Goal: Task Accomplishment & Management: Manage account settings

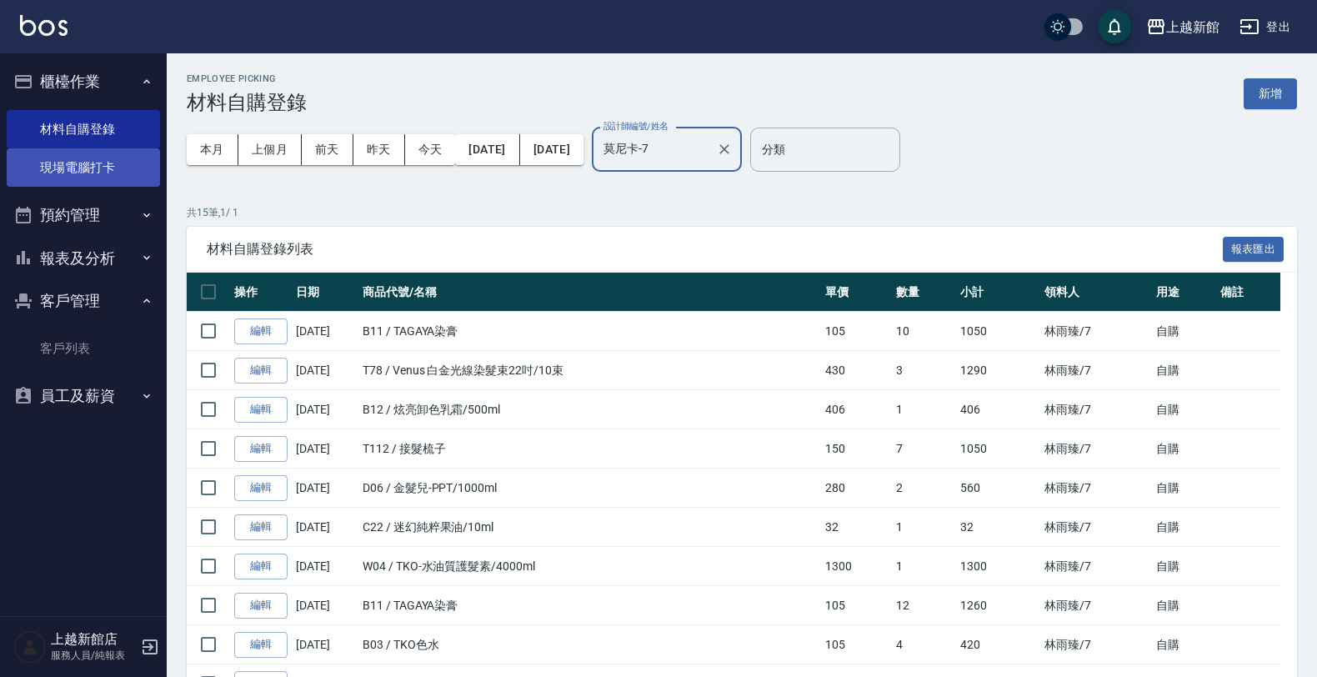
click at [122, 164] on link "現場電腦打卡" at bounding box center [83, 167] width 153 height 38
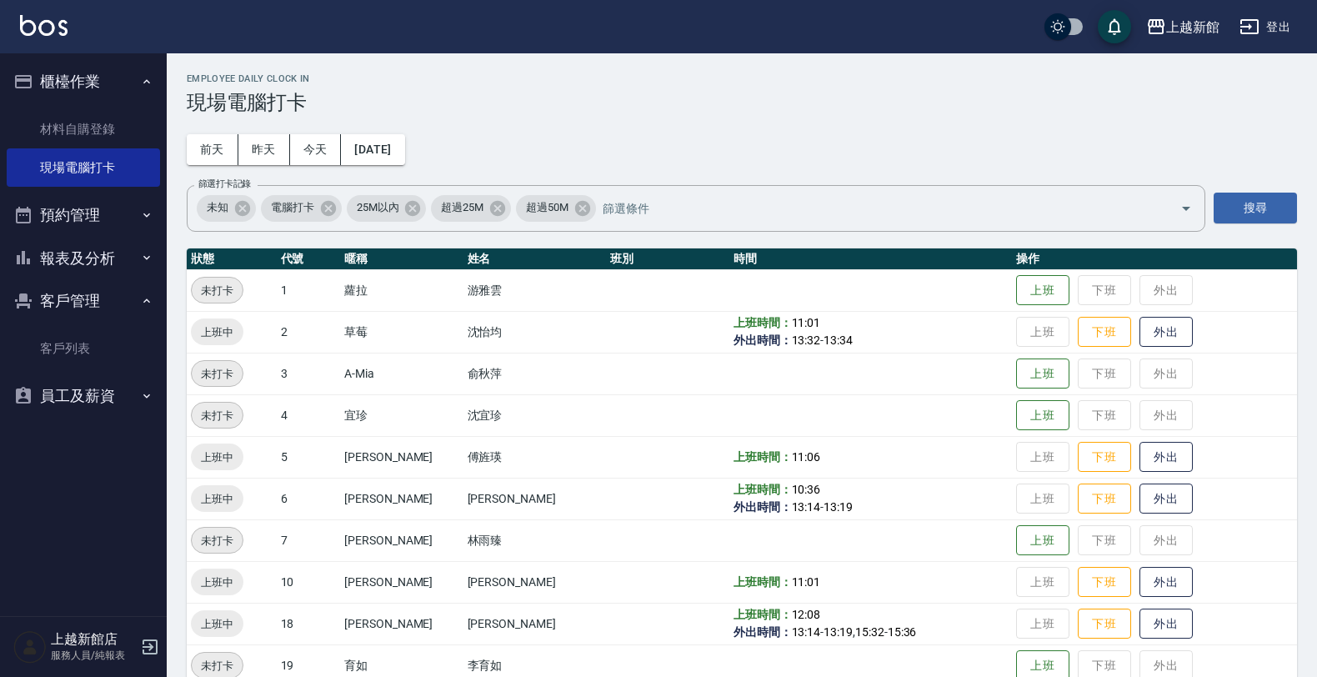
scroll to position [104, 0]
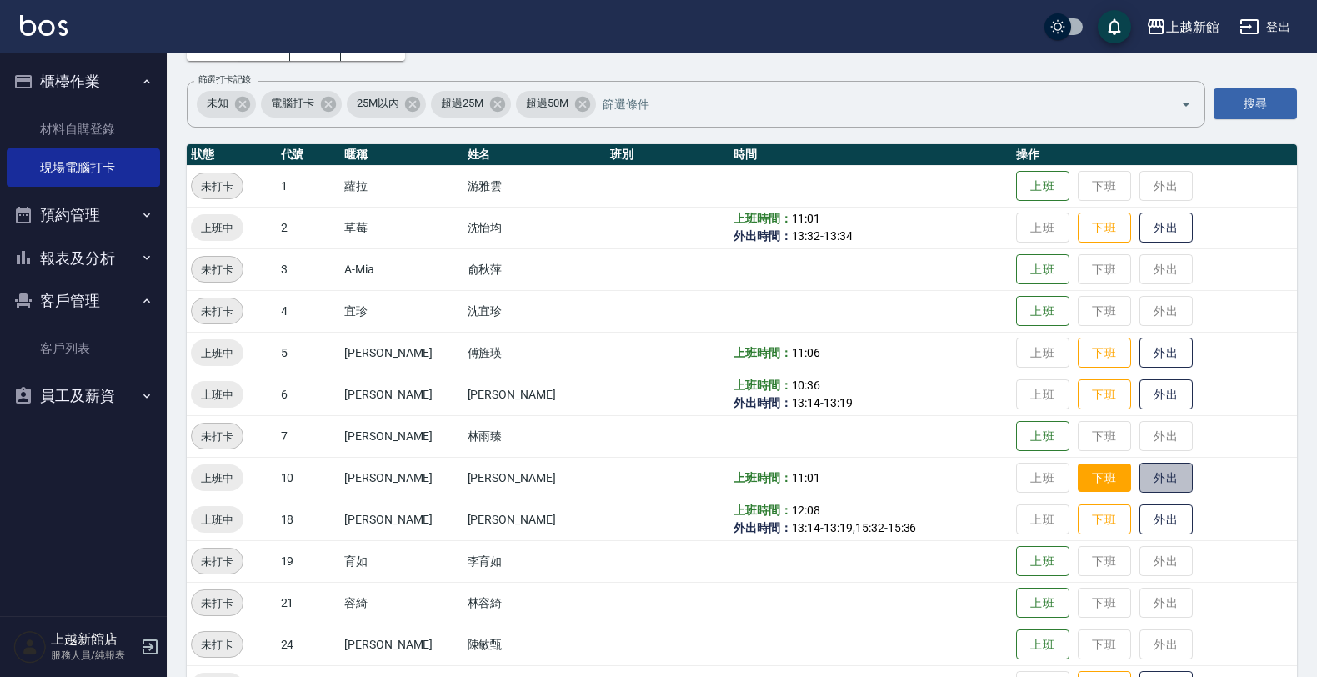
drag, startPoint x: 1138, startPoint y: 479, endPoint x: 1096, endPoint y: 481, distance: 41.7
click at [1139, 479] on button "外出" at bounding box center [1165, 478] width 53 height 31
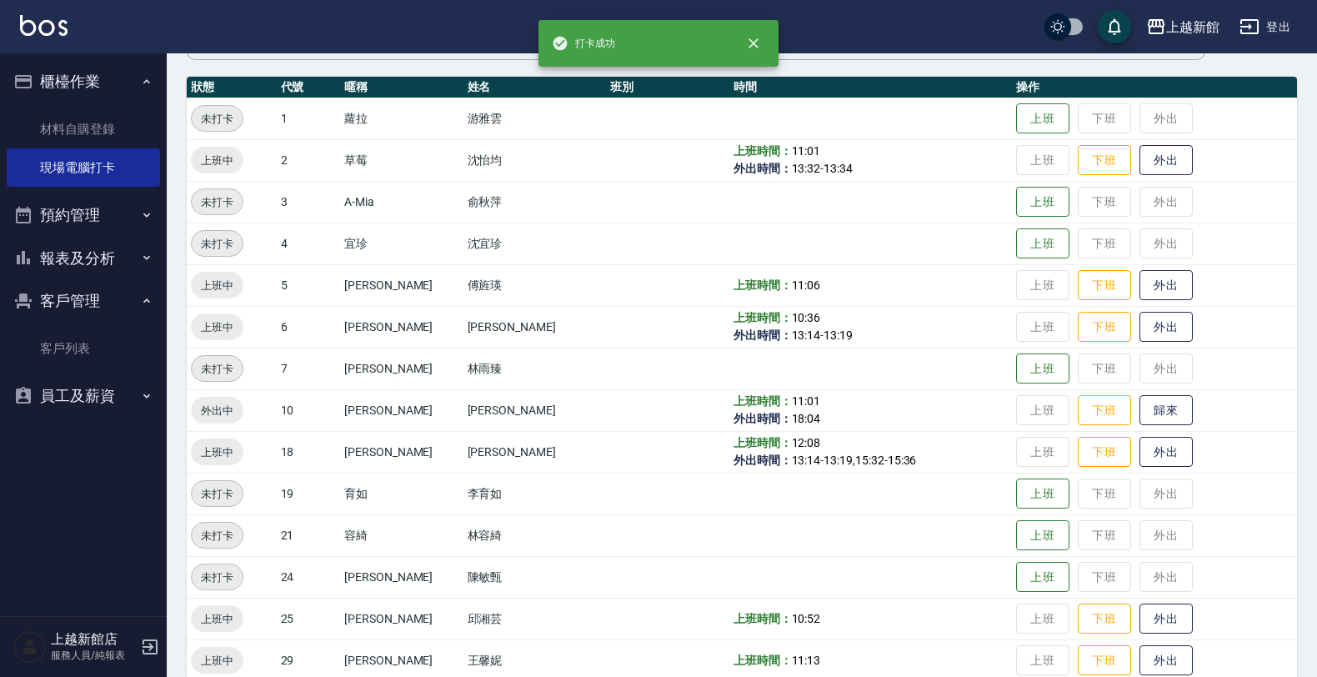
scroll to position [208, 0]
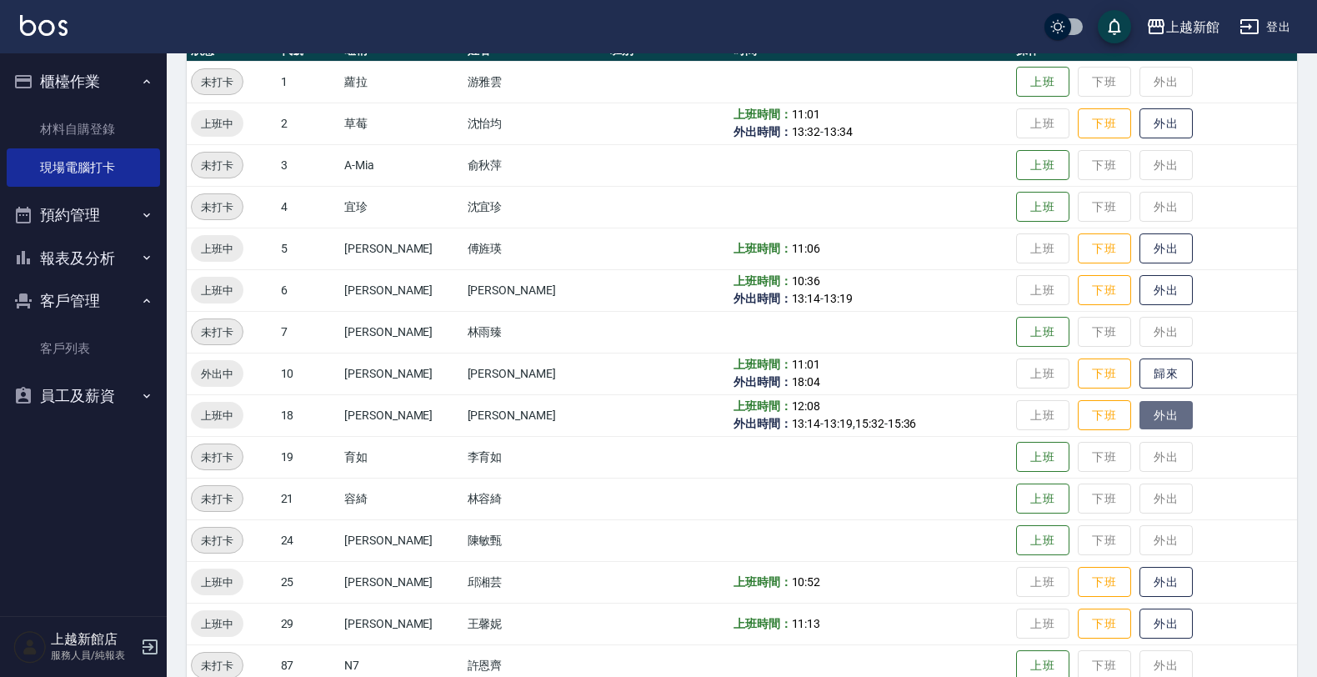
click at [1148, 421] on button "外出" at bounding box center [1165, 415] width 53 height 29
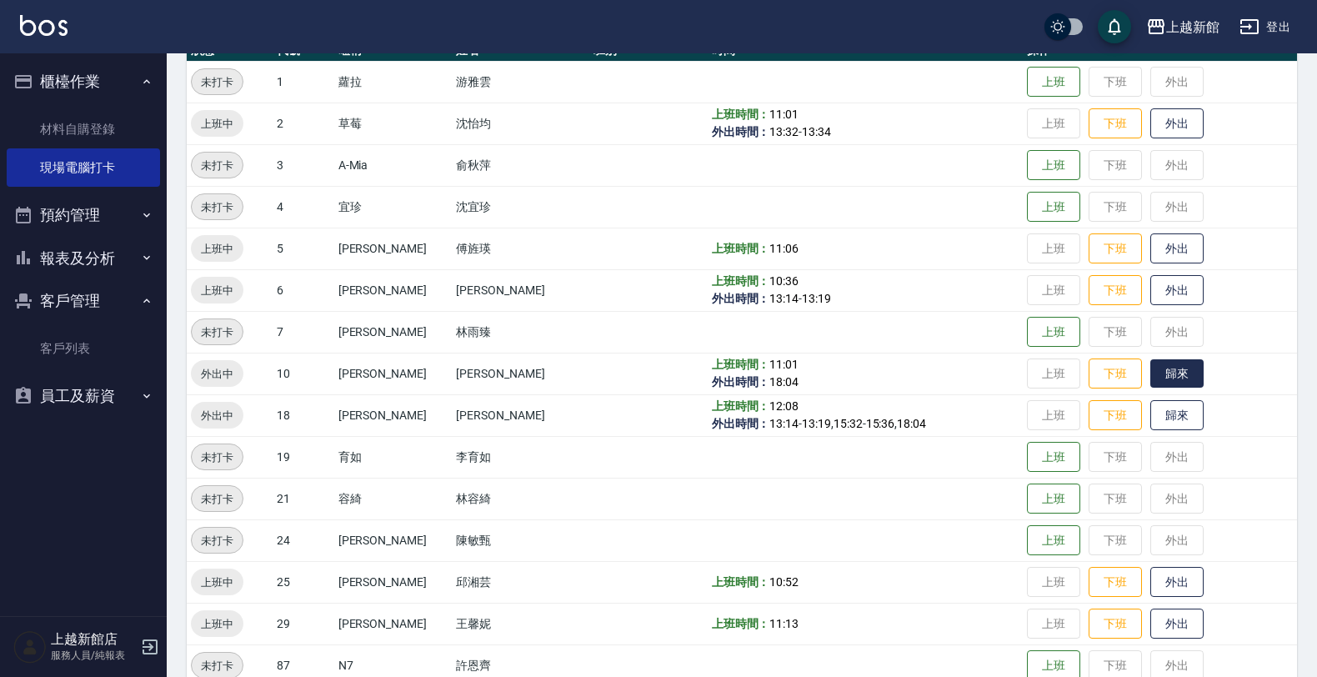
click at [1168, 376] on button "歸來" at bounding box center [1176, 373] width 53 height 29
click at [1159, 426] on button "歸來" at bounding box center [1176, 415] width 53 height 29
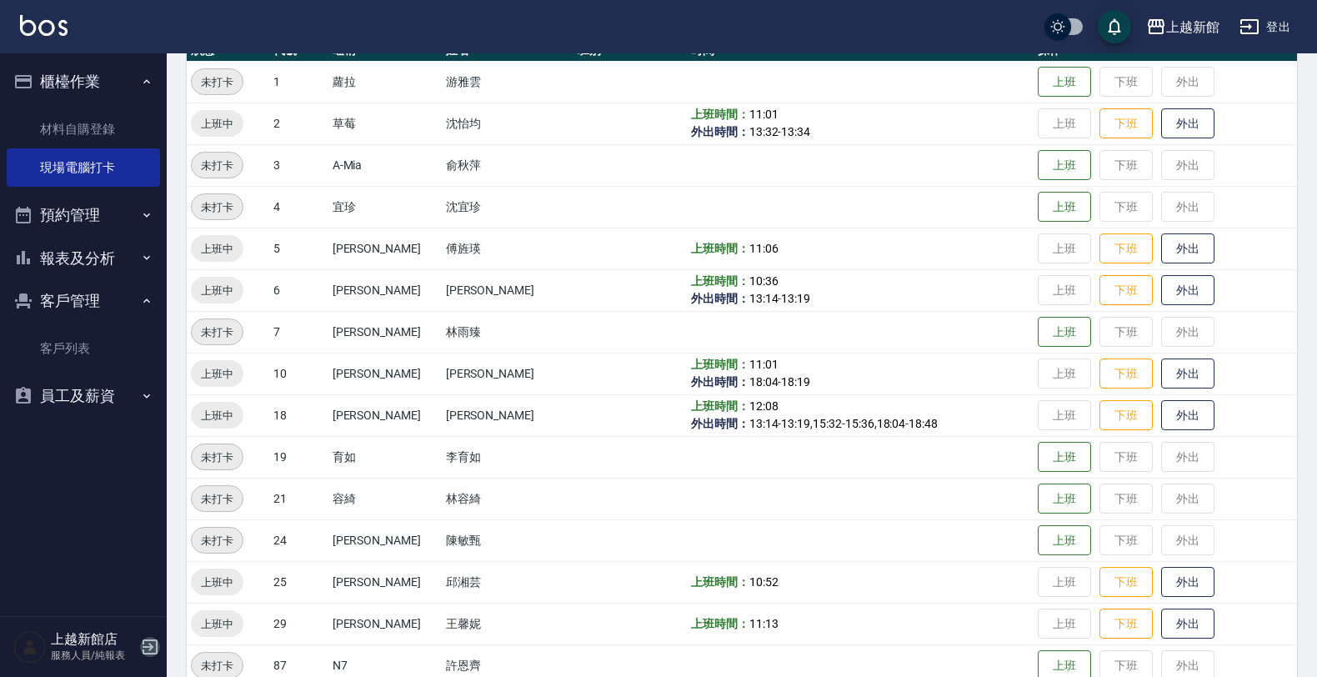
click at [148, 656] on icon "button" at bounding box center [150, 647] width 20 height 20
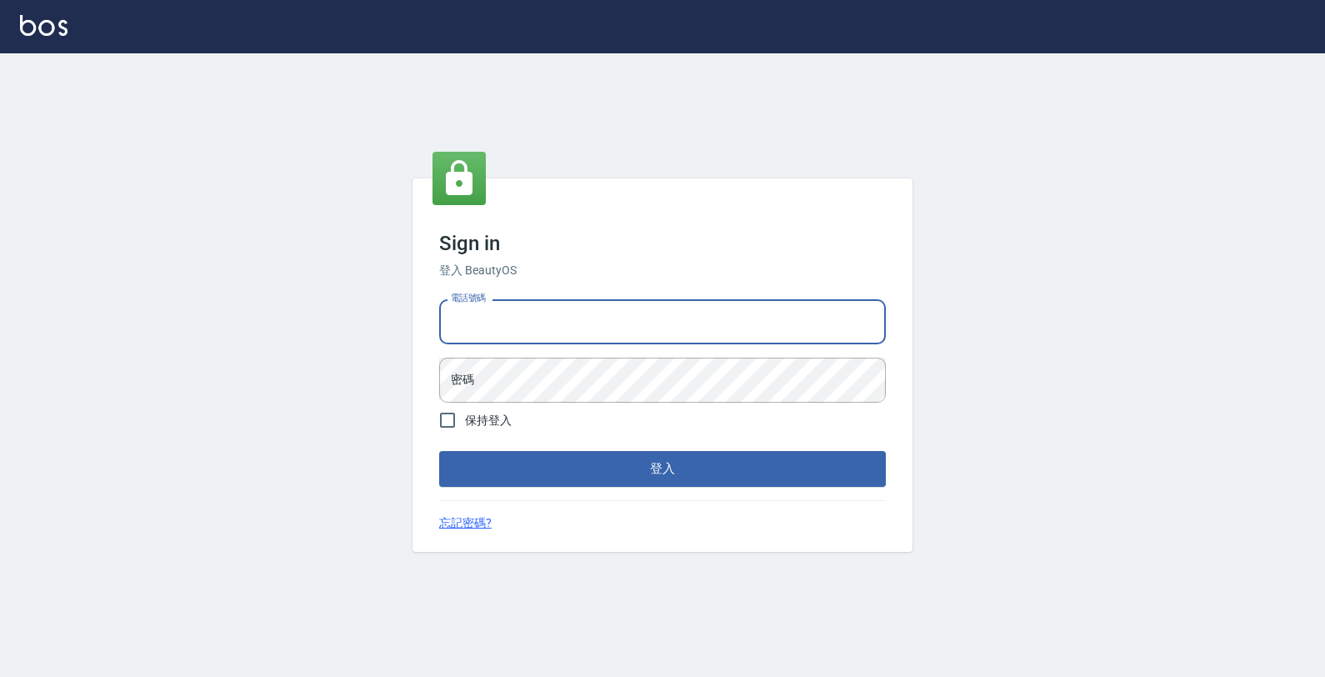
click at [539, 330] on input "電話號碼" at bounding box center [662, 321] width 447 height 45
type input "0974376310"
click at [439, 451] on button "登入" at bounding box center [662, 468] width 447 height 35
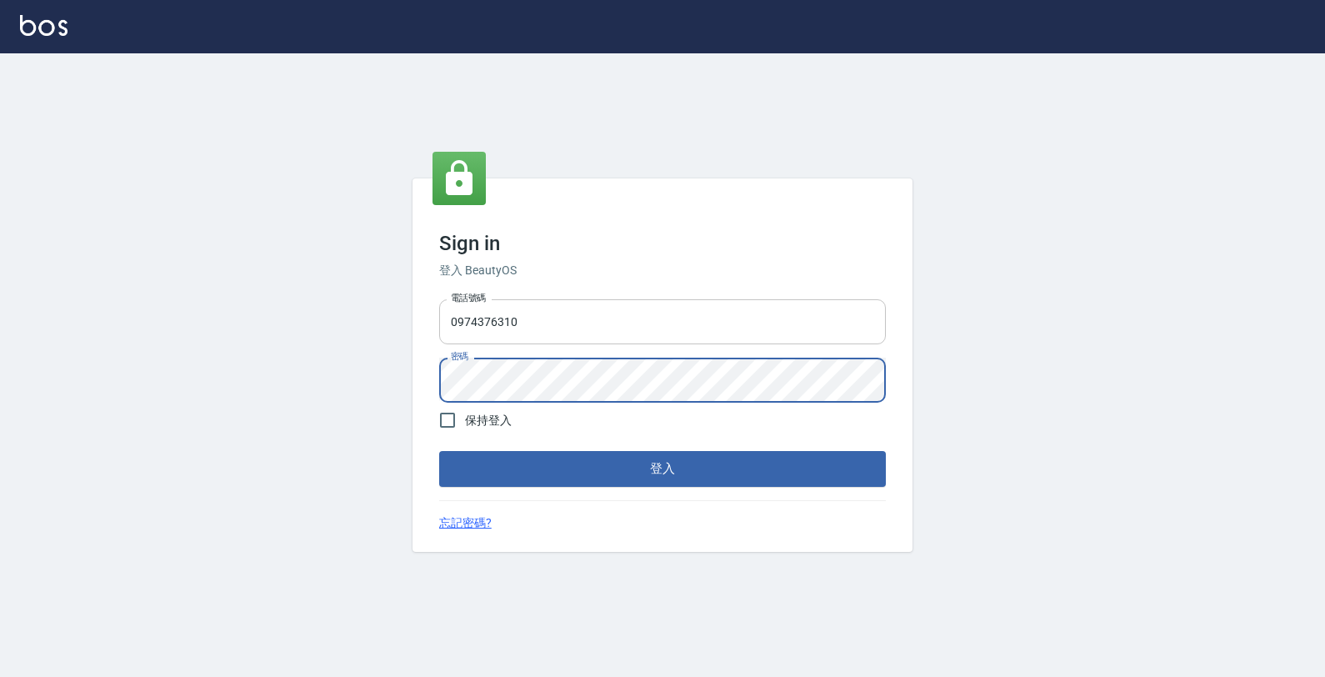
click at [439, 451] on button "登入" at bounding box center [662, 468] width 447 height 35
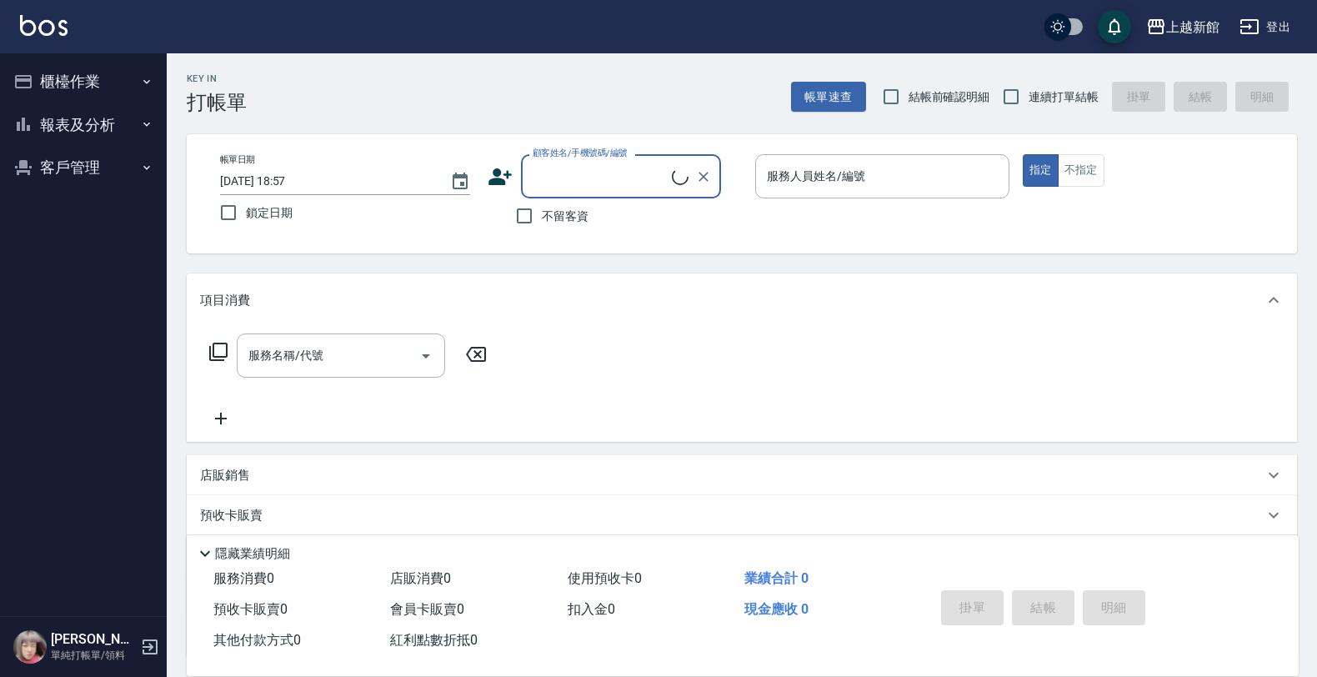
click at [108, 83] on button "櫃檯作業" at bounding box center [83, 81] width 153 height 43
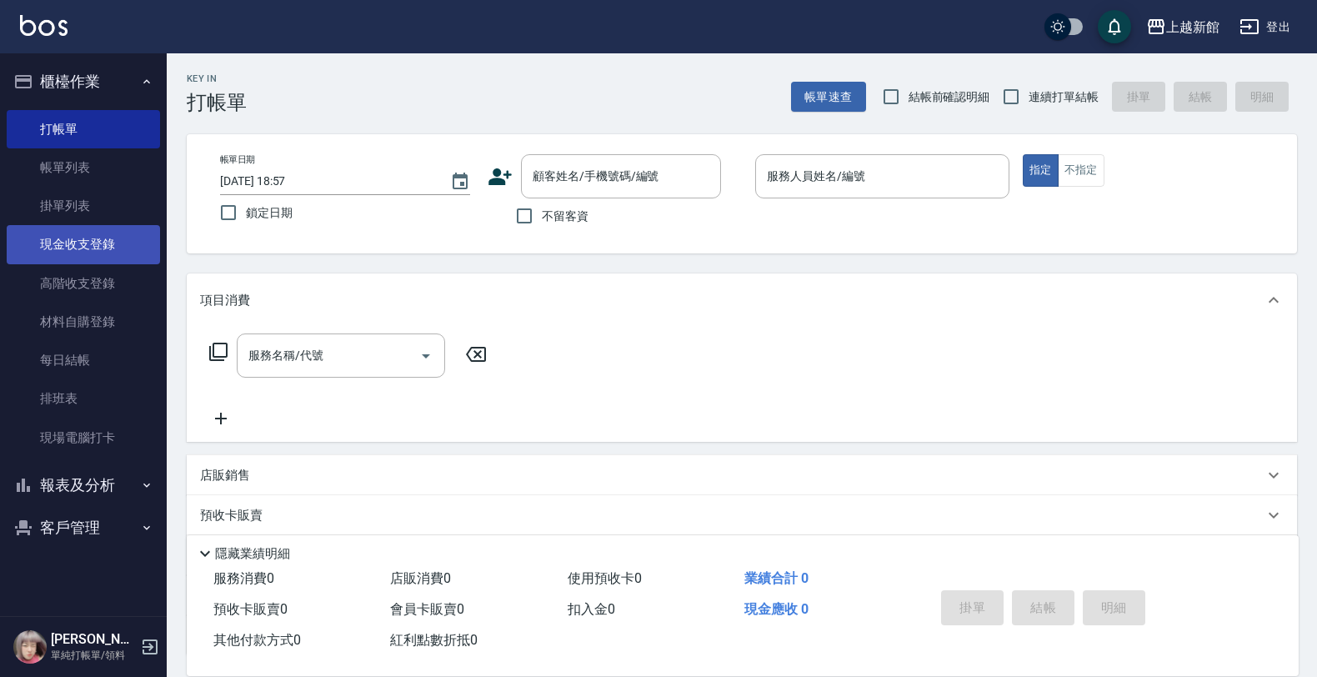
click at [129, 240] on link "現金收支登錄" at bounding box center [83, 244] width 153 height 38
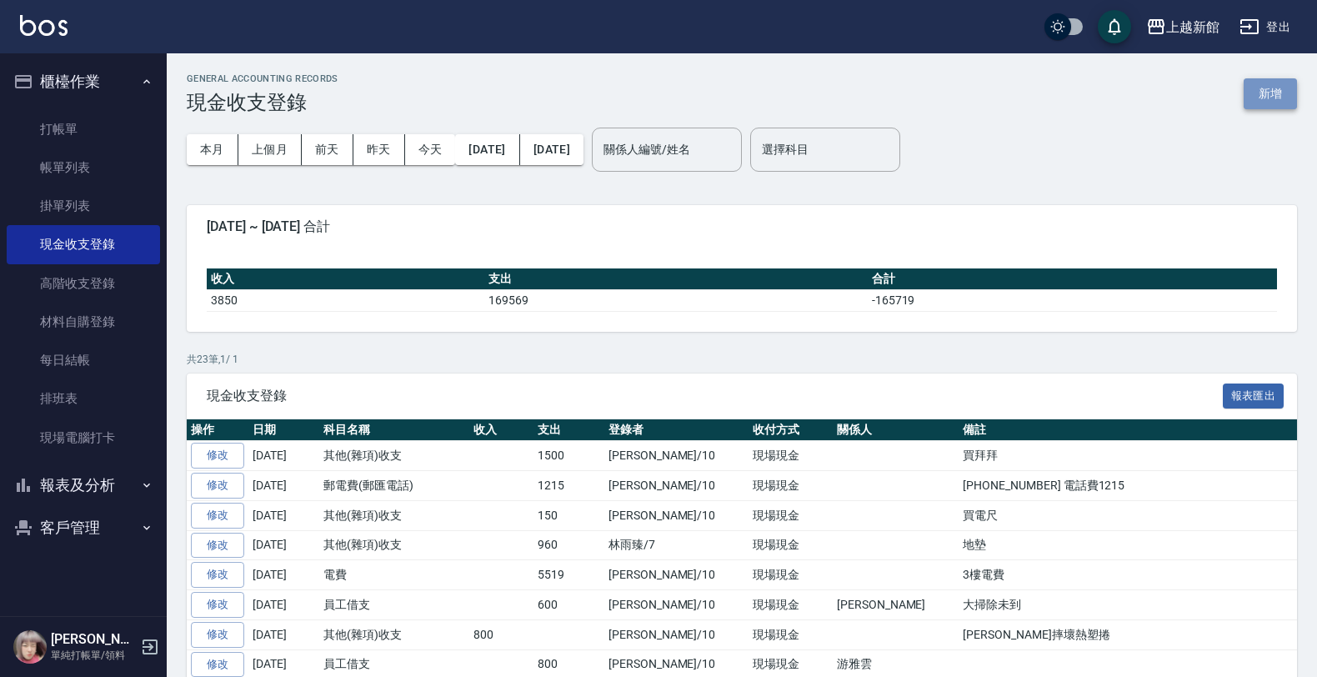
click at [1268, 101] on button "新增" at bounding box center [1269, 93] width 53 height 31
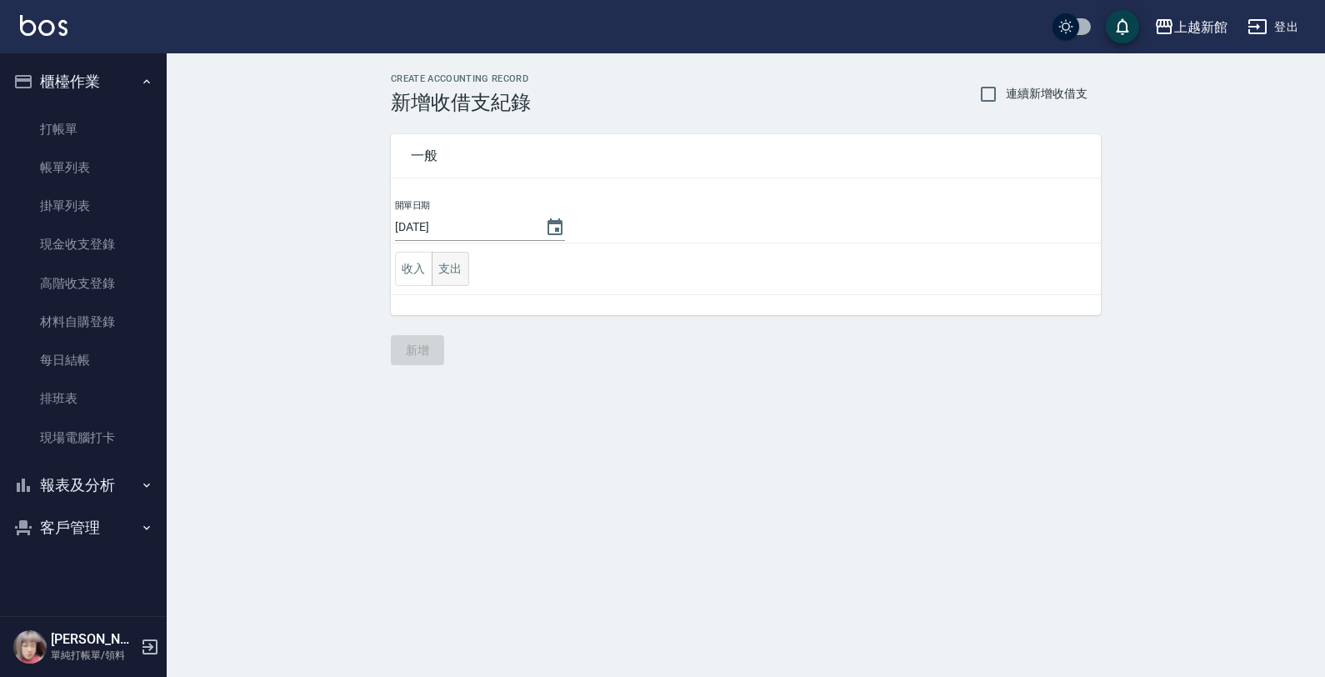
drag, startPoint x: 490, startPoint y: 278, endPoint x: 457, endPoint y: 279, distance: 33.4
click at [459, 279] on td "收入 支出" at bounding box center [746, 269] width 710 height 52
click at [457, 278] on button "支出" at bounding box center [451, 269] width 38 height 34
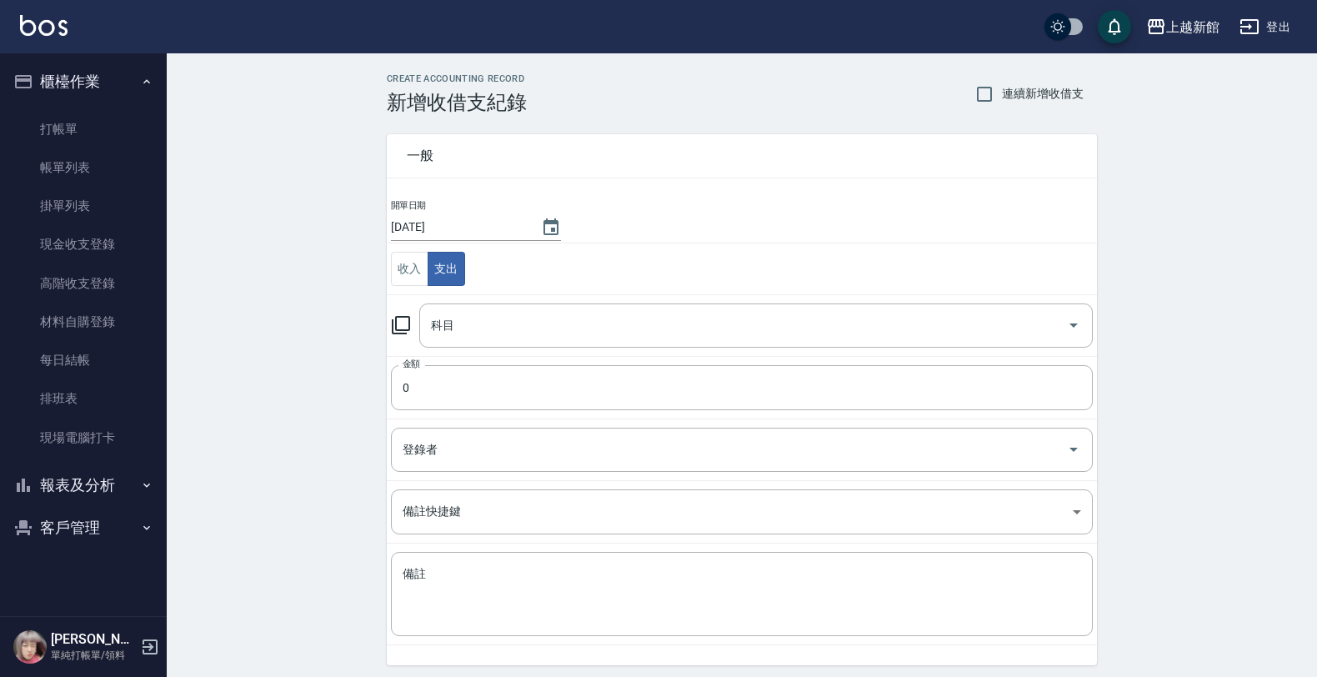
click at [408, 318] on icon at bounding box center [401, 325] width 18 height 18
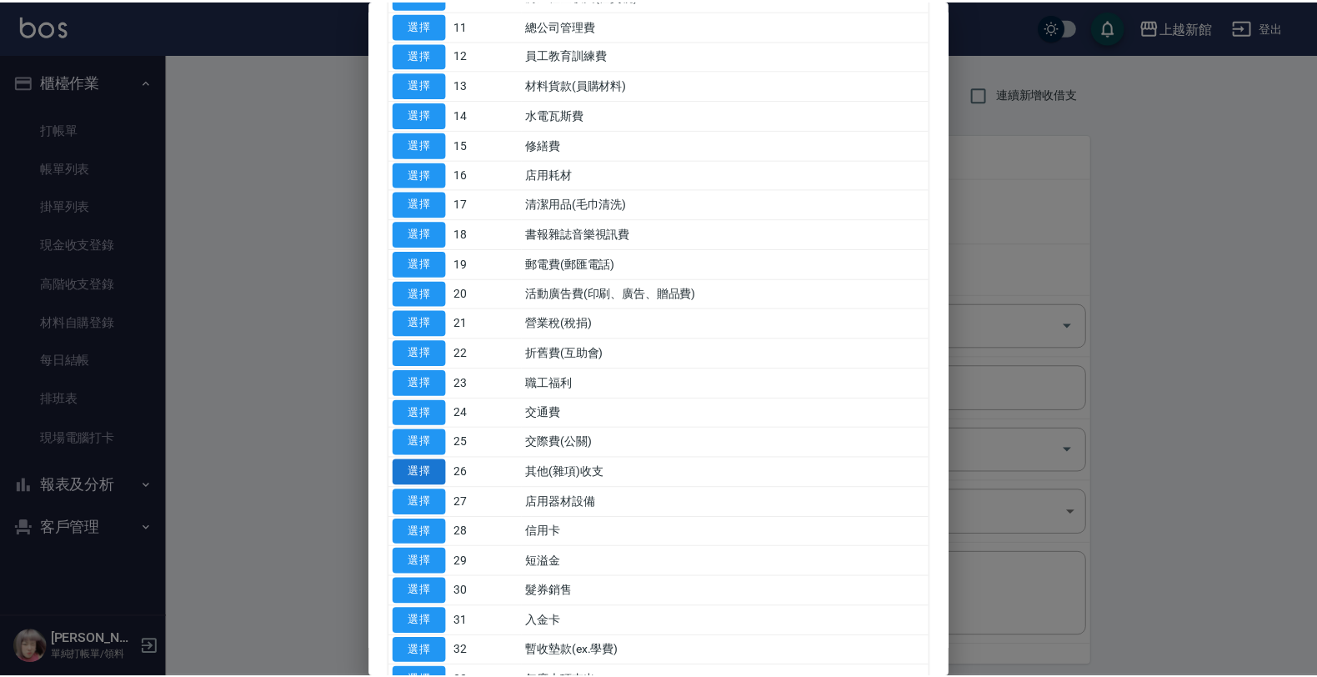
scroll to position [521, 0]
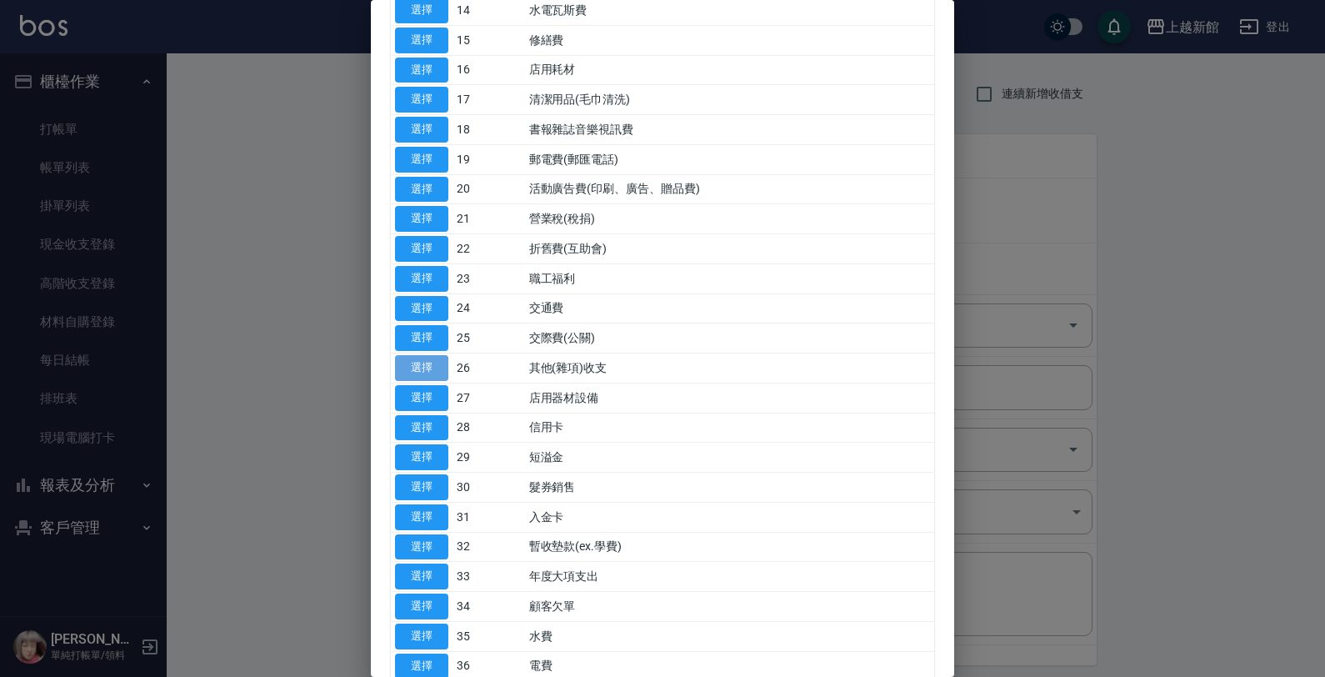
click at [417, 373] on button "選擇" at bounding box center [421, 368] width 53 height 26
type input "26 其他(雜項)收支"
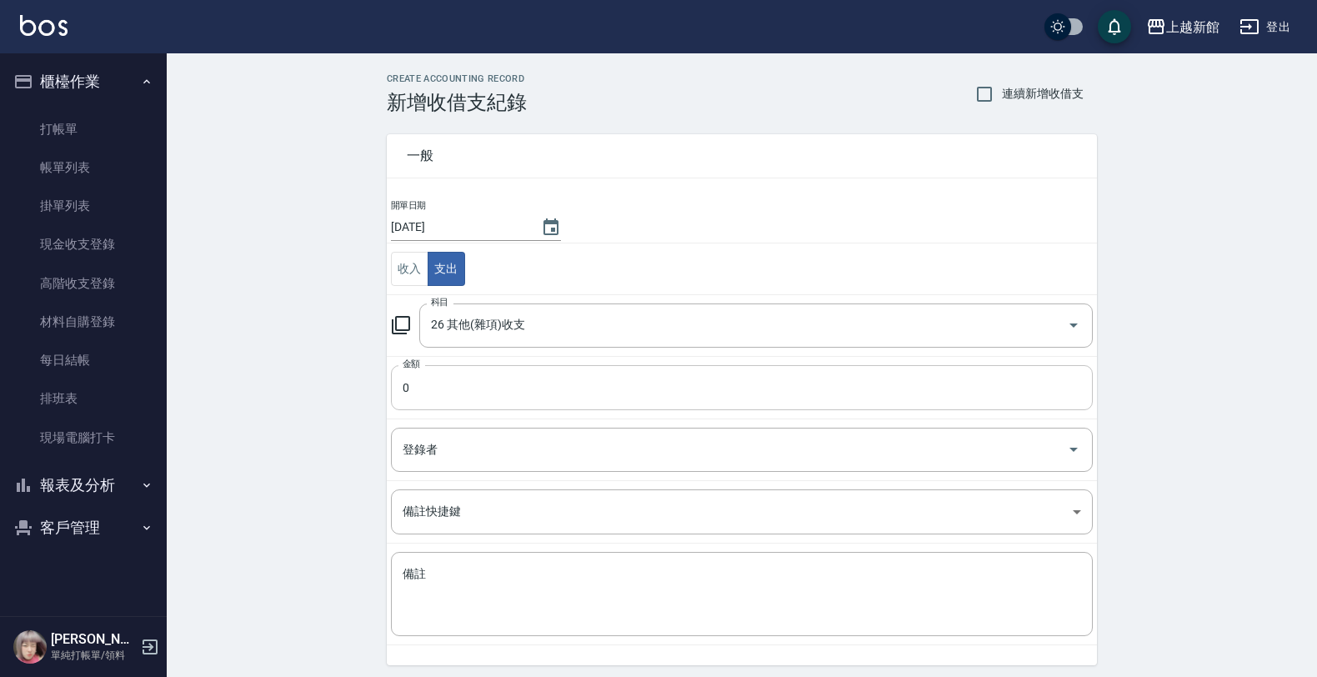
click at [430, 407] on input "0" at bounding box center [742, 387] width 702 height 45
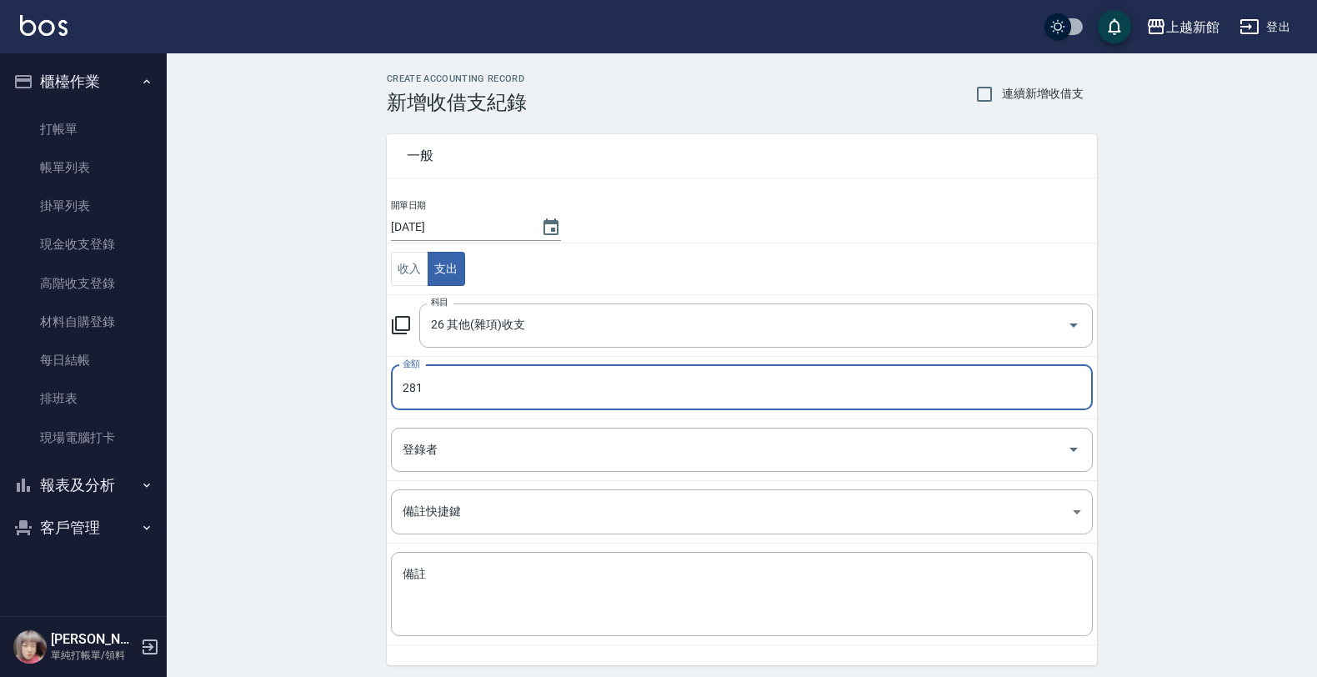
type input "281"
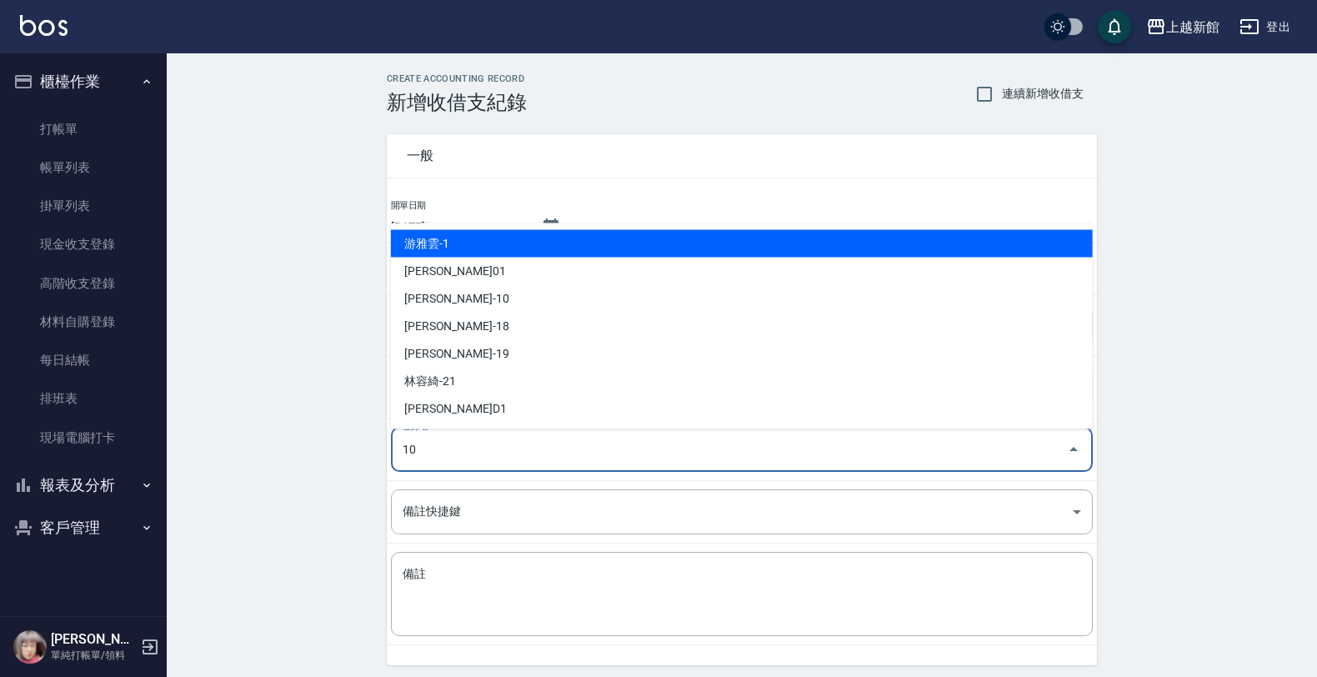
type input "[PERSON_NAME]-10"
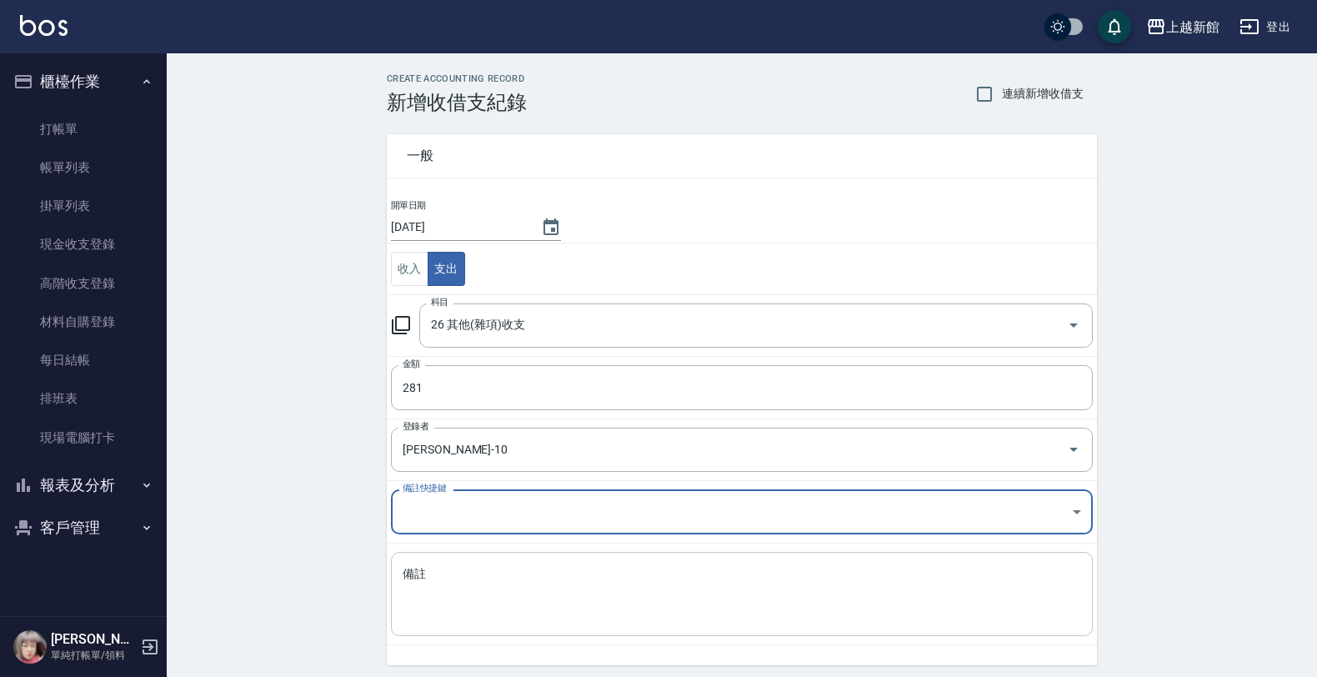
click at [656, 597] on textarea "備註" at bounding box center [742, 594] width 678 height 57
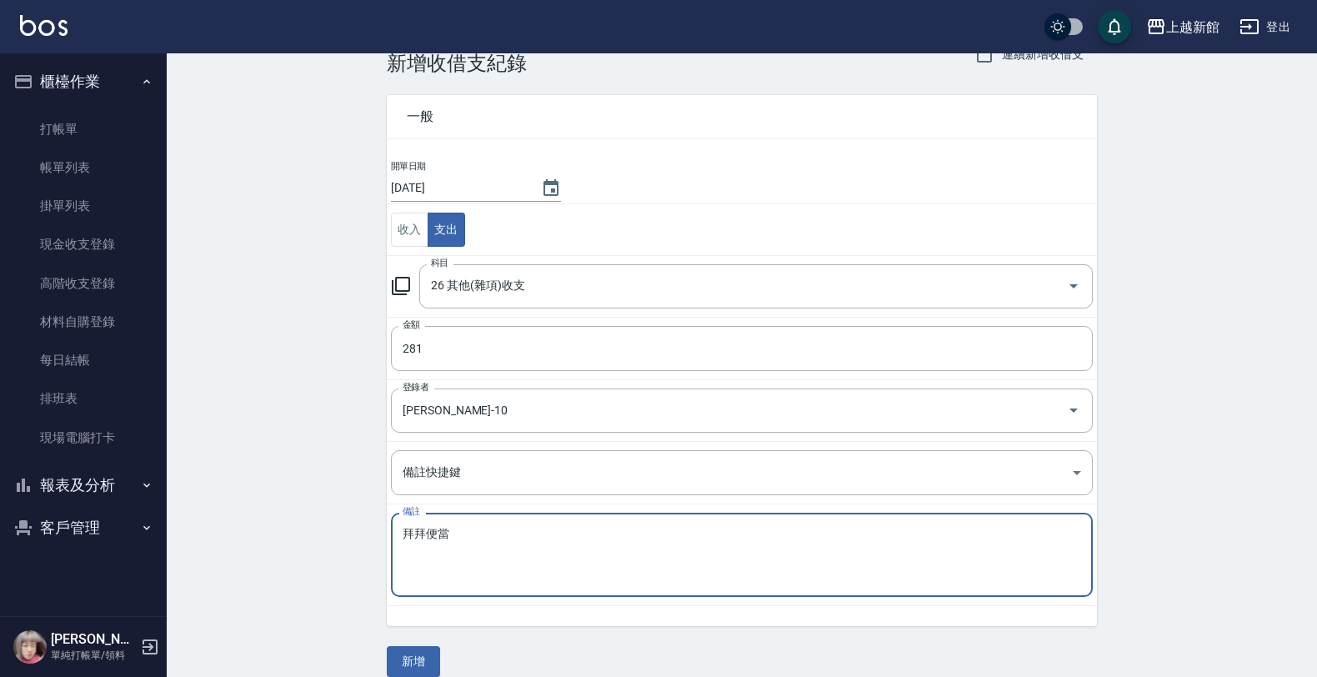
scroll to position [60, 0]
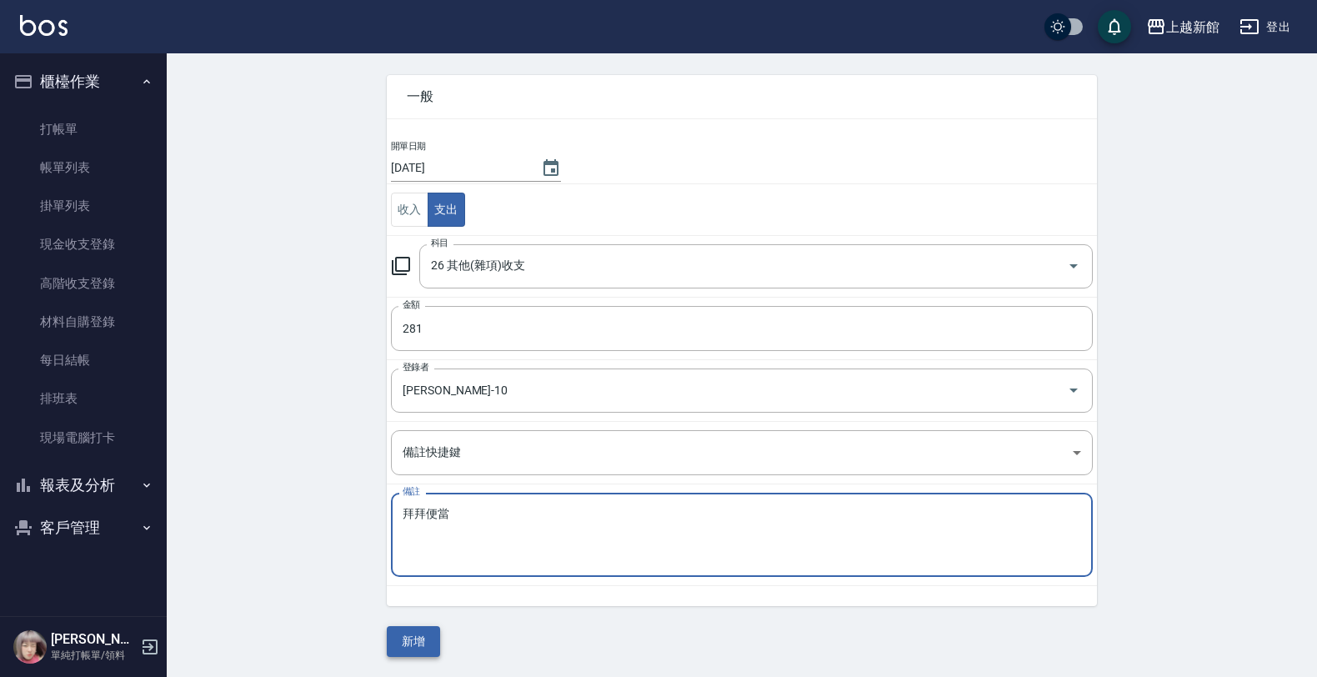
type textarea "拜拜便當"
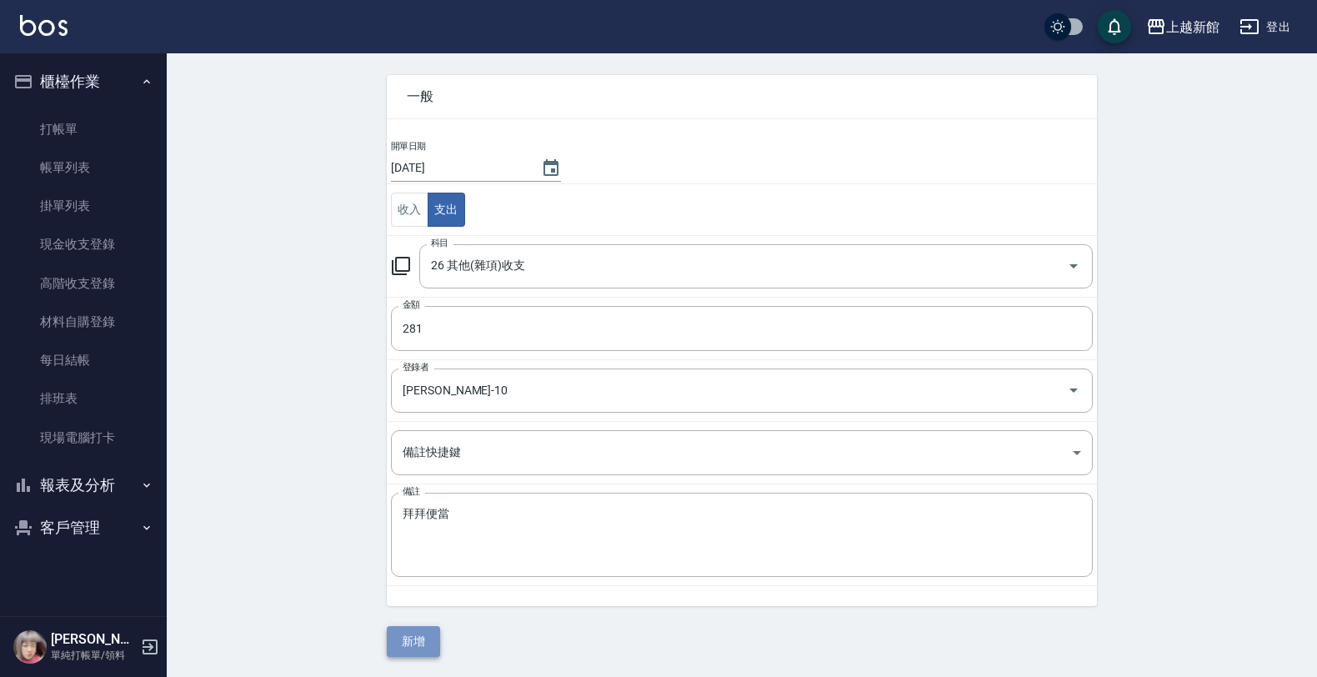
click at [435, 647] on button "新增" at bounding box center [413, 641] width 53 height 31
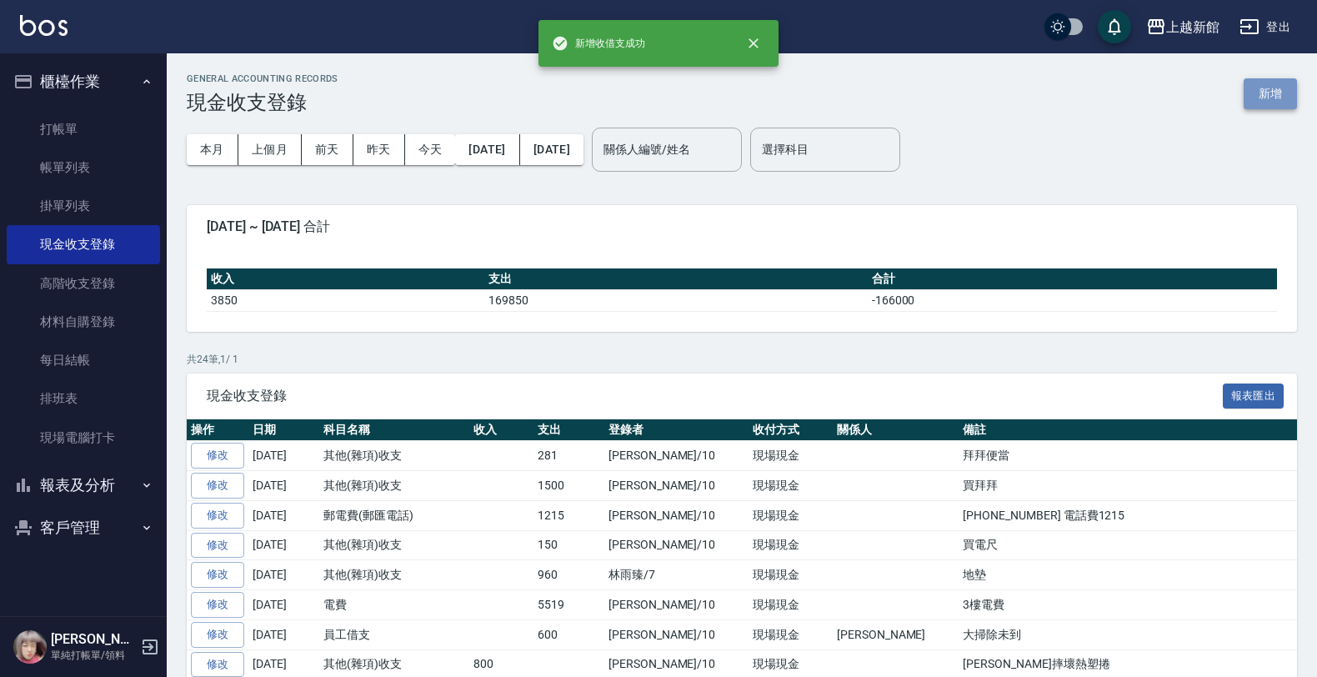
click at [1258, 88] on button "新增" at bounding box center [1269, 93] width 53 height 31
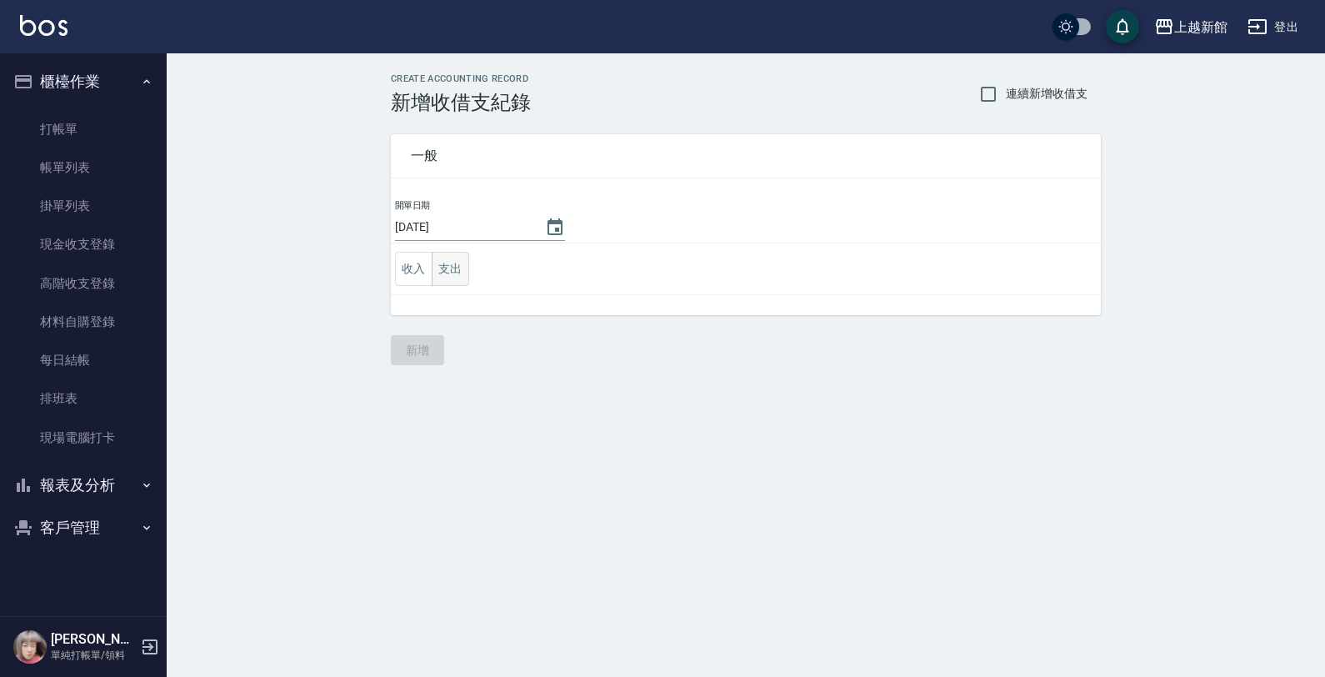
click at [451, 264] on button "支出" at bounding box center [451, 269] width 38 height 34
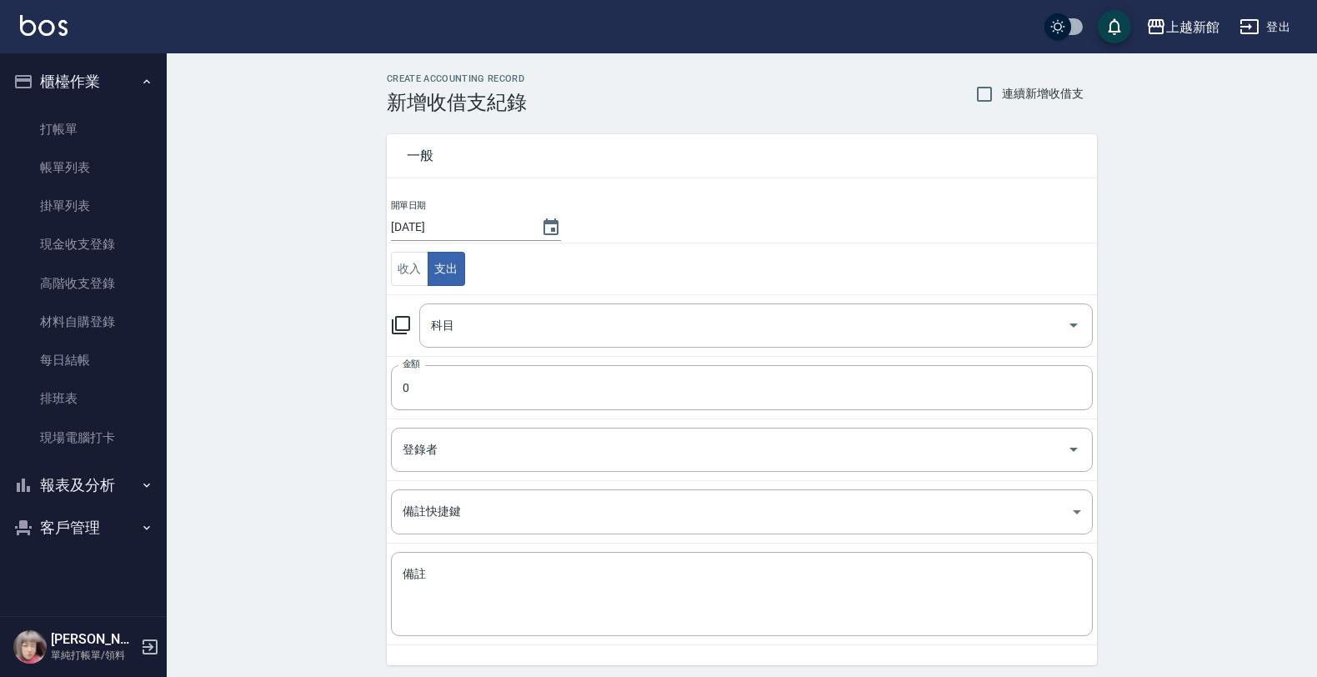
click at [404, 319] on icon at bounding box center [401, 325] width 20 height 20
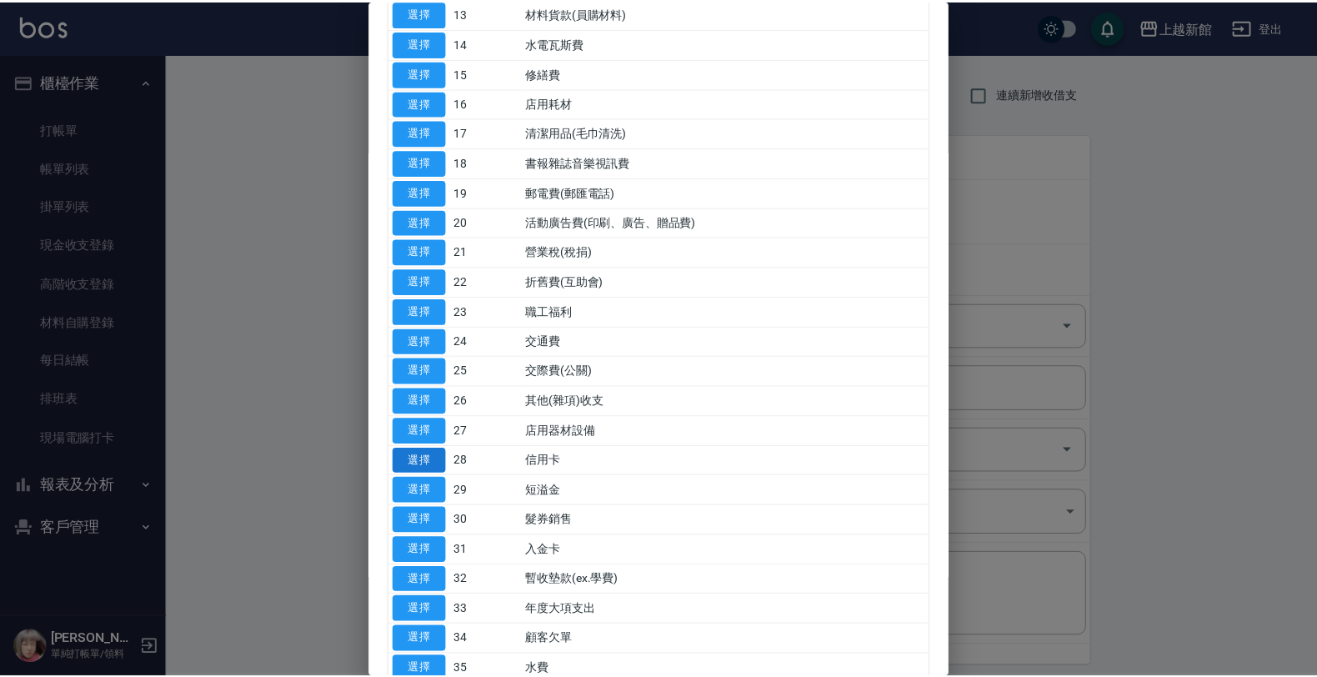
scroll to position [521, 0]
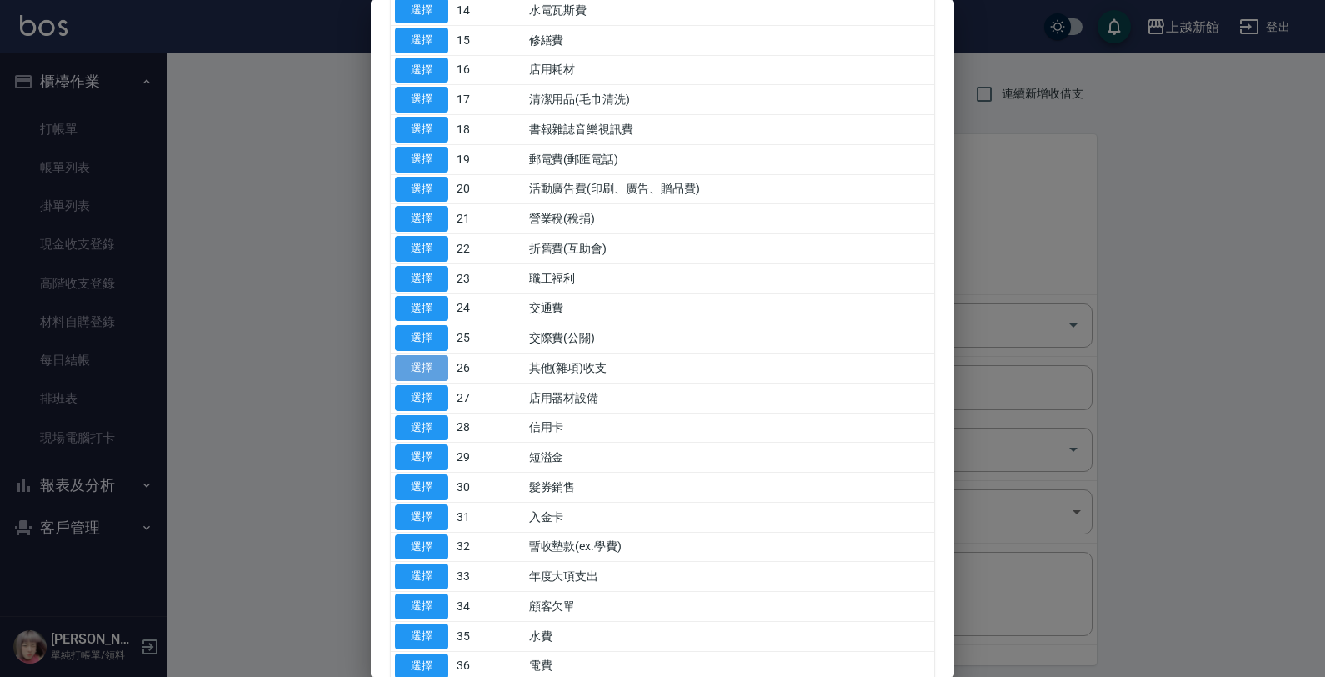
click at [423, 360] on button "選擇" at bounding box center [421, 368] width 53 height 26
type input "26 其他(雜項)收支"
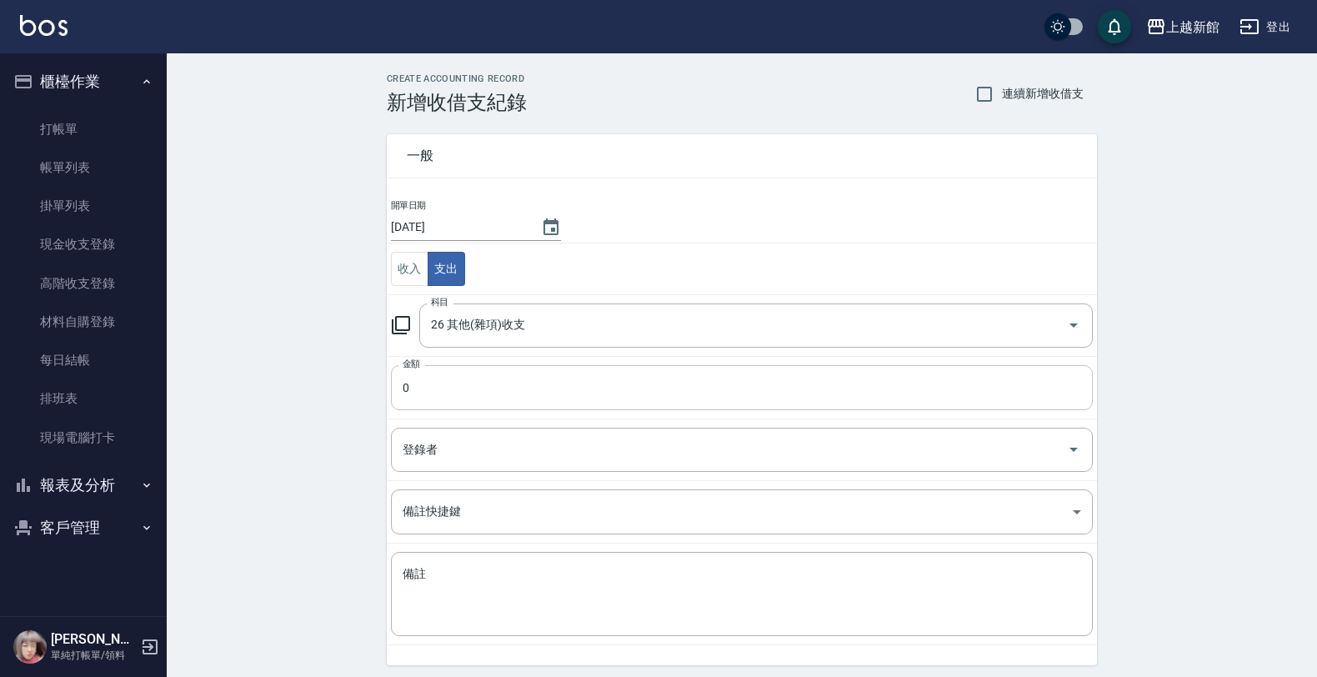
click at [419, 385] on input "0" at bounding box center [742, 387] width 702 height 45
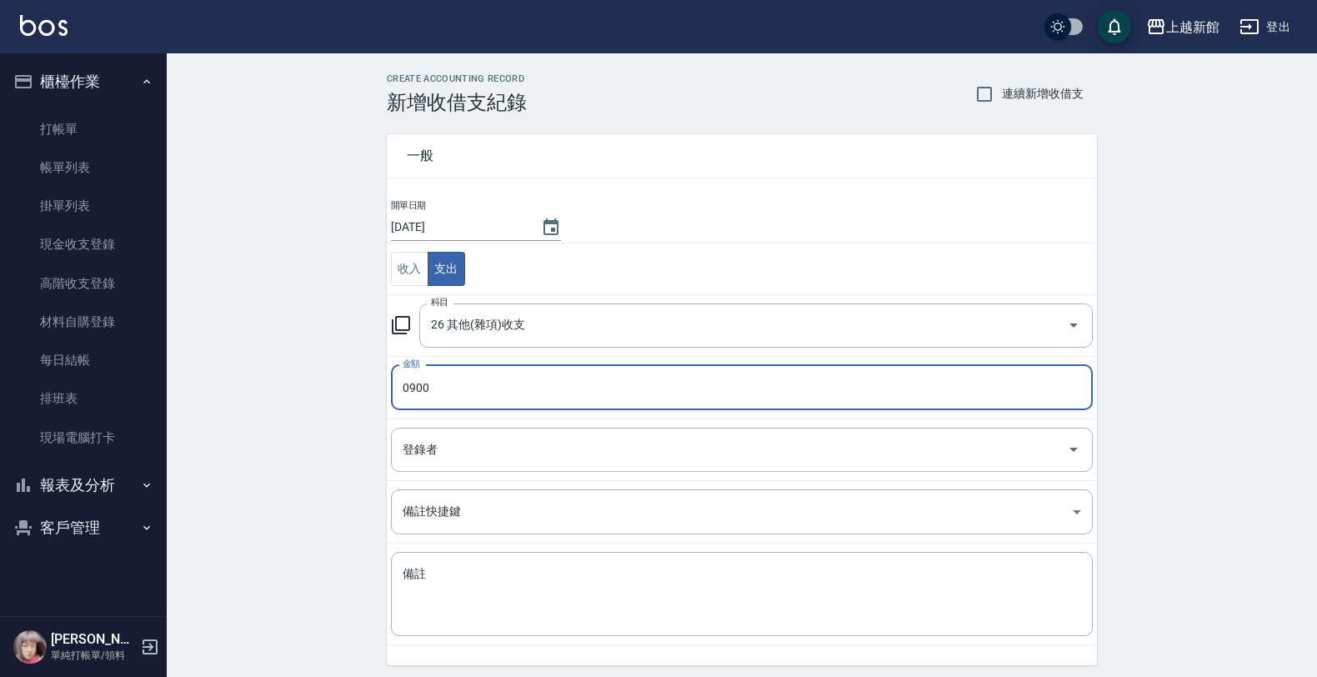
type input "0900"
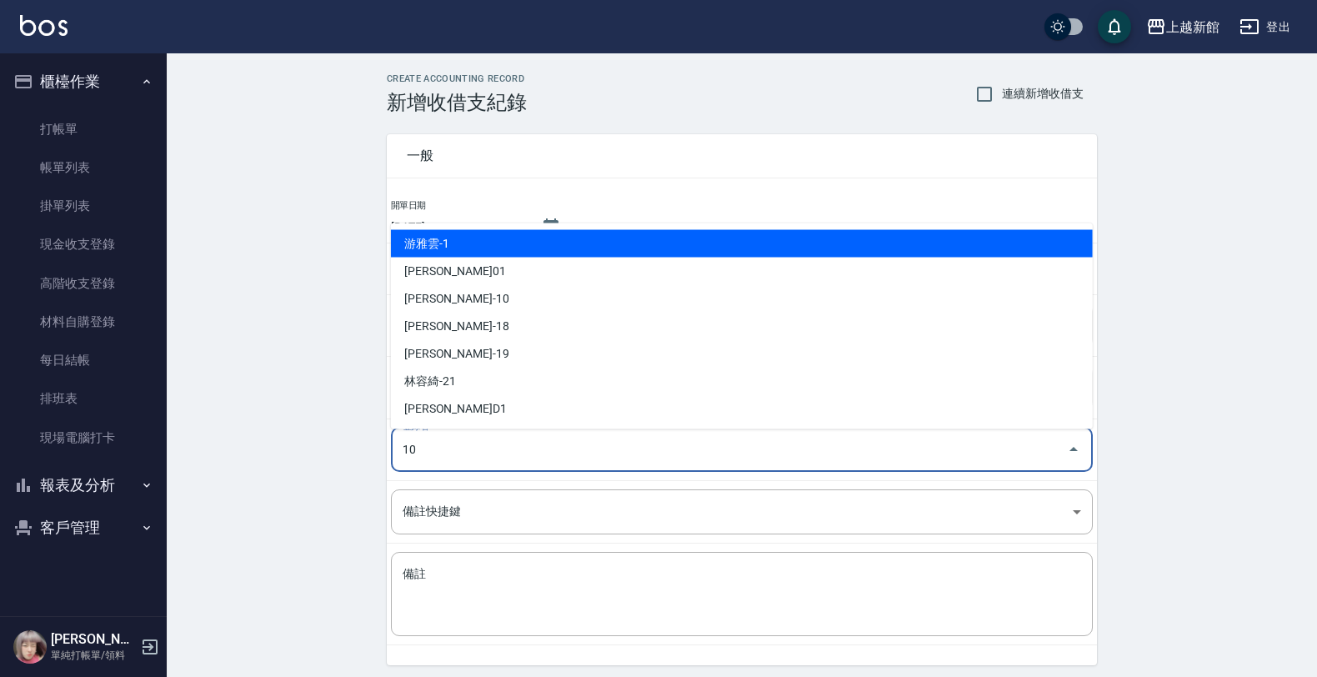
type input "[PERSON_NAME]-10"
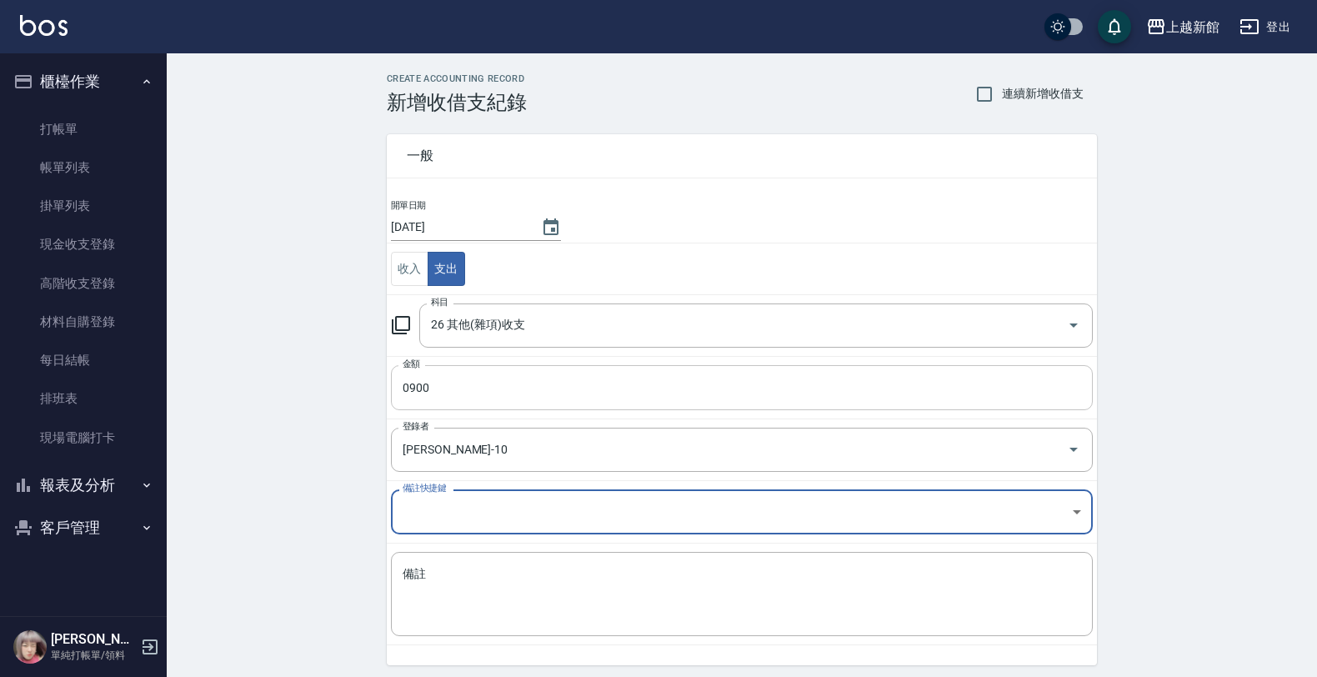
click at [459, 407] on input "0900" at bounding box center [742, 387] width 702 height 45
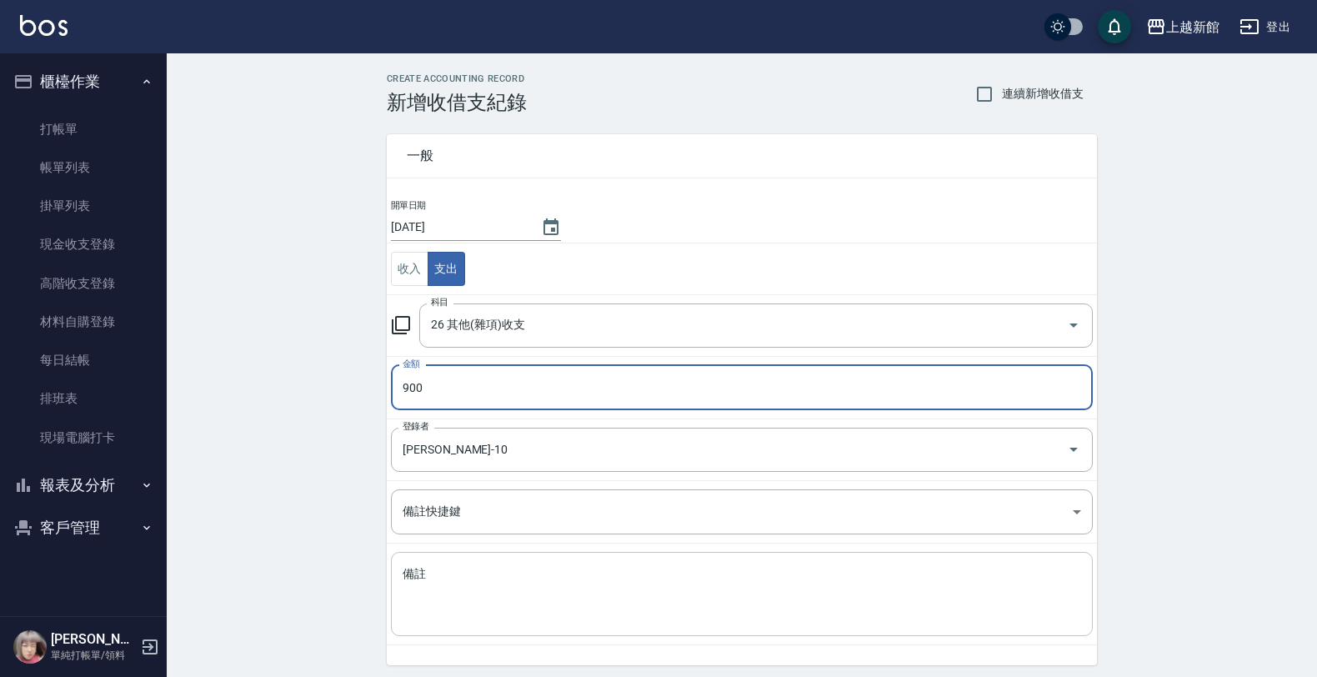
type input "900"
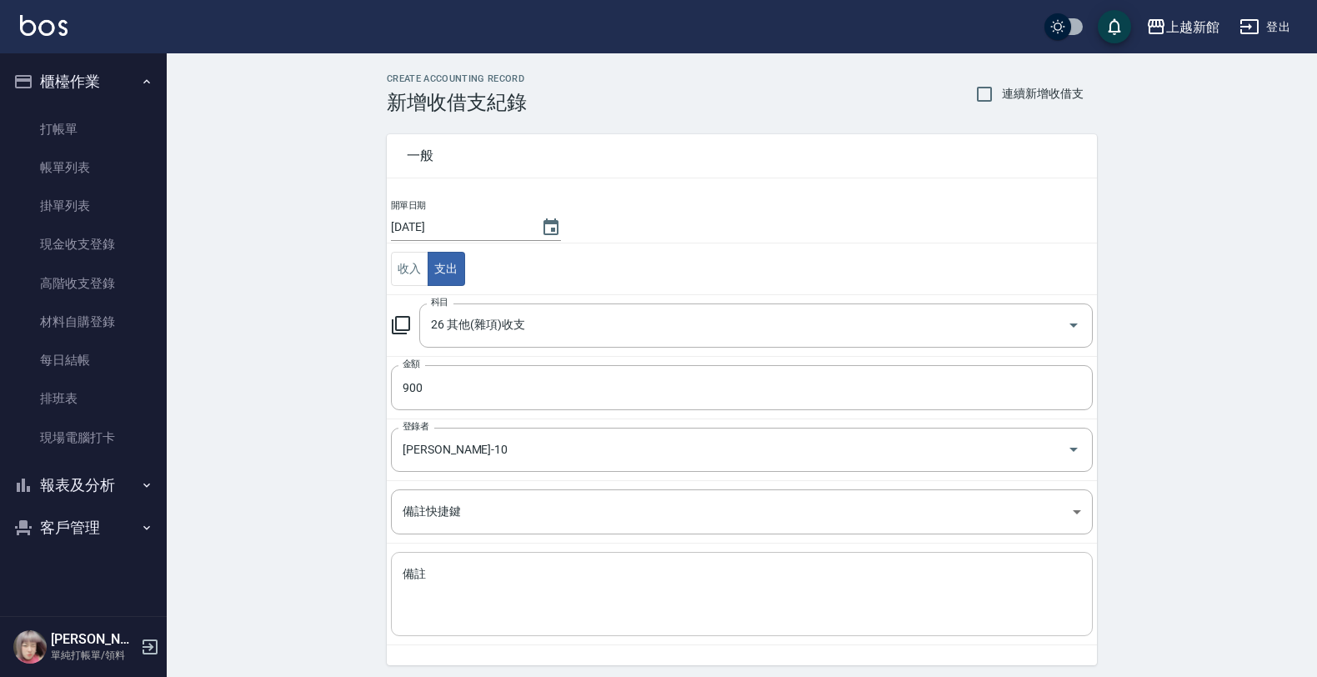
click at [463, 560] on div "x 備註" at bounding box center [742, 594] width 702 height 84
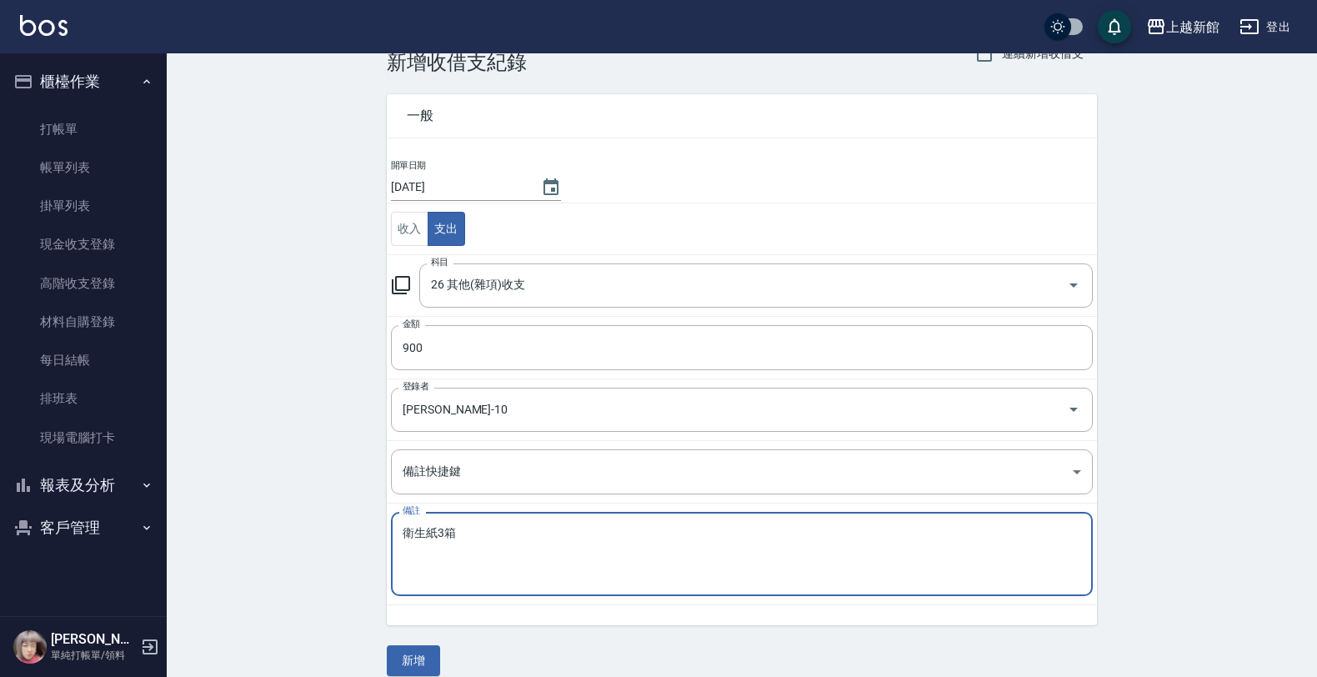
scroll to position [60, 0]
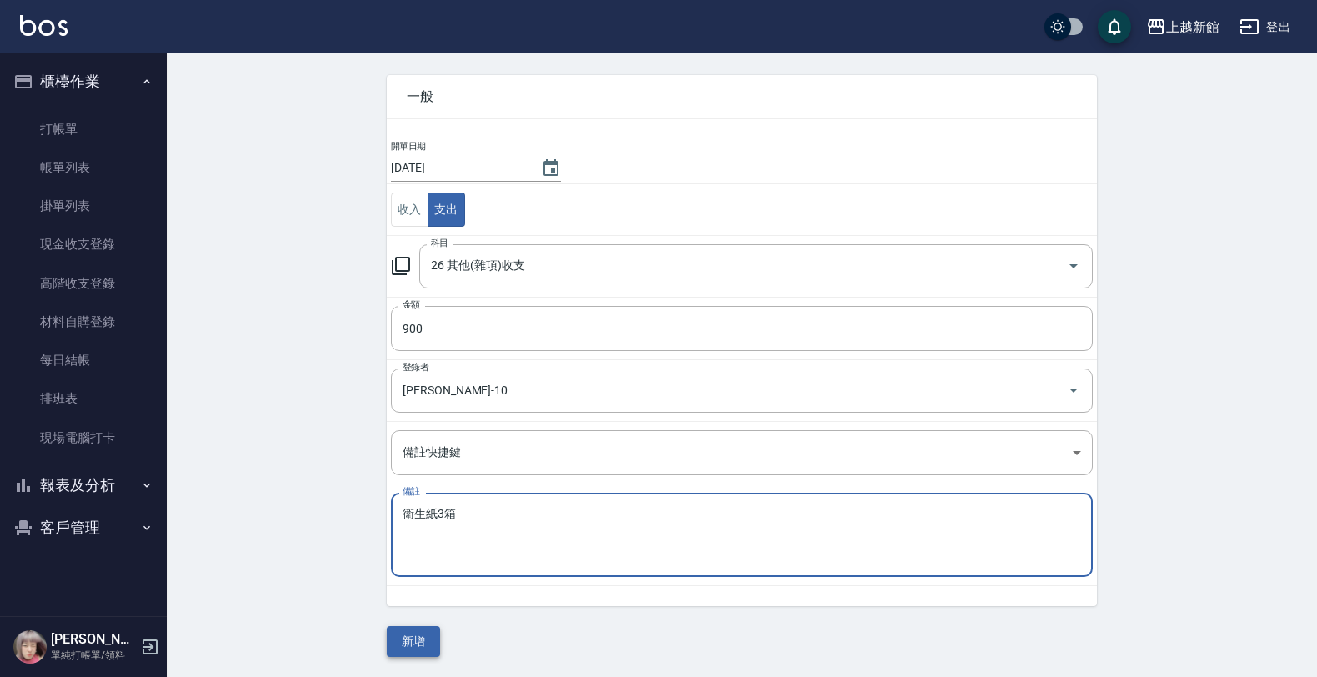
type textarea "衛生紙3箱"
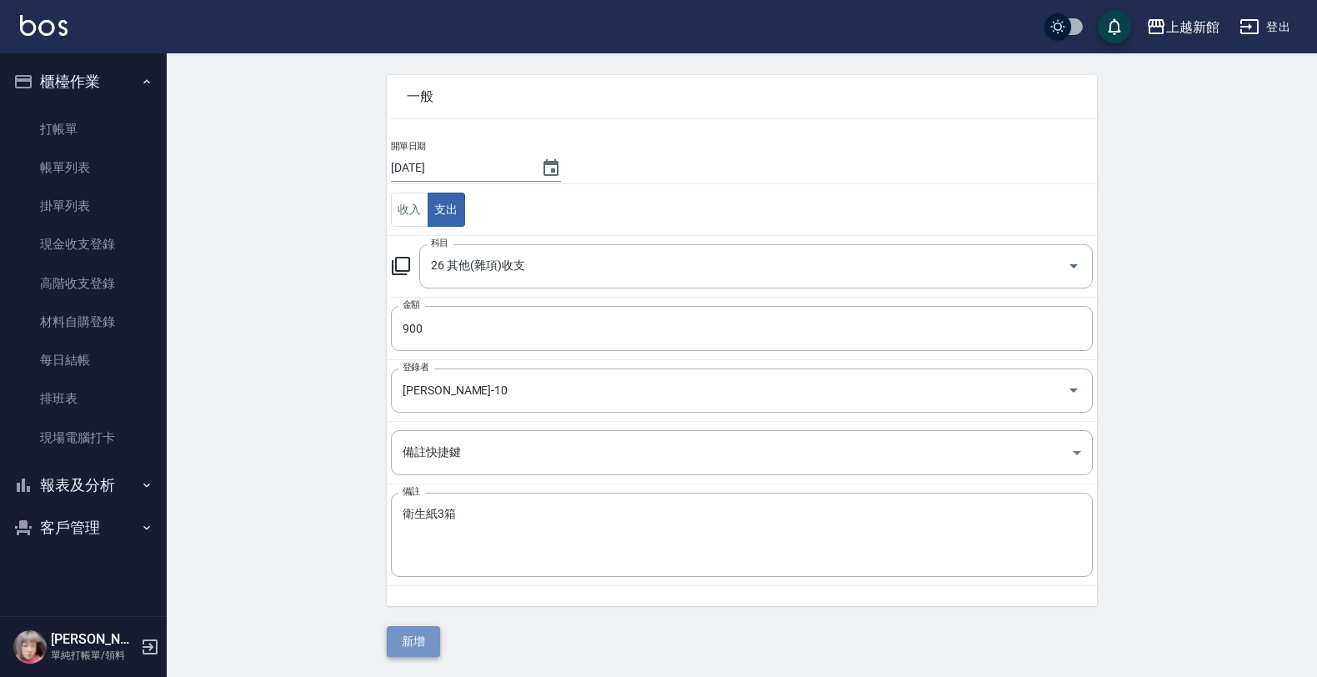
click at [409, 634] on button "新增" at bounding box center [413, 641] width 53 height 31
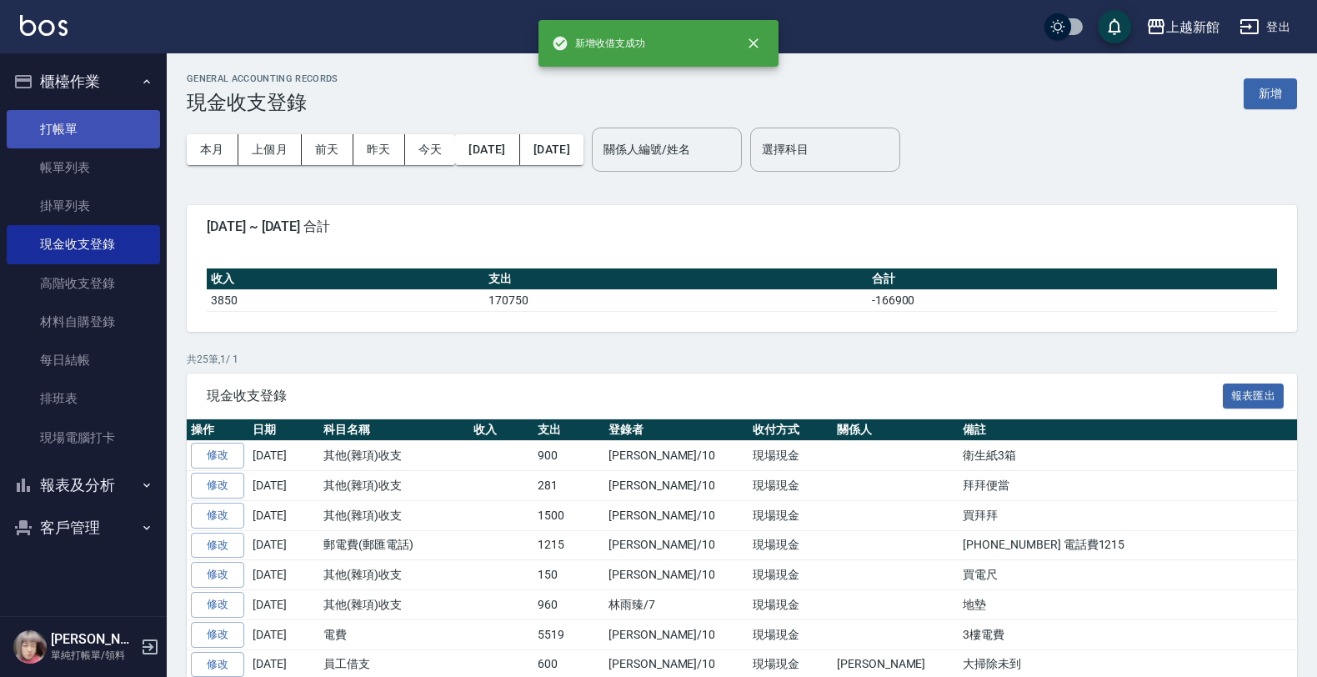
click at [57, 123] on link "打帳單" at bounding box center [83, 129] width 153 height 38
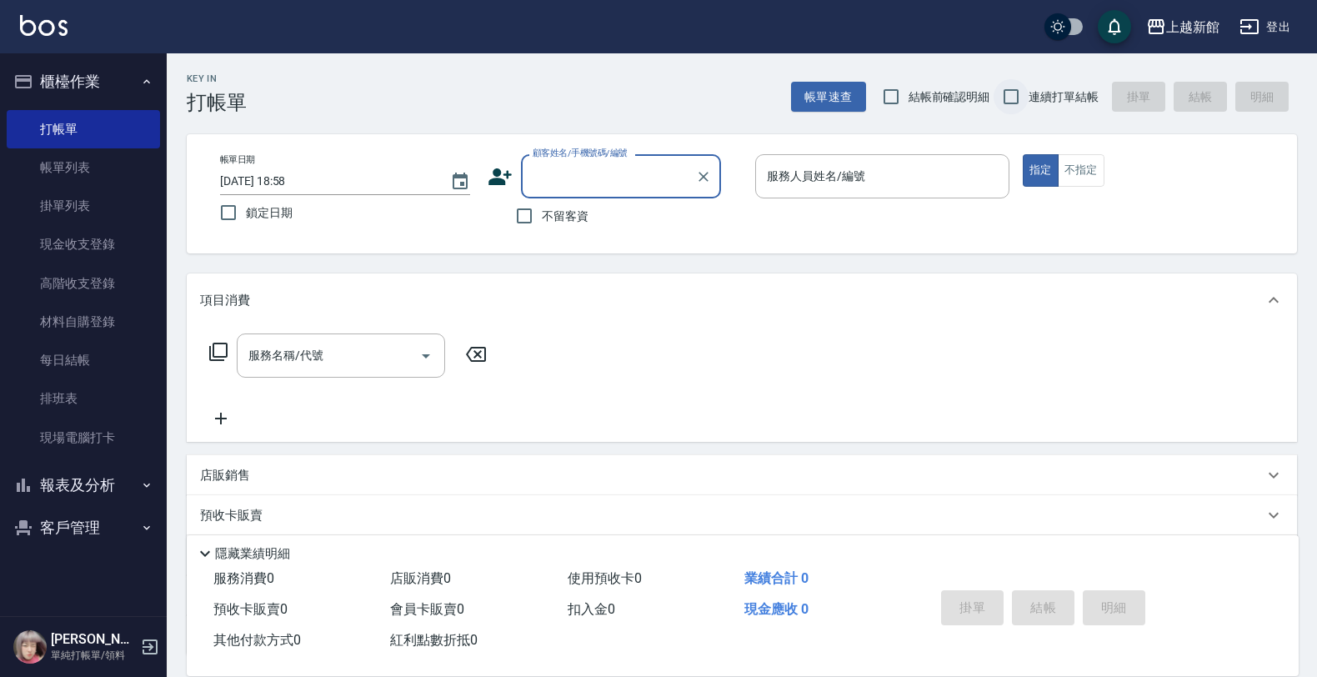
click at [1002, 98] on input "連續打單結帳" at bounding box center [1010, 96] width 35 height 35
checkbox input "true"
drag, startPoint x: 623, startPoint y: 155, endPoint x: 615, endPoint y: 164, distance: 11.8
click at [618, 163] on div "顧客姓名/手機號碼/編號" at bounding box center [621, 176] width 200 height 44
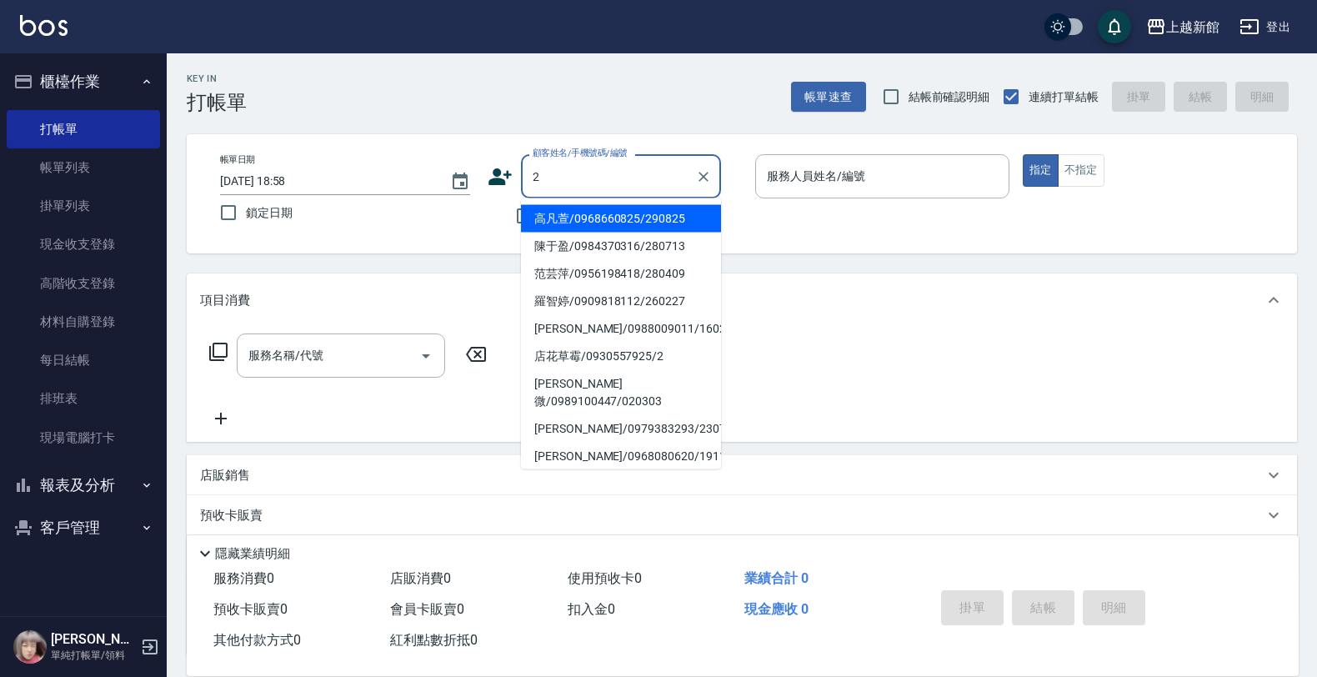
type input "高凡萱/0968660825/290825"
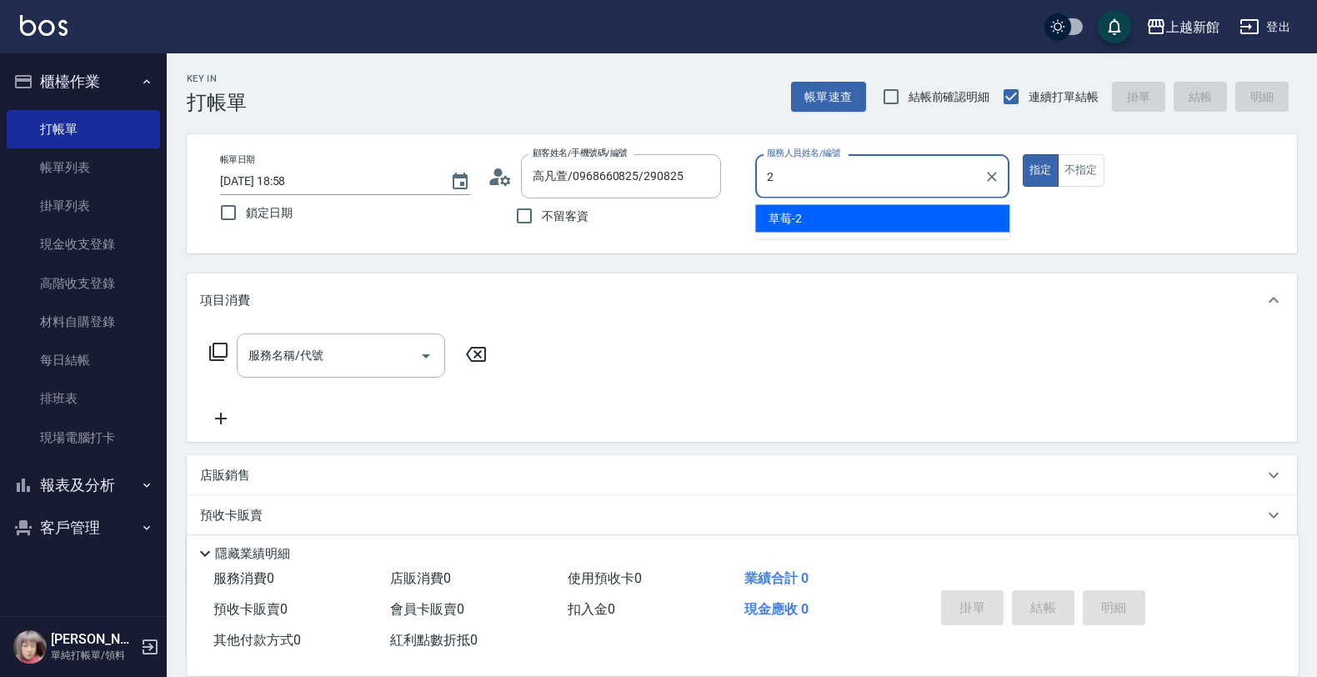
type input "旌瑛-5"
type button "true"
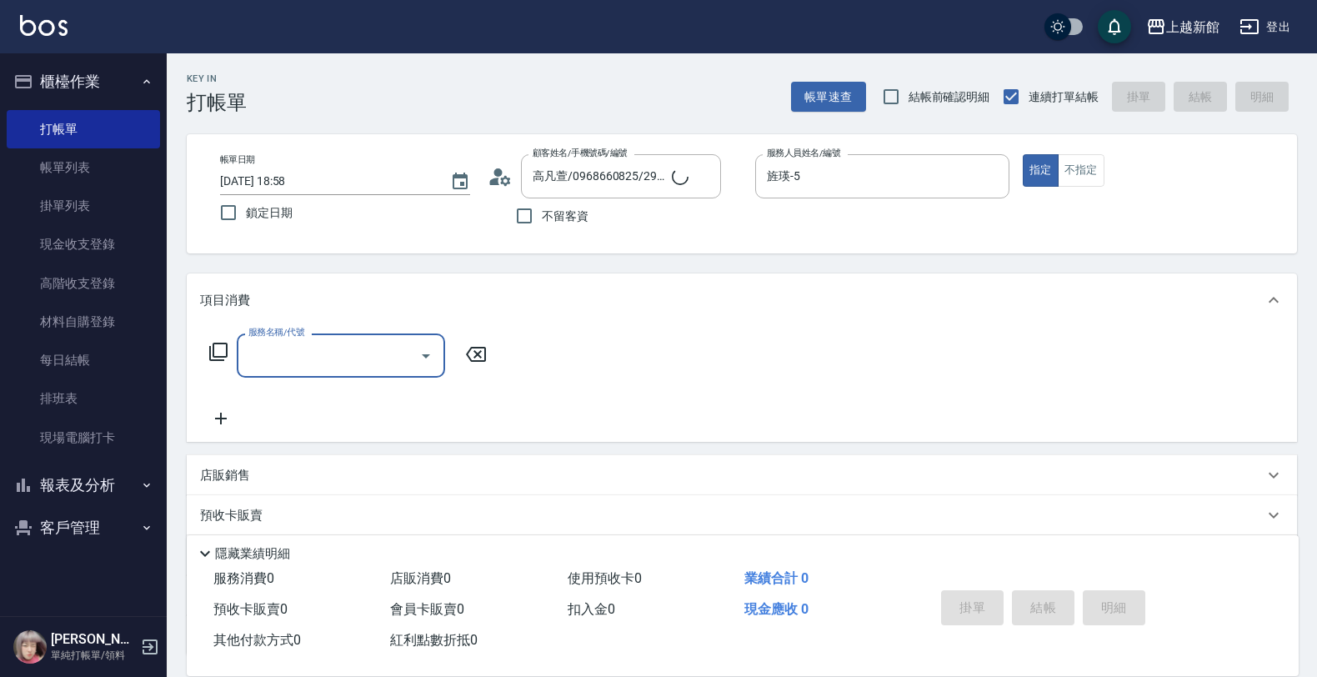
type input "店花草霉/0930557925/2"
type input "草莓-2"
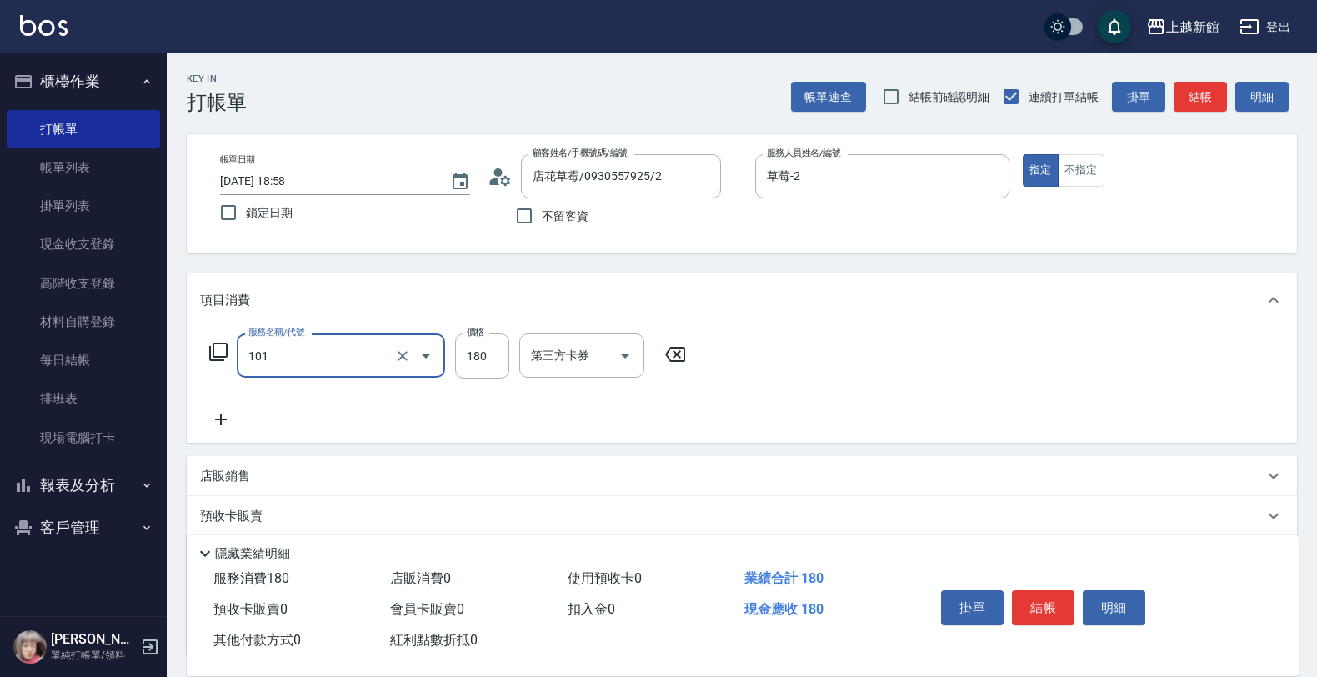
type input "洗髮250(101)"
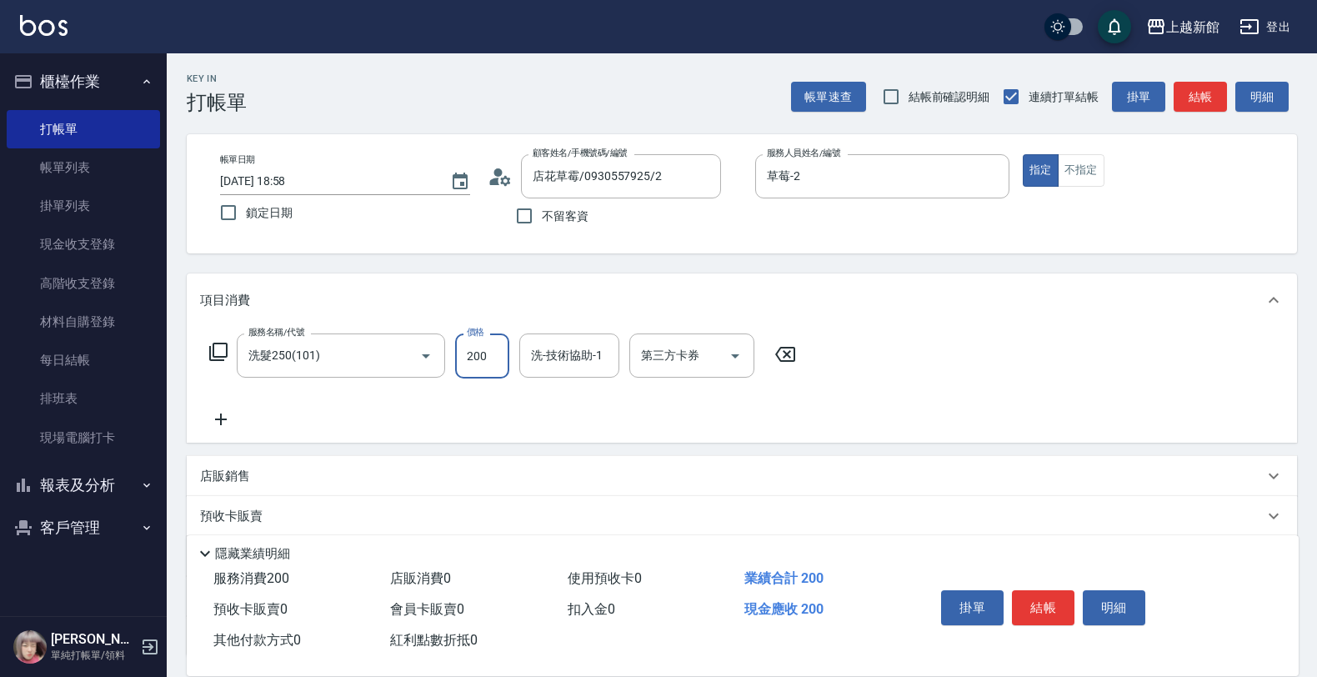
type input "200"
type input "小邱-25"
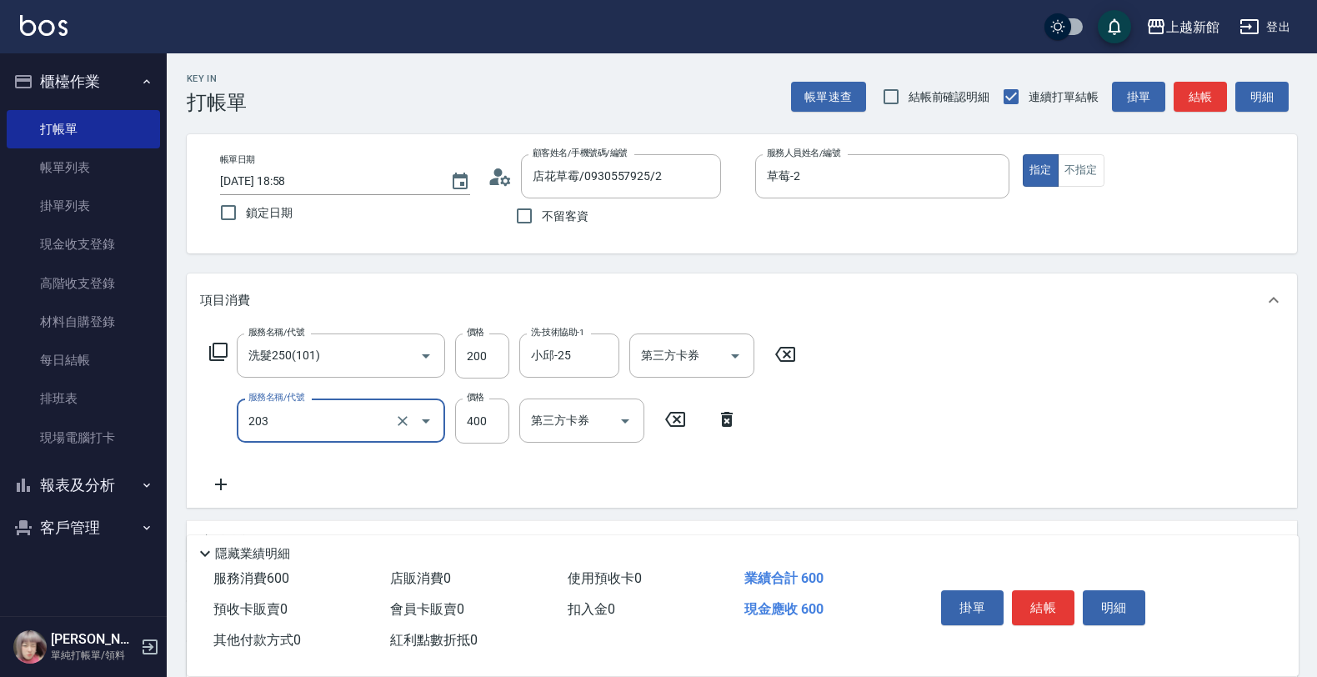
type input "指定單剪(203)"
type input "300"
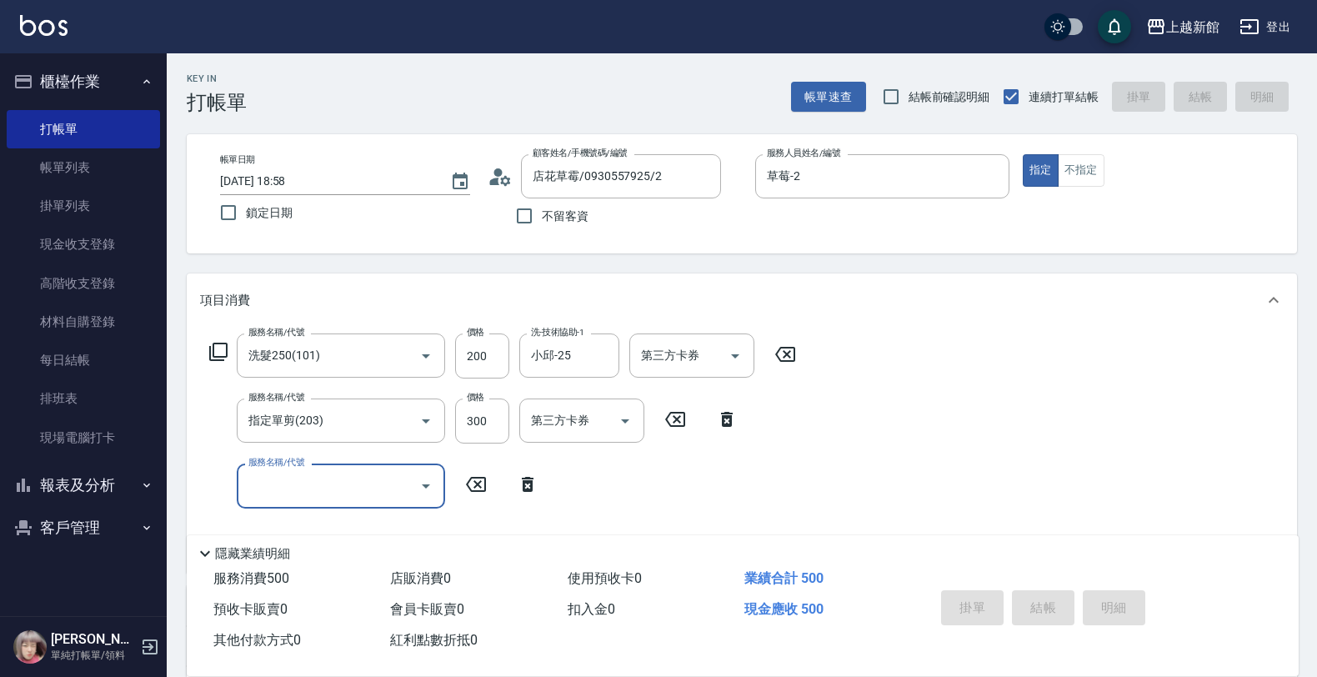
type input "[DATE] 18:59"
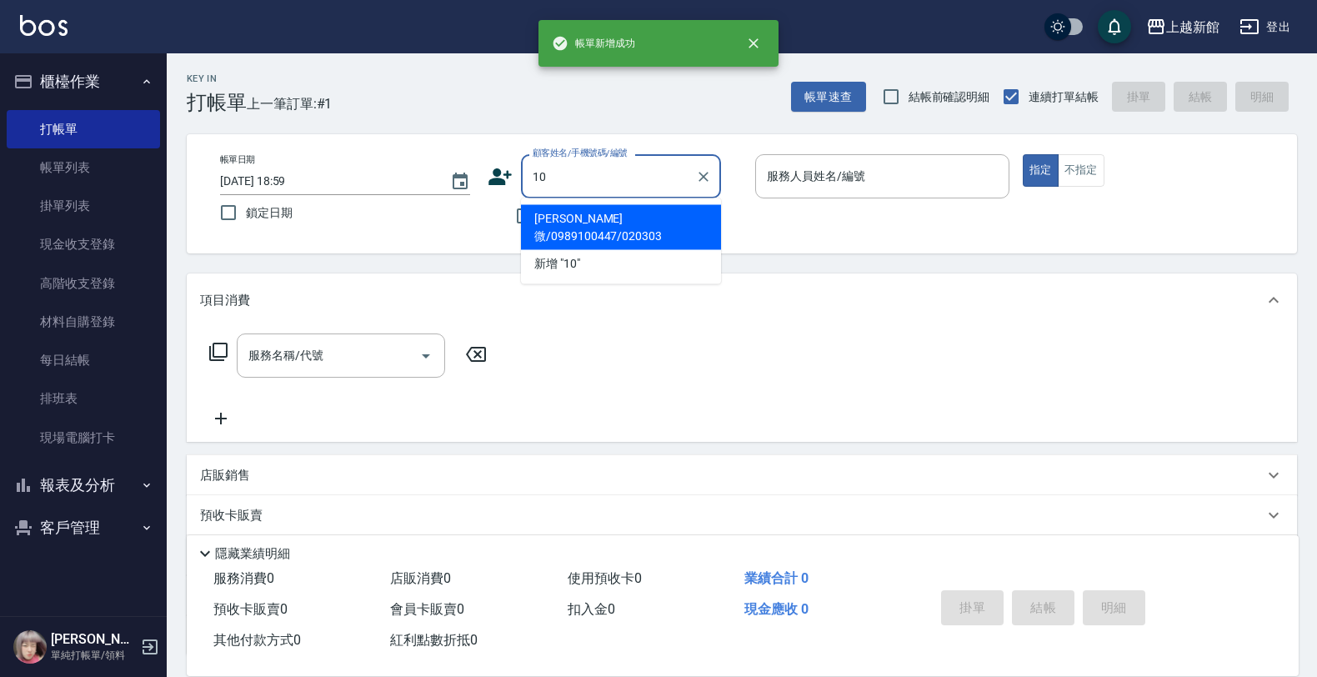
type input "[PERSON_NAME]微/0989100447/020303"
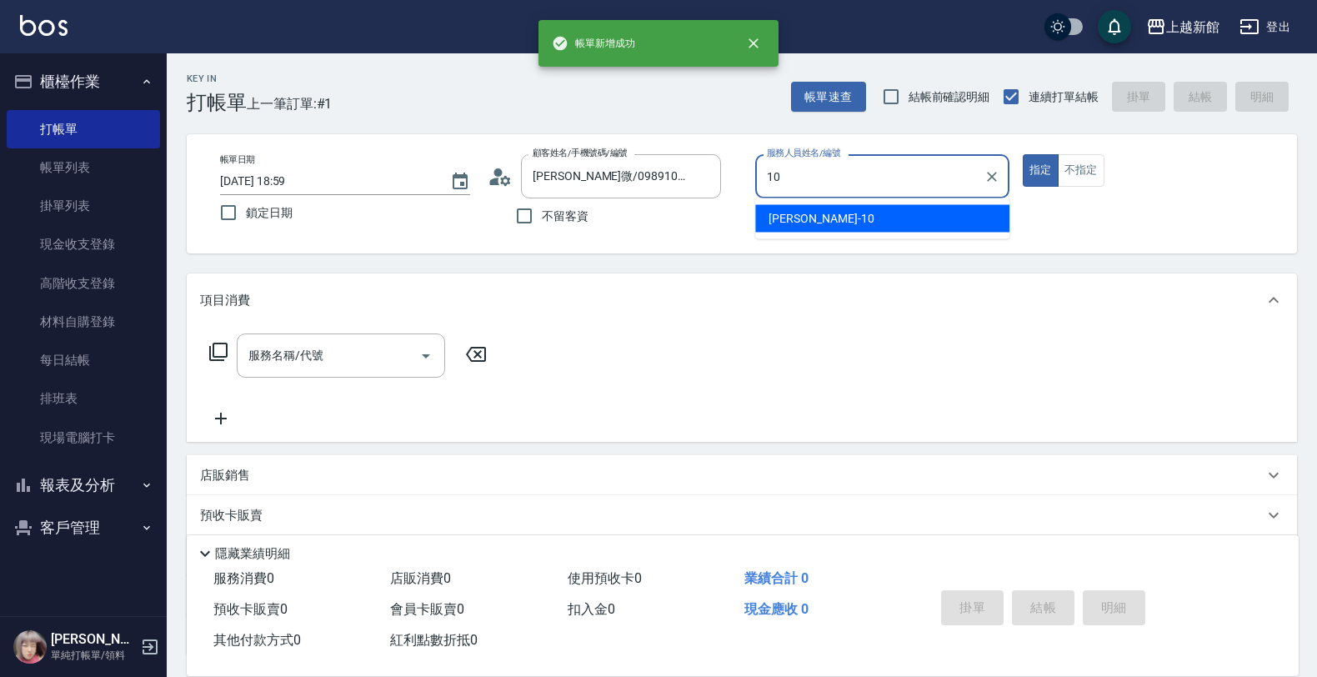
type input "瑪沙-10"
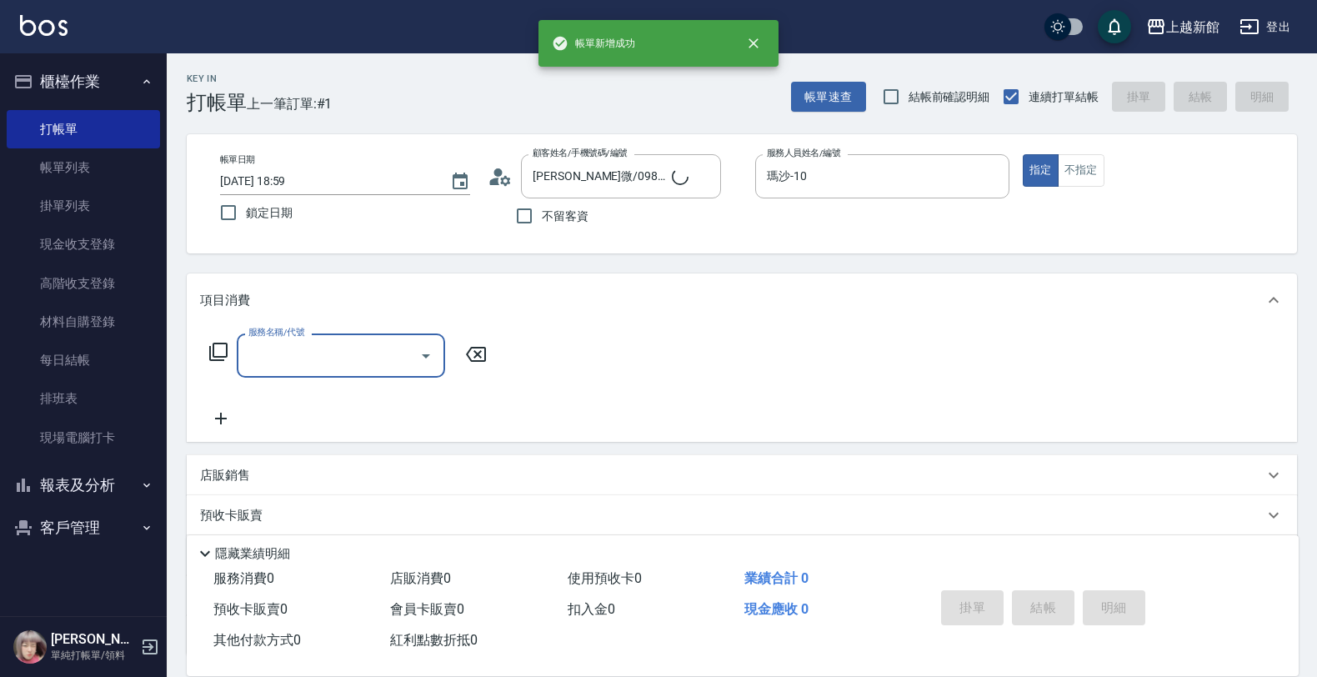
type input "[PERSON_NAME]/0974376310/10"
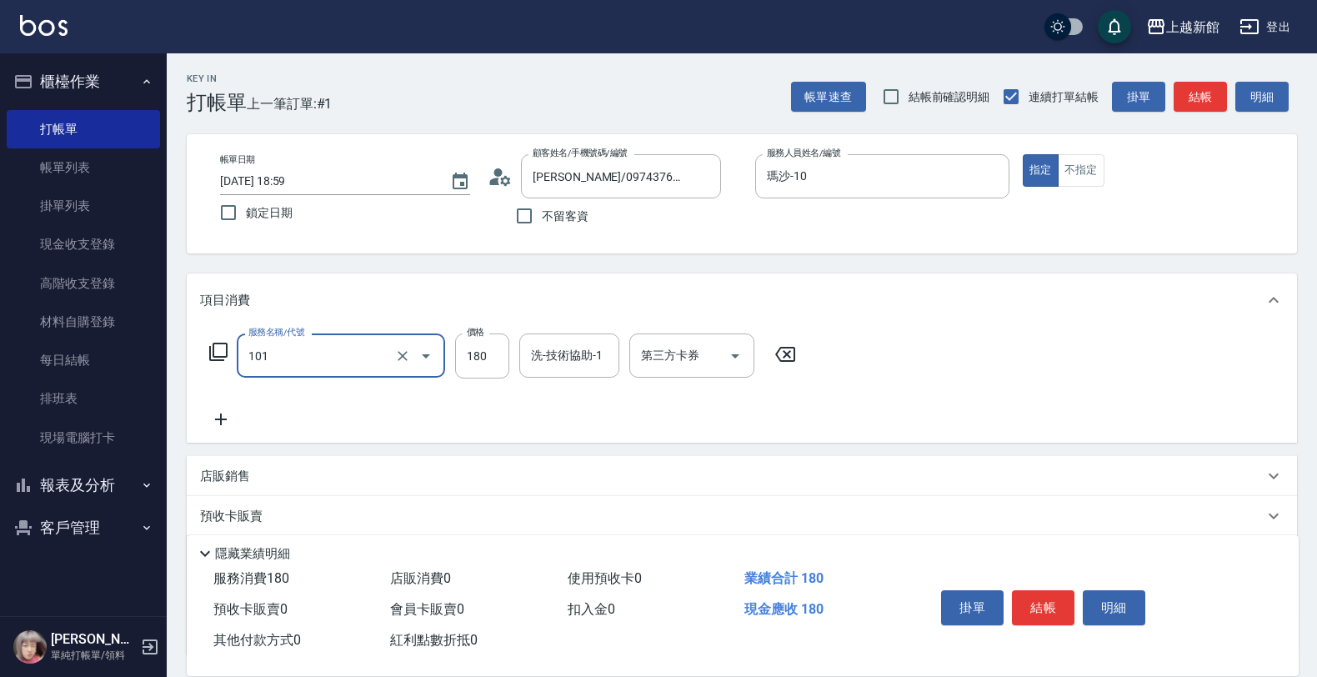
type input "洗髮250(101)"
type input "200"
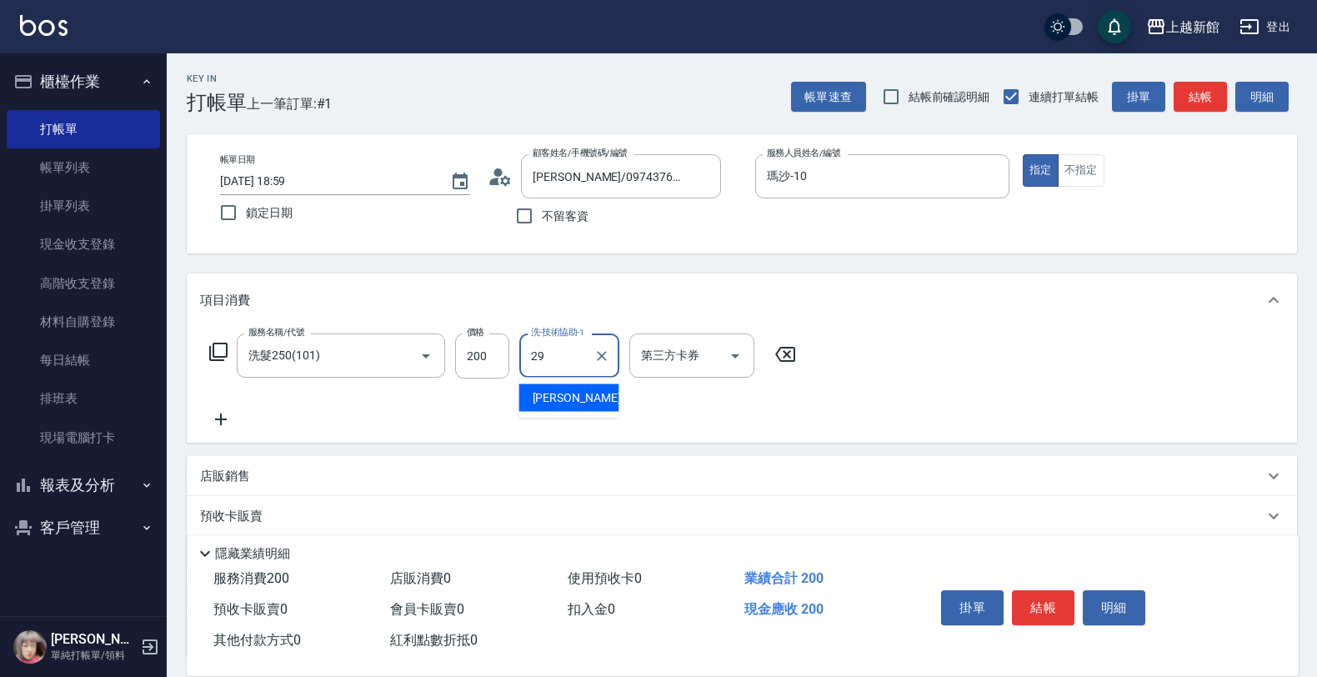
type input "[PERSON_NAME]-29"
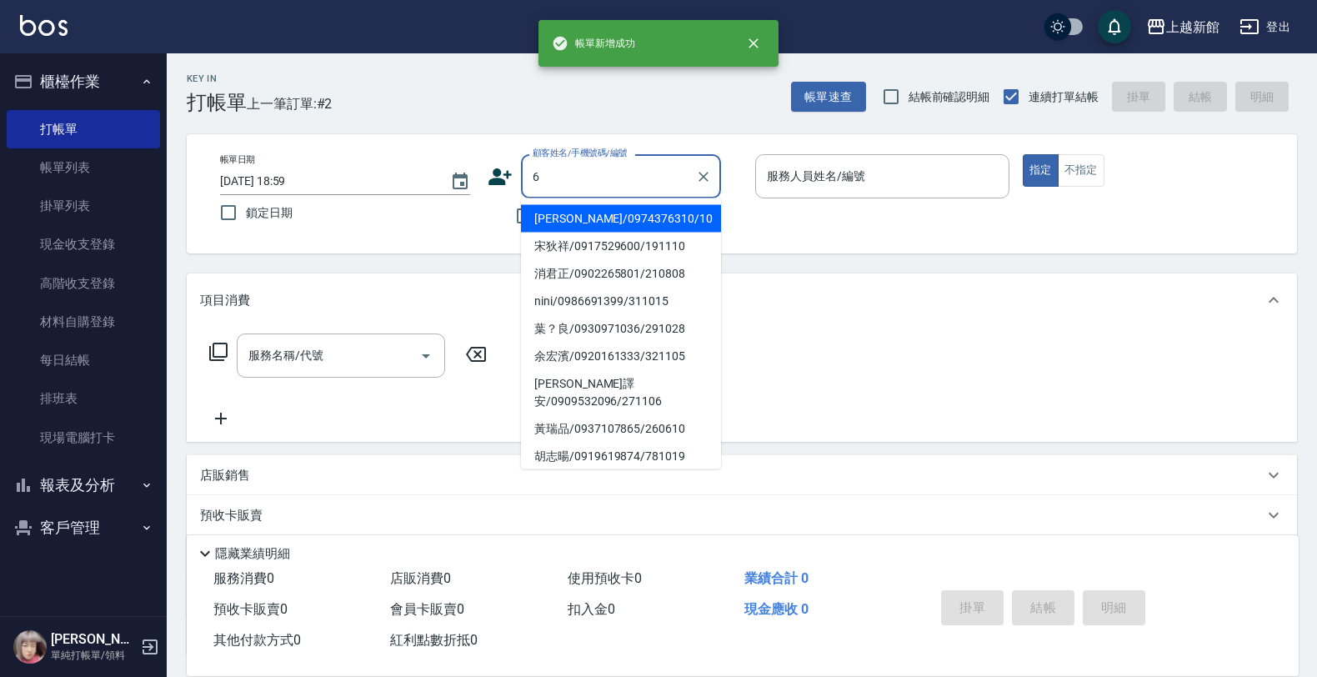
type input "[PERSON_NAME]/0974376310/10"
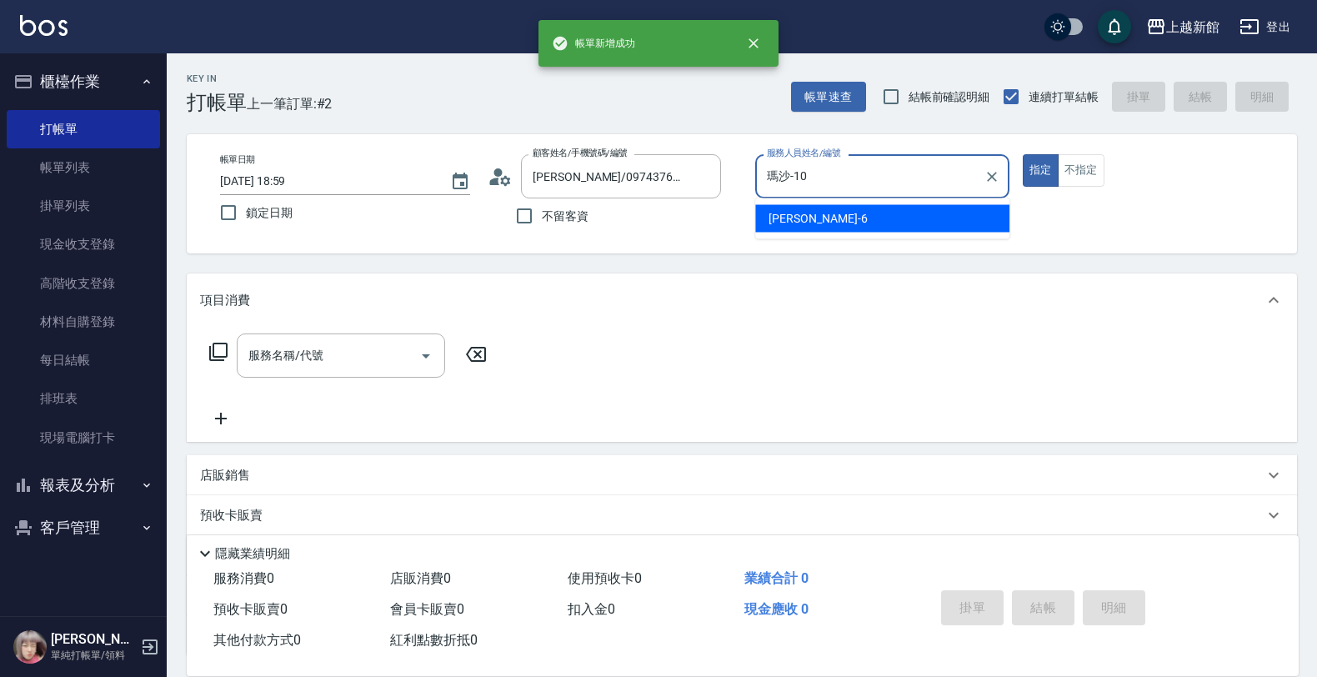
type input "瑪沙-10"
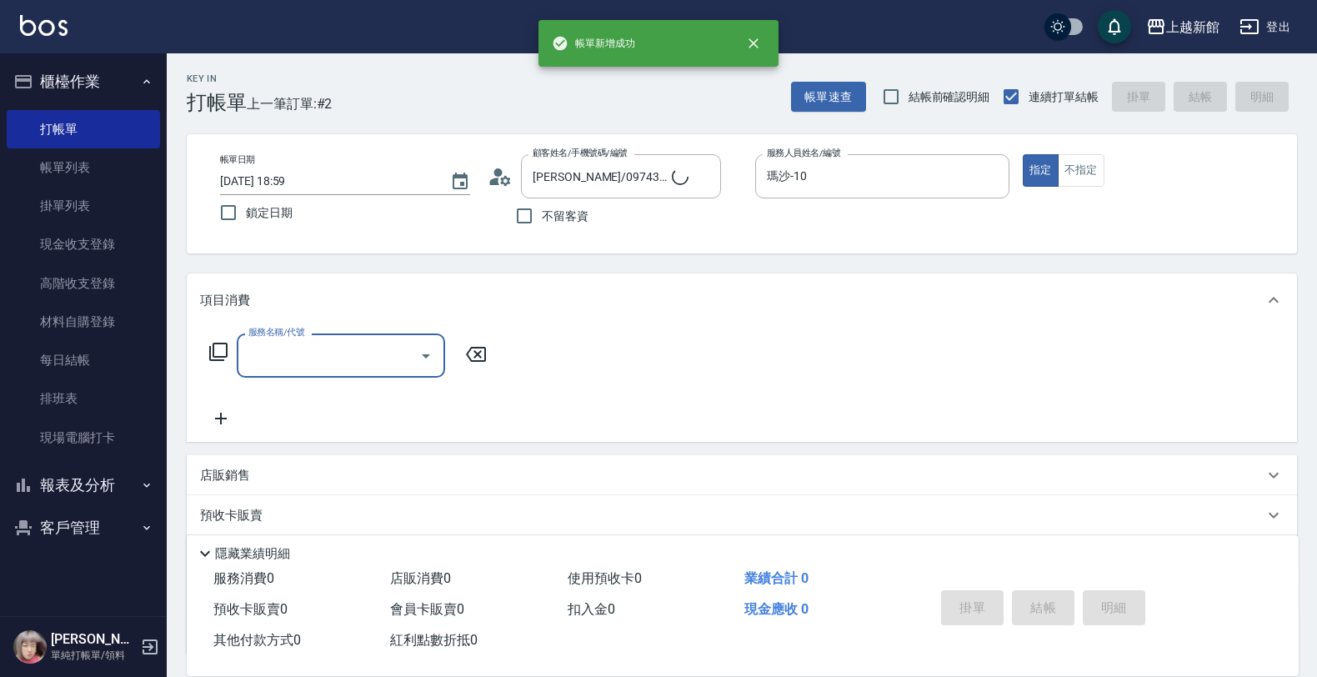
type input "[PERSON_NAME]/6_[PERSON_NAME]/6"
type input "[PERSON_NAME]-6"
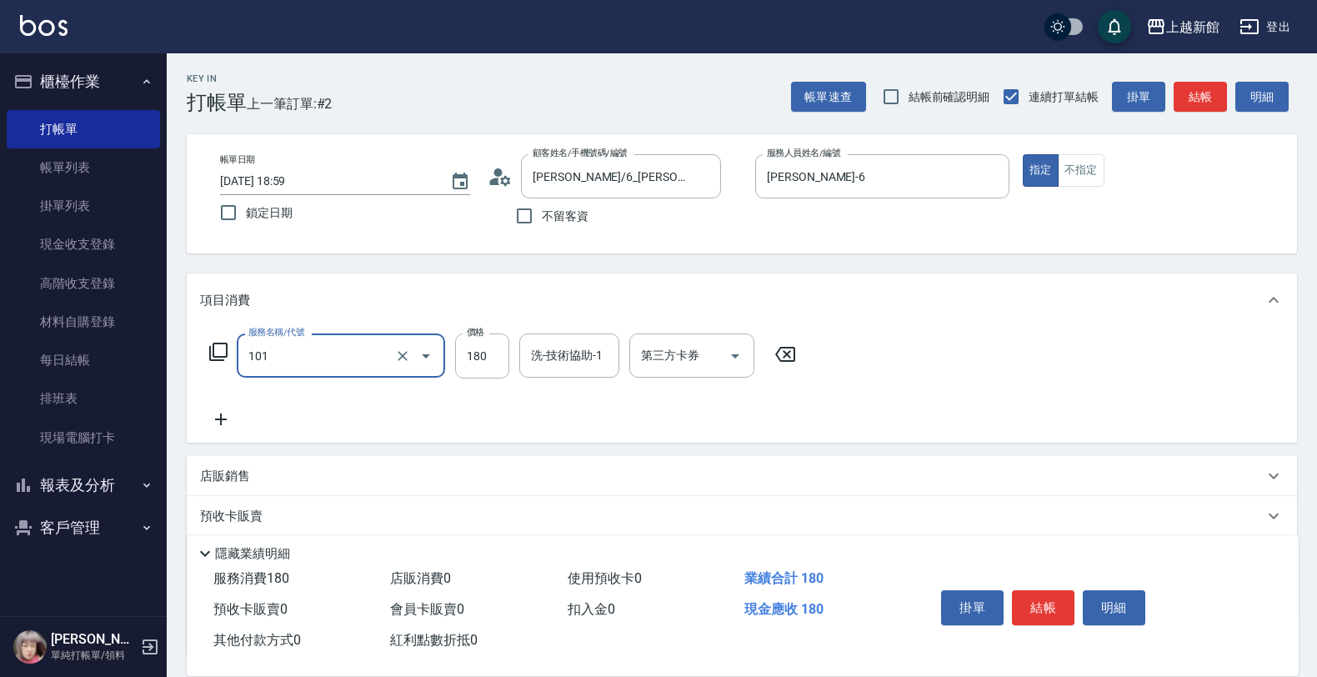
type input "洗髮250(101)"
type input "400"
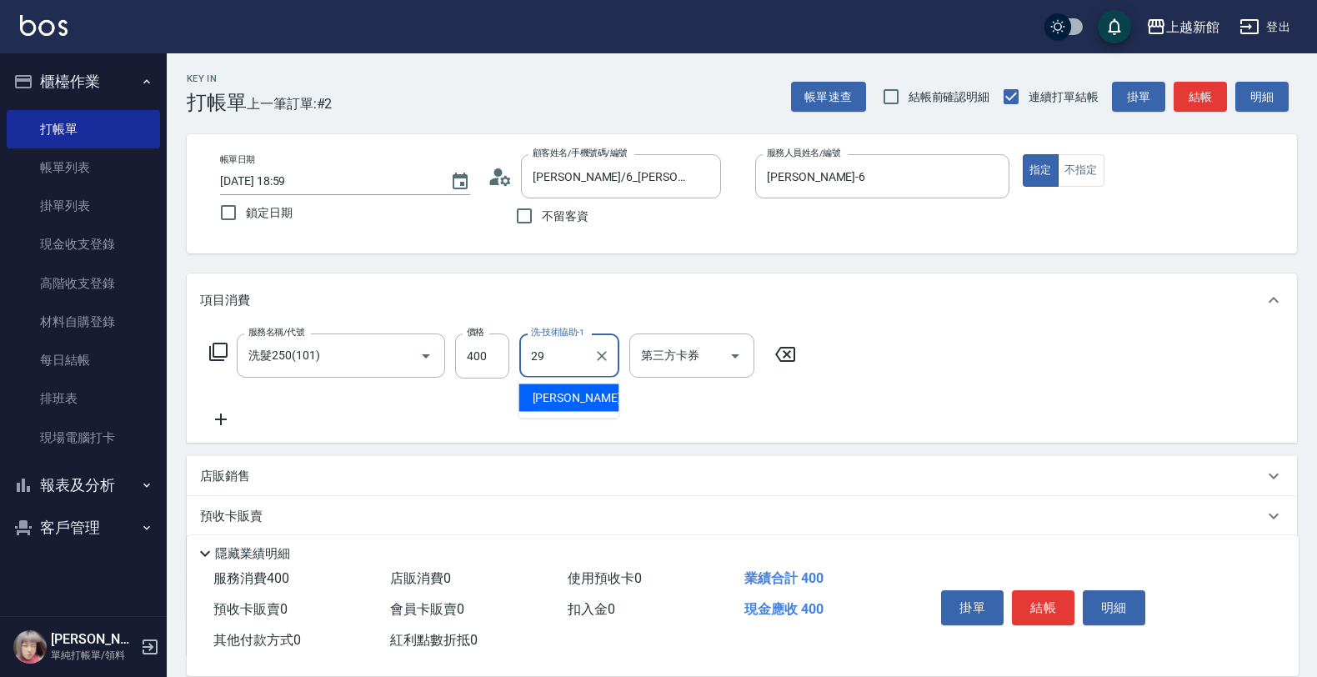
type input "[PERSON_NAME]-29"
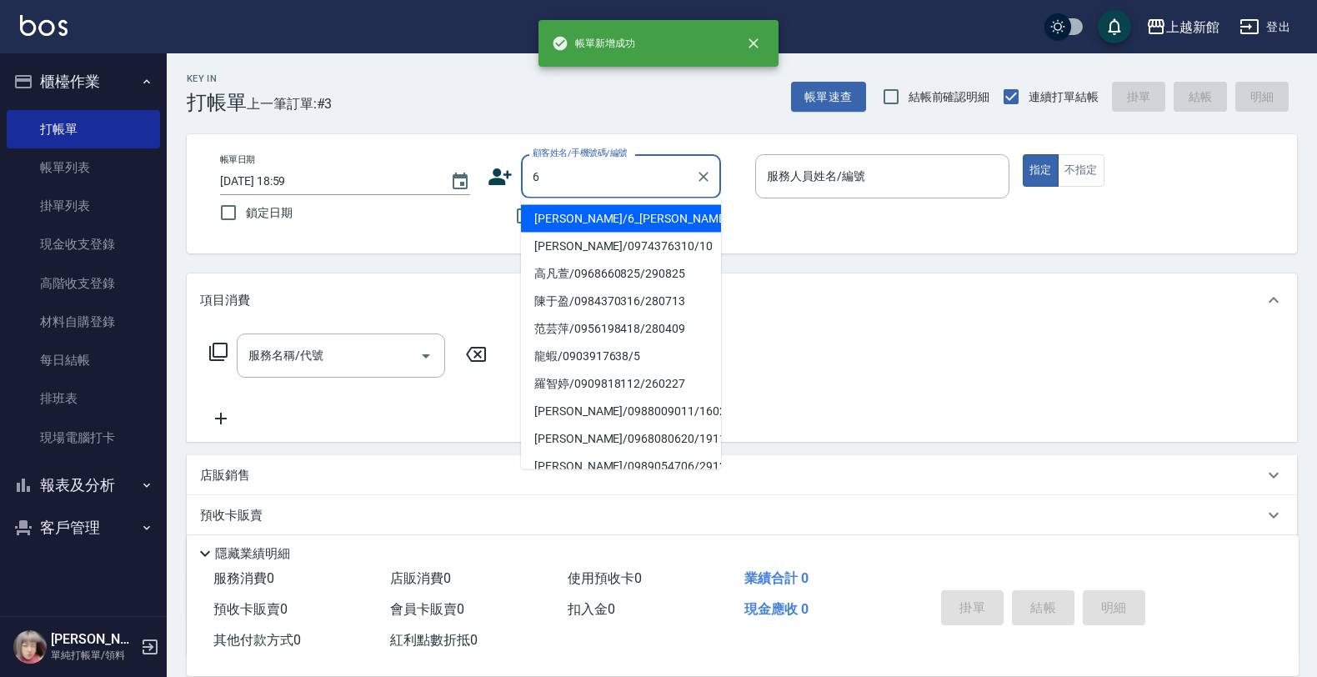
type input "[PERSON_NAME]/6_[PERSON_NAME]/6"
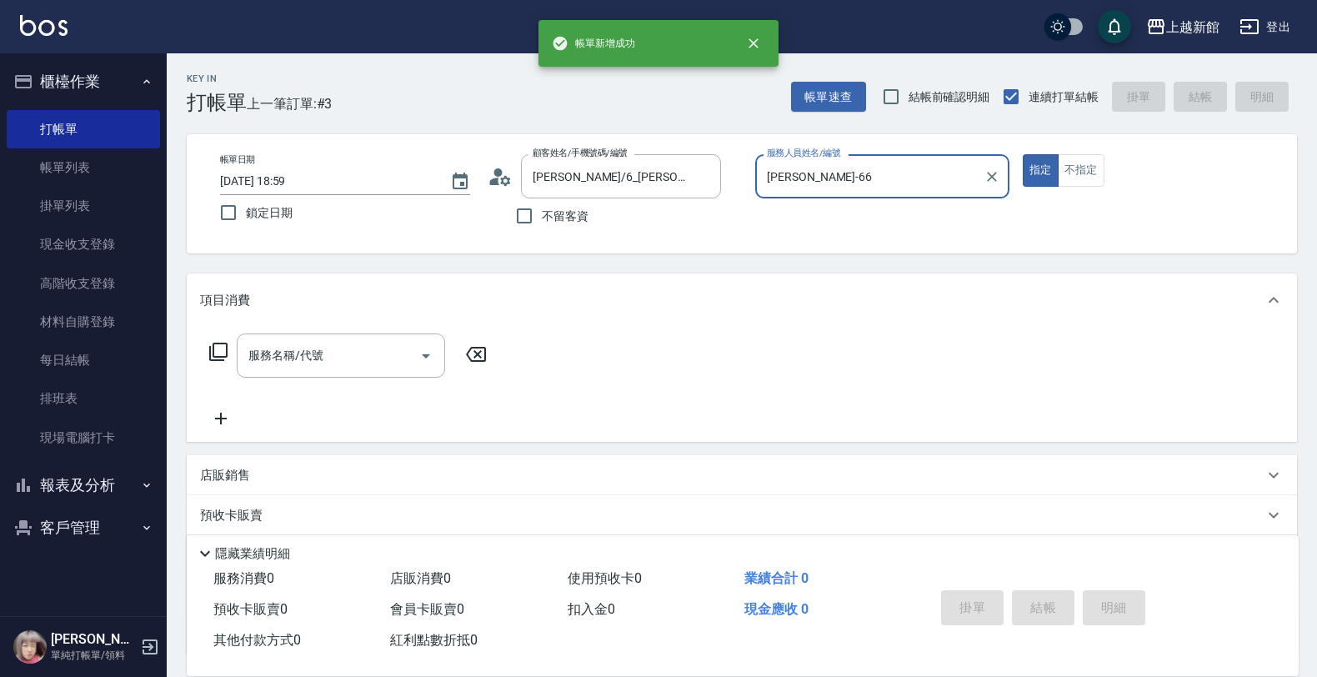
click at [1023, 154] on button "指定" at bounding box center [1041, 170] width 36 height 33
type input "[PERSON_NAME]-6"
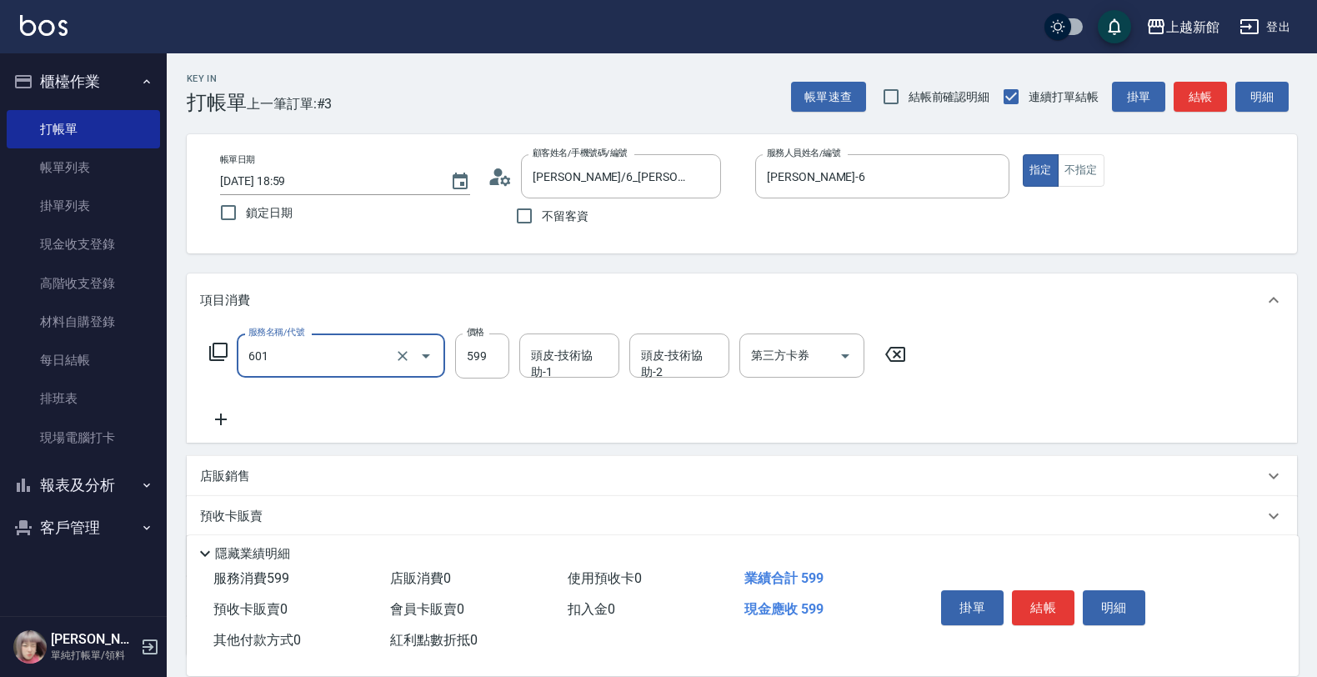
type input "仲夏頭皮冰鎮舒活洗髮(601)"
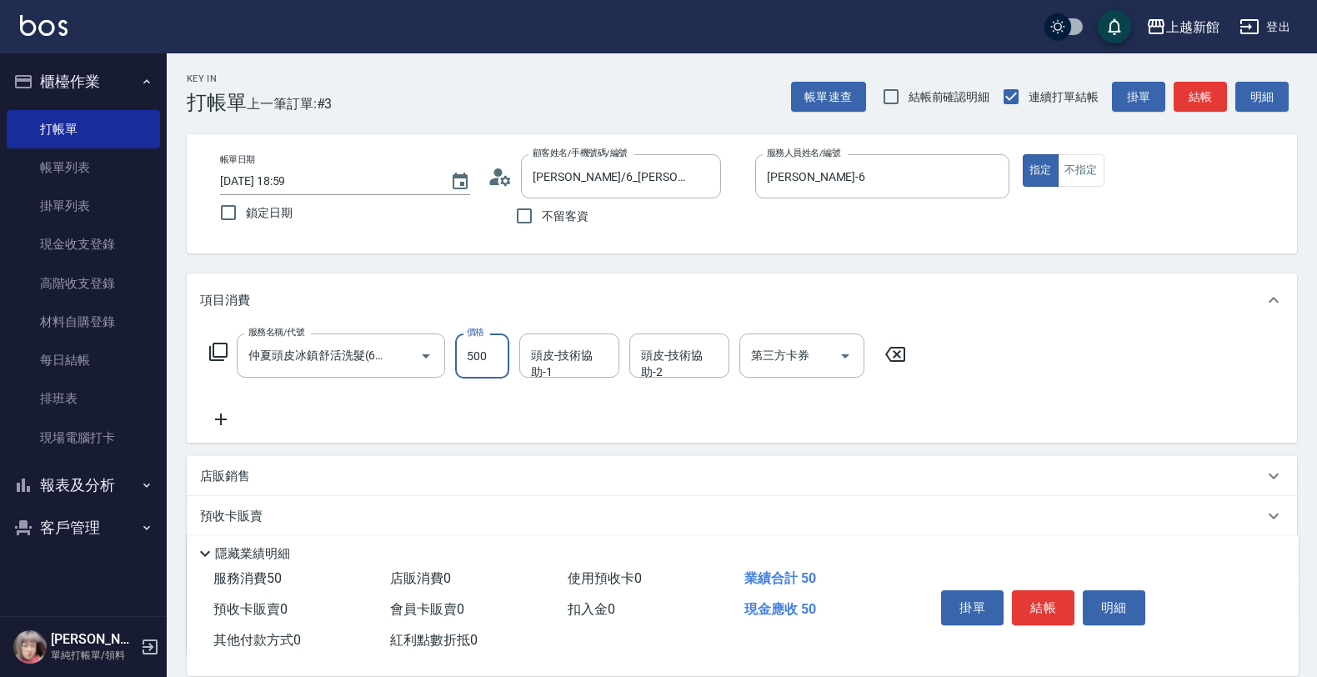
type input "500"
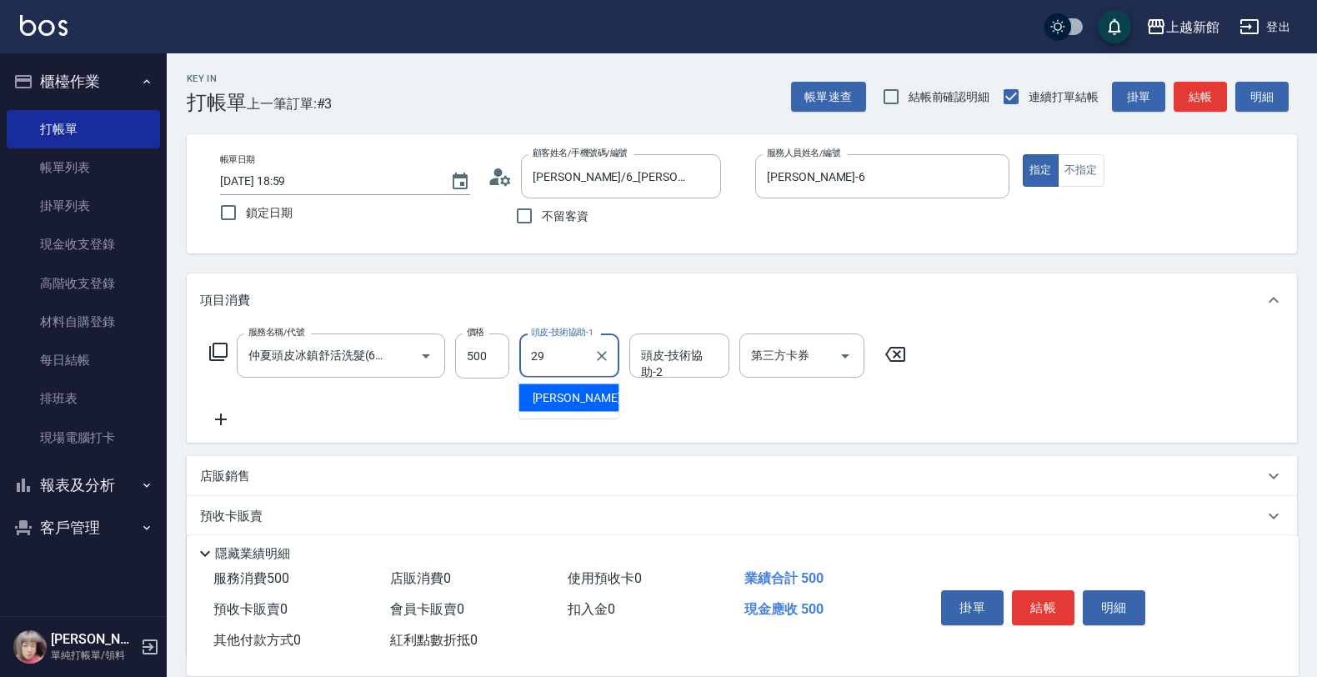
type input "[PERSON_NAME]-29"
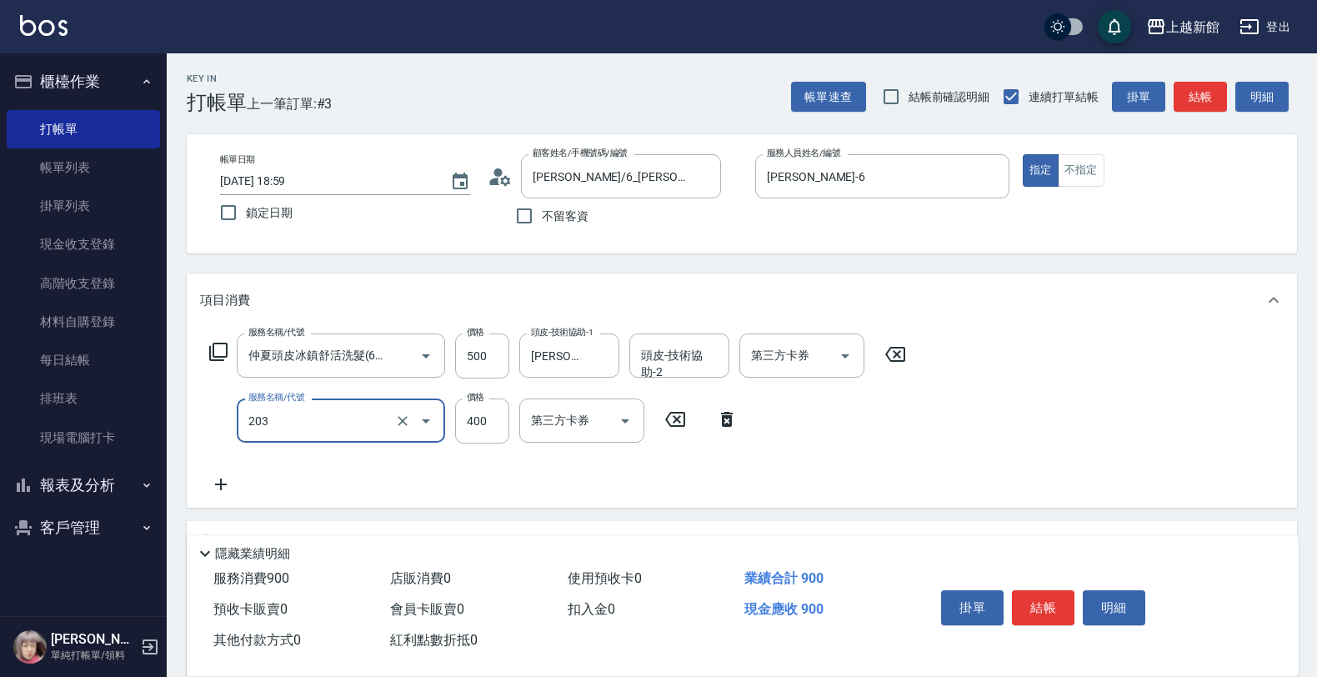
type input "指定單剪(203)"
type input "800"
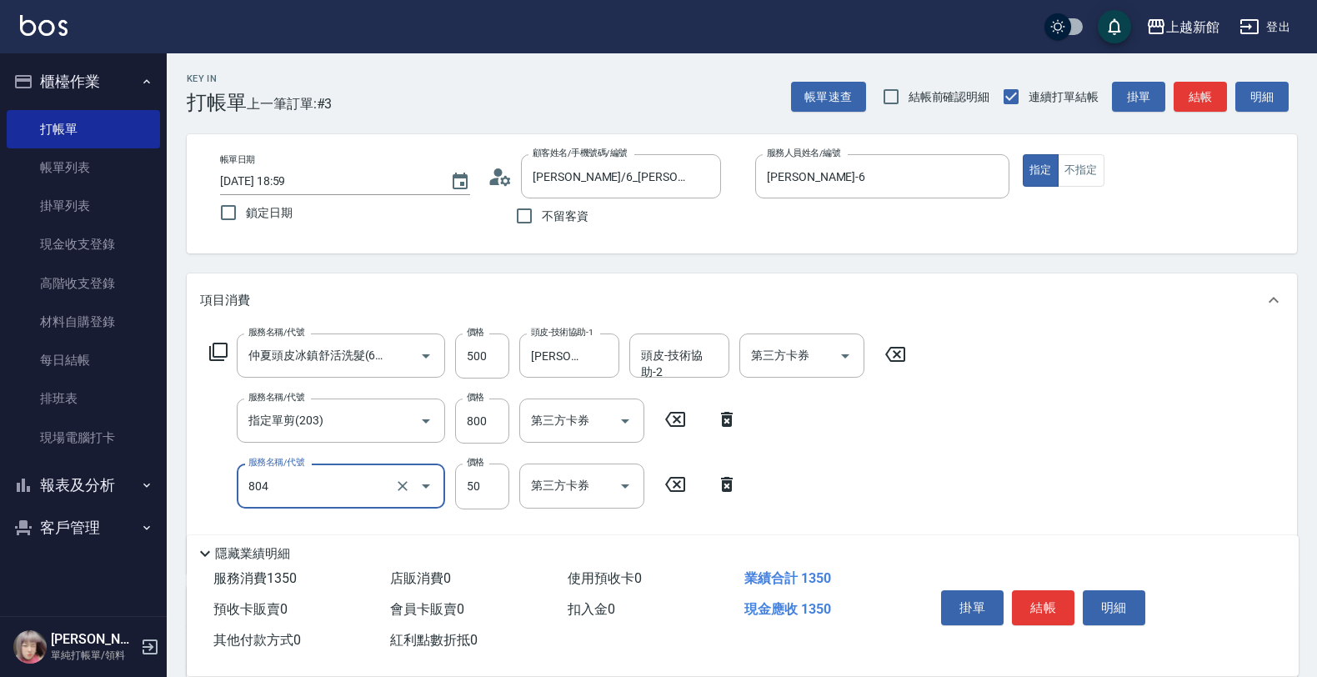
type input "吹捲/夾直/青捲/電棒/夾玉米鬚(804)"
type input "500"
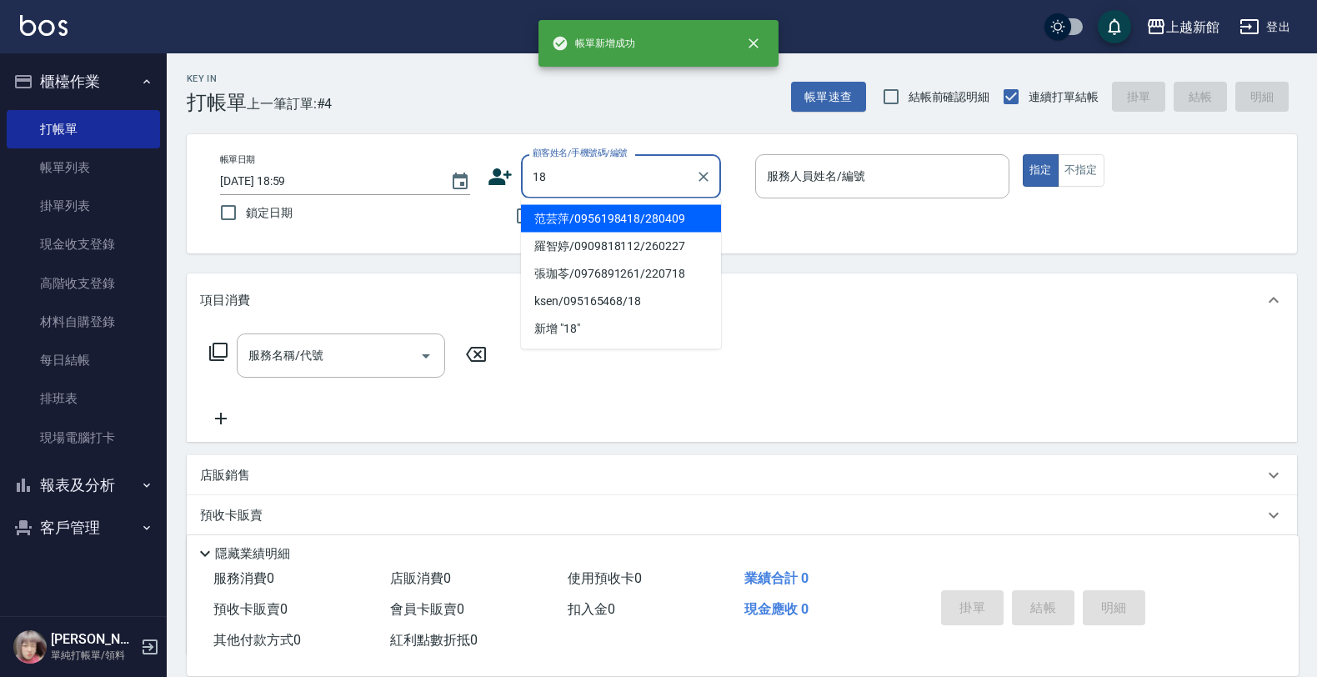
type input "范芸萍/0956198418/280409"
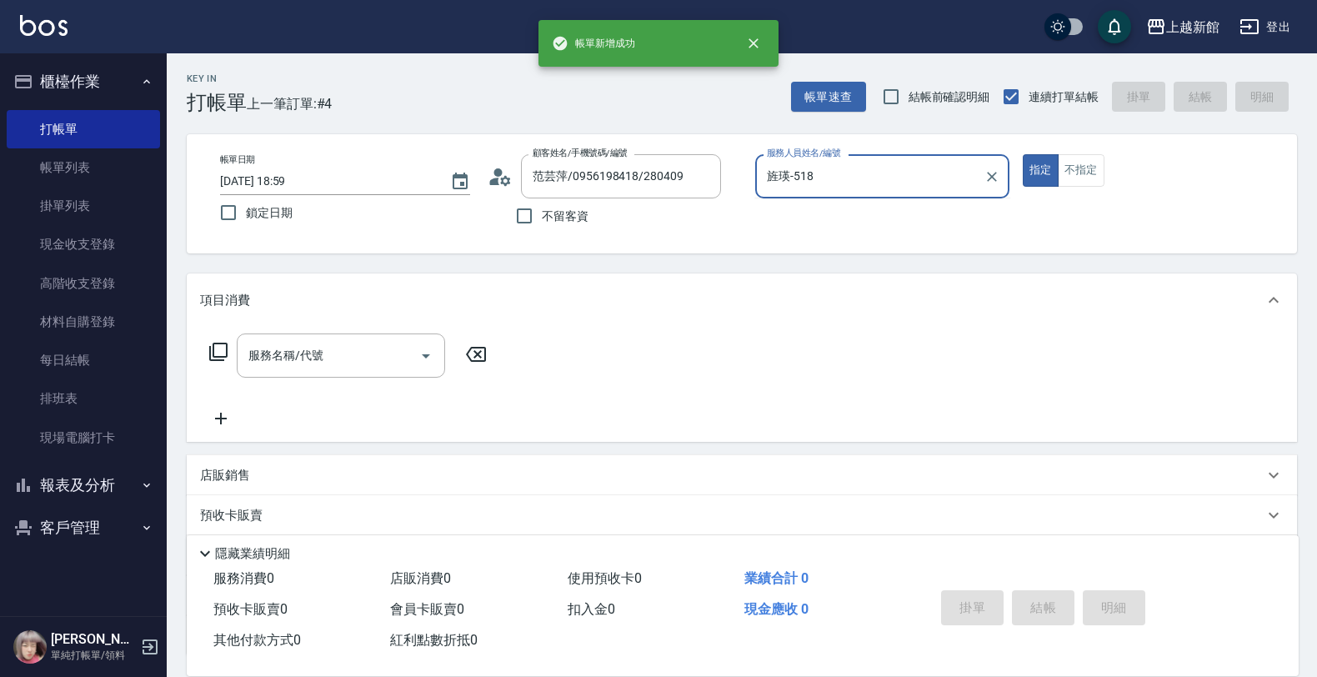
click at [1023, 154] on button "指定" at bounding box center [1041, 170] width 36 height 33
type input "旌瑛-5"
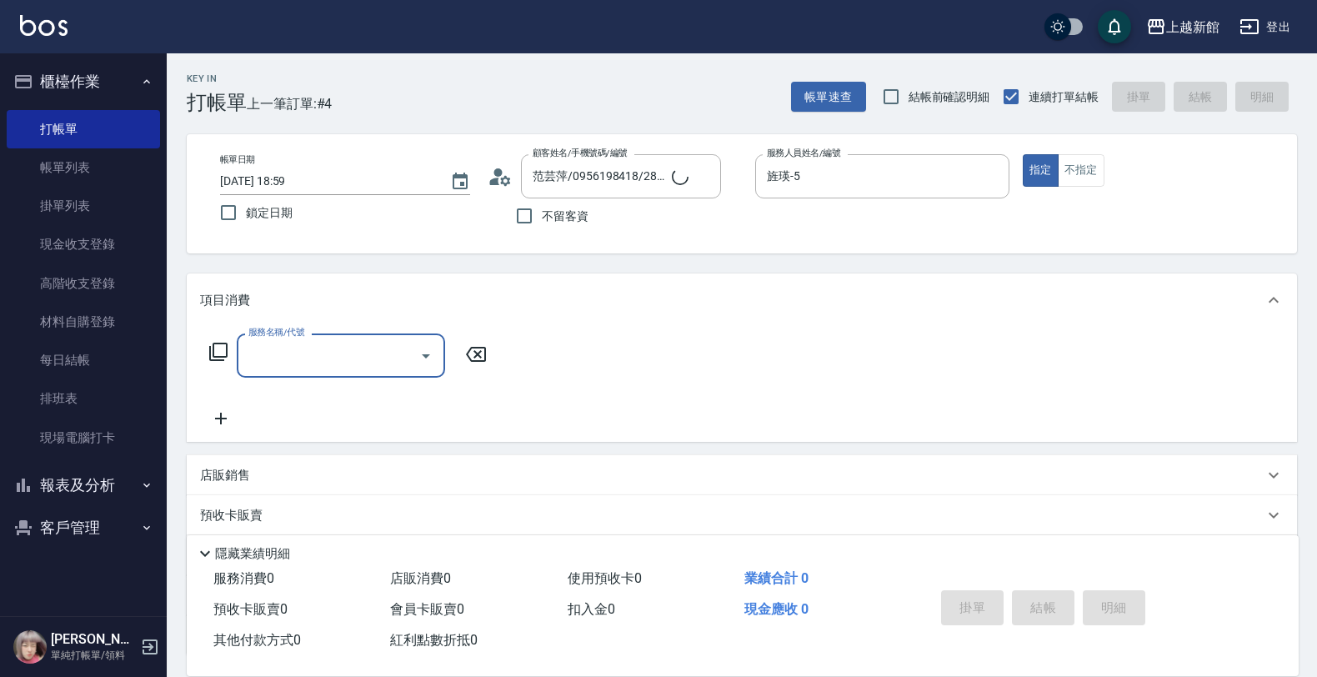
type input "ksen/095165468/18"
type input "[PERSON_NAME]-18"
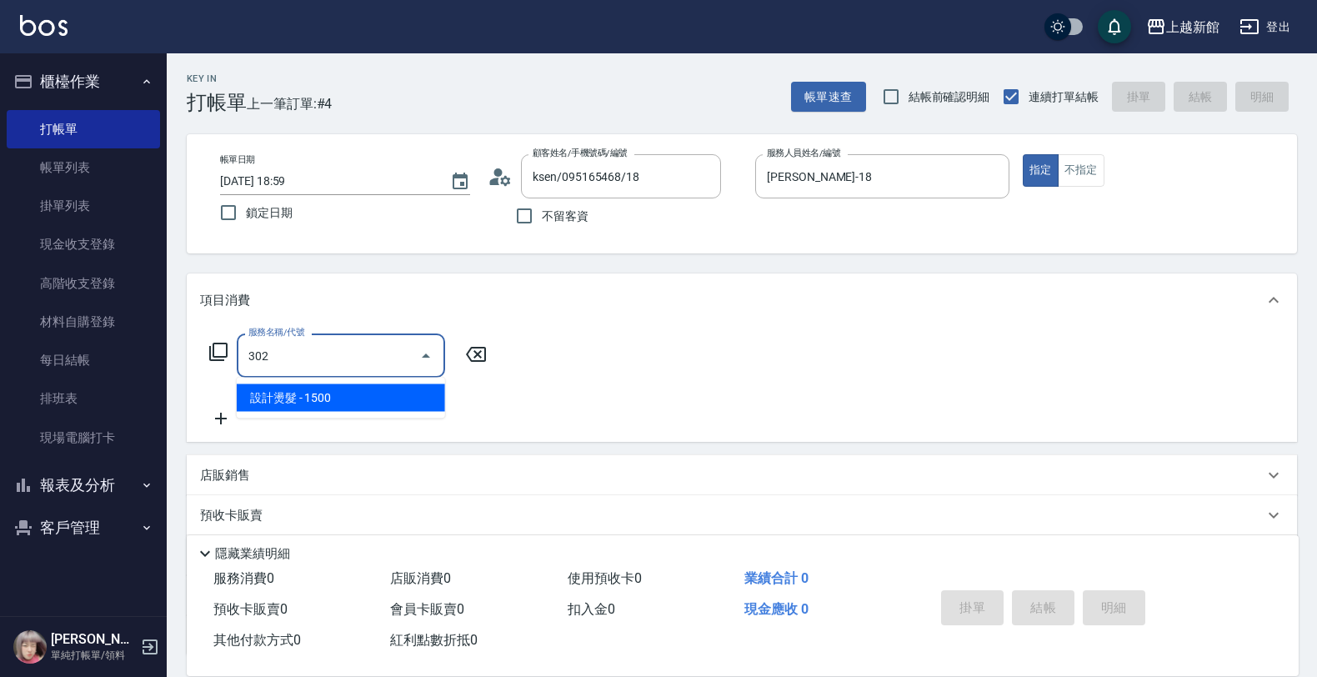
type input "設計燙髮(302)"
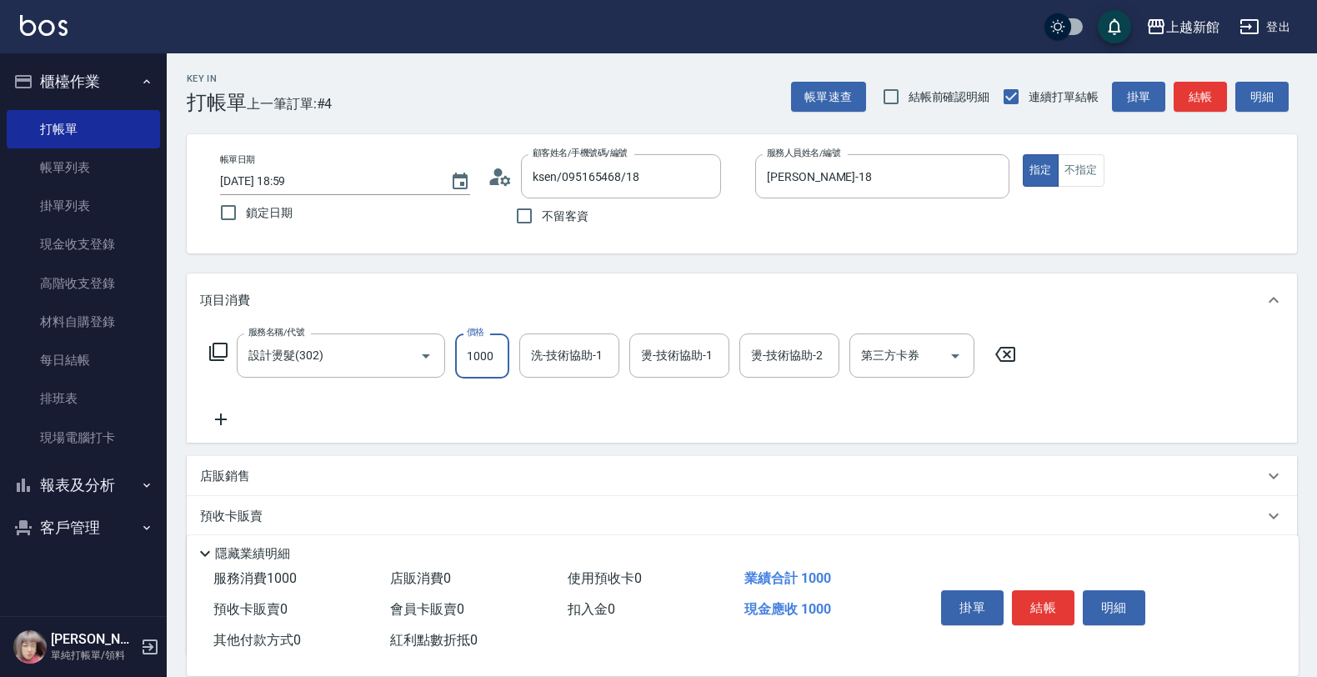
type input "1000"
type input "[PERSON_NAME]-29"
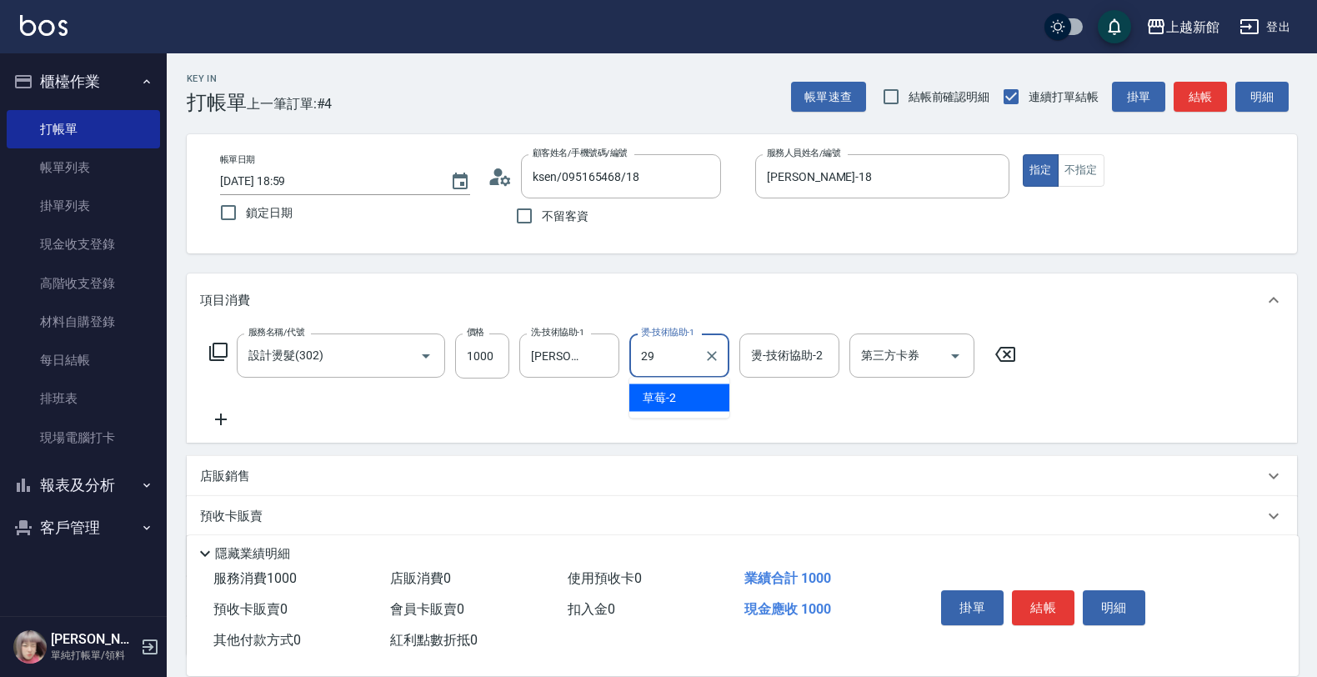
type input "[PERSON_NAME]-29"
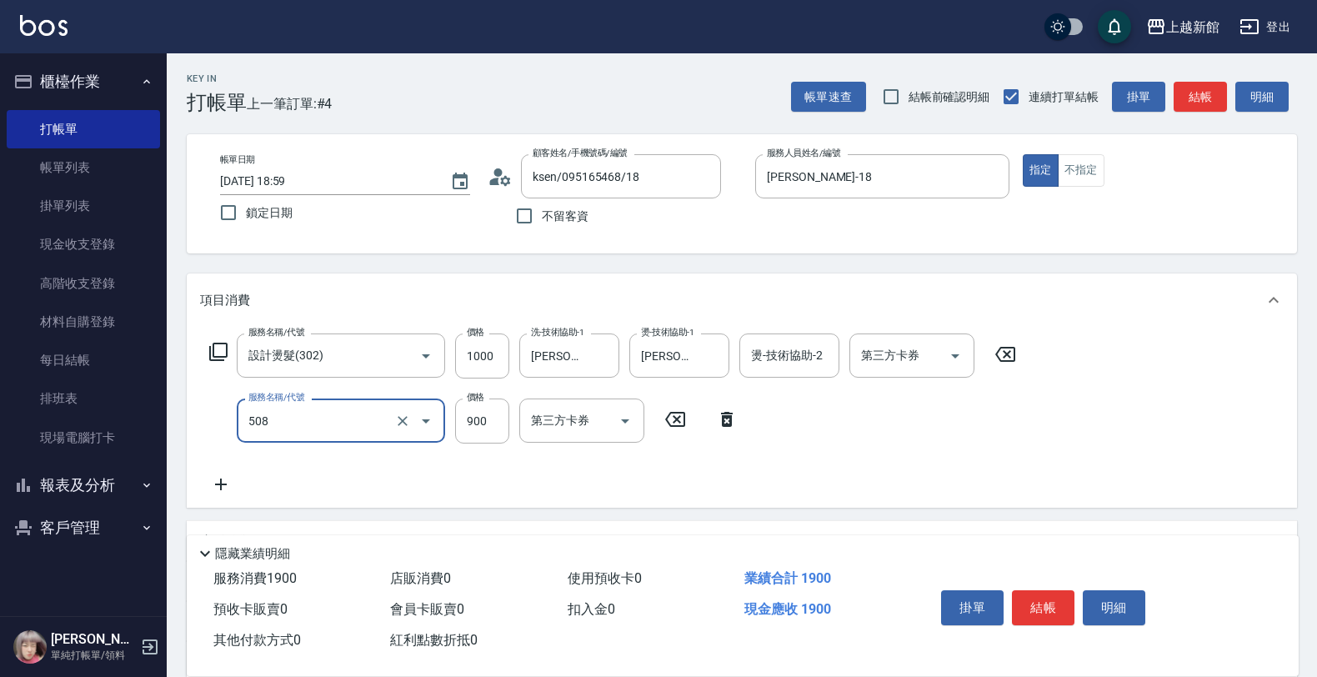
type input "松島再生髮敷護髮(508)"
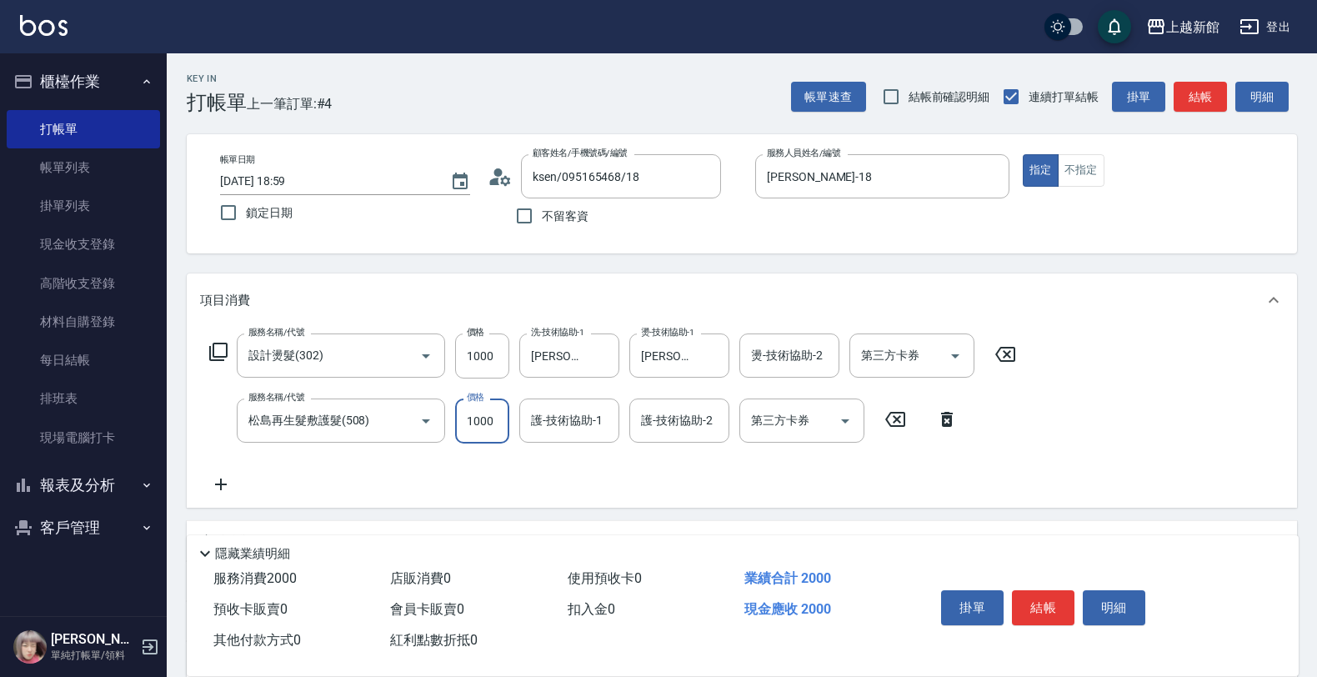
type input "1000"
type input "[PERSON_NAME]-29"
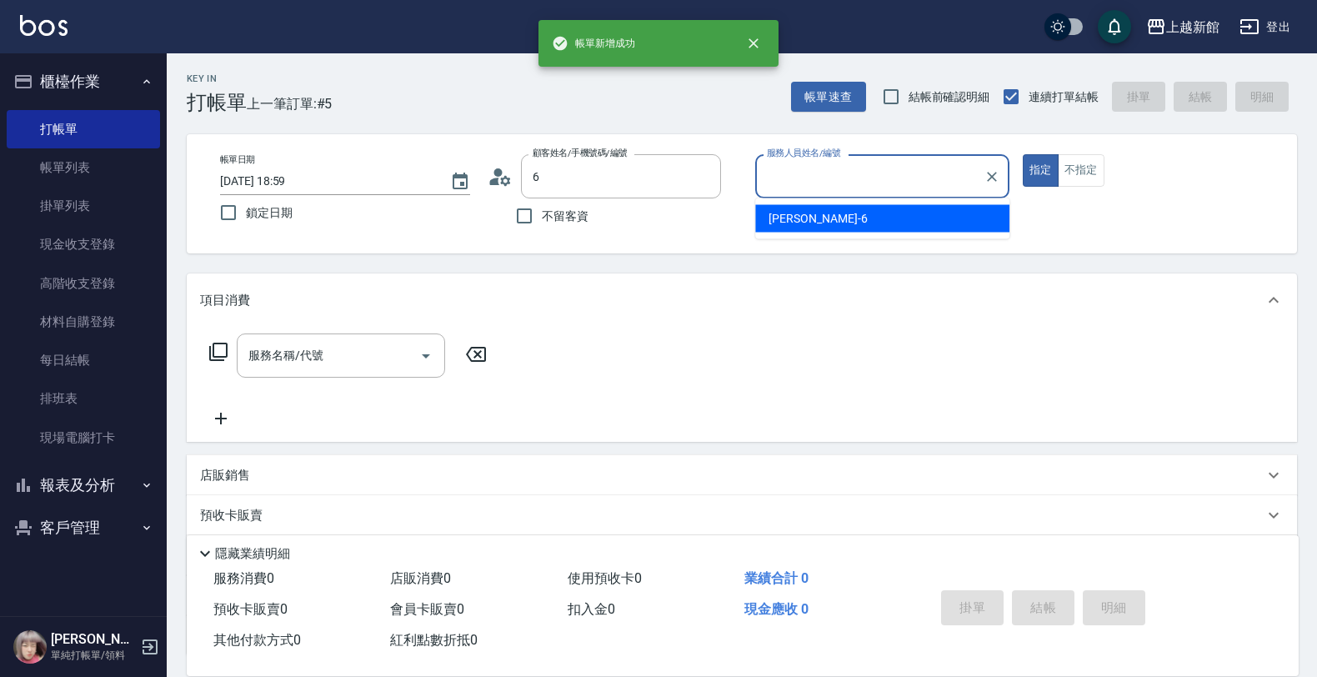
type input "ksen/095165468/18"
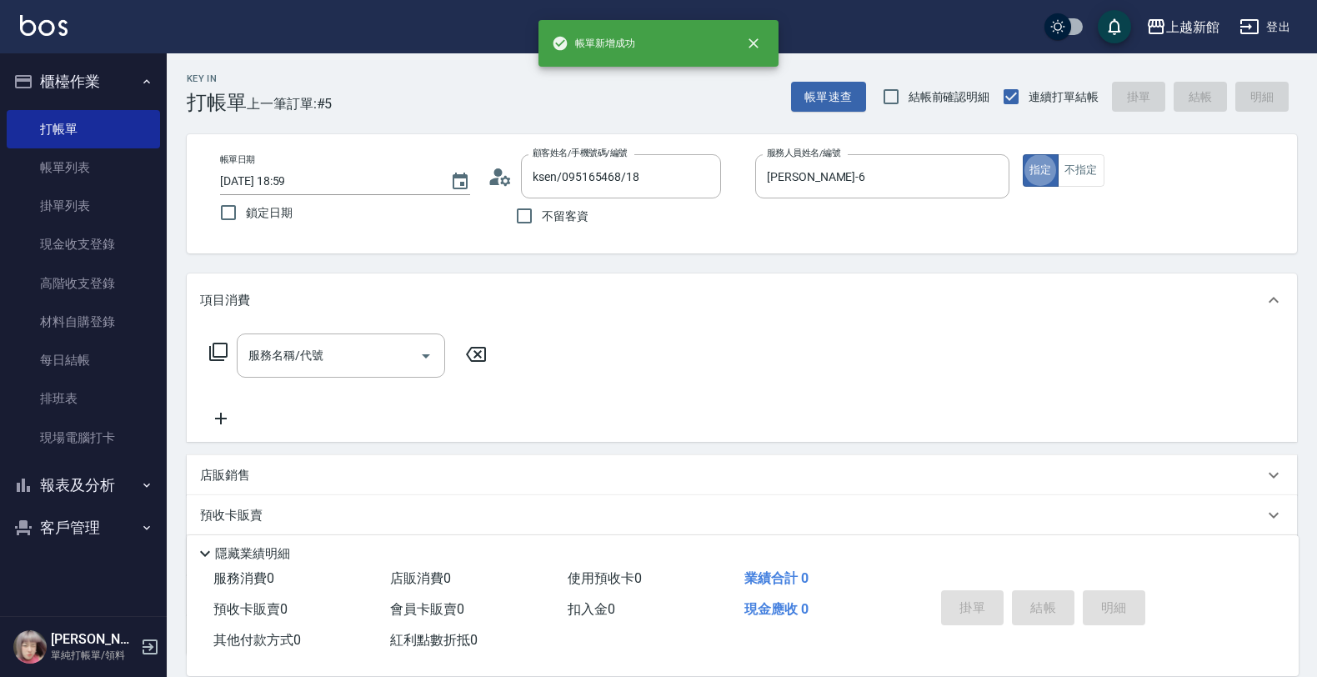
type input "[PERSON_NAME]-18"
type input "[PERSON_NAME]/6_[PERSON_NAME]/6"
type input "[PERSON_NAME]-6"
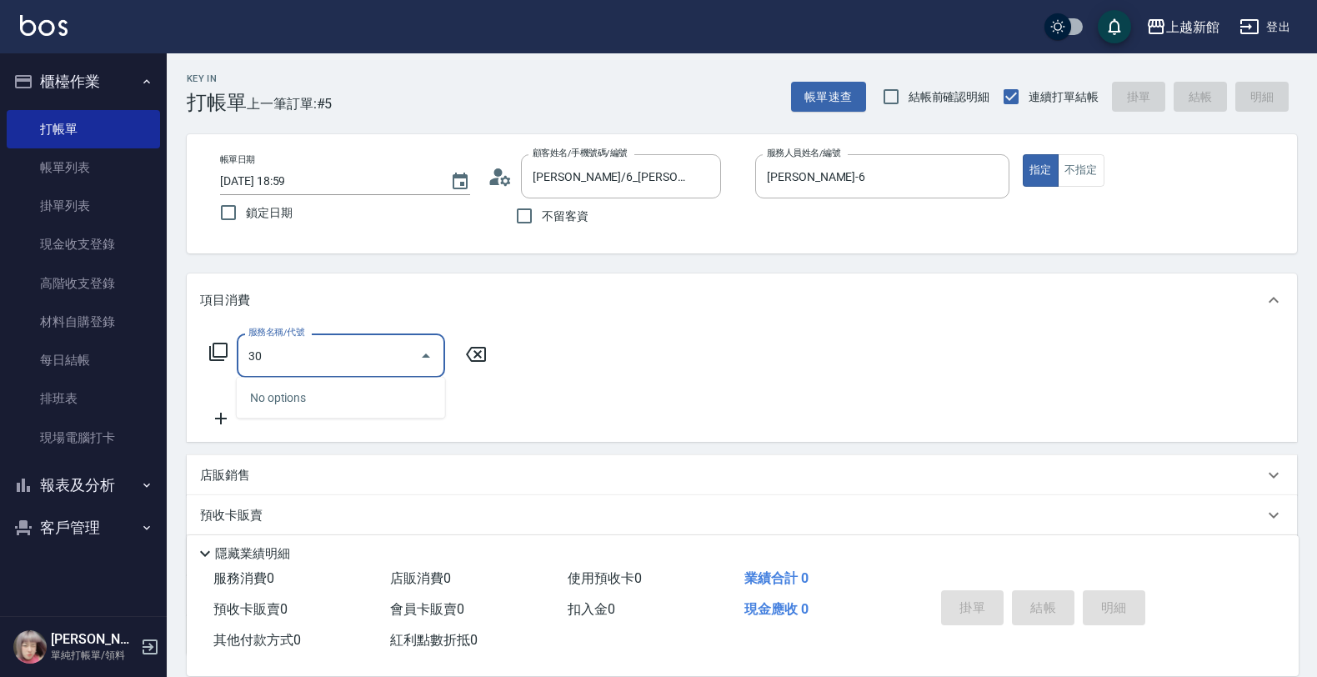
type input "3"
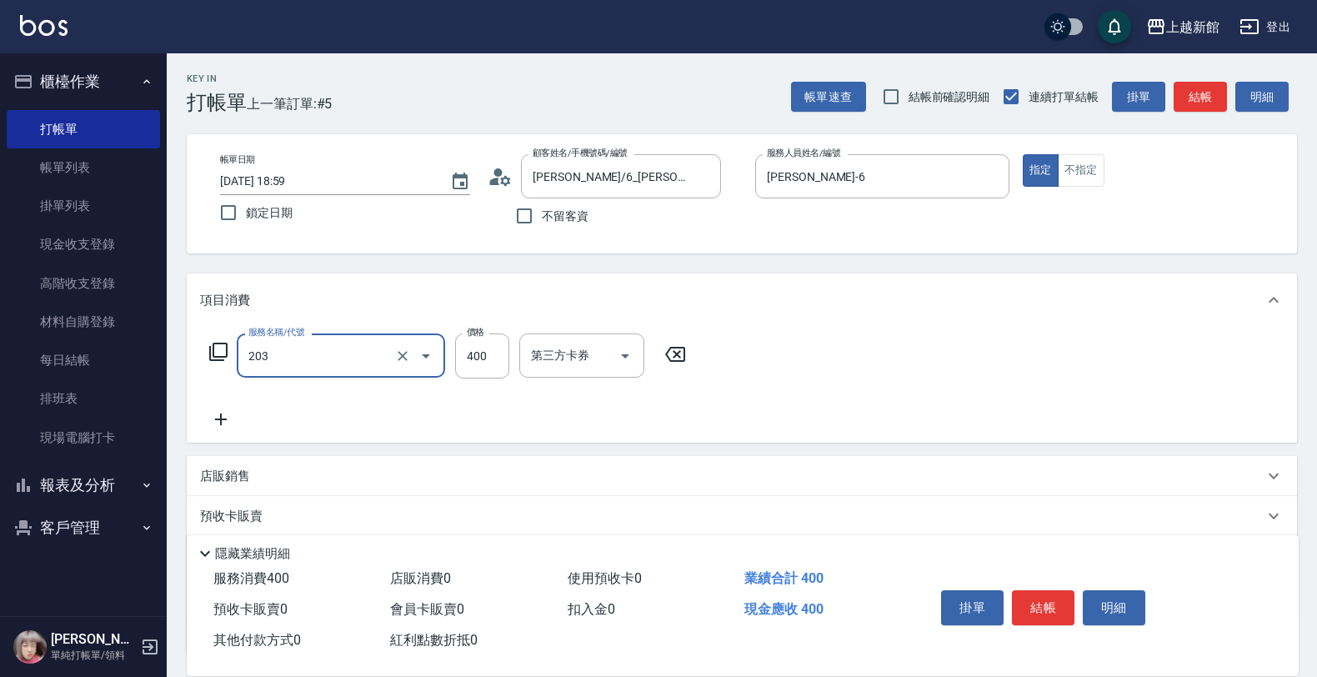
type input "指定單剪(203)"
type input "0"
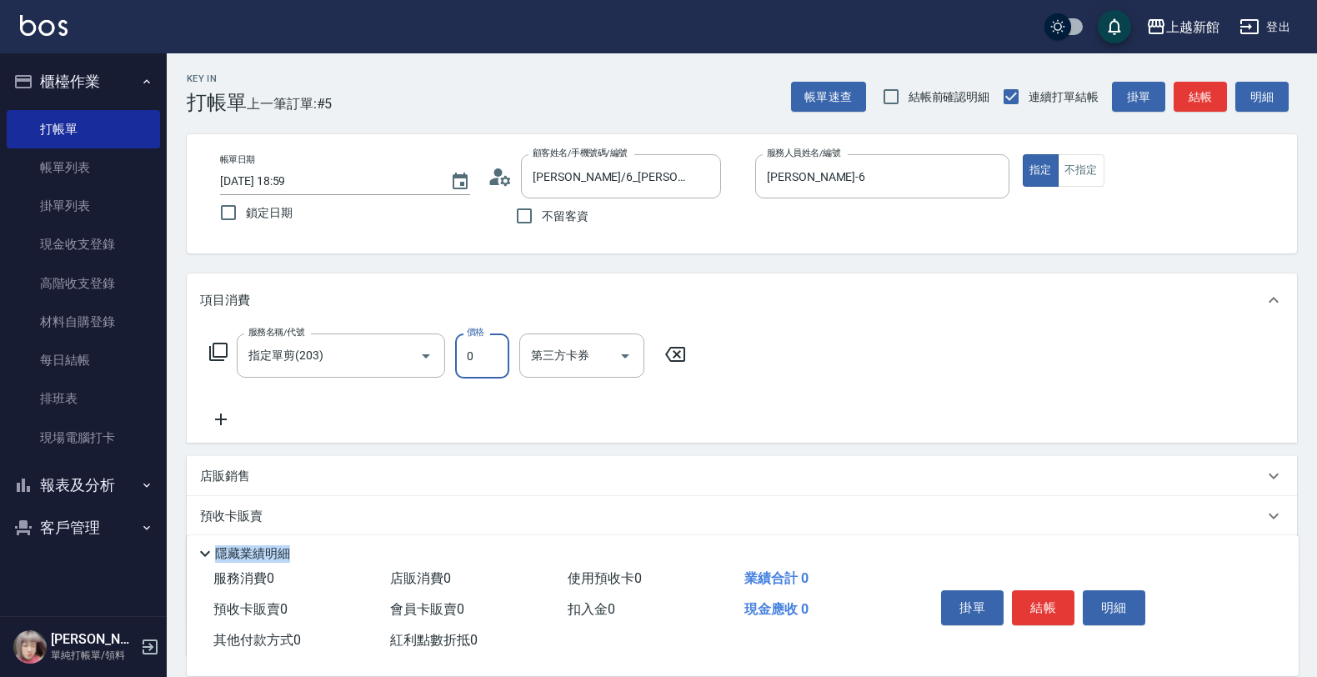
click at [1079, 511] on div "Key In 打帳單 上一筆訂單:#5 帳單速查 結帳前確認明細 連續打單結帳 掛單 結帳 明細 帳單日期 [DATE] 18:59 鎖定日期 顧客姓名/手機…" at bounding box center [742, 434] width 1150 height 762
click at [409, 348] on icon "Clear" at bounding box center [402, 356] width 17 height 17
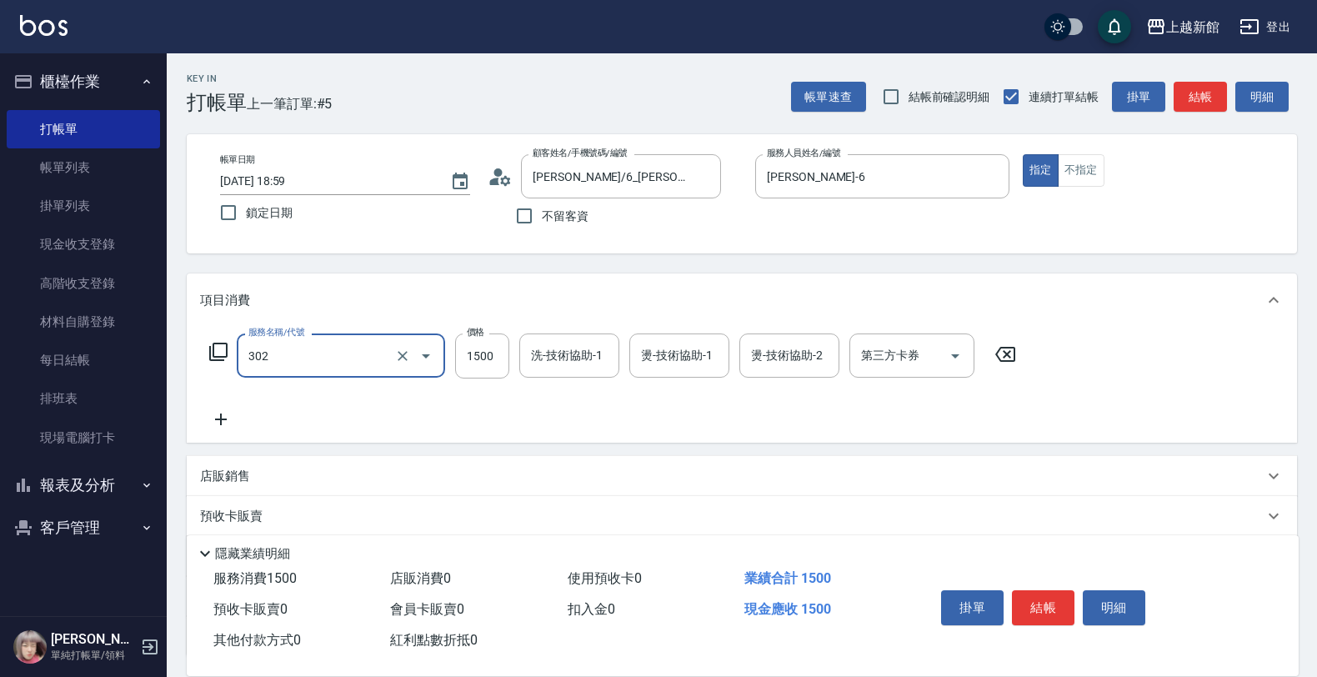
type input "設計燙髮(302)"
type input "300"
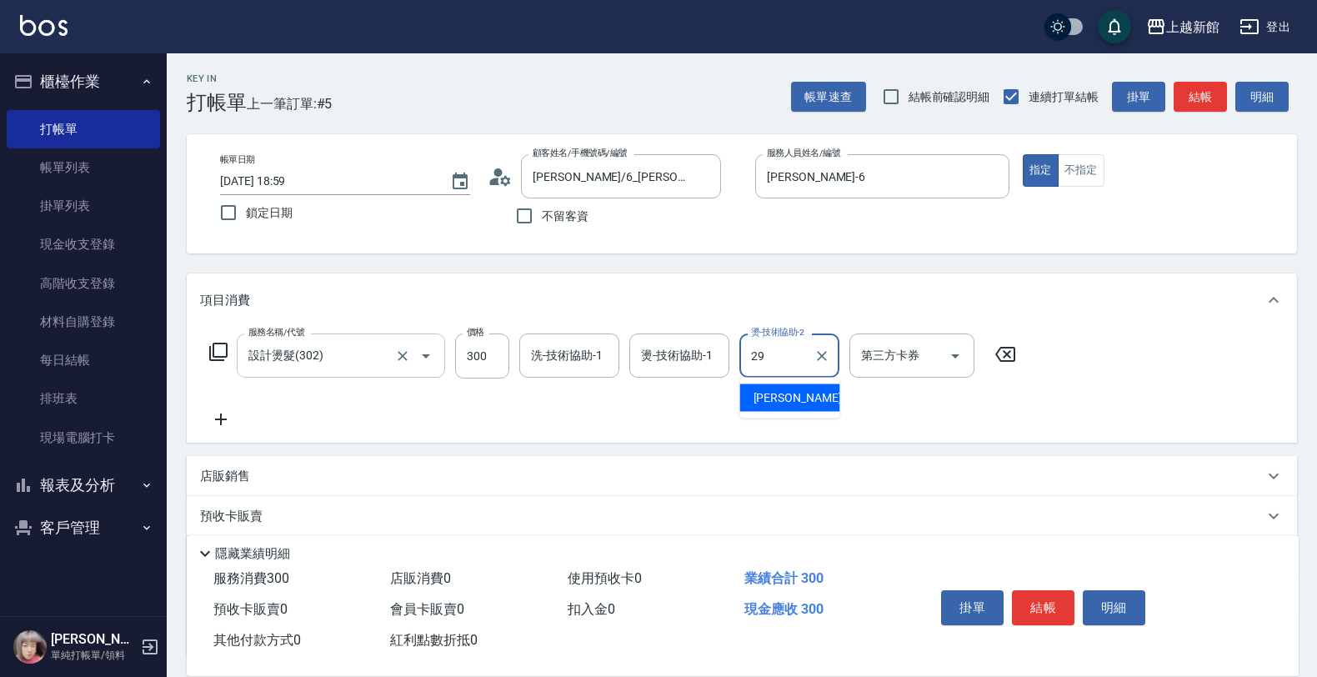
type input "[PERSON_NAME]-29"
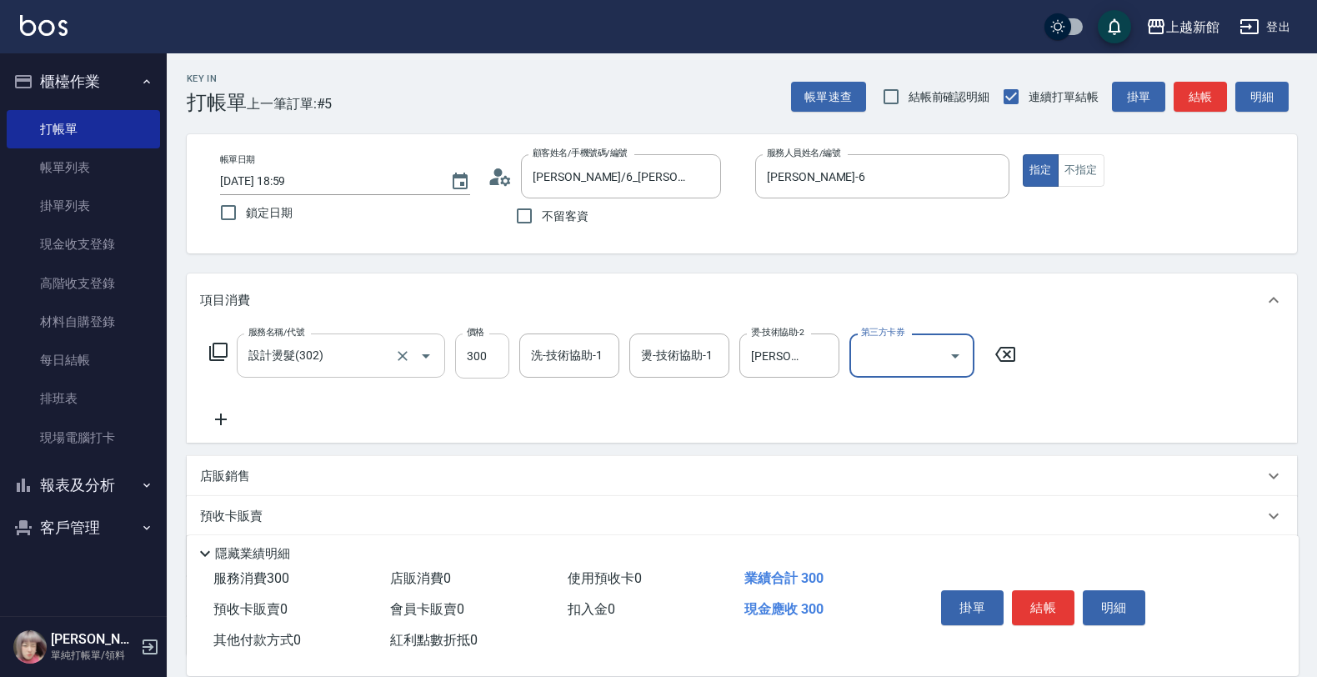
click at [477, 350] on input "300" at bounding box center [482, 355] width 54 height 45
type input "3000"
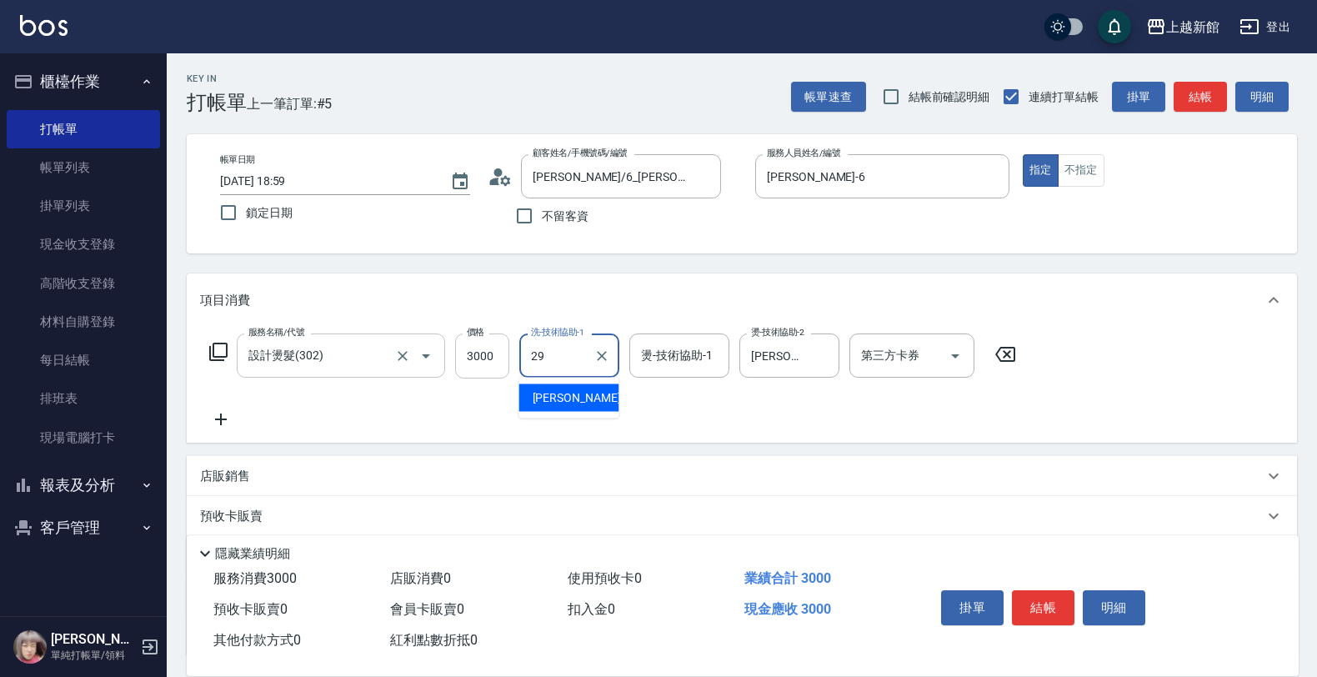
type input "[PERSON_NAME]-29"
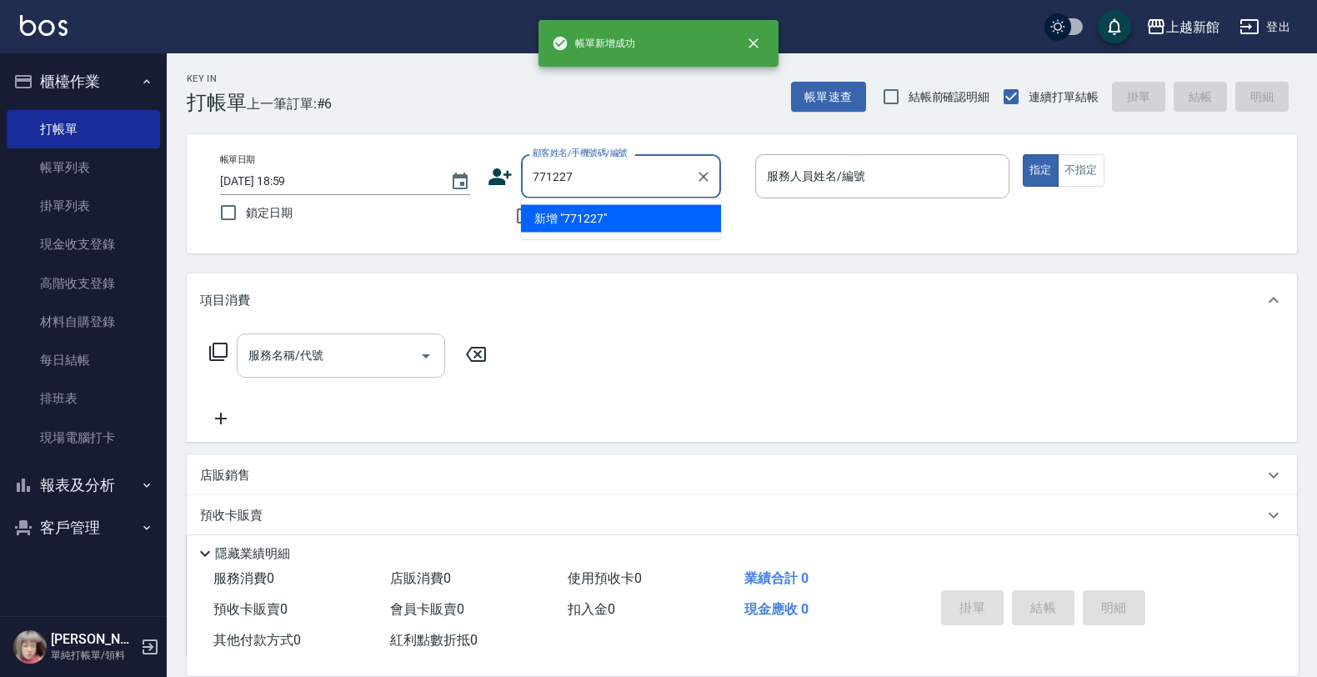
type input "771227"
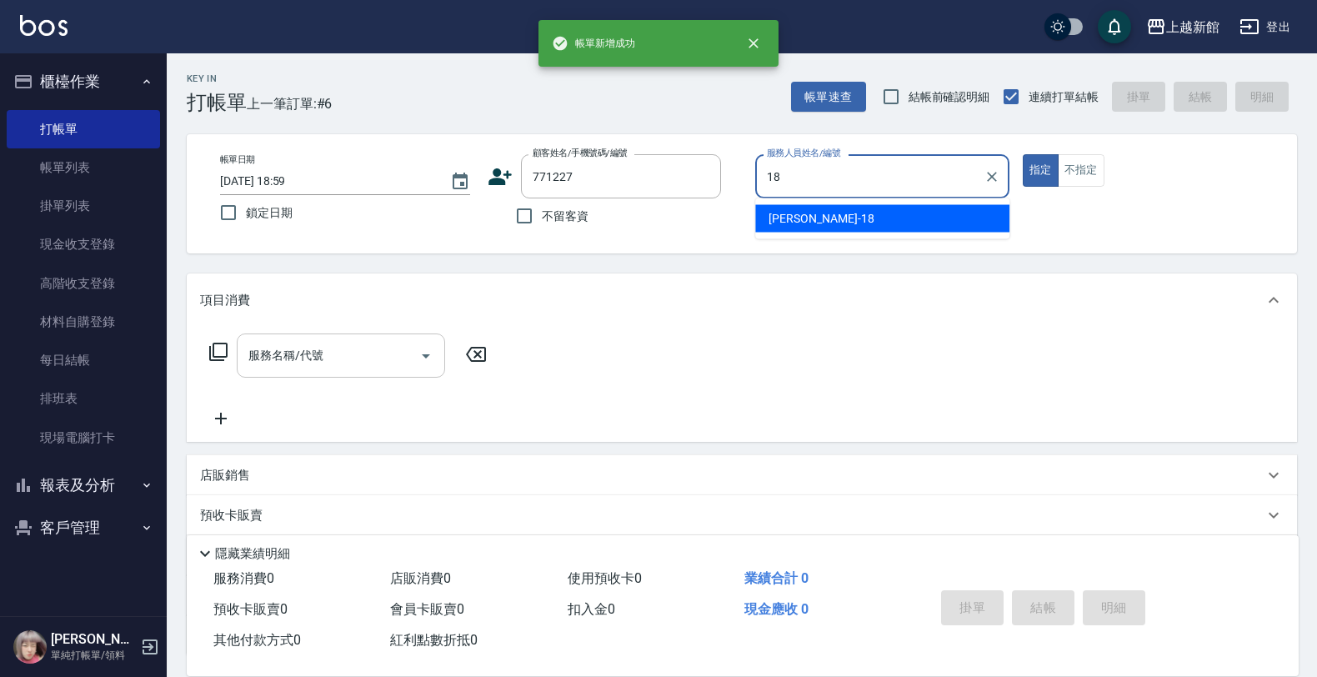
type input "[PERSON_NAME]-18"
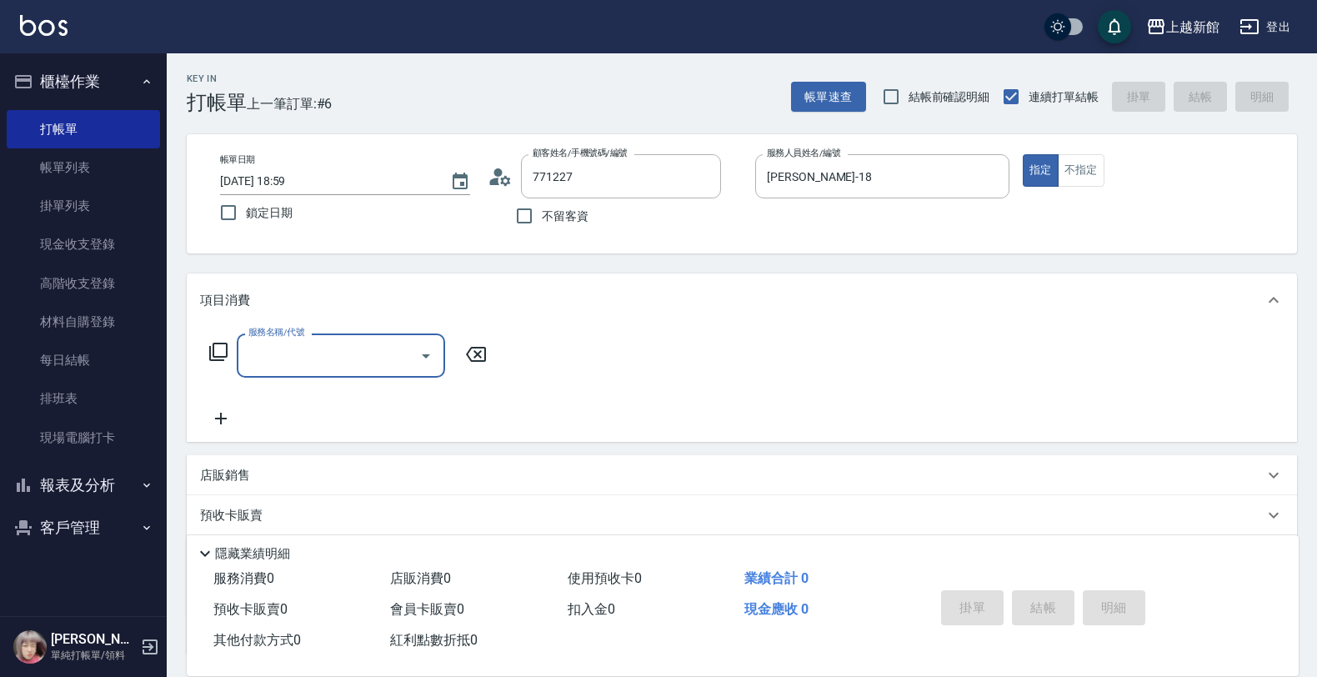
type input "張家華/0916876218/771227"
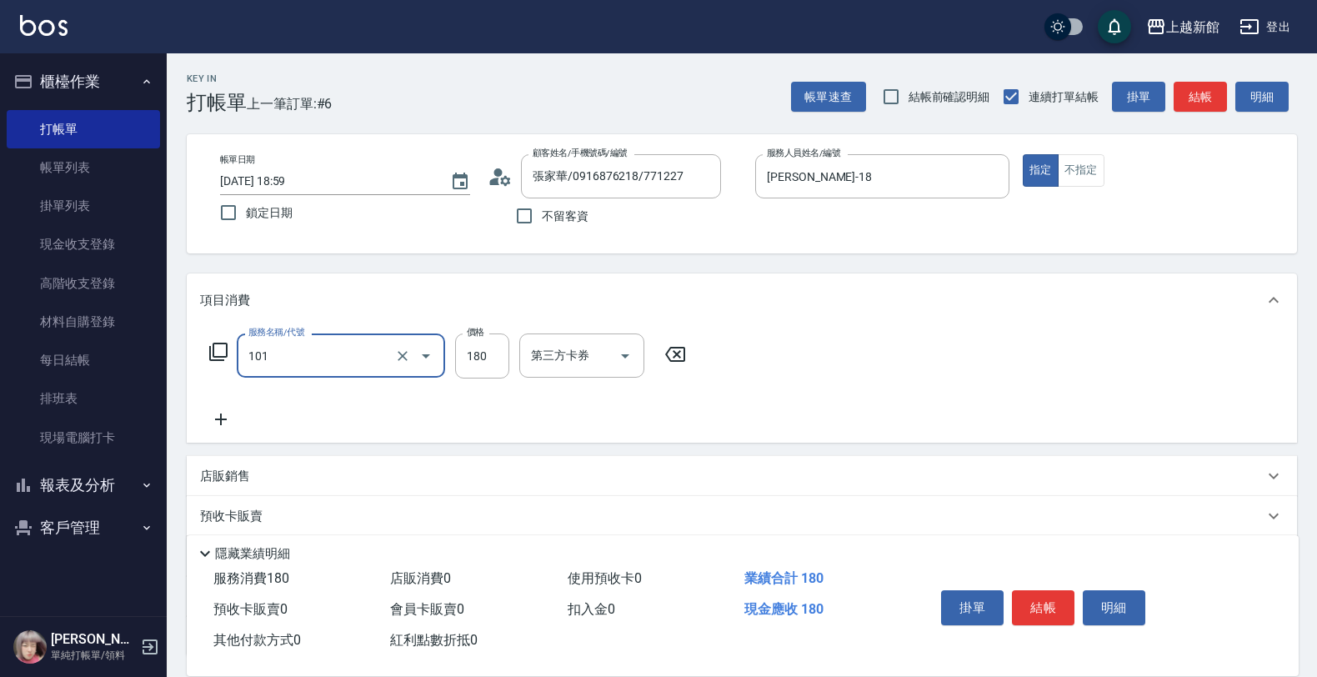
type input "洗髮250(101)"
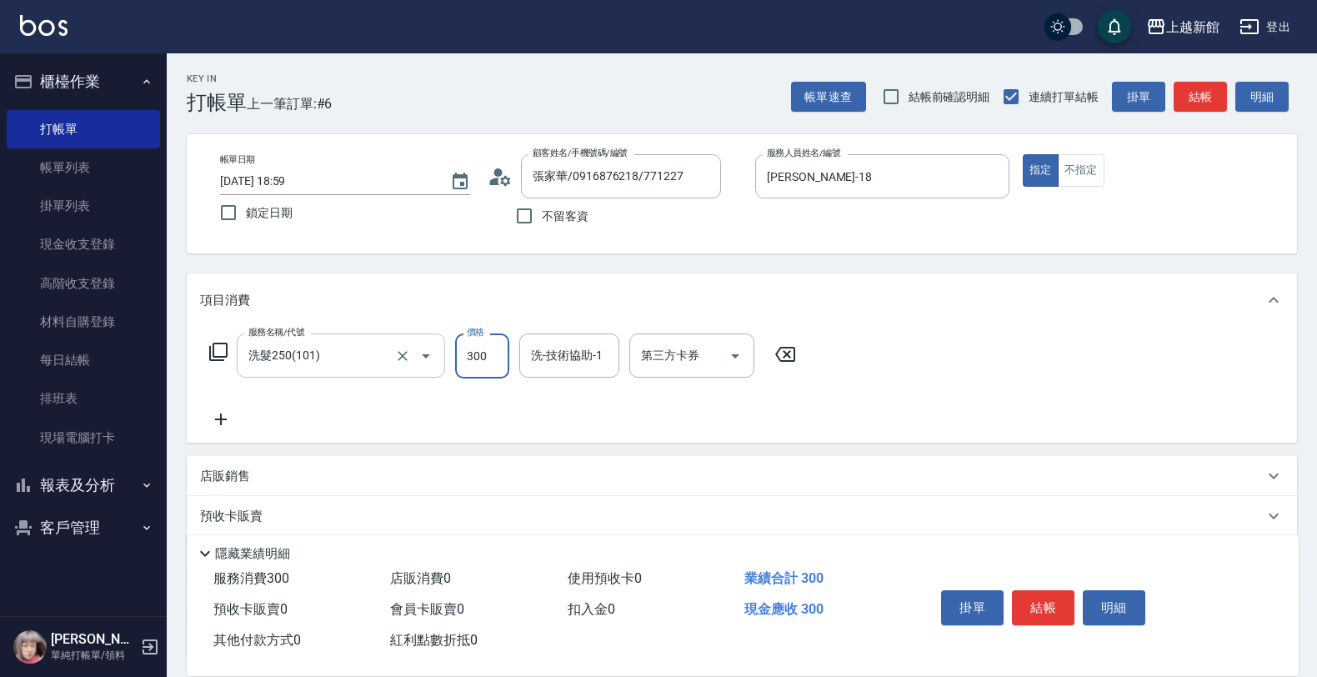
type input "300"
type input "[PERSON_NAME]-29"
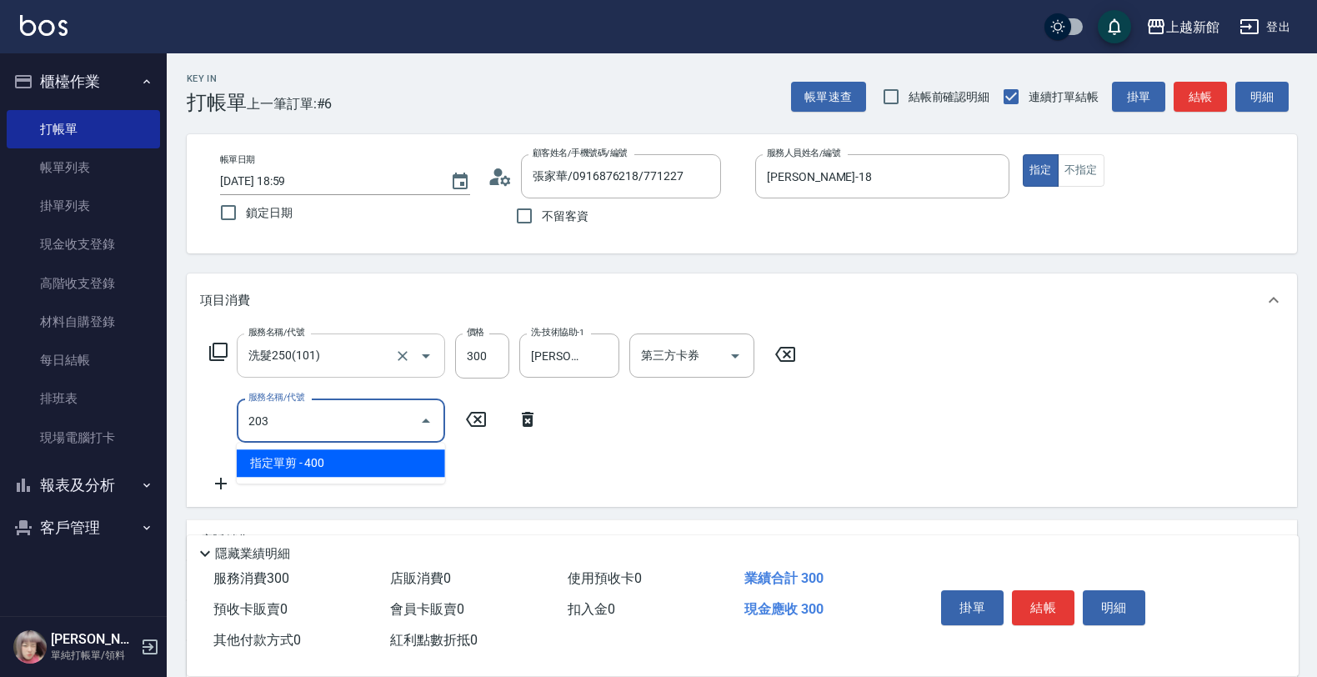
type input "指定單剪(203)"
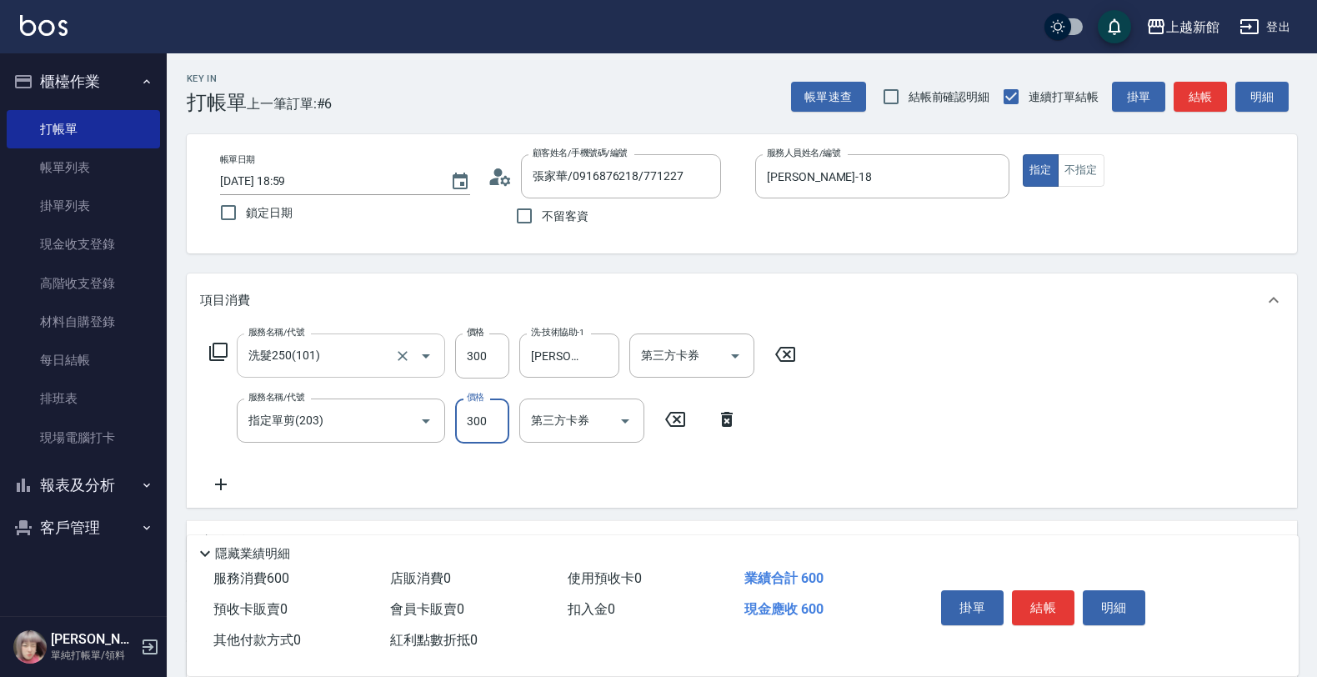
type input "300"
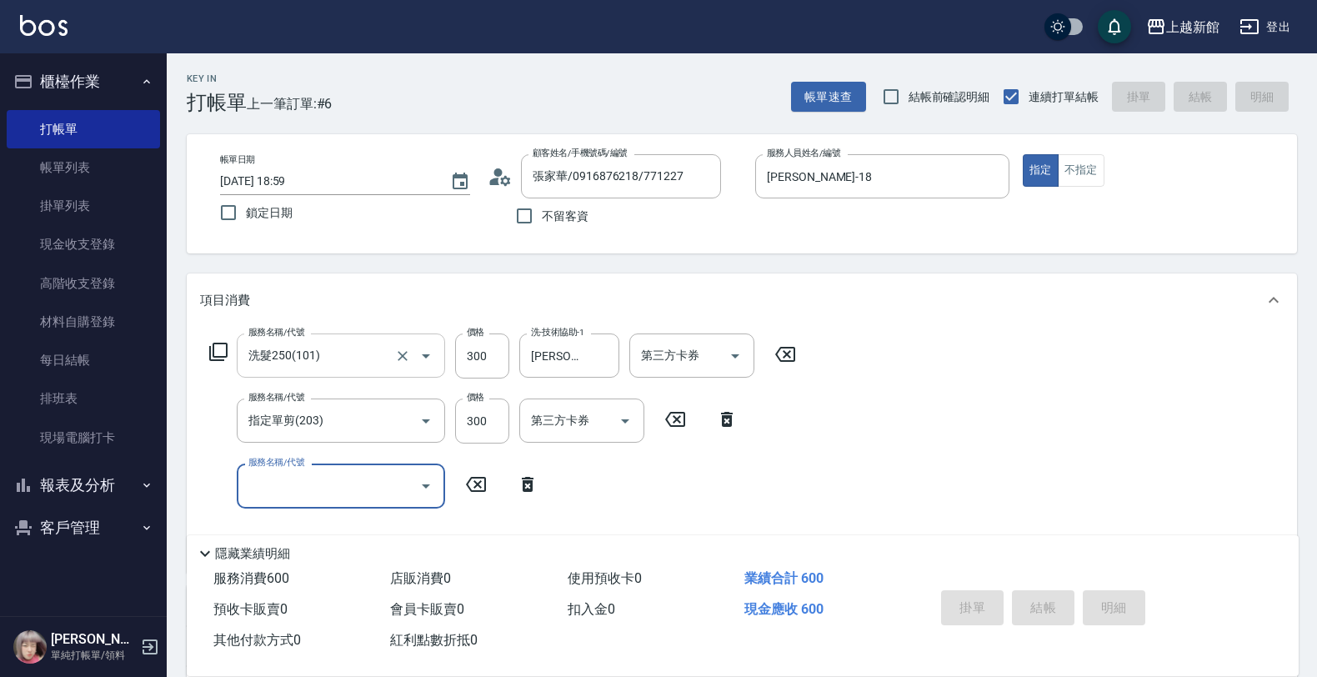
type input "[DATE] 19:00"
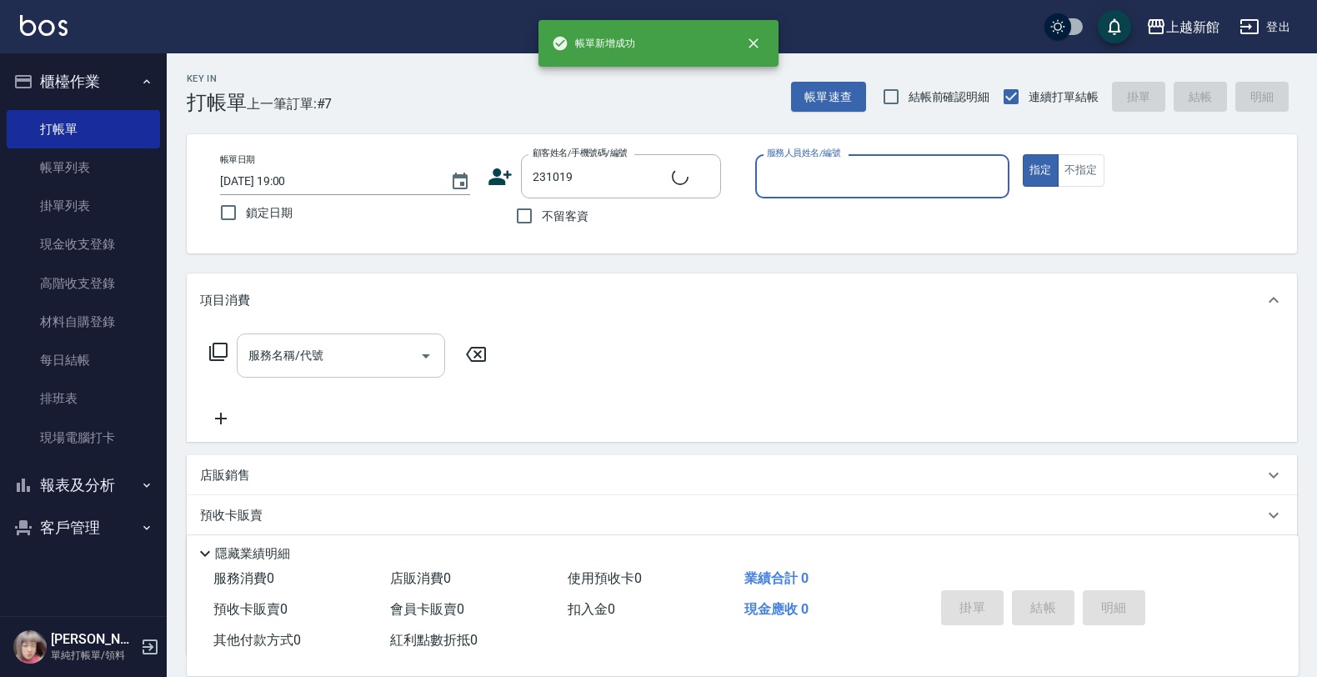
type input "徐祥銘/0984166582/231019"
type input "[PERSON_NAME]-18"
click at [1023, 154] on button "指定" at bounding box center [1041, 170] width 36 height 33
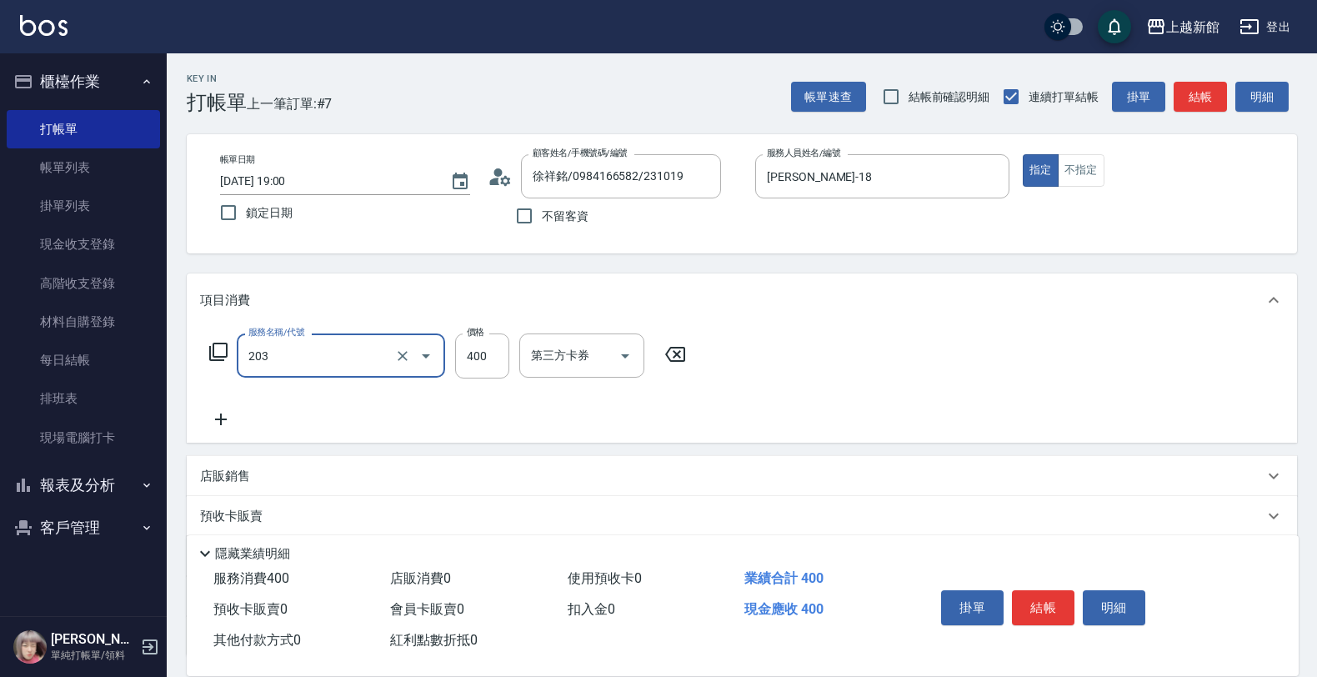
type input "指定單剪(203)"
type input "2500"
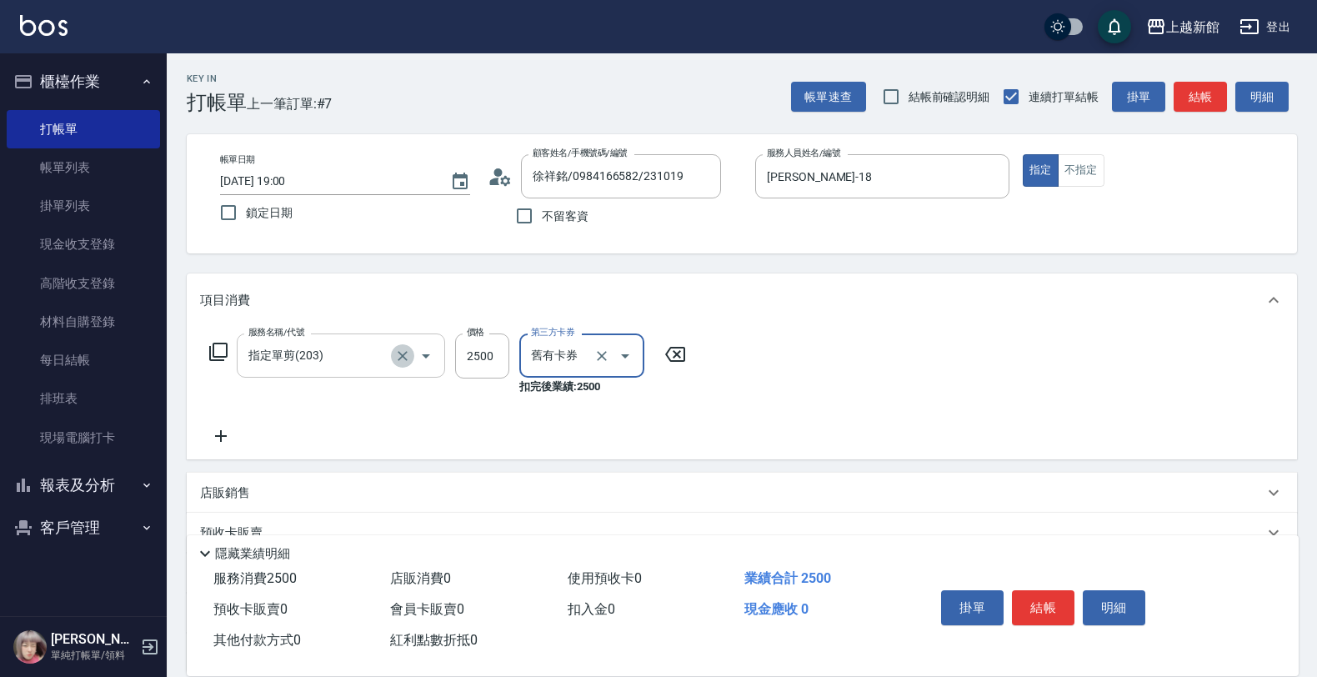
click at [402, 344] on button "Clear" at bounding box center [402, 355] width 23 height 23
type input "舊有卡券"
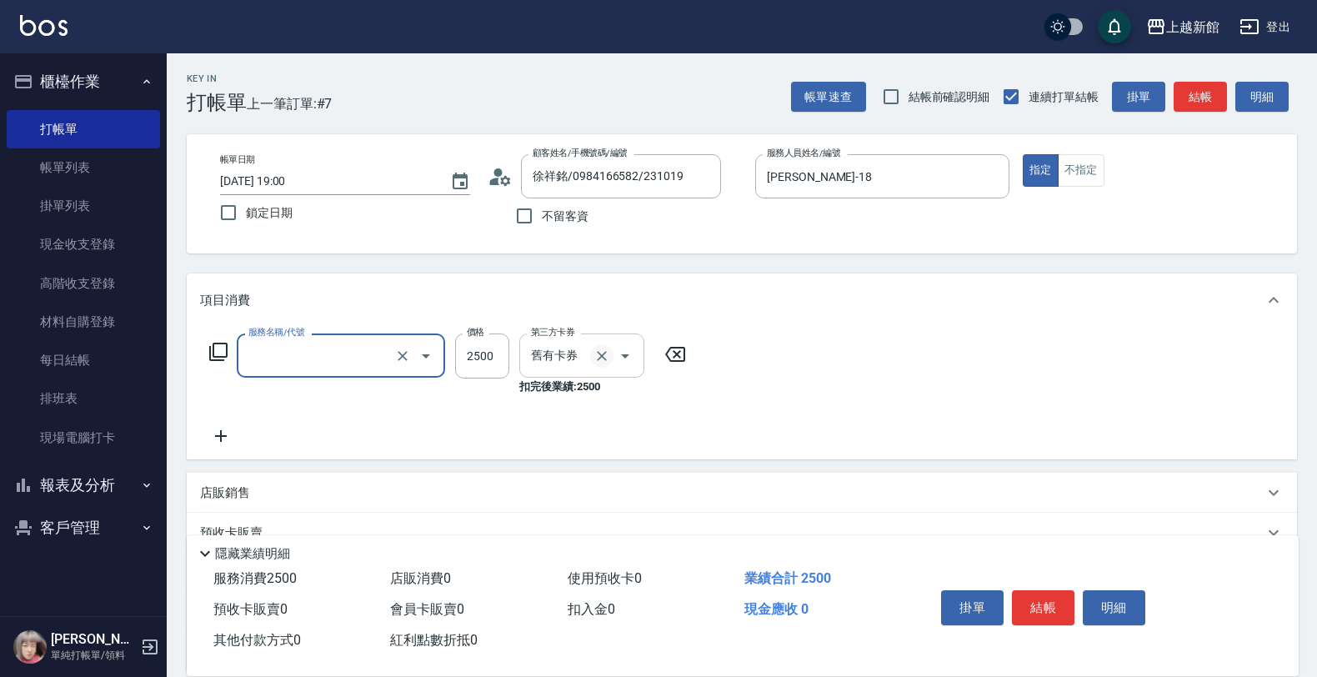
click at [603, 354] on icon "Clear" at bounding box center [602, 356] width 10 height 10
type input "指定單剪(203)"
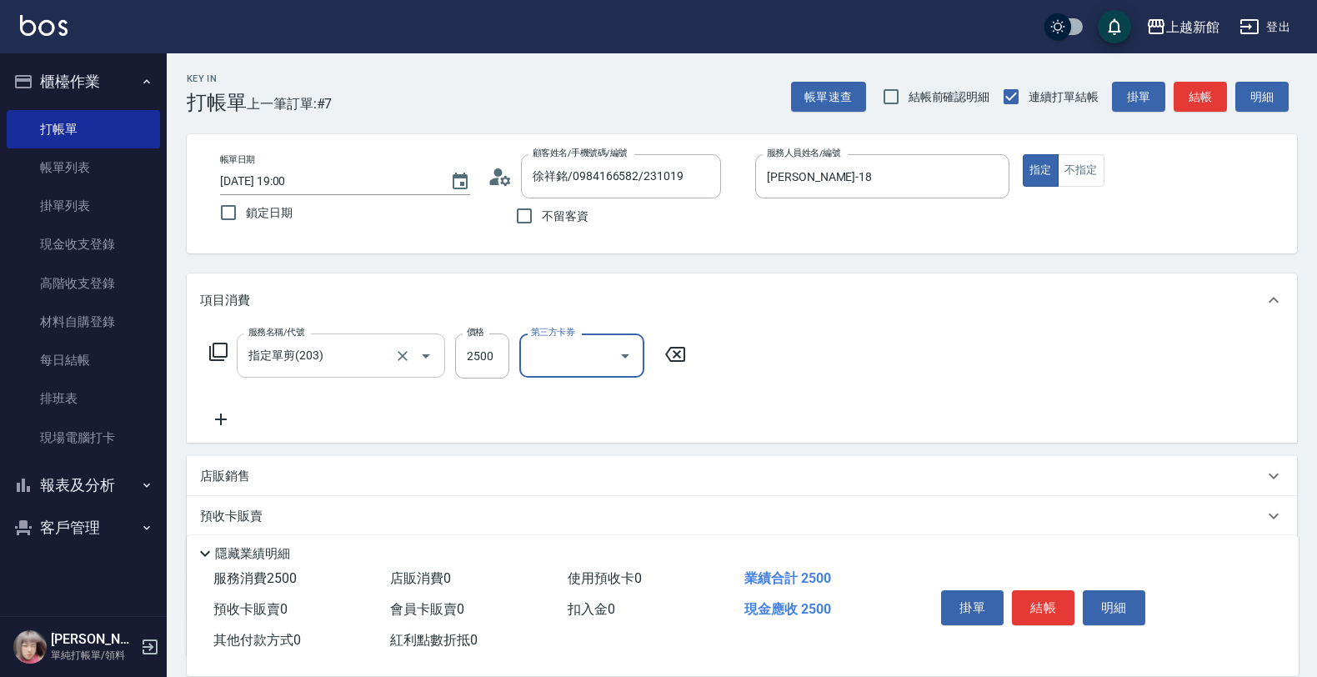
click at [360, 335] on div "指定單剪(203) 服務名稱/代號" at bounding box center [341, 355] width 208 height 44
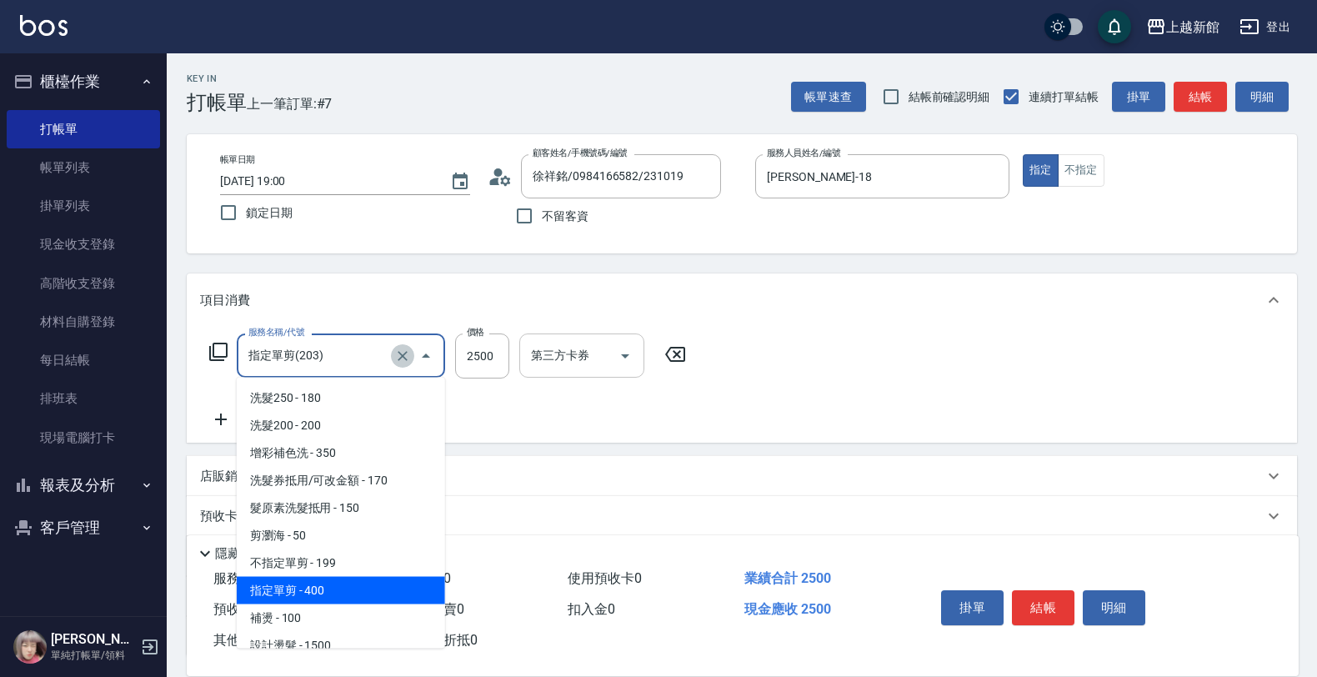
click at [394, 360] on icon "Clear" at bounding box center [402, 356] width 17 height 17
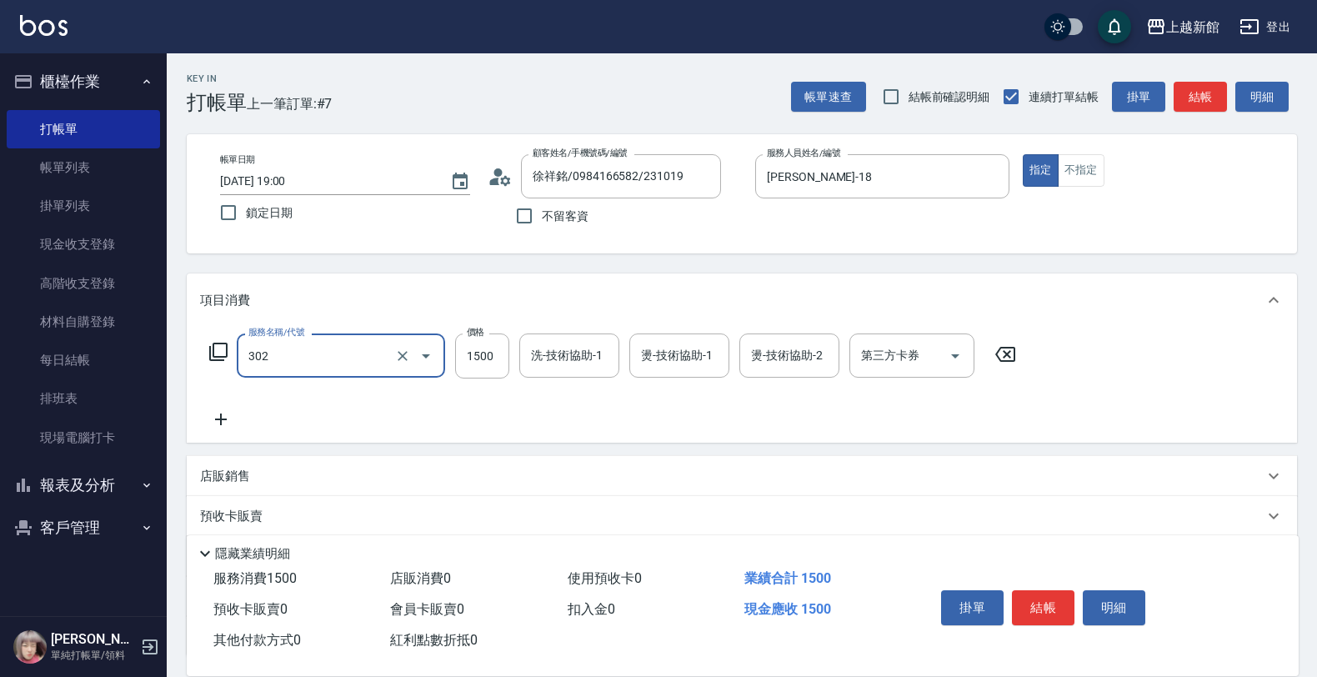
type input "設計燙髮(302)"
type input "2500"
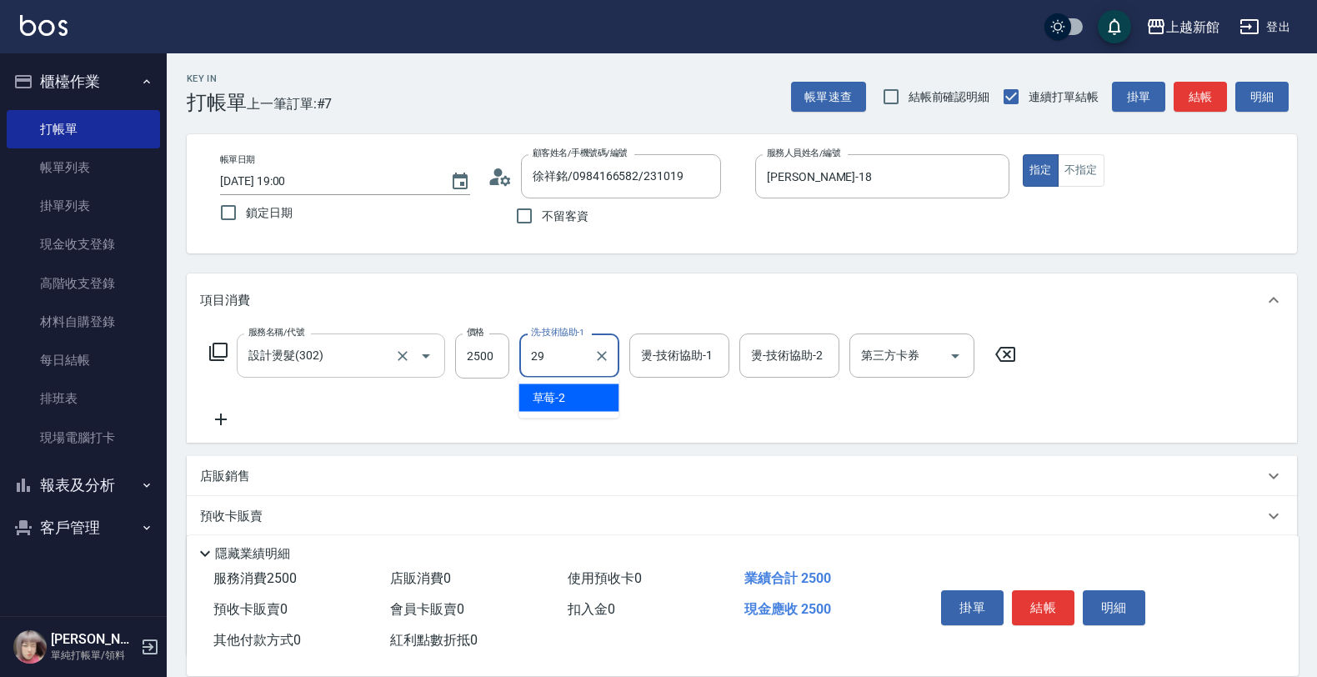
type input "[PERSON_NAME]-29"
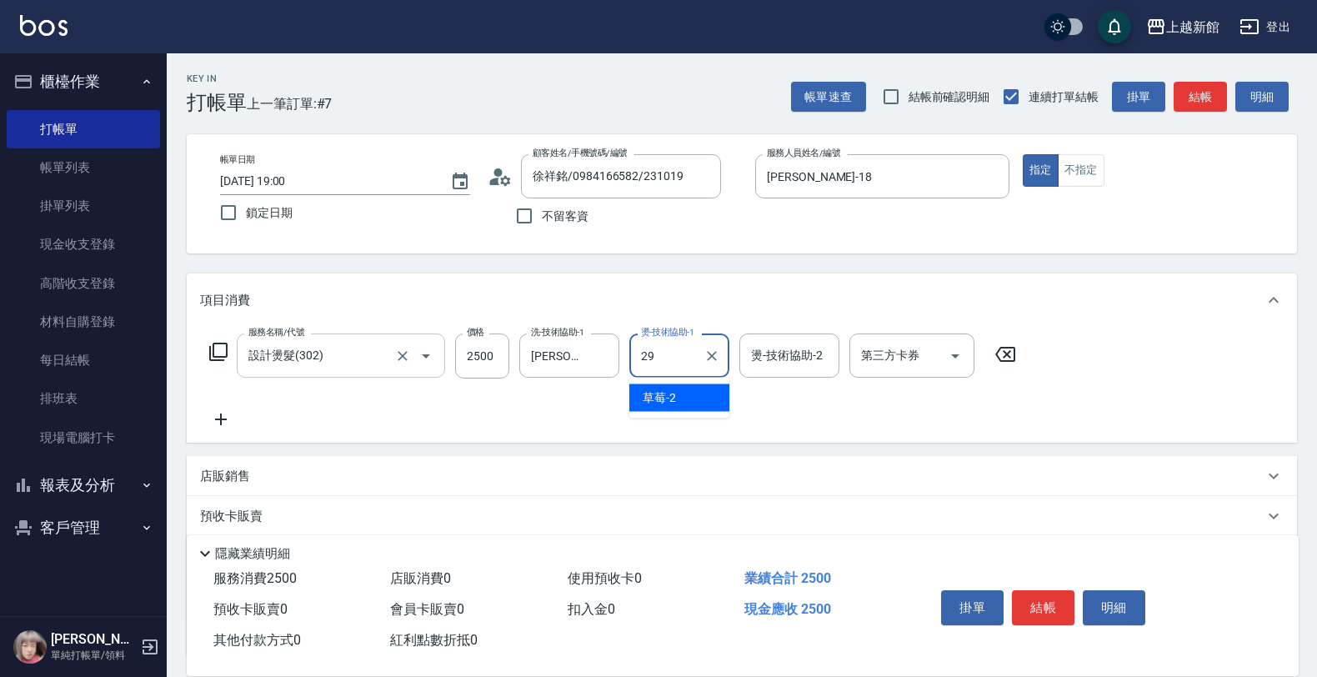
type input "[PERSON_NAME]-29"
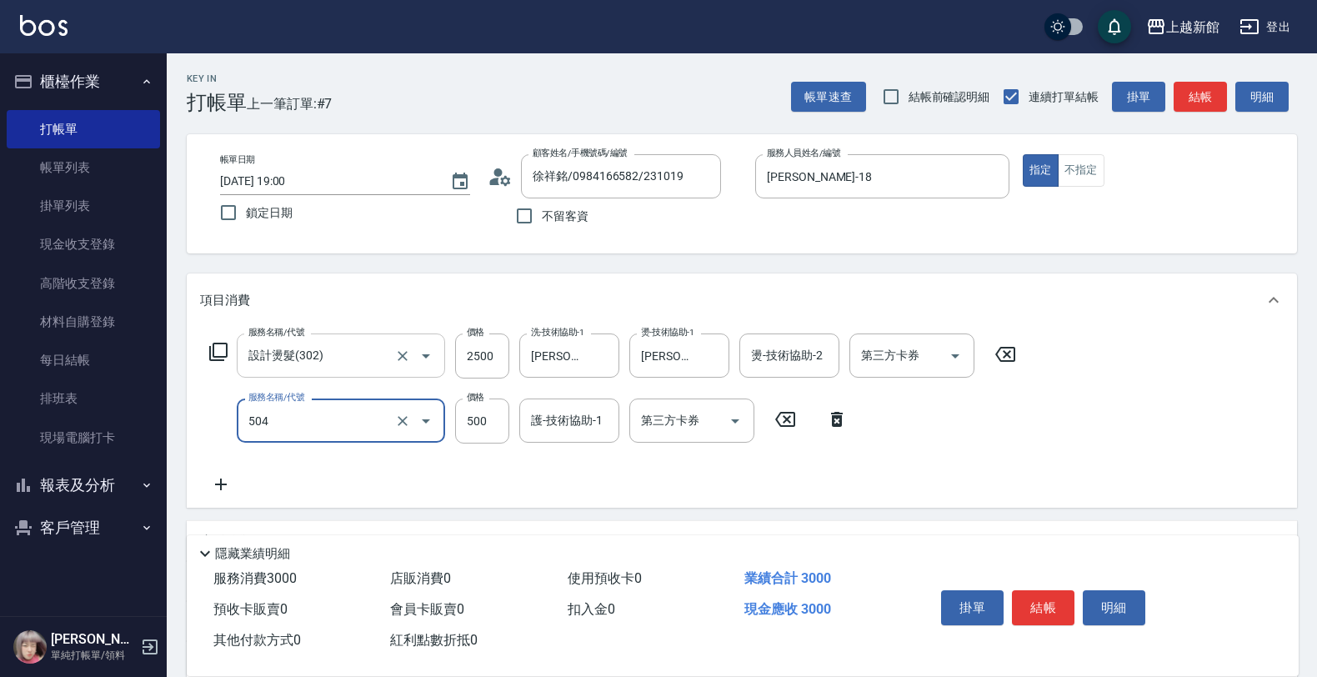
type input "順子護髮(504)"
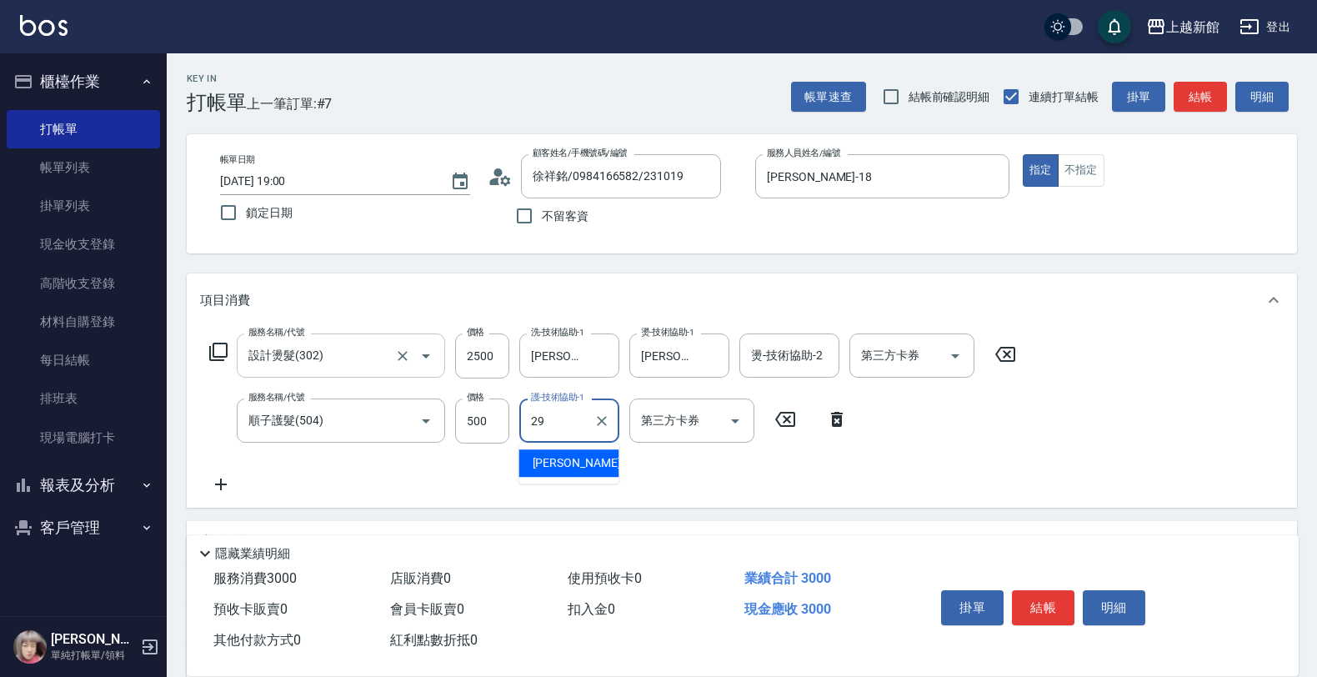
type input "[PERSON_NAME]-29"
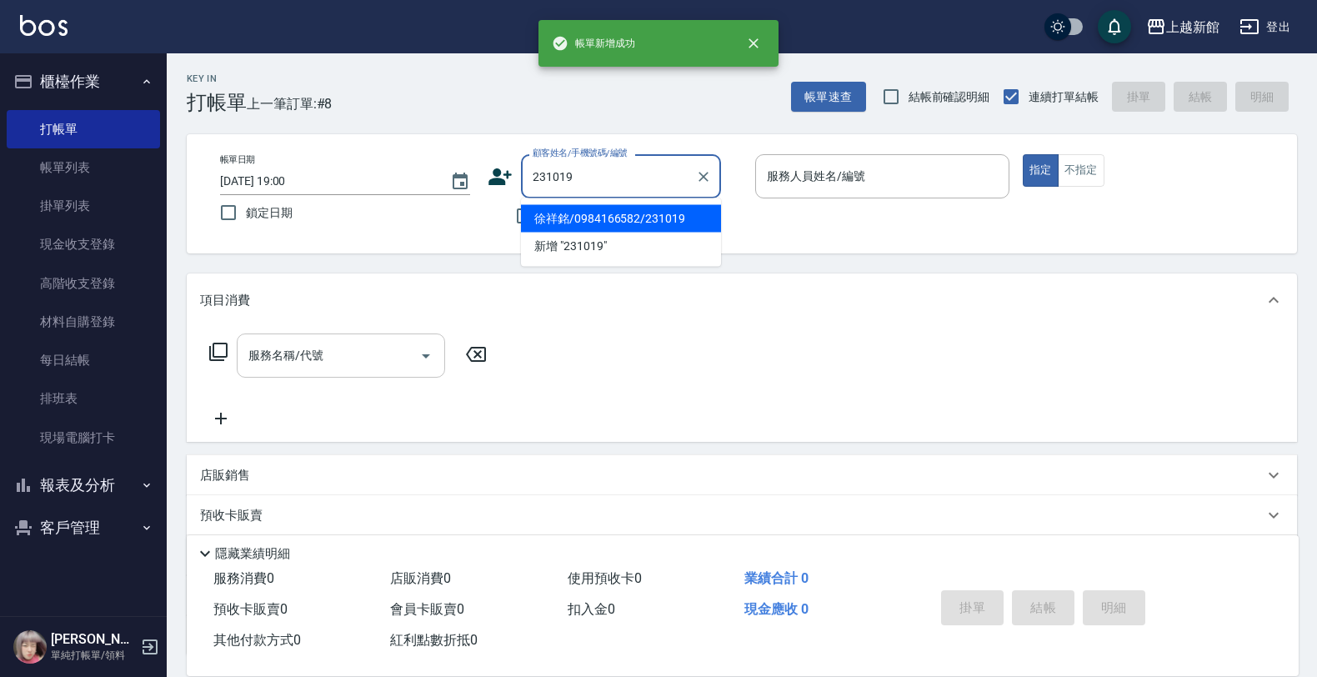
type input "徐祥銘/0984166582/231019"
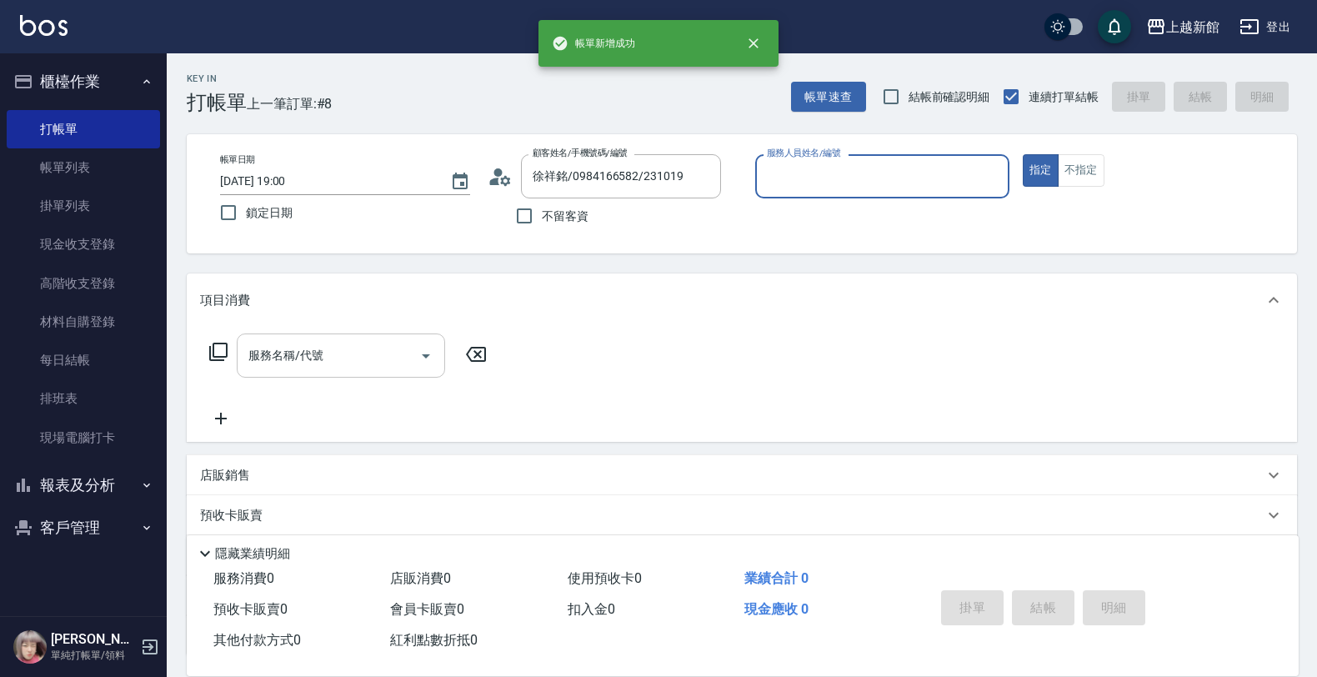
type input "[PERSON_NAME]-18"
click at [1023, 154] on button "指定" at bounding box center [1041, 170] width 36 height 33
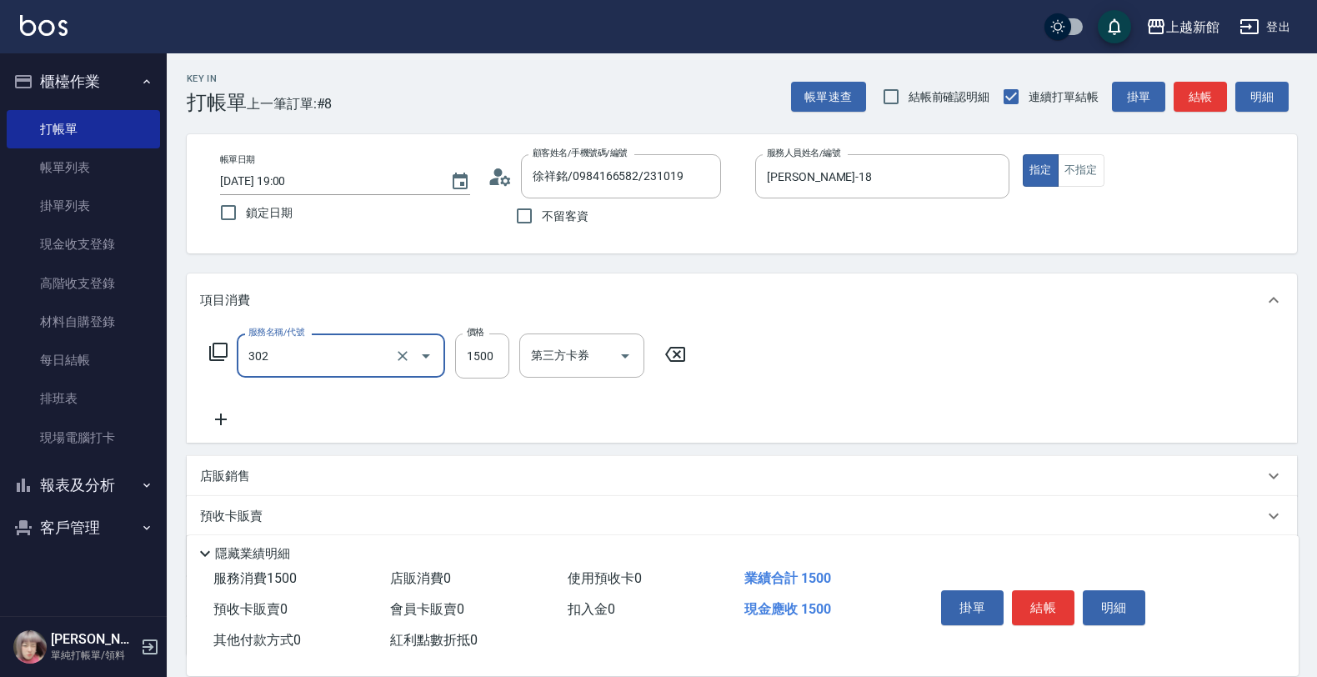
type input "設計燙髮(302)"
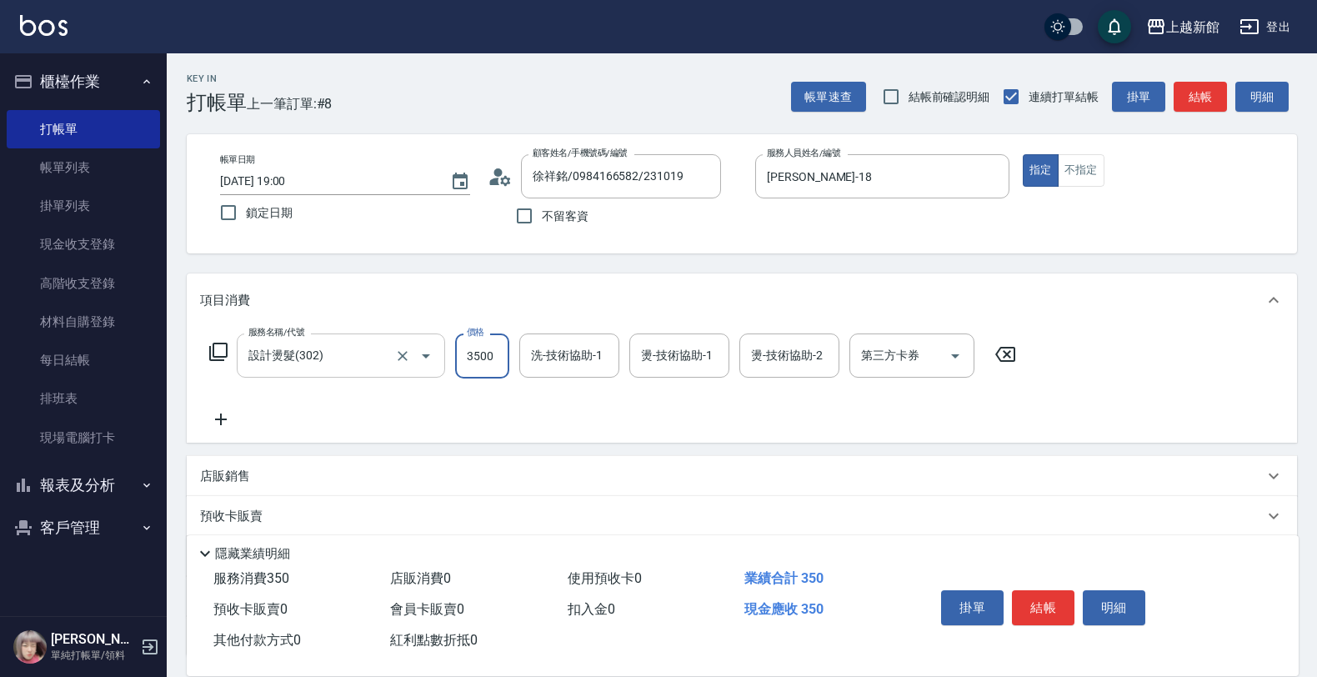
type input "3500"
type input "[PERSON_NAME]-29"
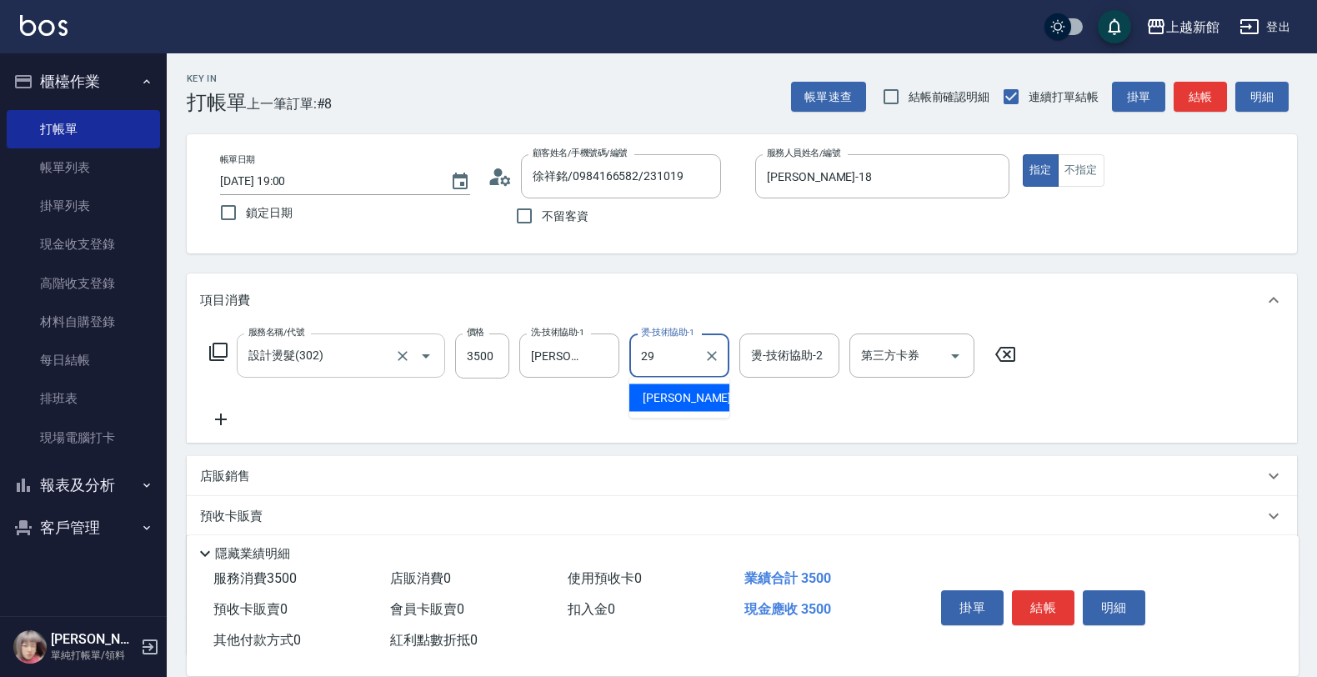
type input "[PERSON_NAME]-29"
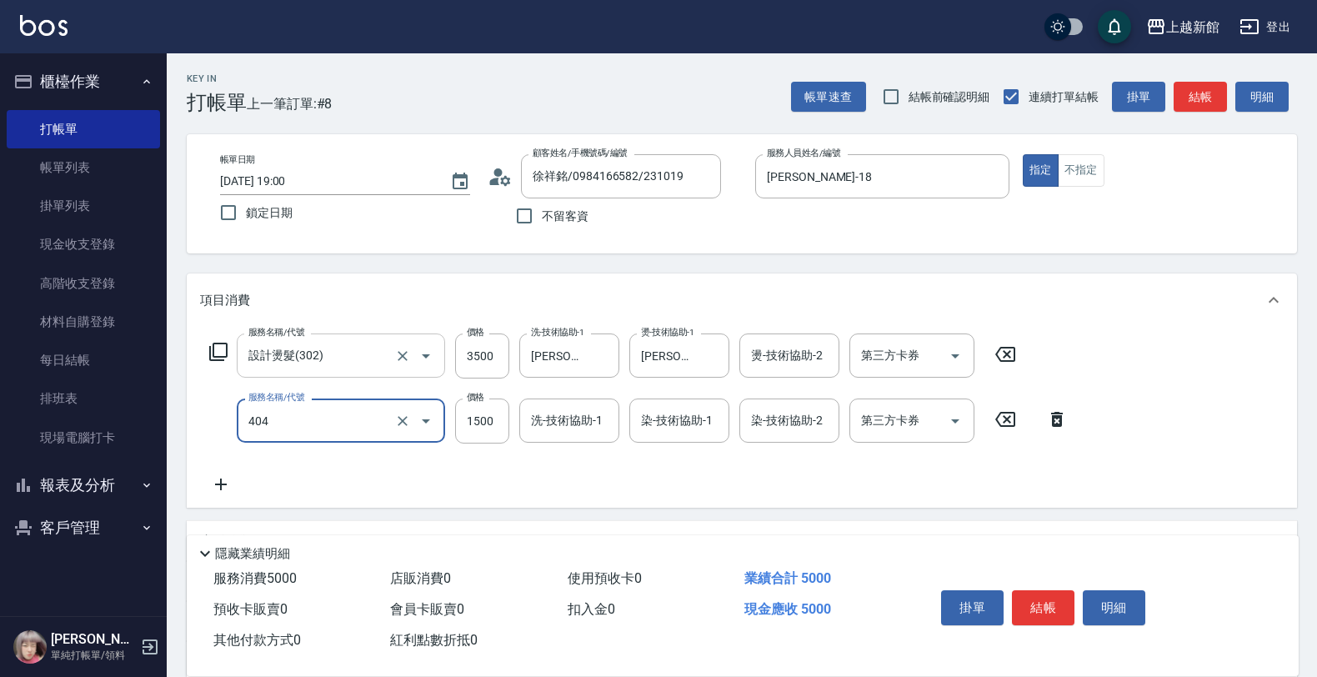
type input "設計染髮(404)"
type input "2500"
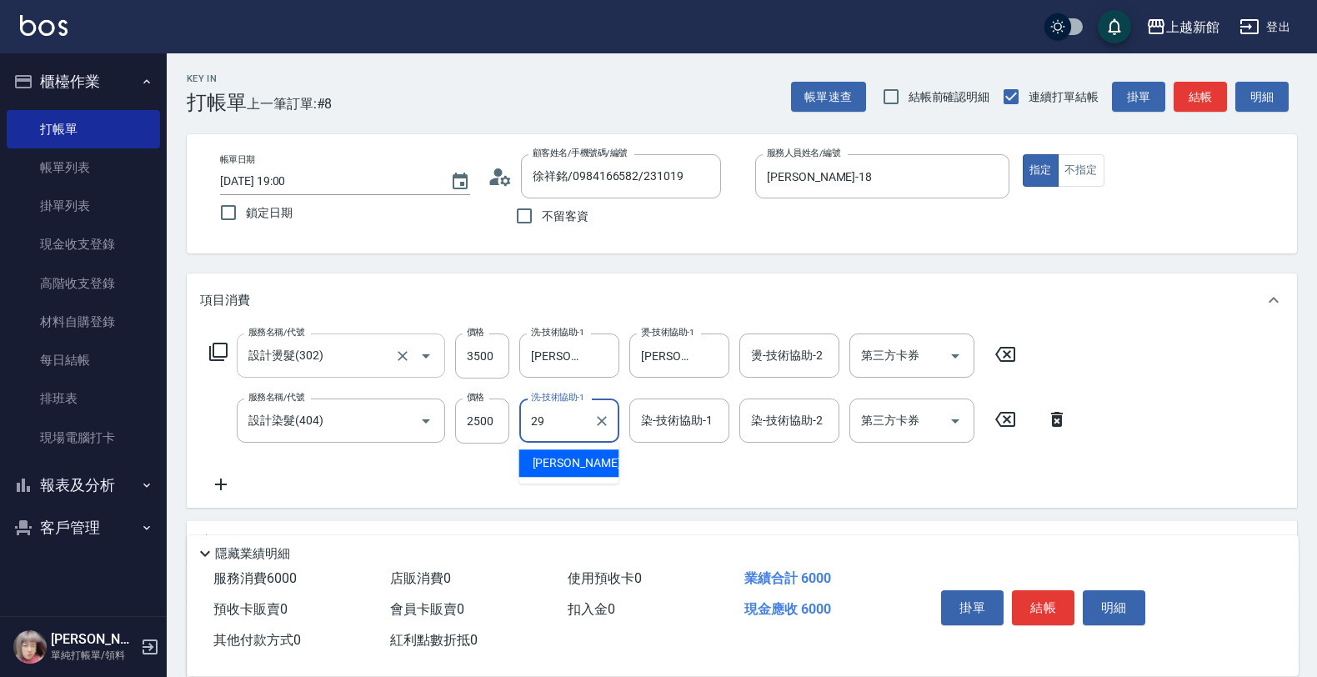
type input "[PERSON_NAME]-29"
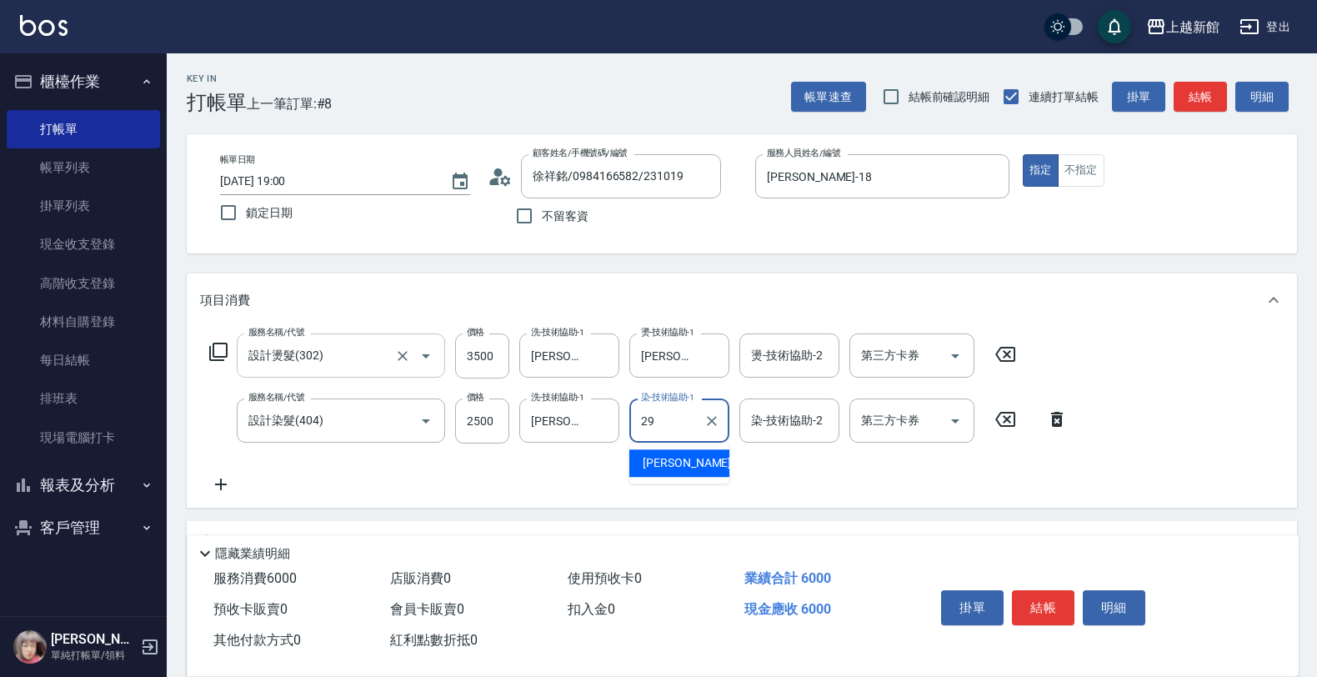
type input "[PERSON_NAME]-29"
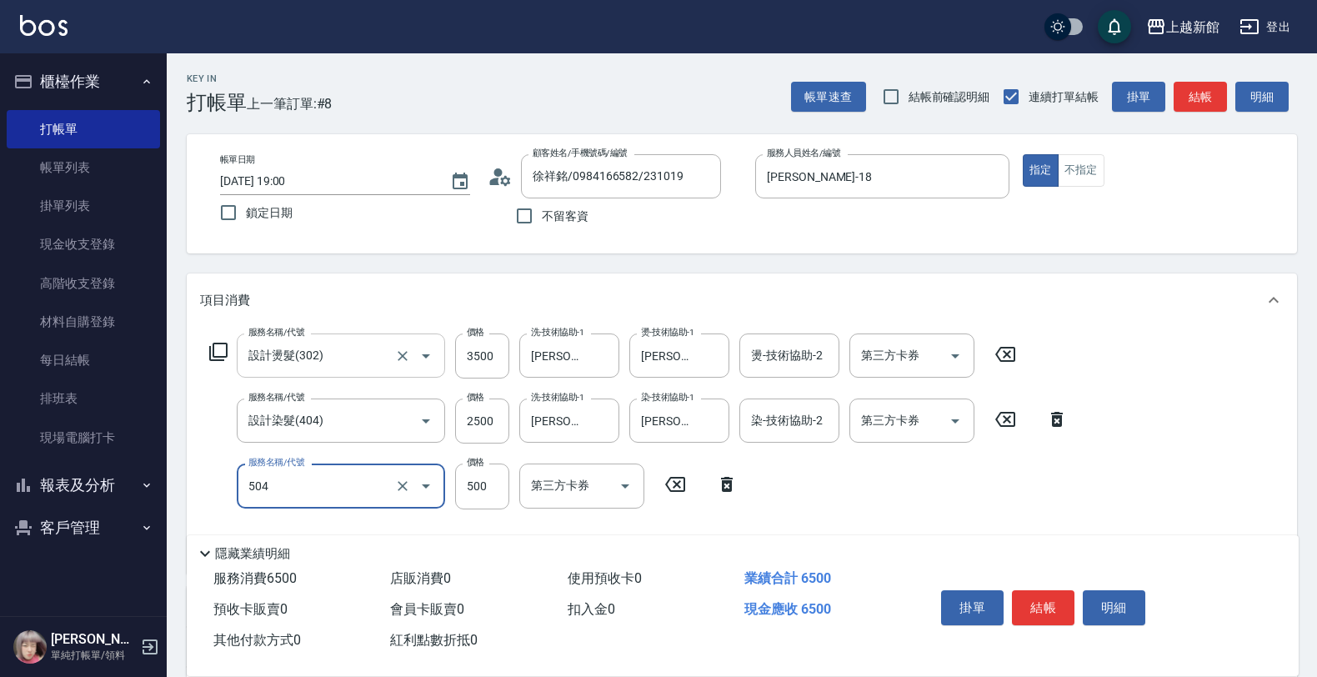
type input "順子護髮(504)"
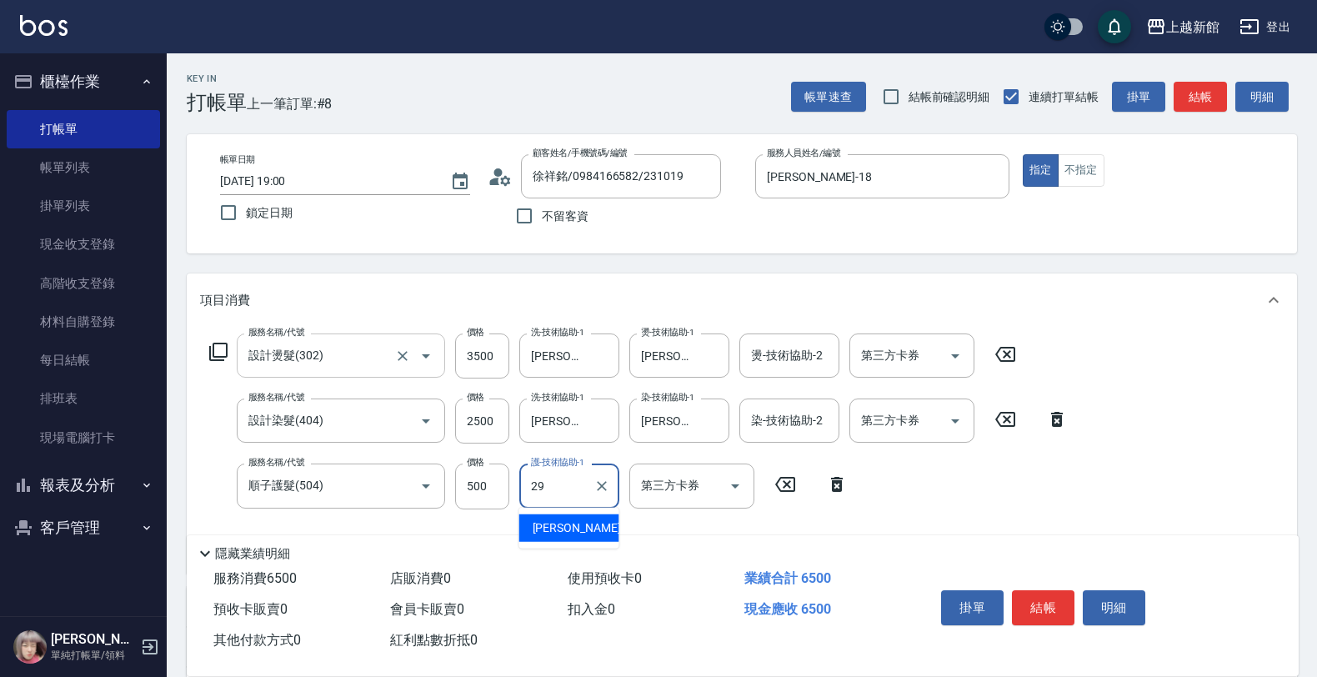
type input "[PERSON_NAME]-29"
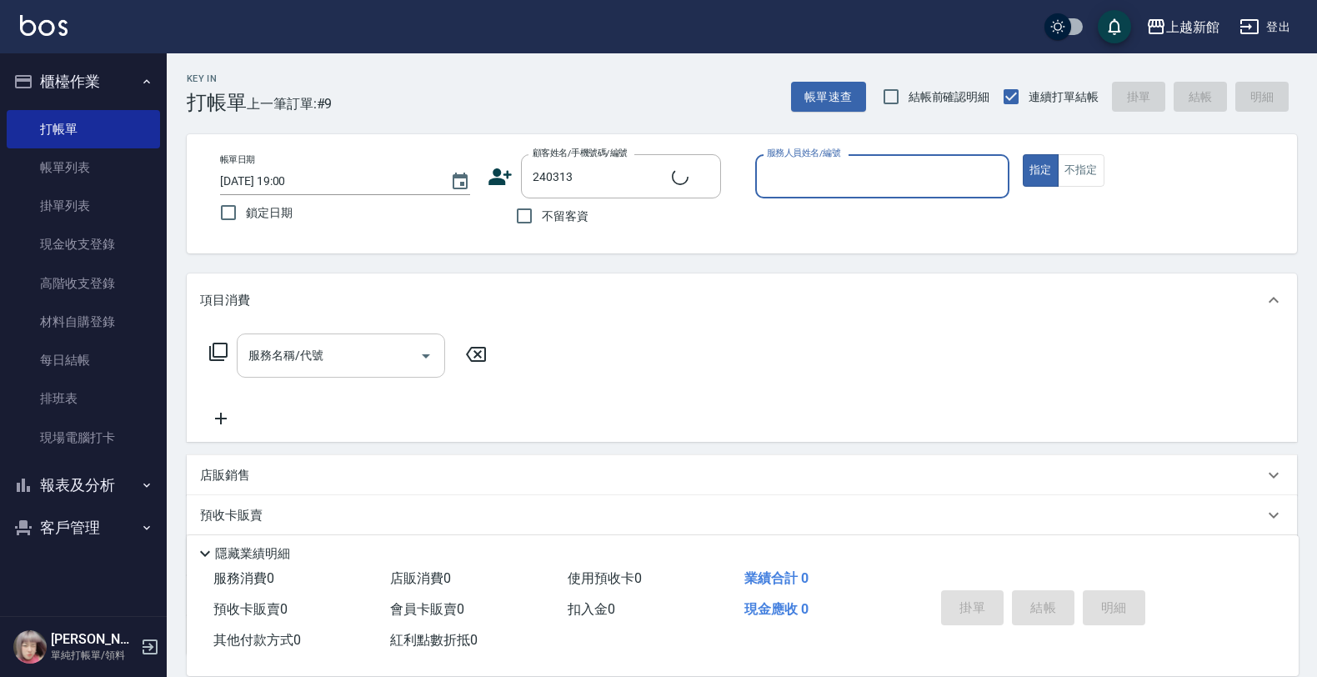
type input "胡志豪/0955366078/240313"
type input "草莓-2"
click at [1023, 154] on button "指定" at bounding box center [1041, 170] width 36 height 33
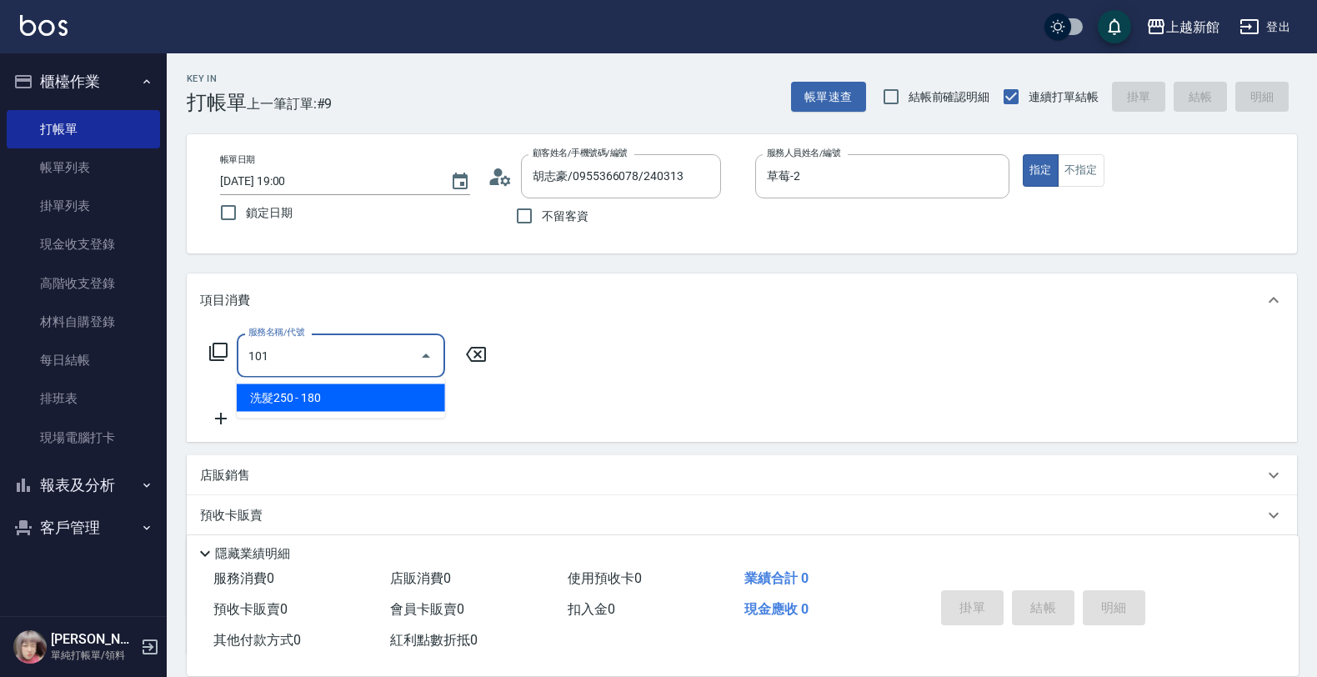
type input "洗髮250(101)"
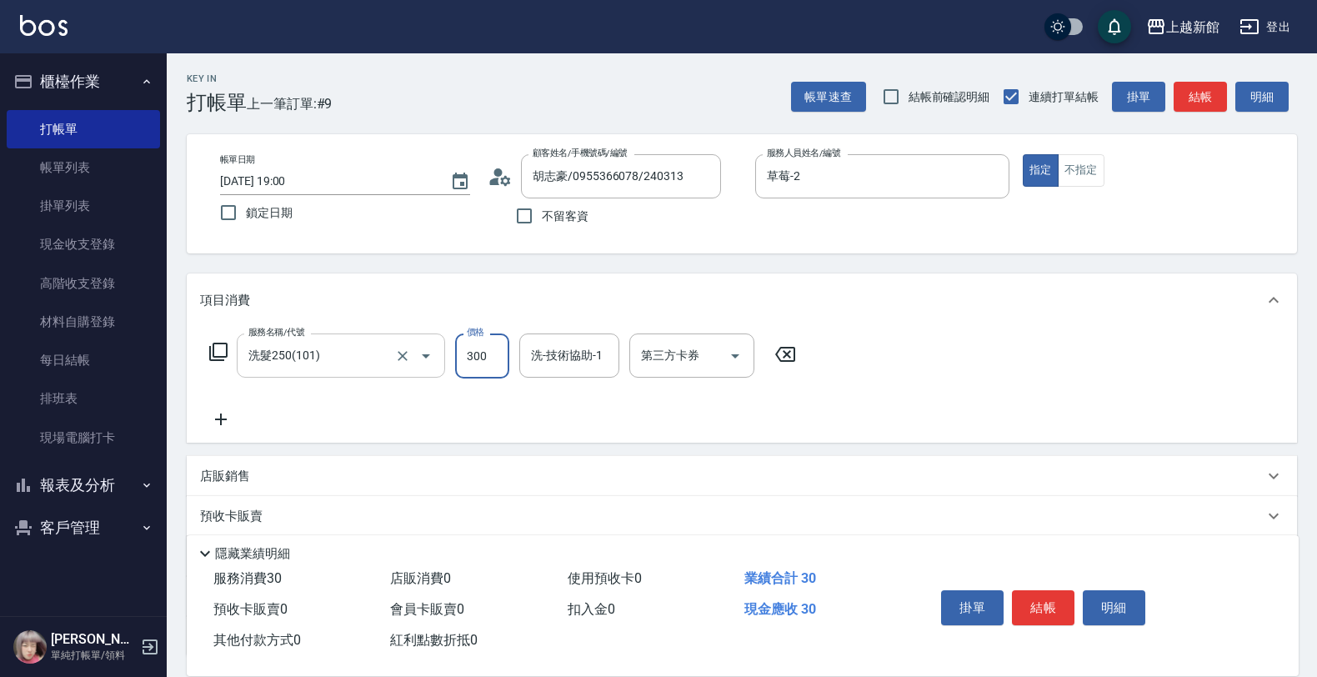
type input "300"
type input "小邱-25"
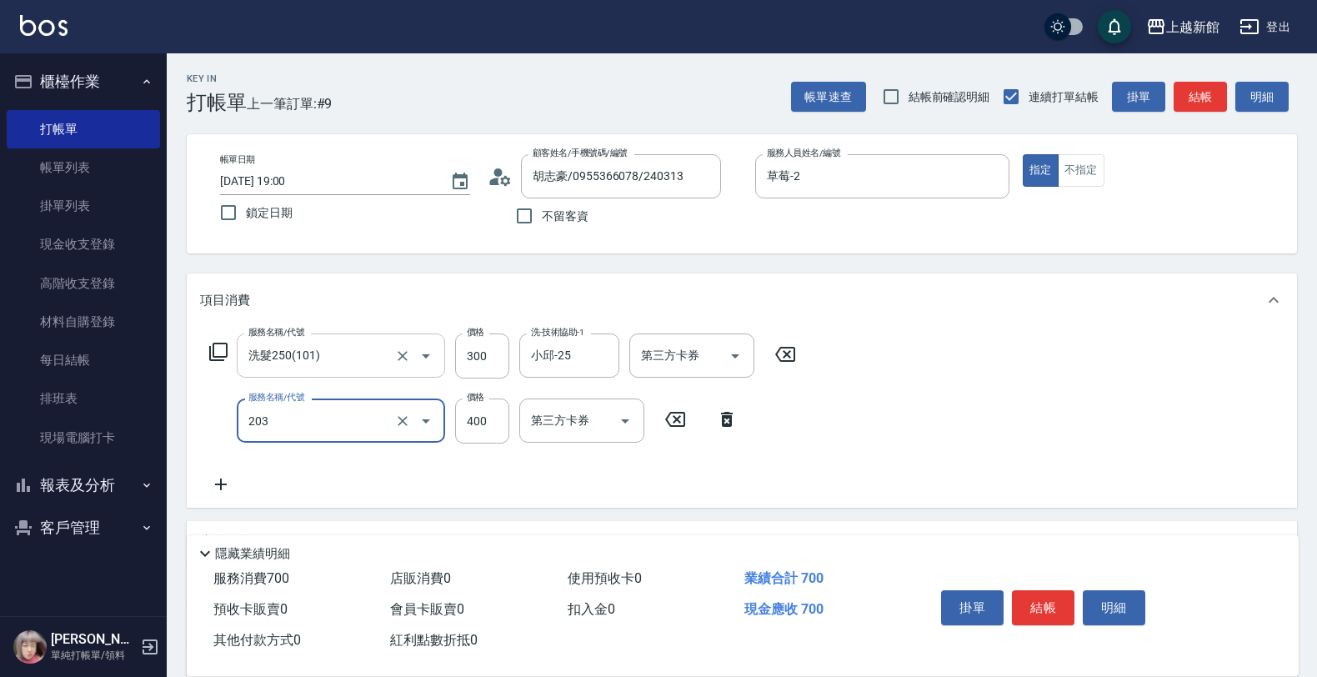
type input "指定單剪(203)"
type input "300"
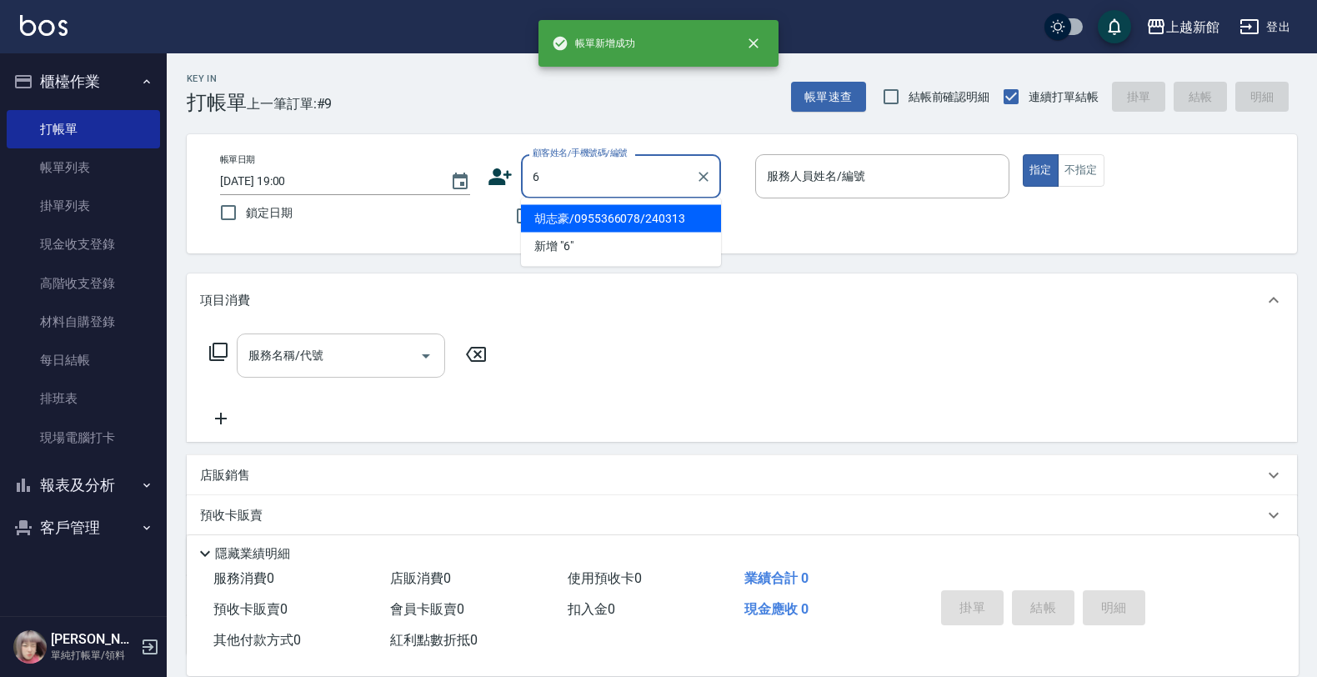
type input "胡志豪/0955366078/240313"
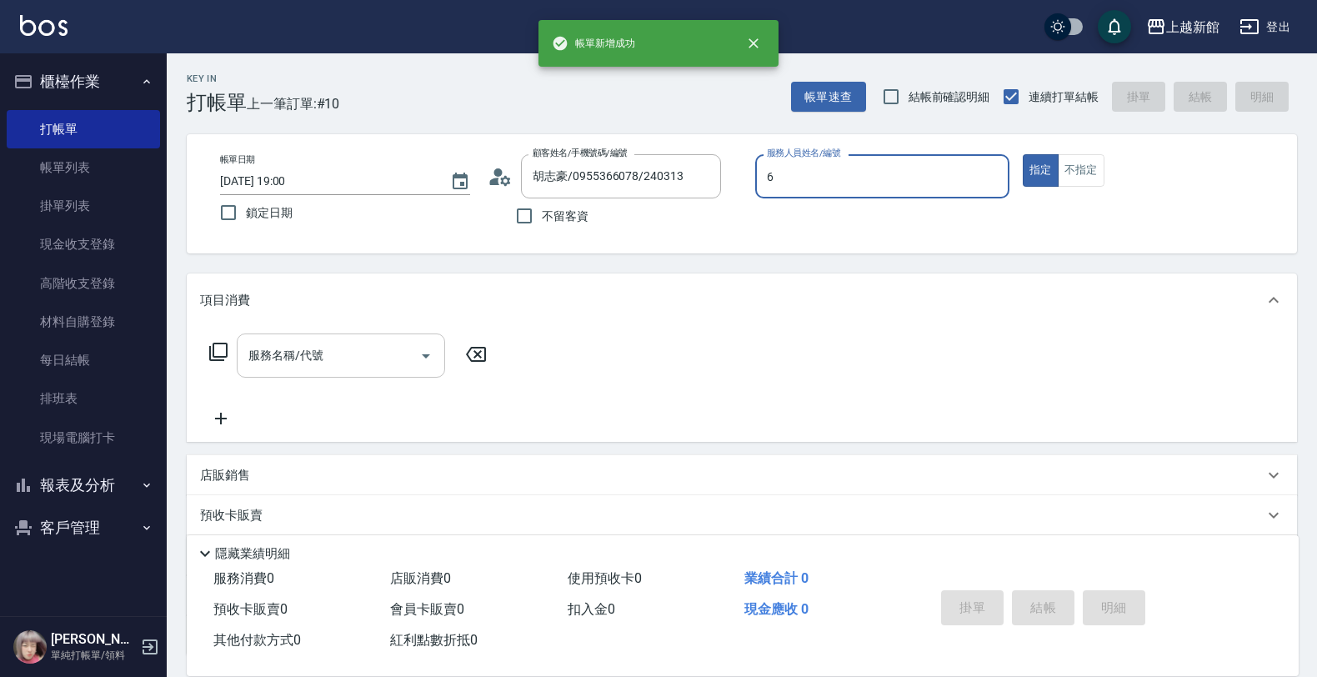
type input "草莓-2"
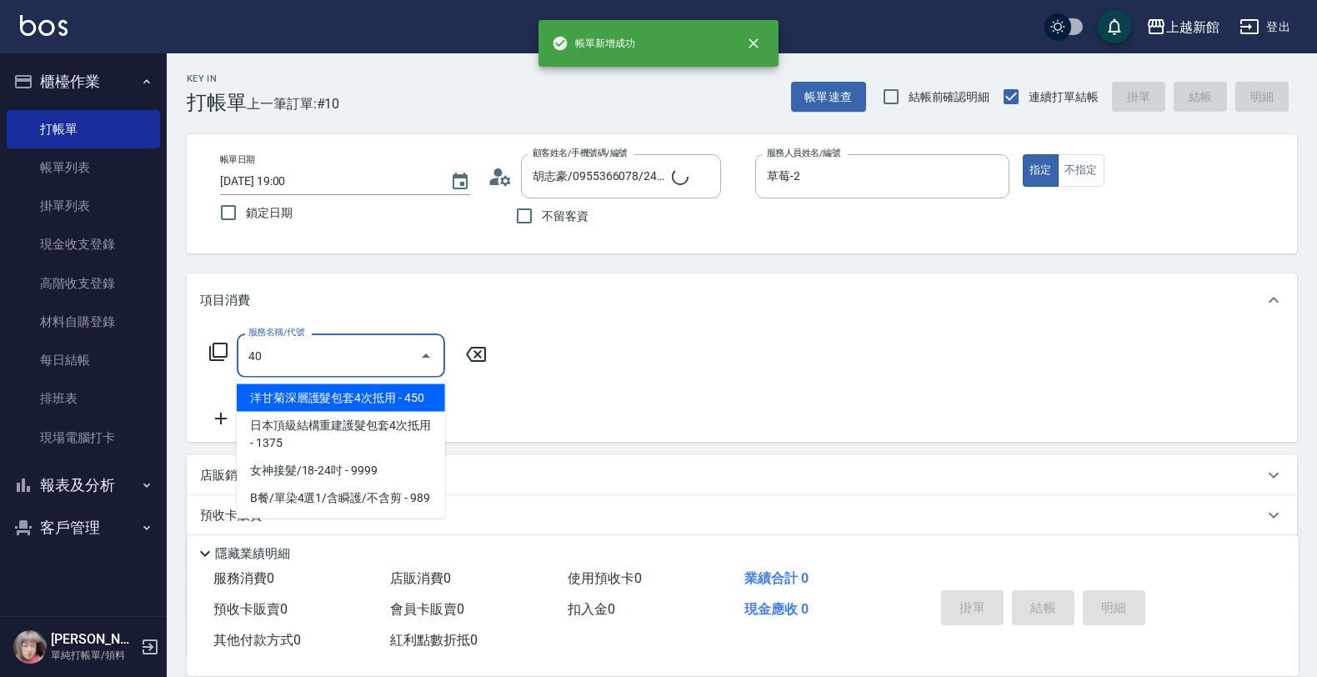
type input "404"
type input "[PERSON_NAME]/6_[PERSON_NAME]/6"
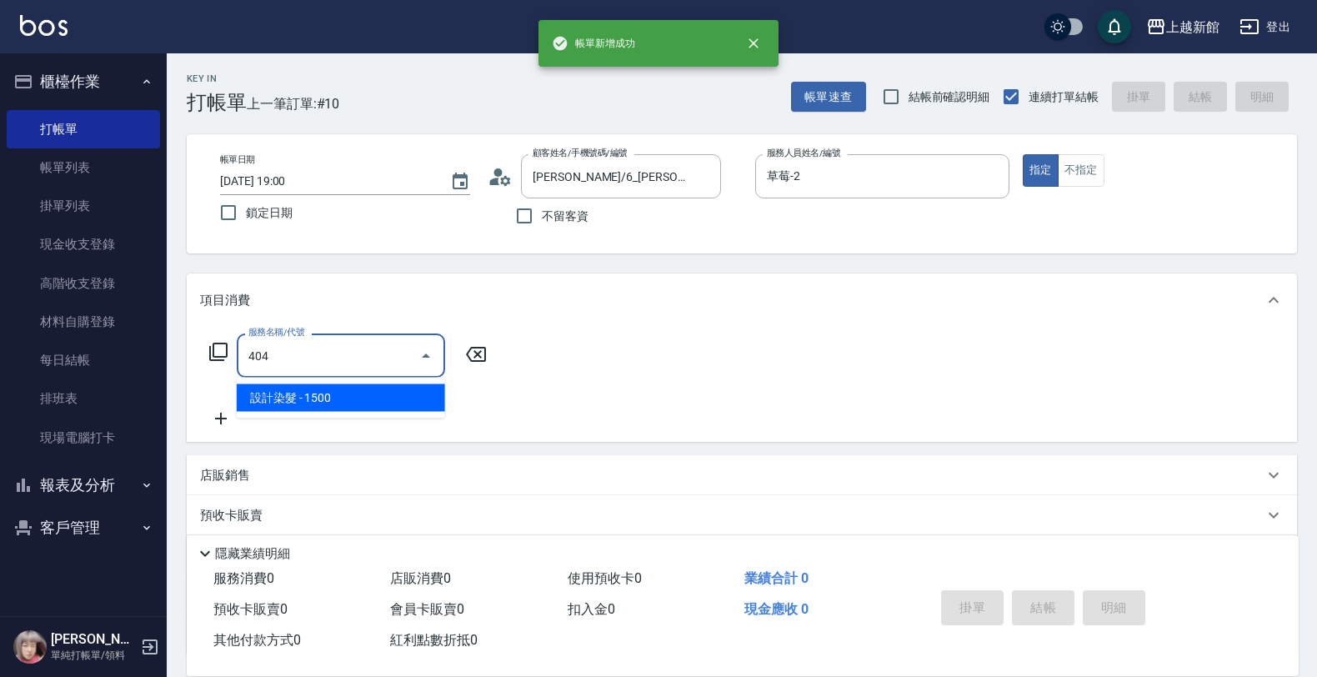
type input "[PERSON_NAME]-6"
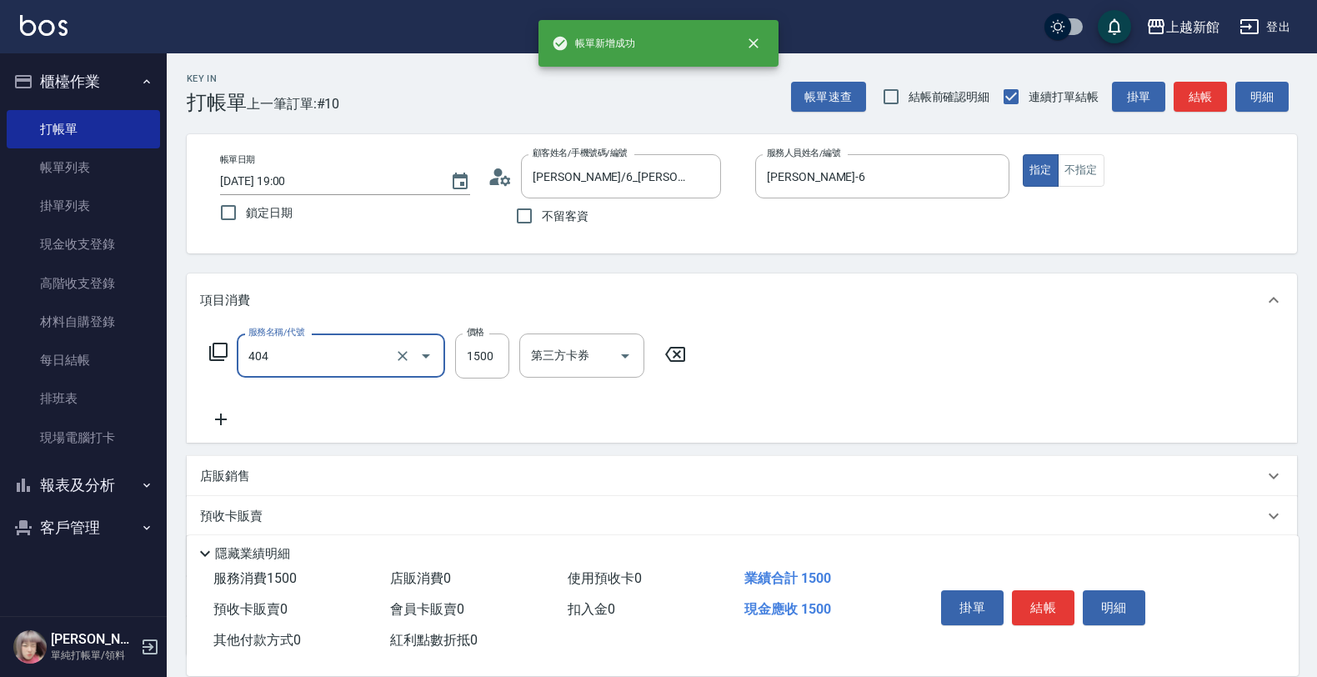
type input "設計染髮(404)"
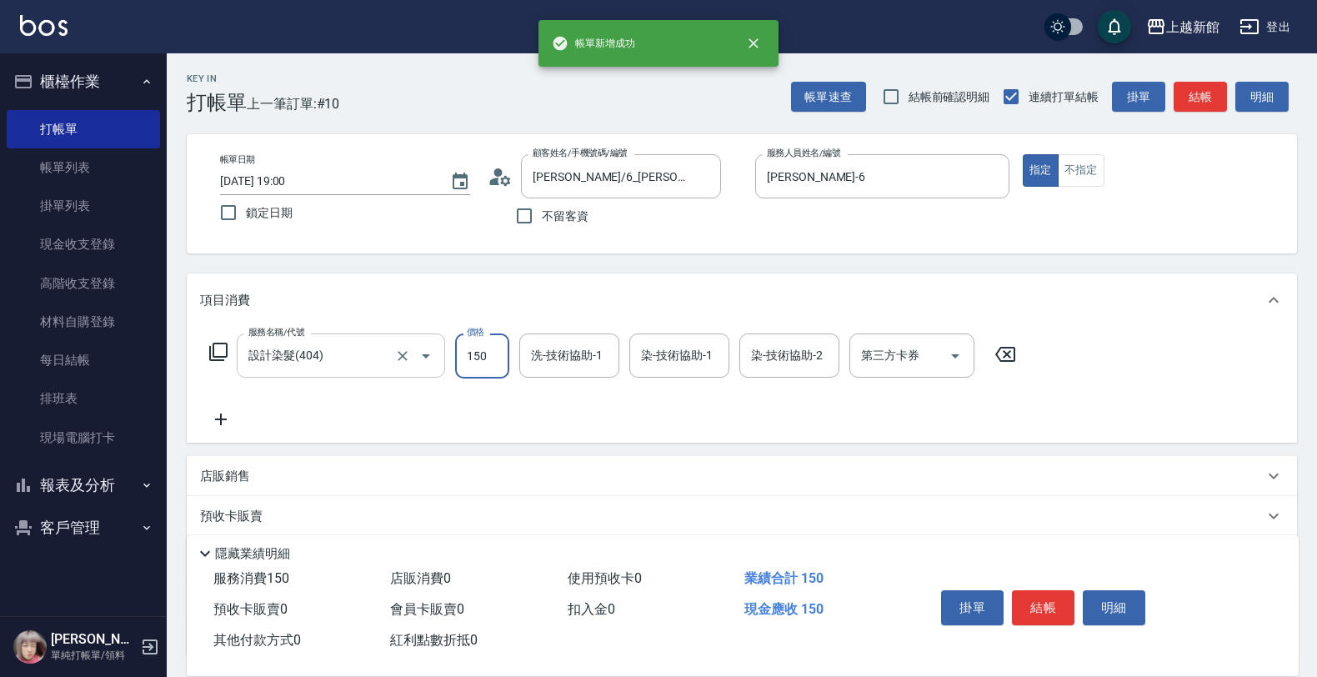
type input "1500"
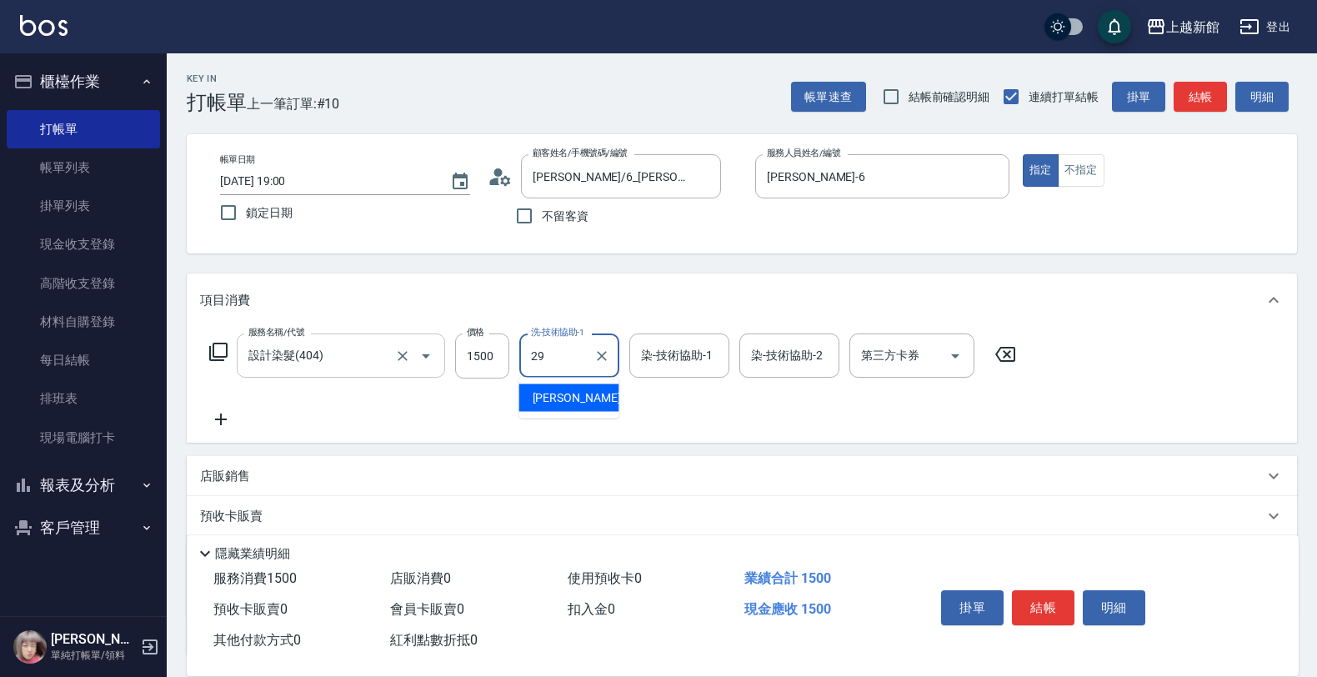
type input "[PERSON_NAME]-29"
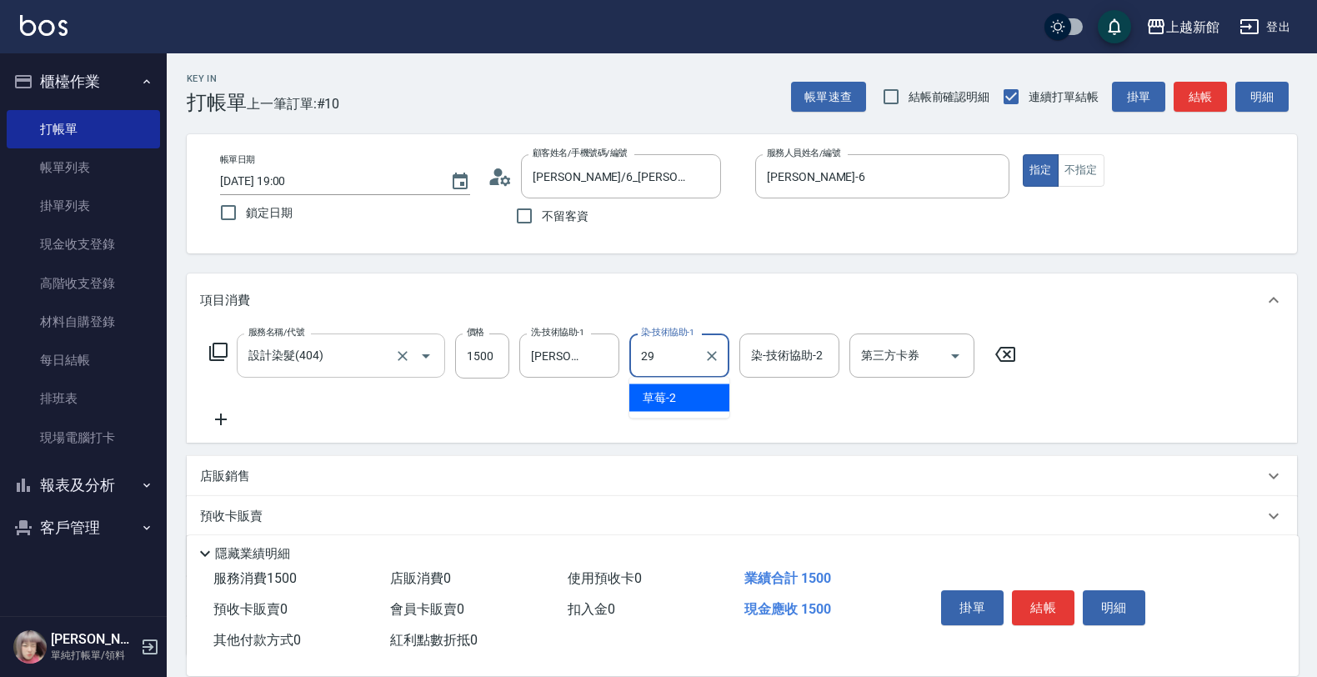
type input "[PERSON_NAME]-29"
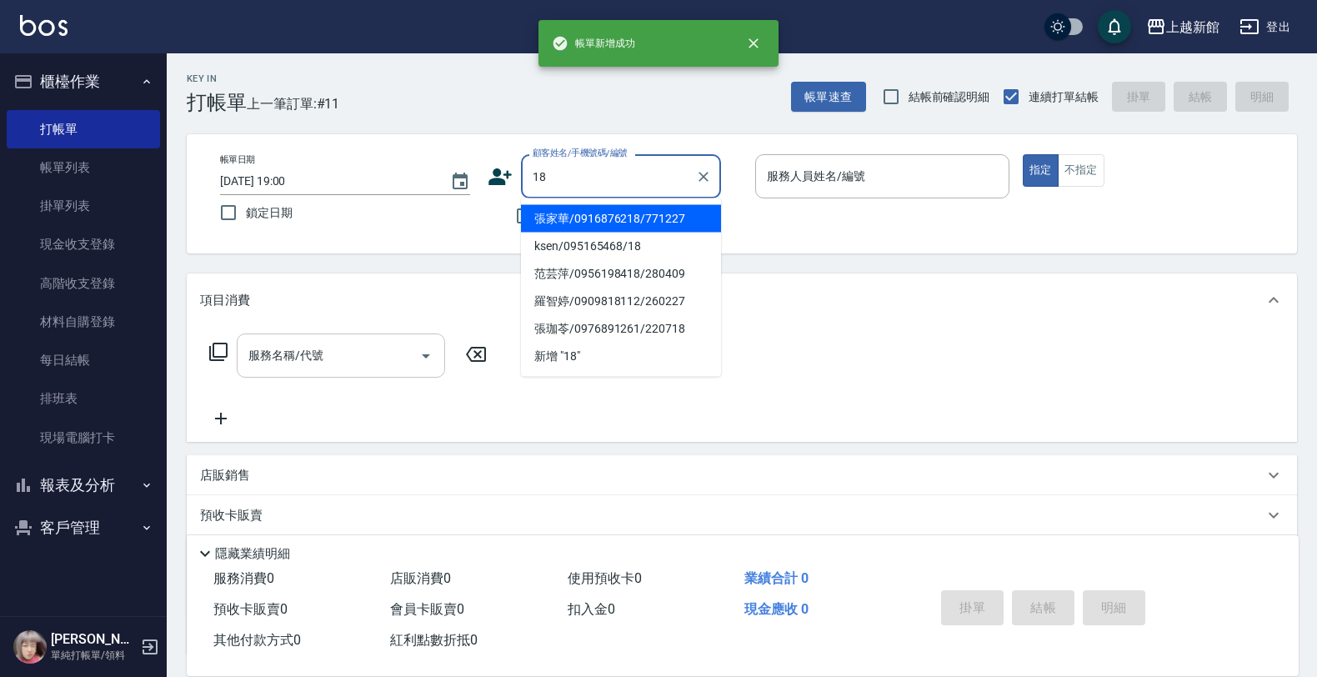
type input "張家華/0916876218/771227"
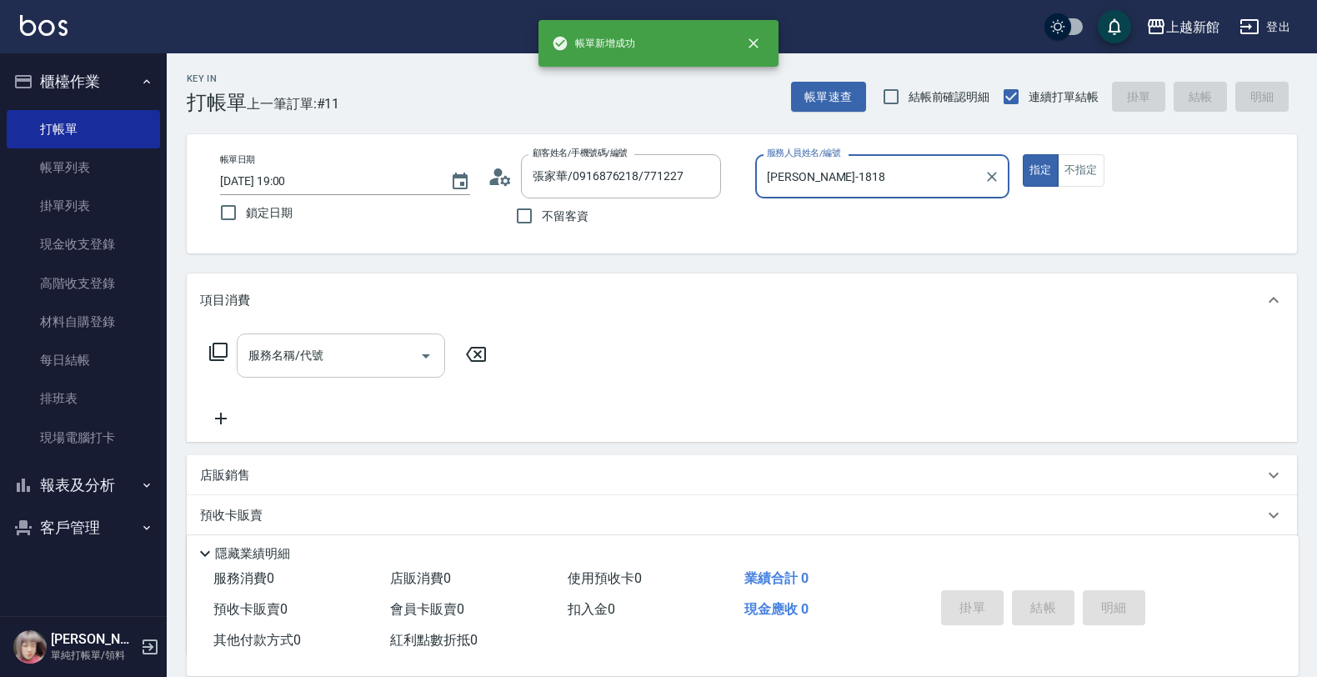
click at [1023, 154] on button "指定" at bounding box center [1041, 170] width 36 height 33
type input "[PERSON_NAME]-18"
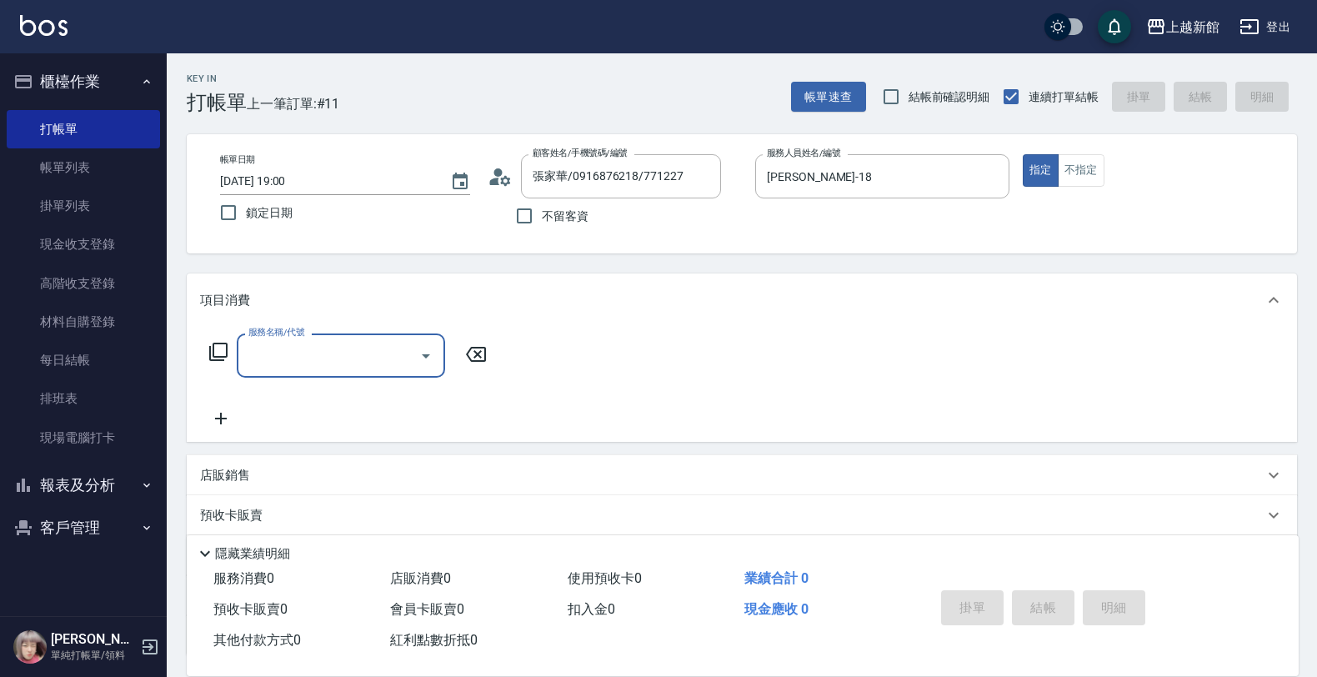
type input "ksen/095165468/18"
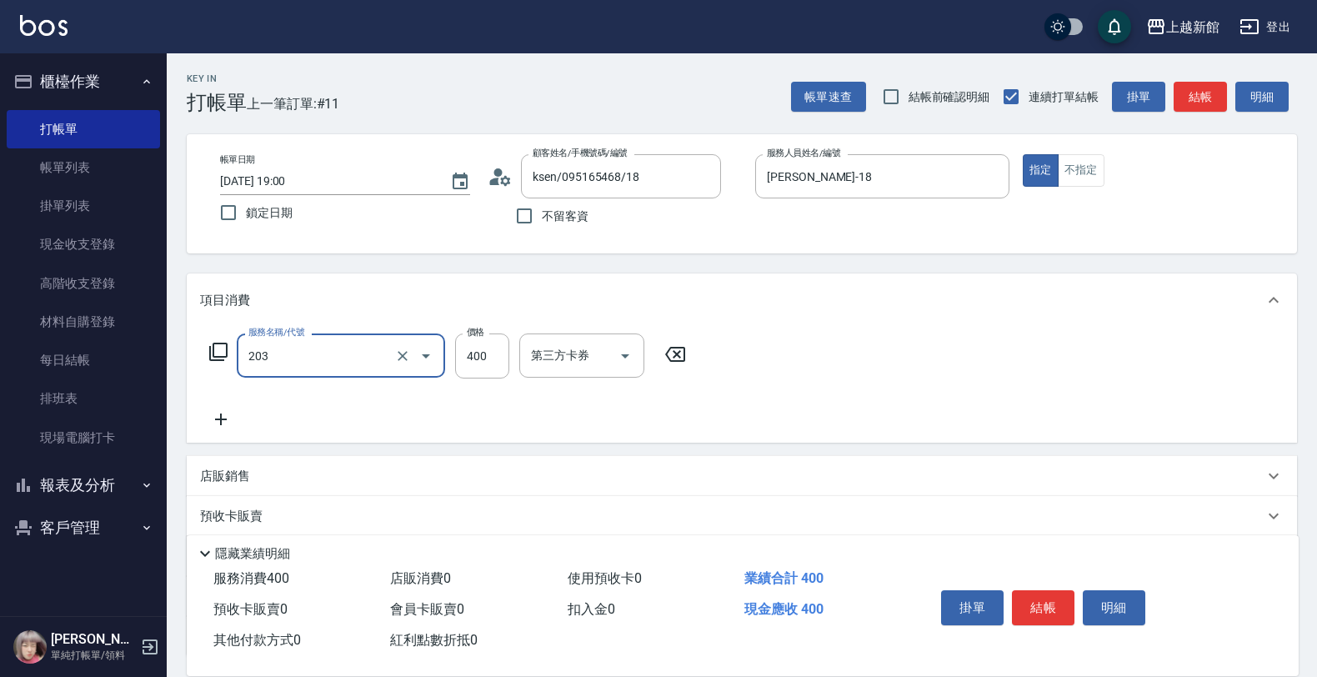
type input "指定單剪(203)"
type input "300"
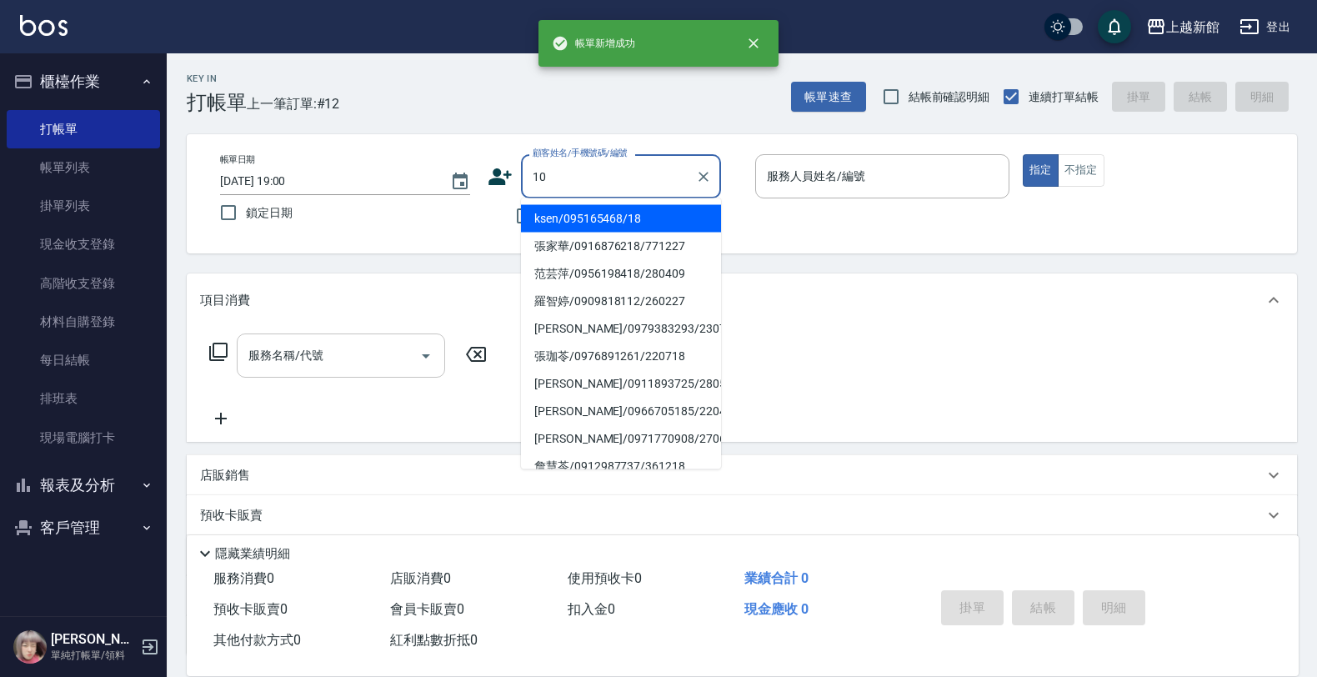
type input "徐睿志/0921576912/851018"
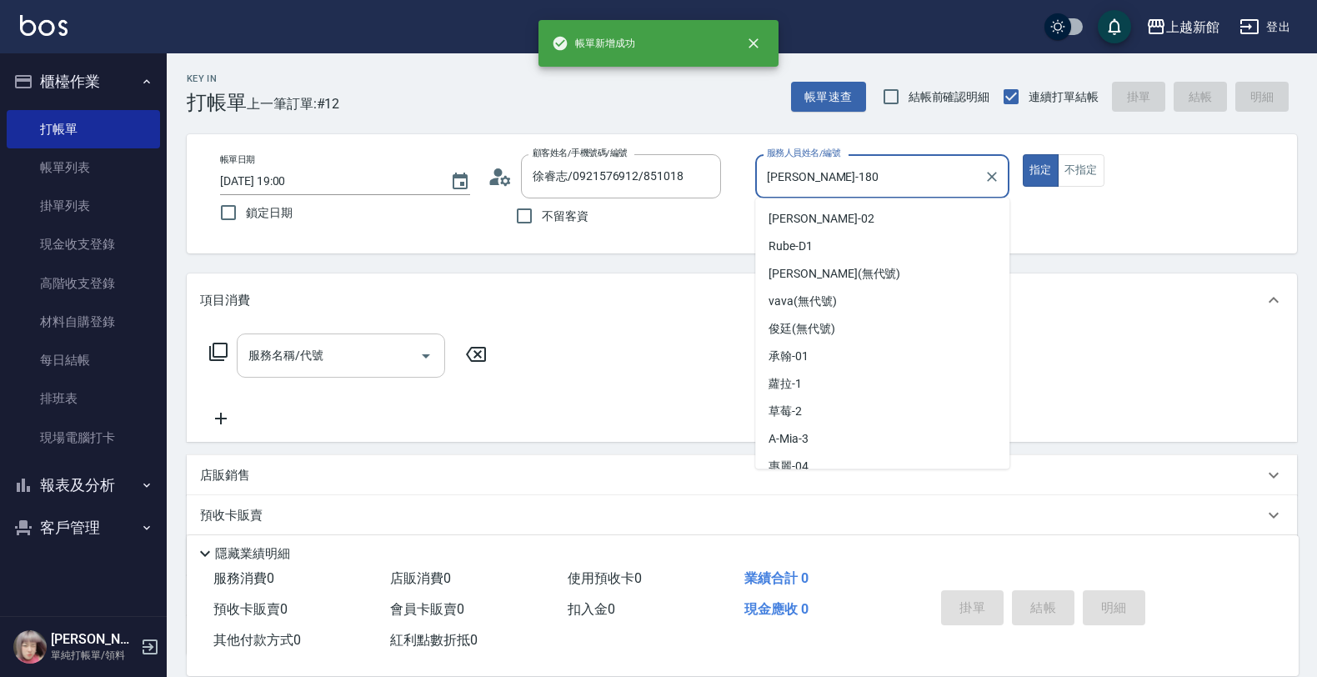
click at [1023, 154] on button "指定" at bounding box center [1041, 170] width 36 height 33
type input "[PERSON_NAME]-18"
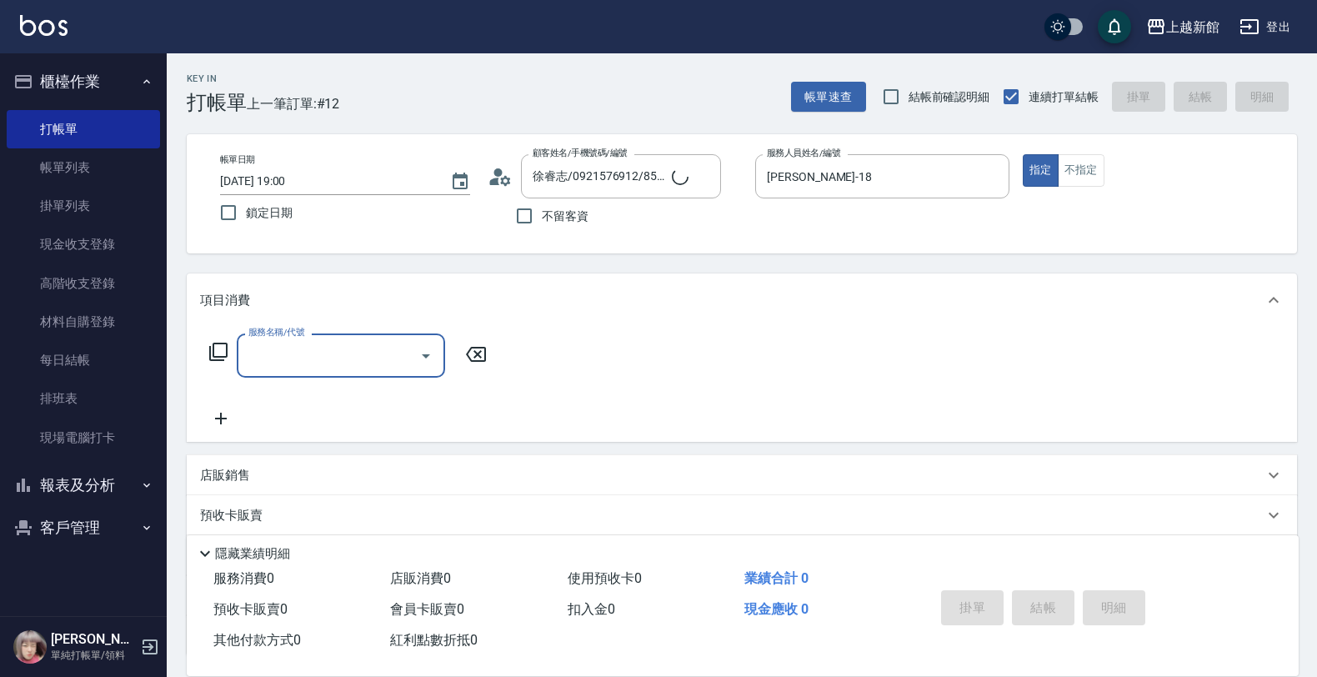
type input "[PERSON_NAME]/0974376310/10"
type input "瑪沙-10"
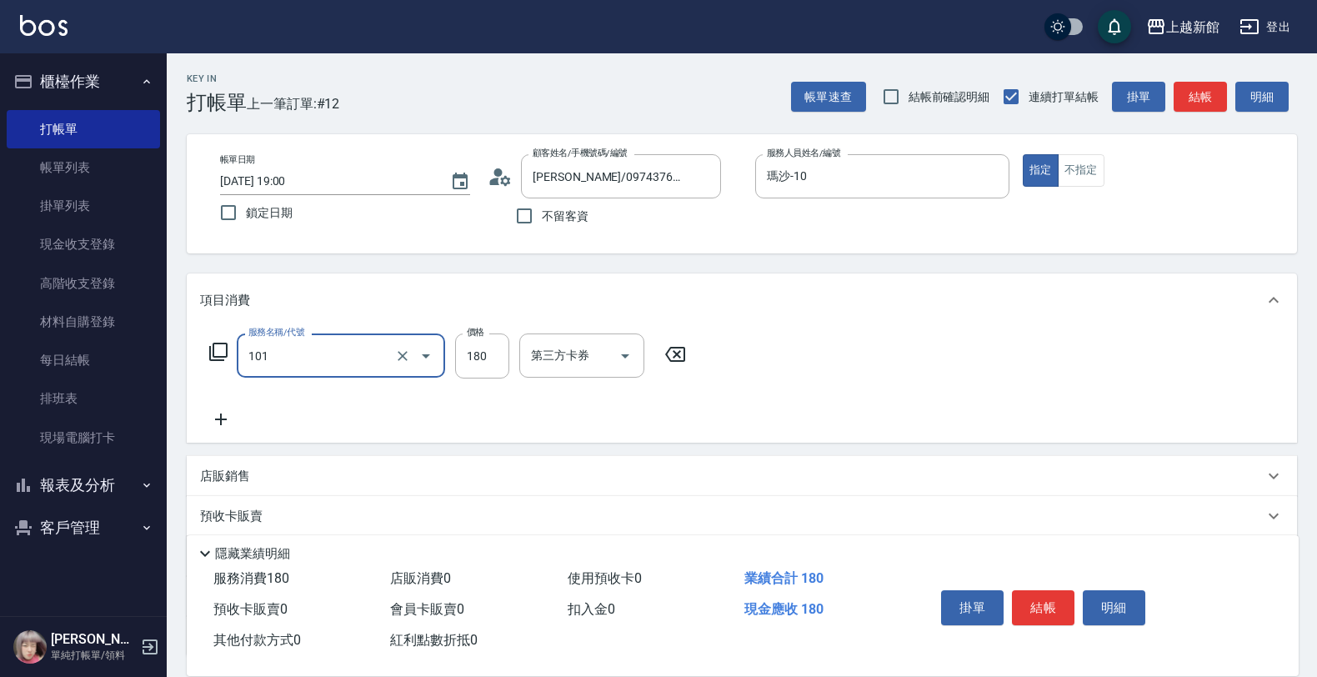
type input "洗髮250(101)"
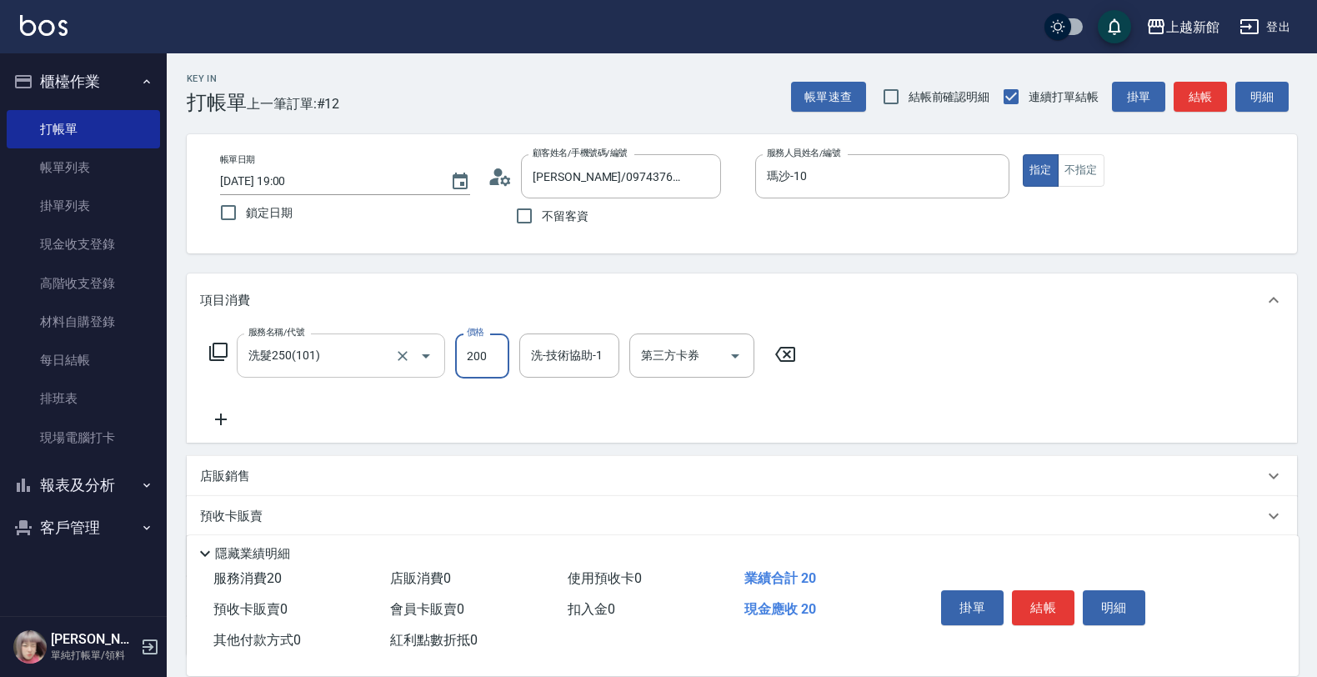
type input "200"
type input "2"
type input "瑪沙-10"
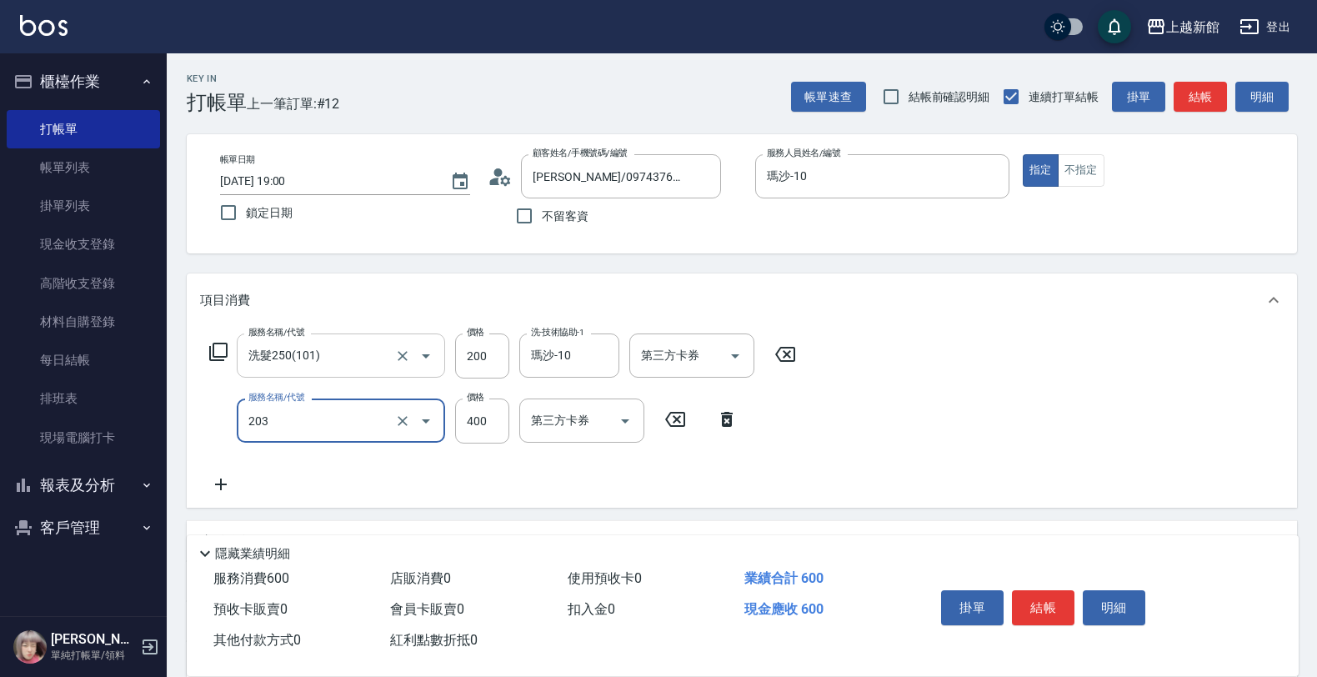
type input "指定單剪(203)"
type input "200"
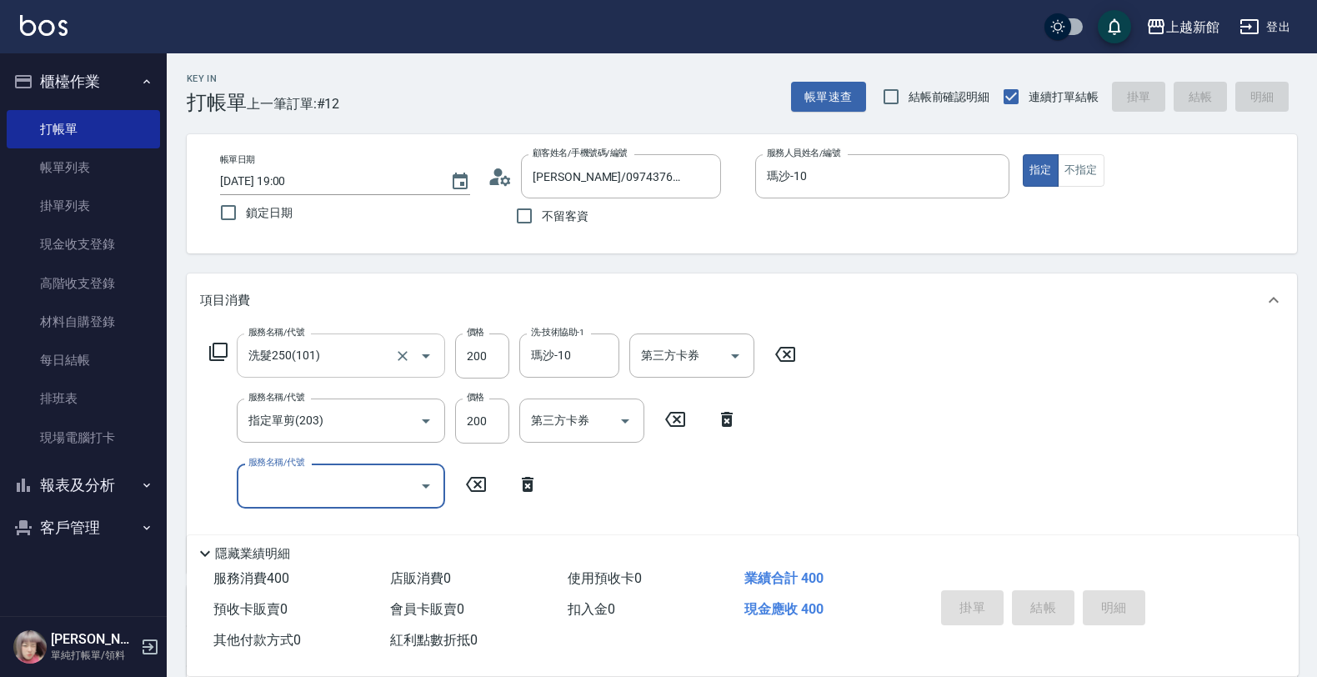
type input "[DATE] 19:01"
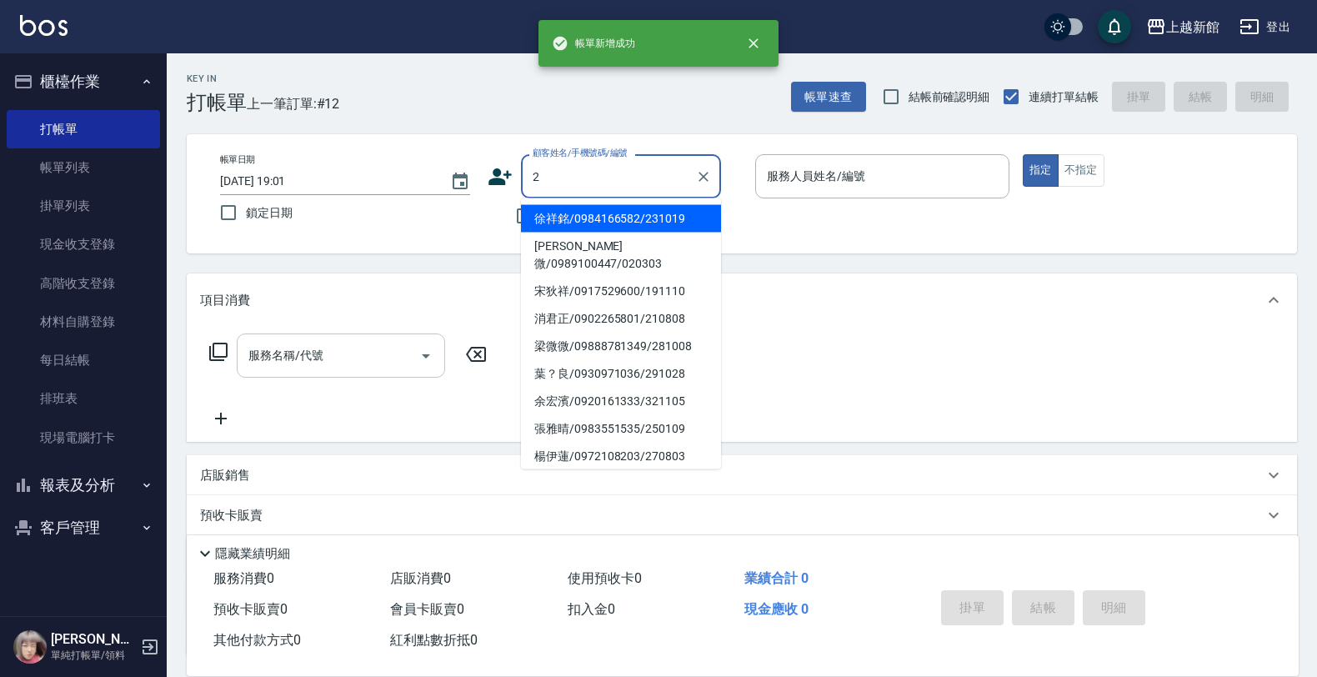
type input "徐祥銘/0984166582/231019"
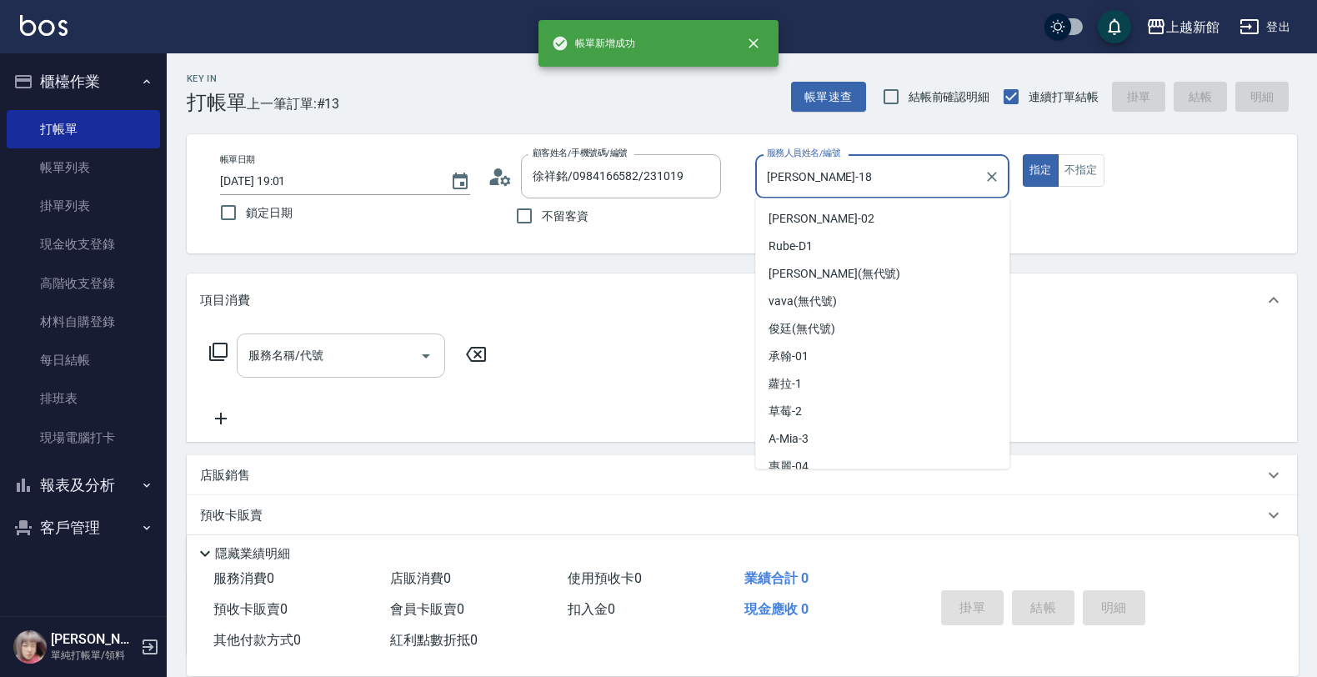
type input "[PERSON_NAME]-18"
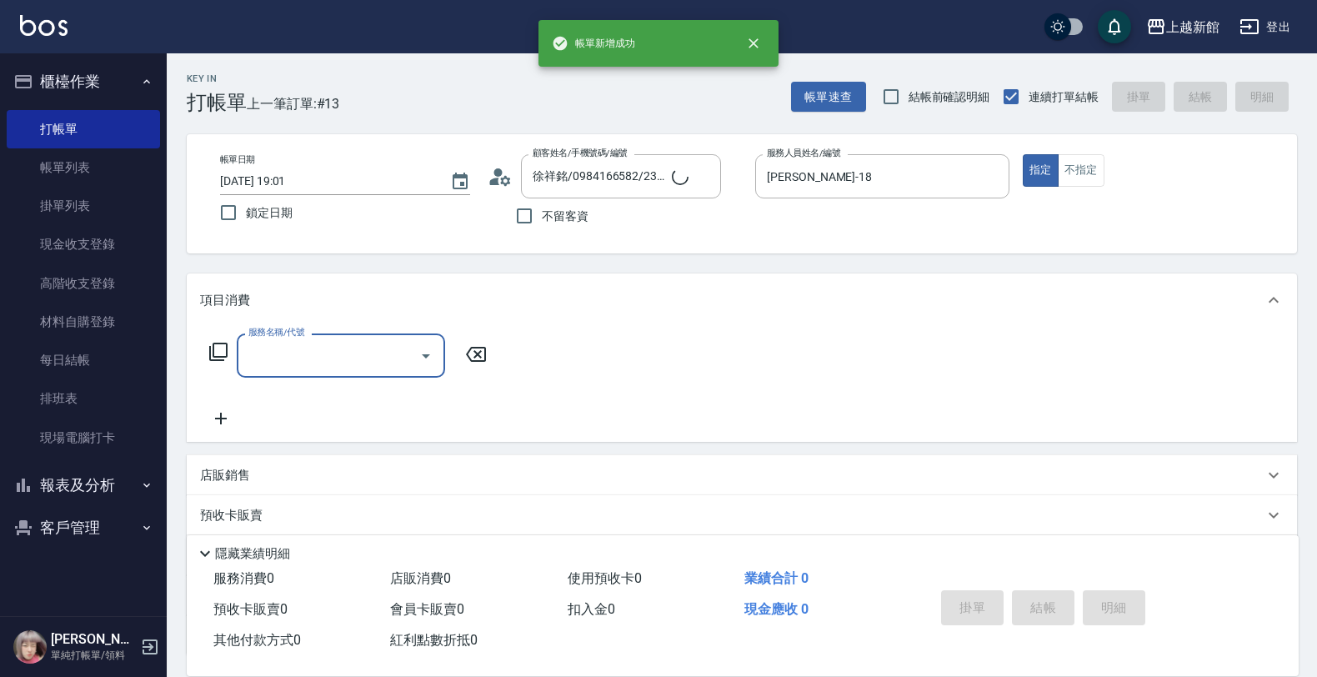
type input "店花草霉/0930557925/2"
type input "草莓-2"
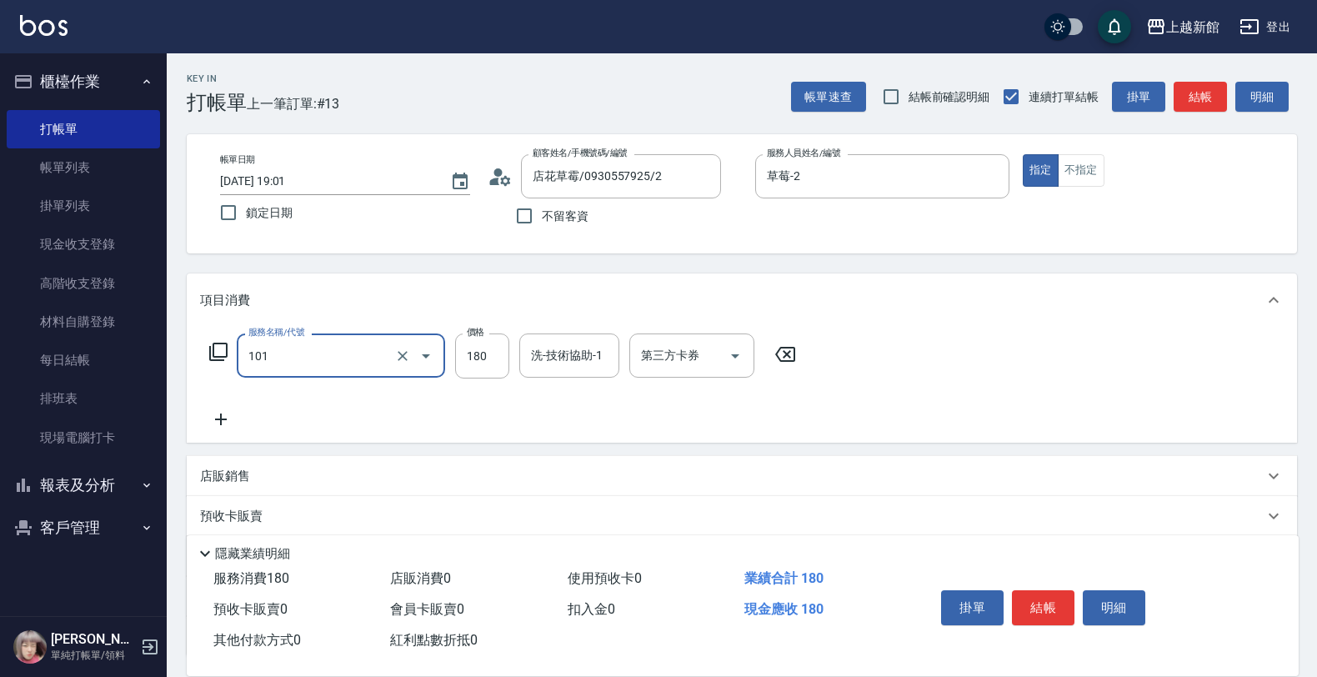
type input "洗髮250(101)"
type input "320"
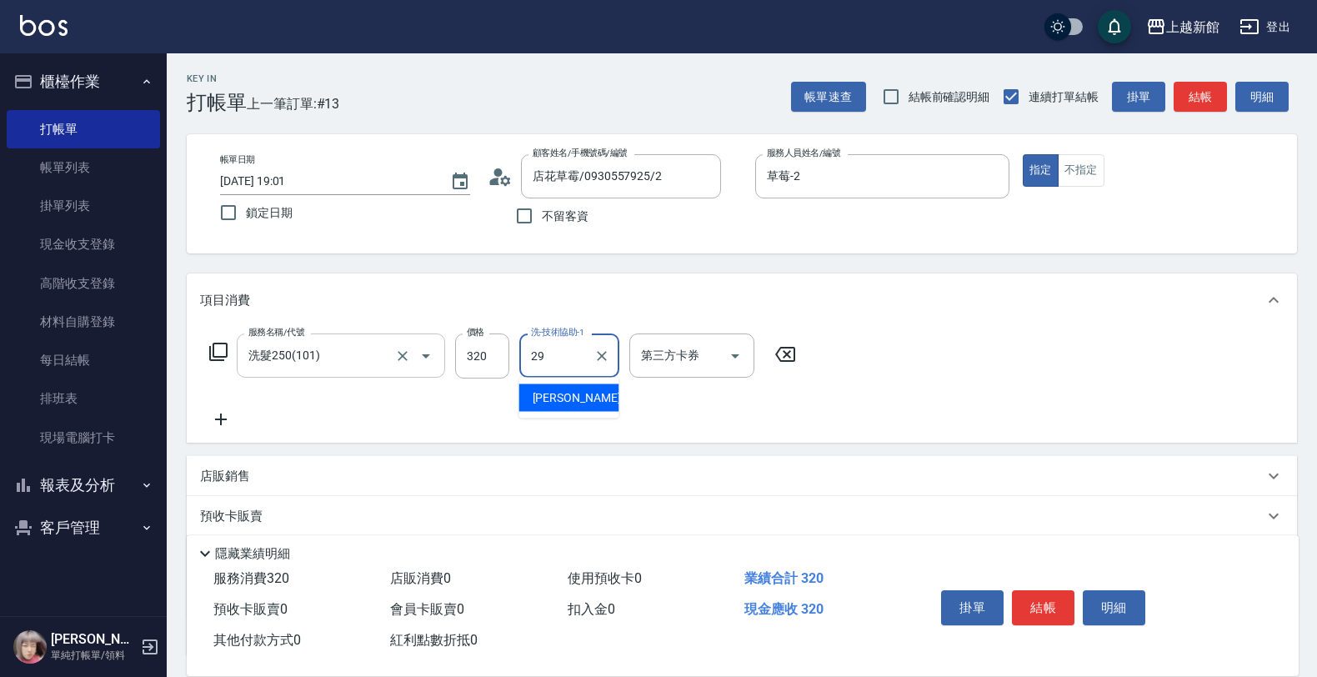
type input "[PERSON_NAME]-29"
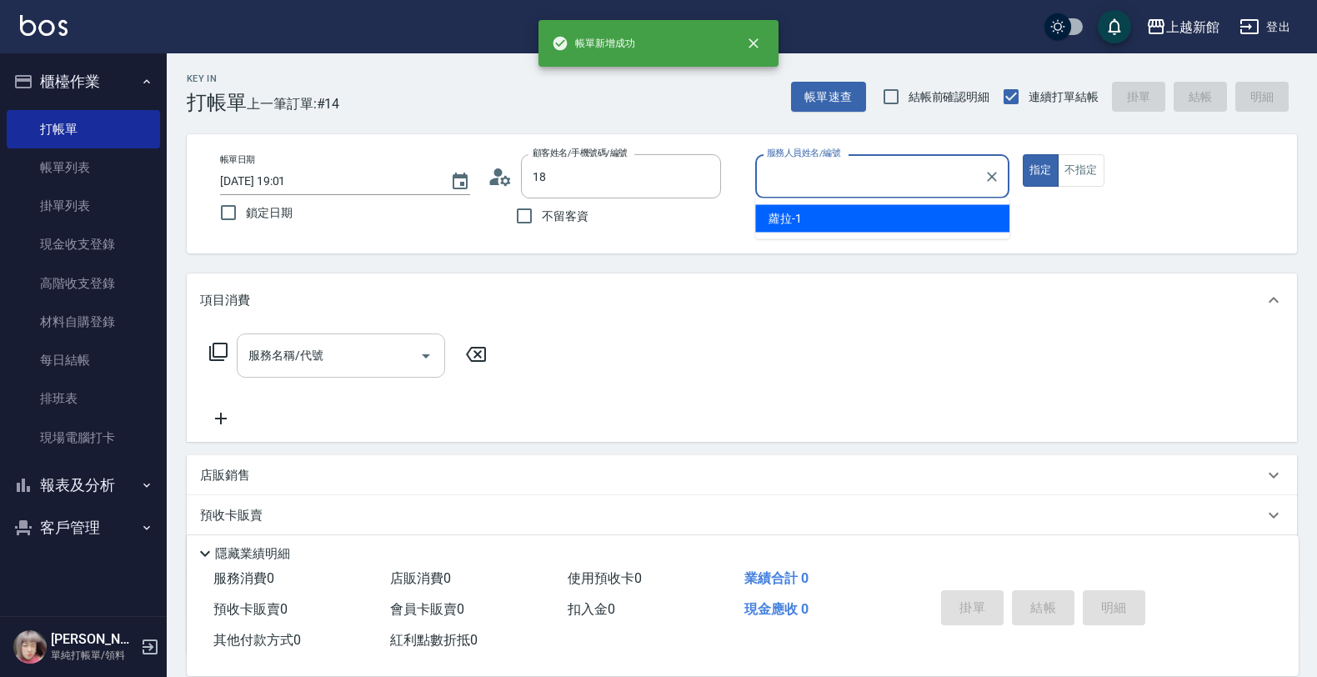
type input "張家華/0916876218/771227"
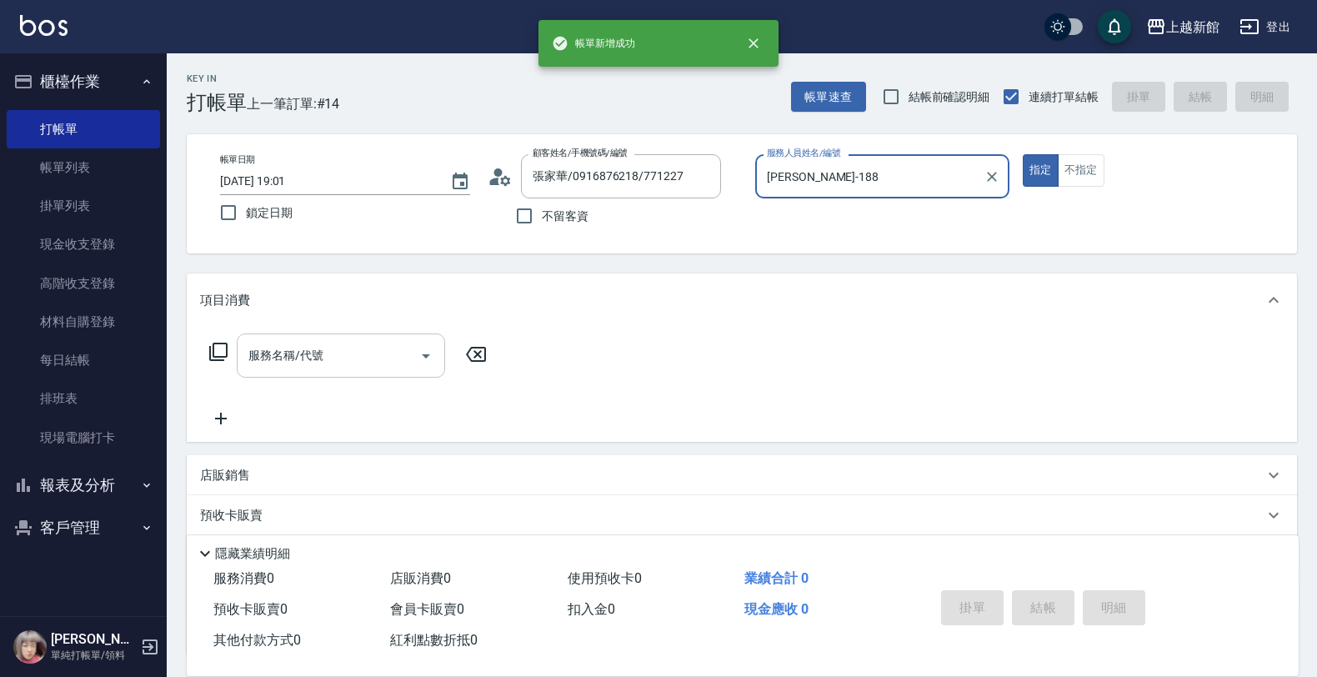
click at [1023, 154] on button "指定" at bounding box center [1041, 170] width 36 height 33
type input "[PERSON_NAME]-18"
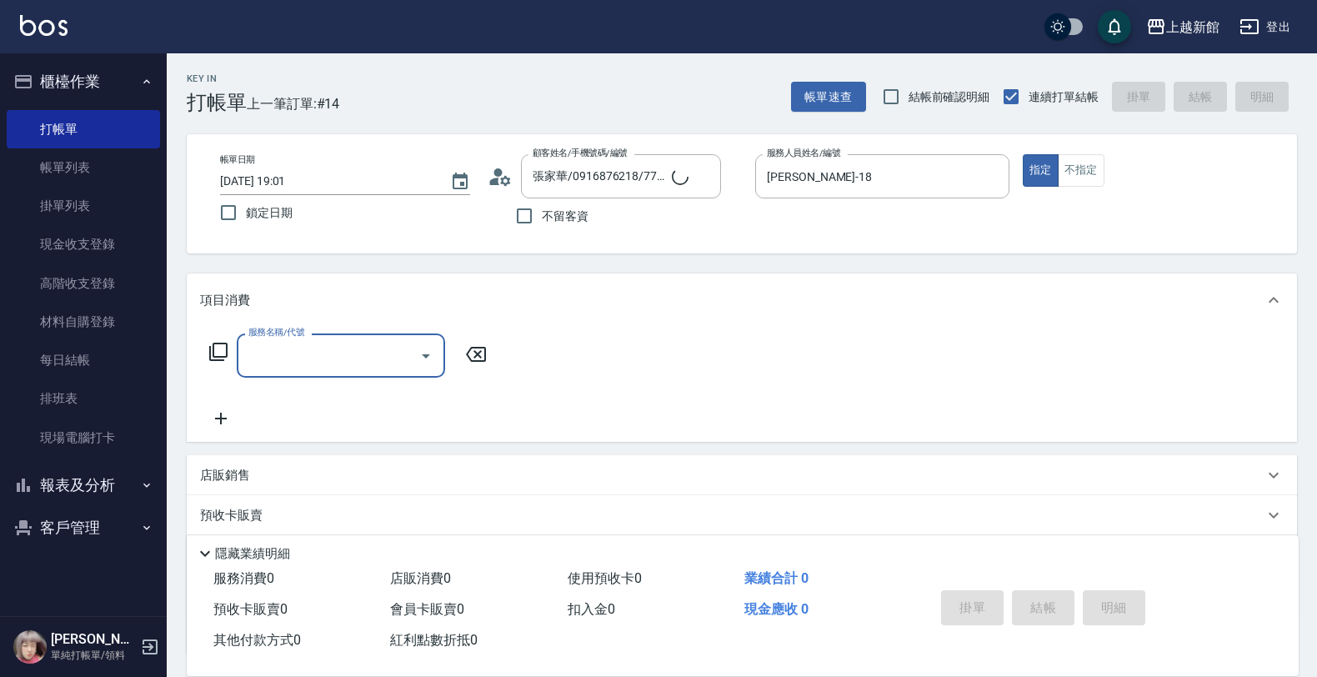
type input "2"
type input "ksen/095165468/18"
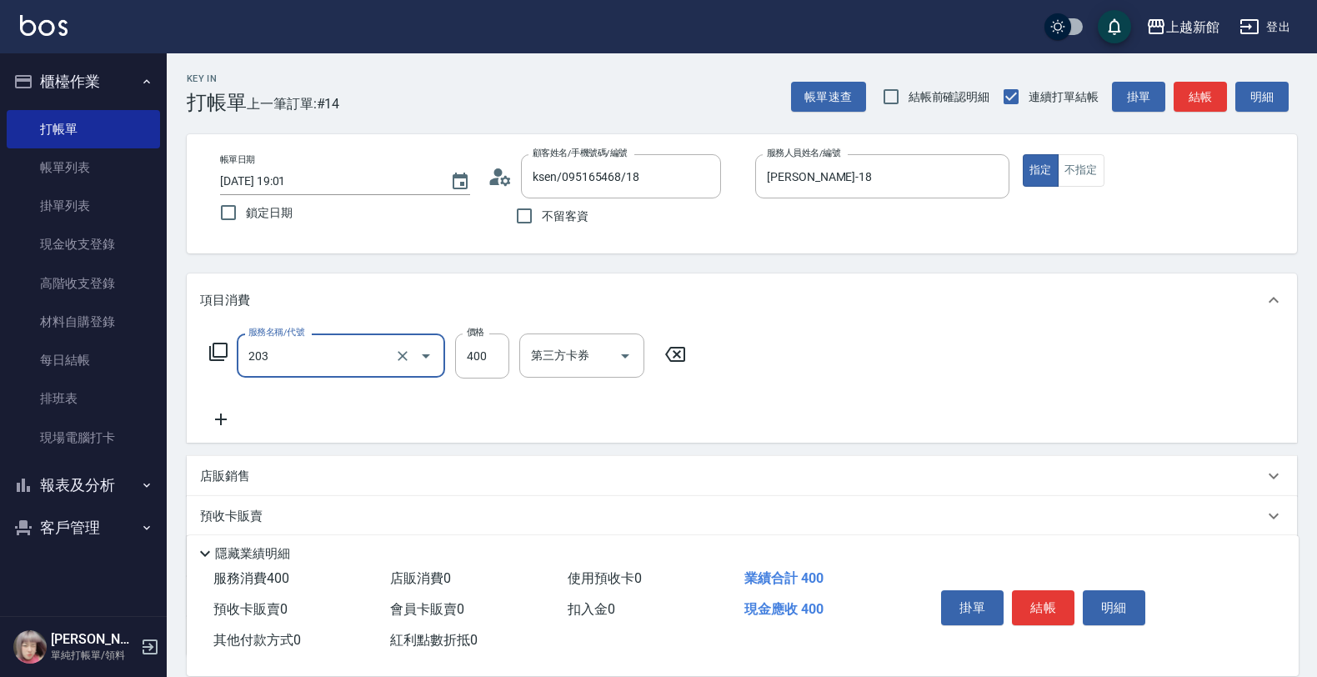
type input "指定單剪(203)"
type input "300"
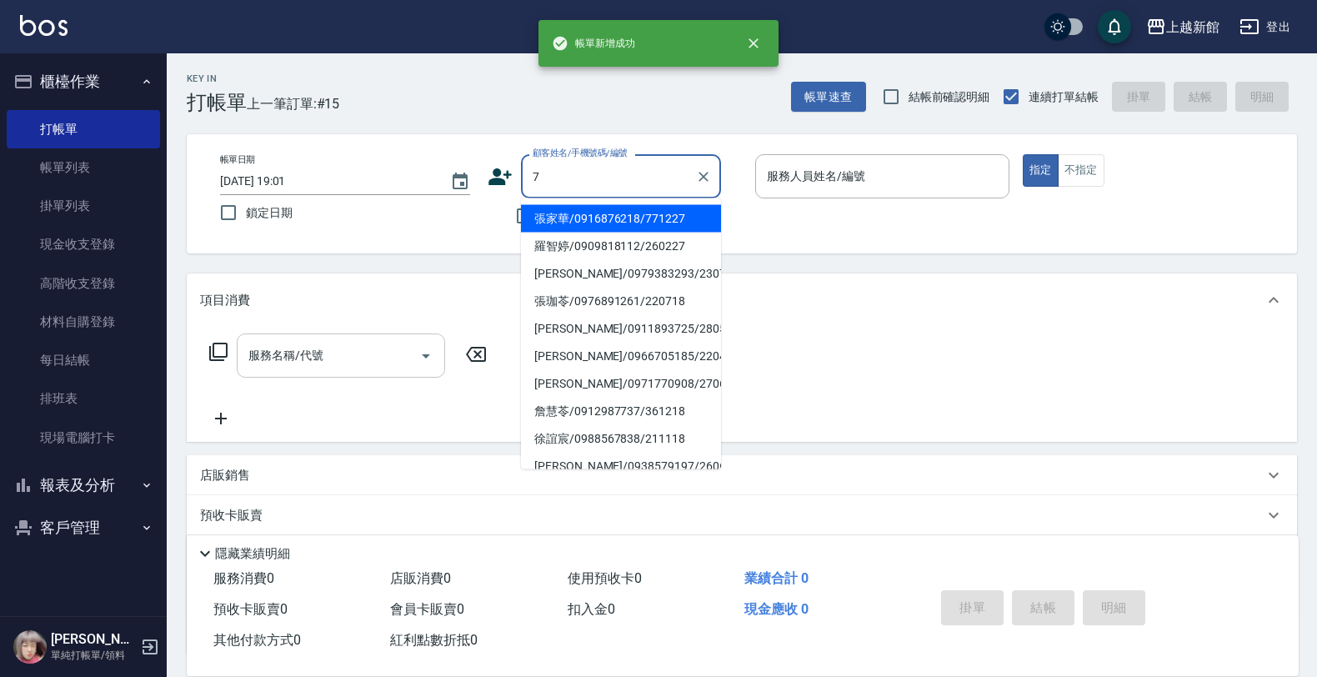
type input "張家華/0916876218/771227"
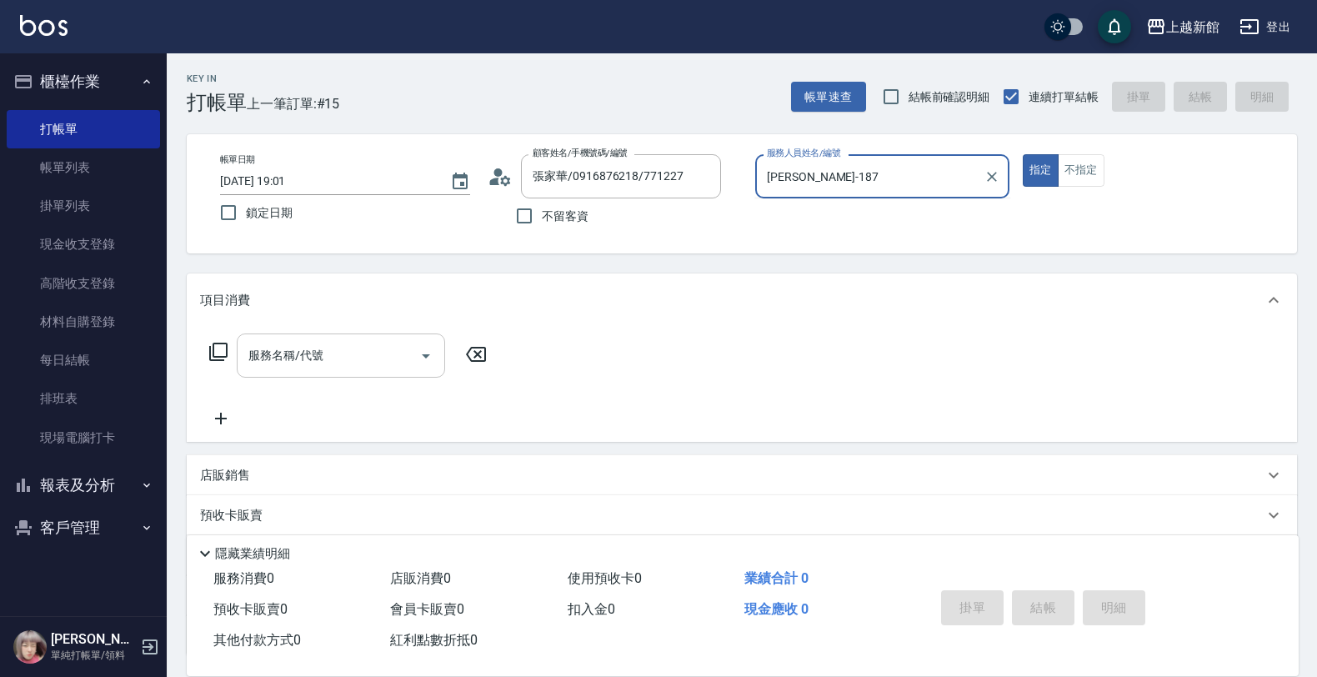
click at [1023, 154] on button "指定" at bounding box center [1041, 170] width 36 height 33
type input "[PERSON_NAME]-18"
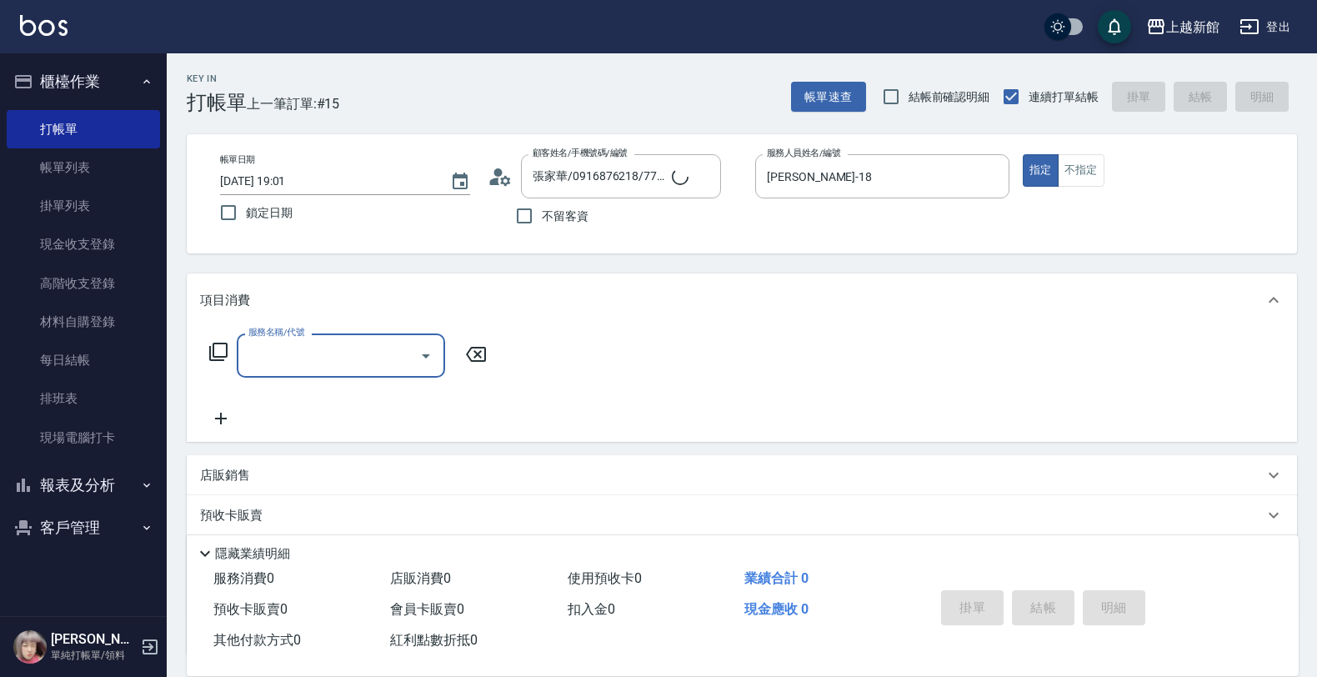
type input "[PERSON_NAME]卡/77/7"
type input "莫尼卡-7"
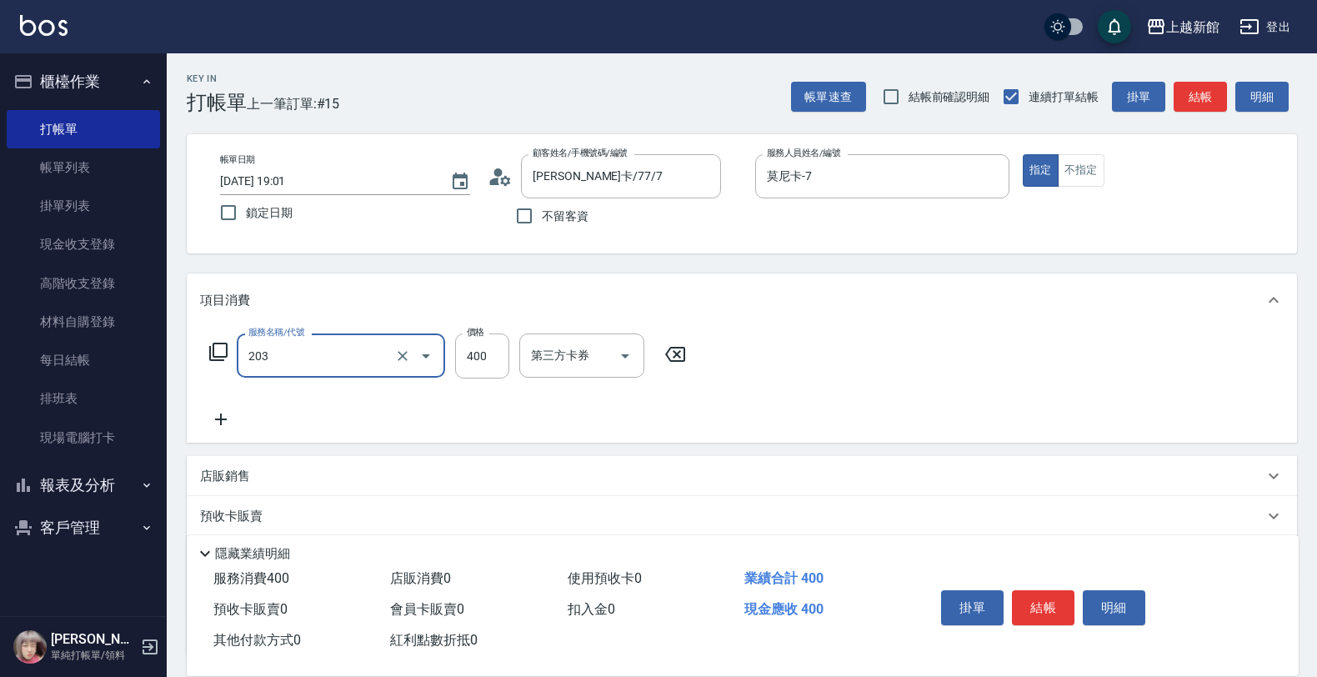
type input "指定單剪(203)"
type input "200"
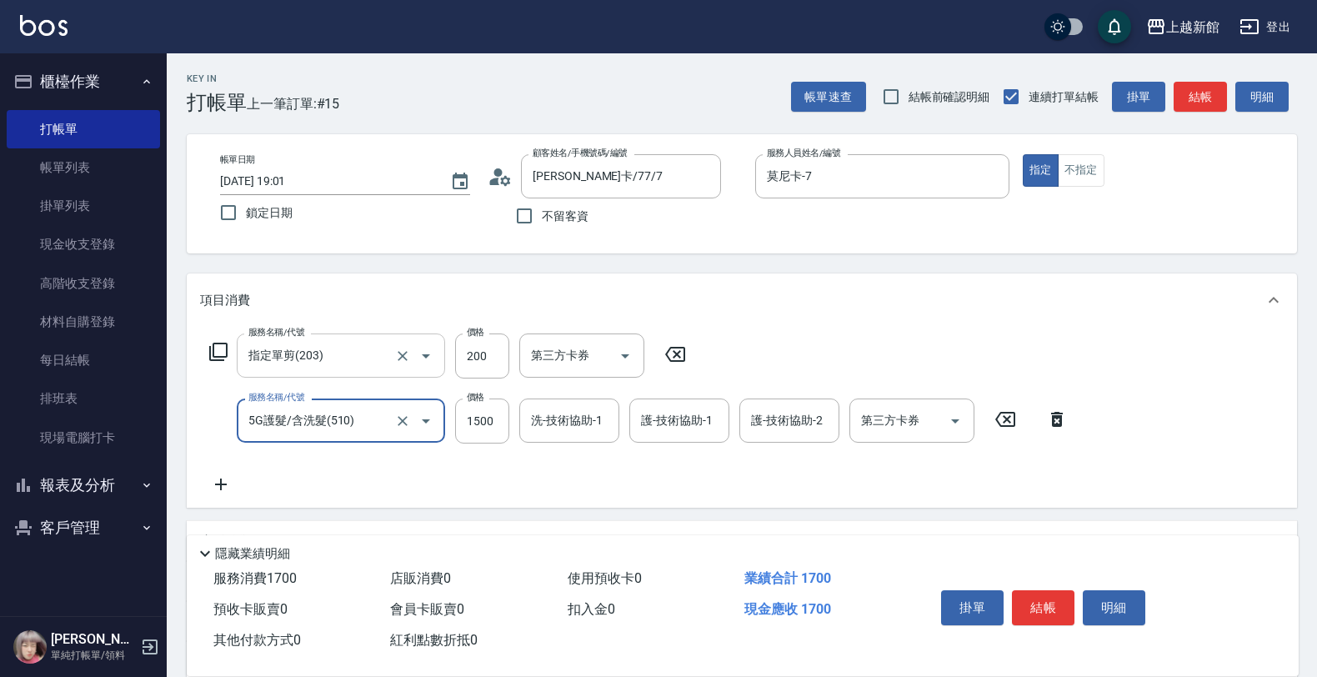
type input "5G護髮/含洗髮(510)"
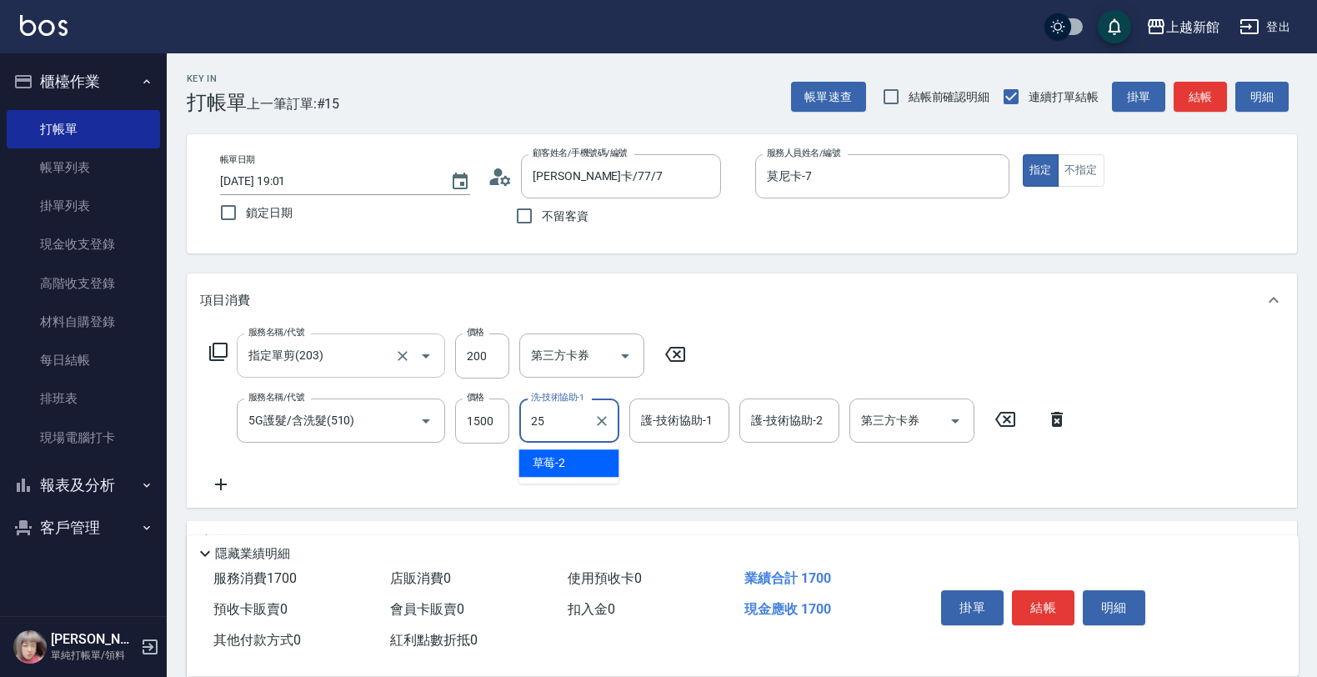
type input "小邱-25"
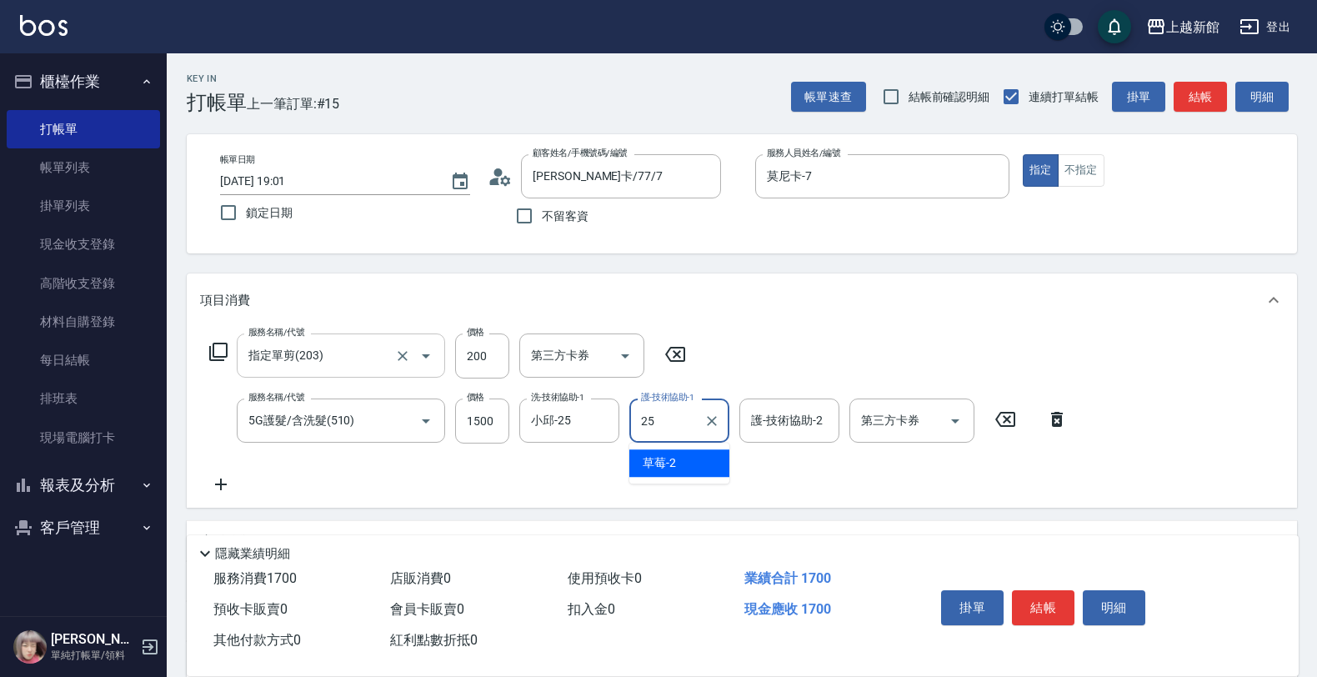
type input "小邱-25"
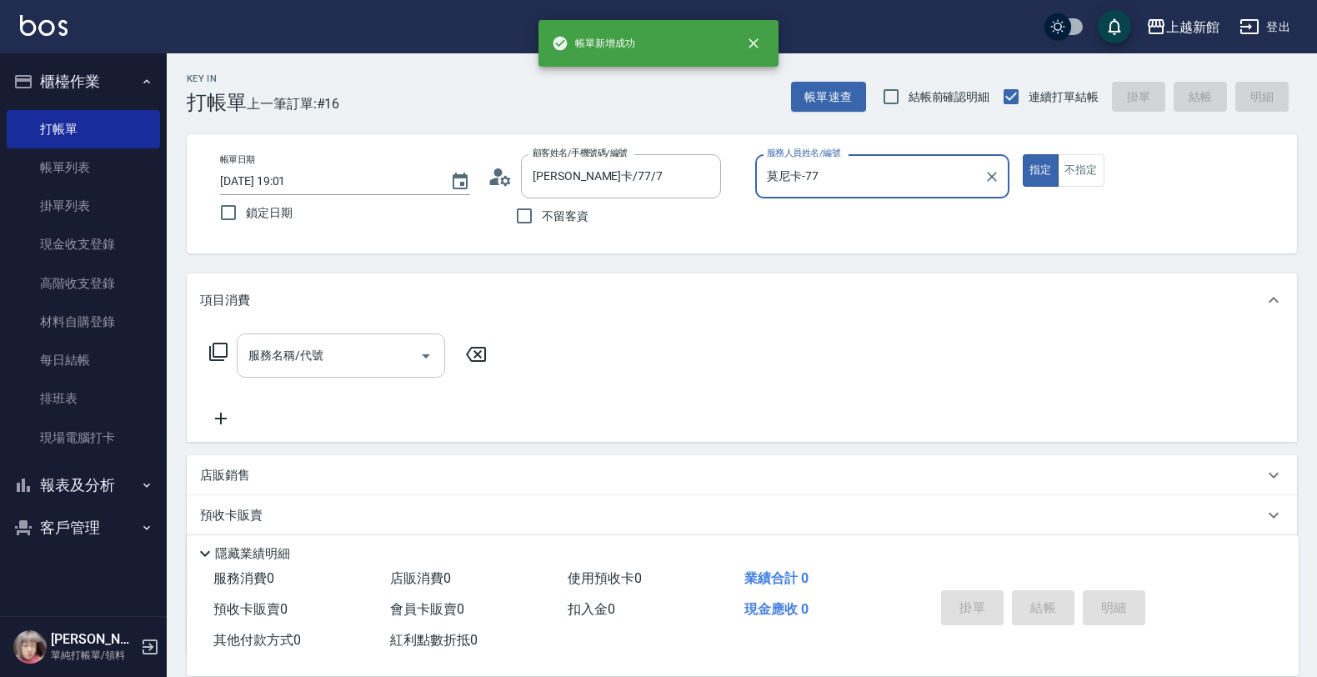
click at [1023, 154] on button "指定" at bounding box center [1041, 170] width 36 height 33
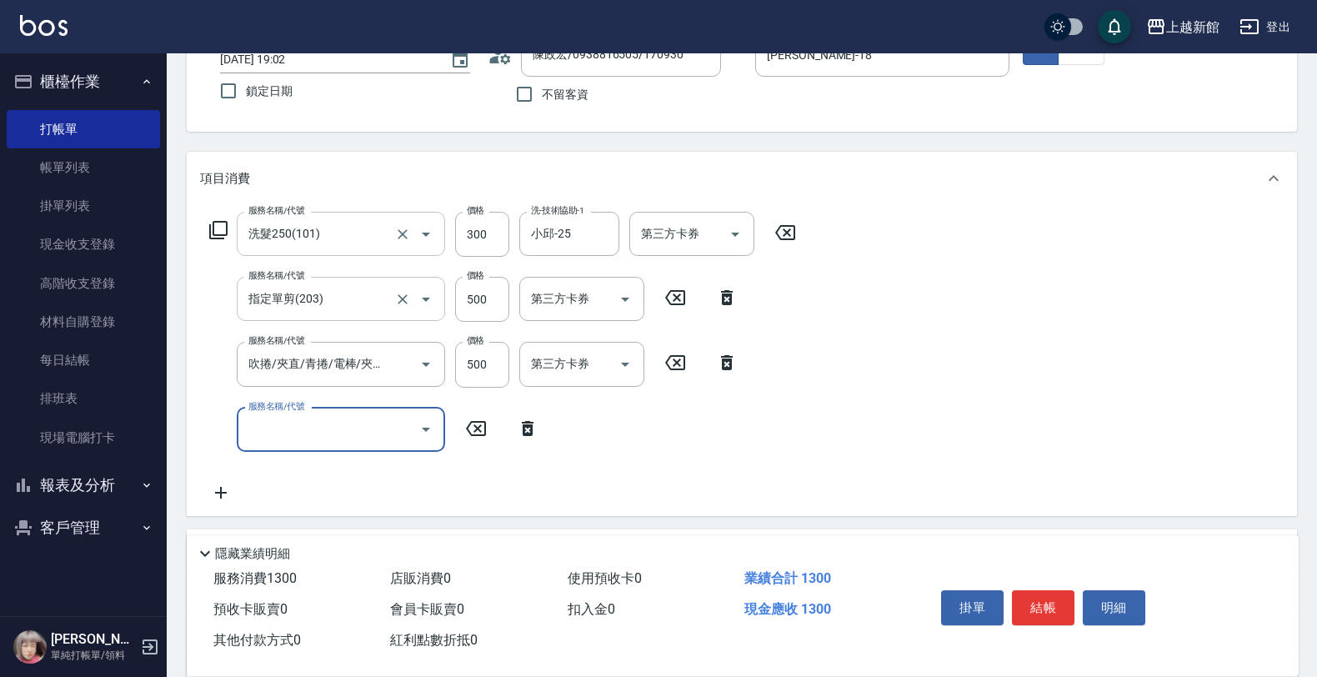
scroll to position [332, 0]
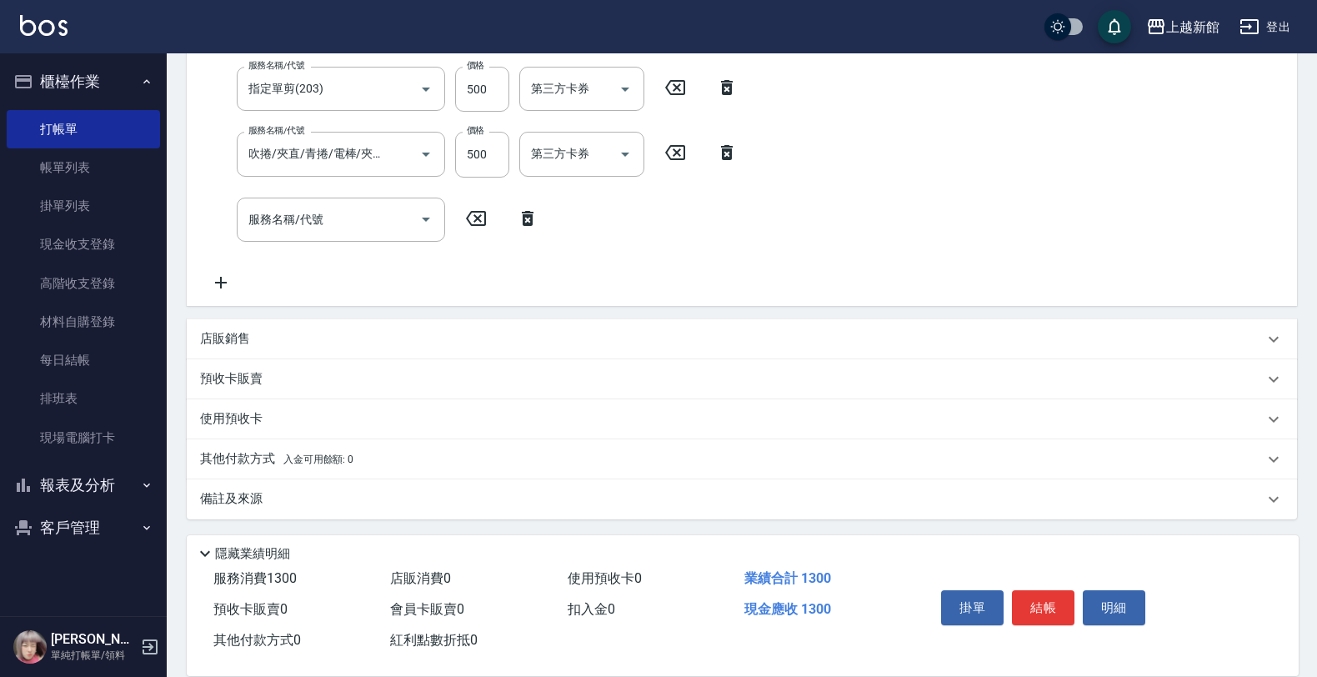
click at [289, 323] on div "店販銷售" at bounding box center [742, 339] width 1110 height 40
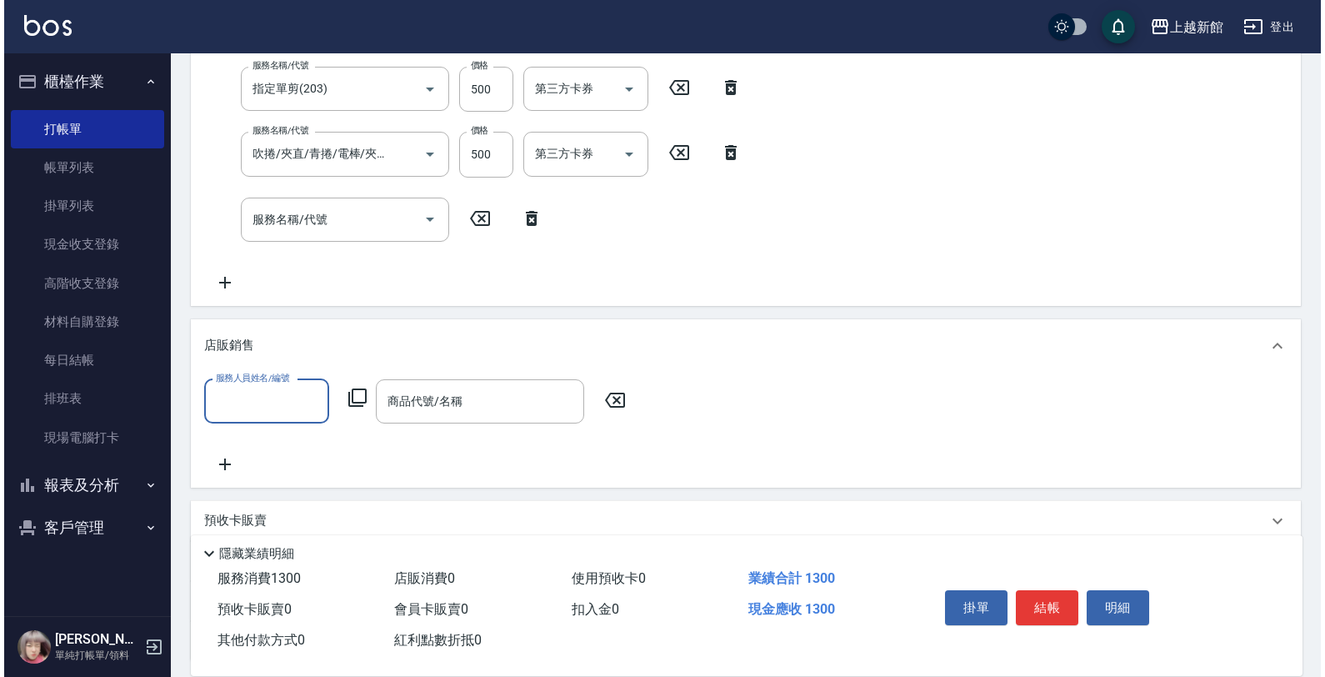
scroll to position [0, 0]
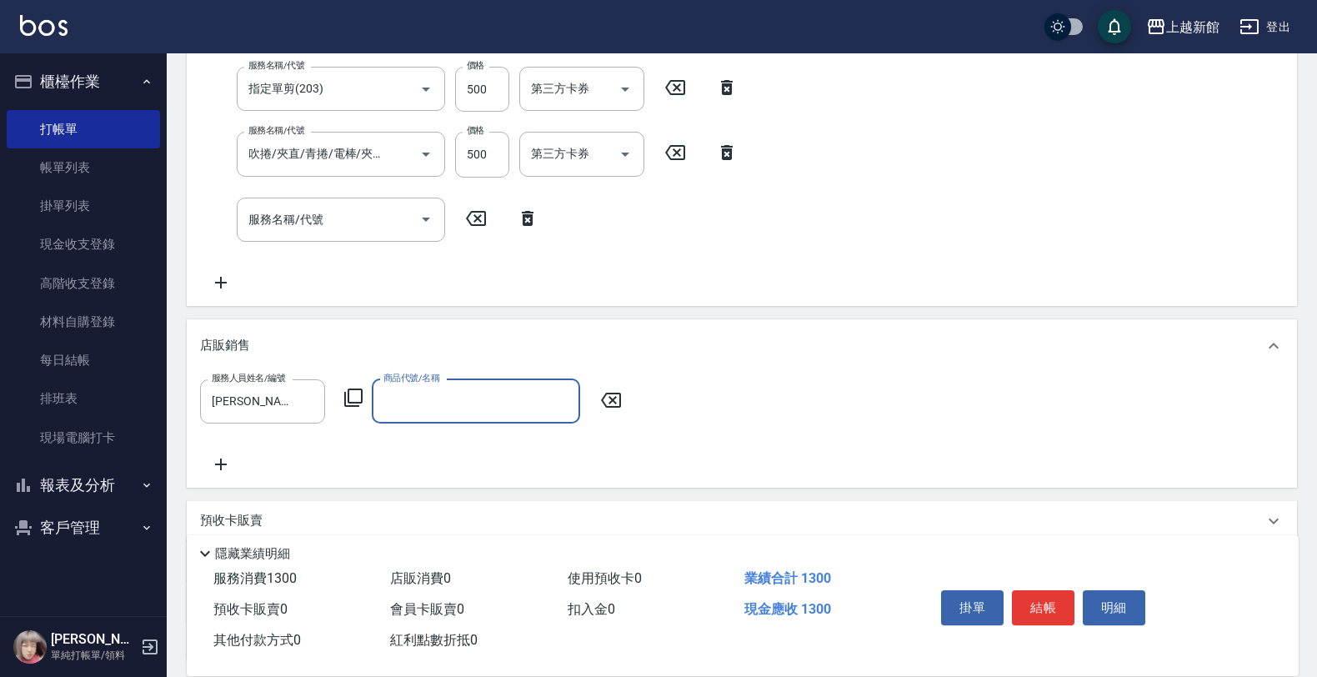
click at [350, 393] on icon at bounding box center [353, 398] width 20 height 20
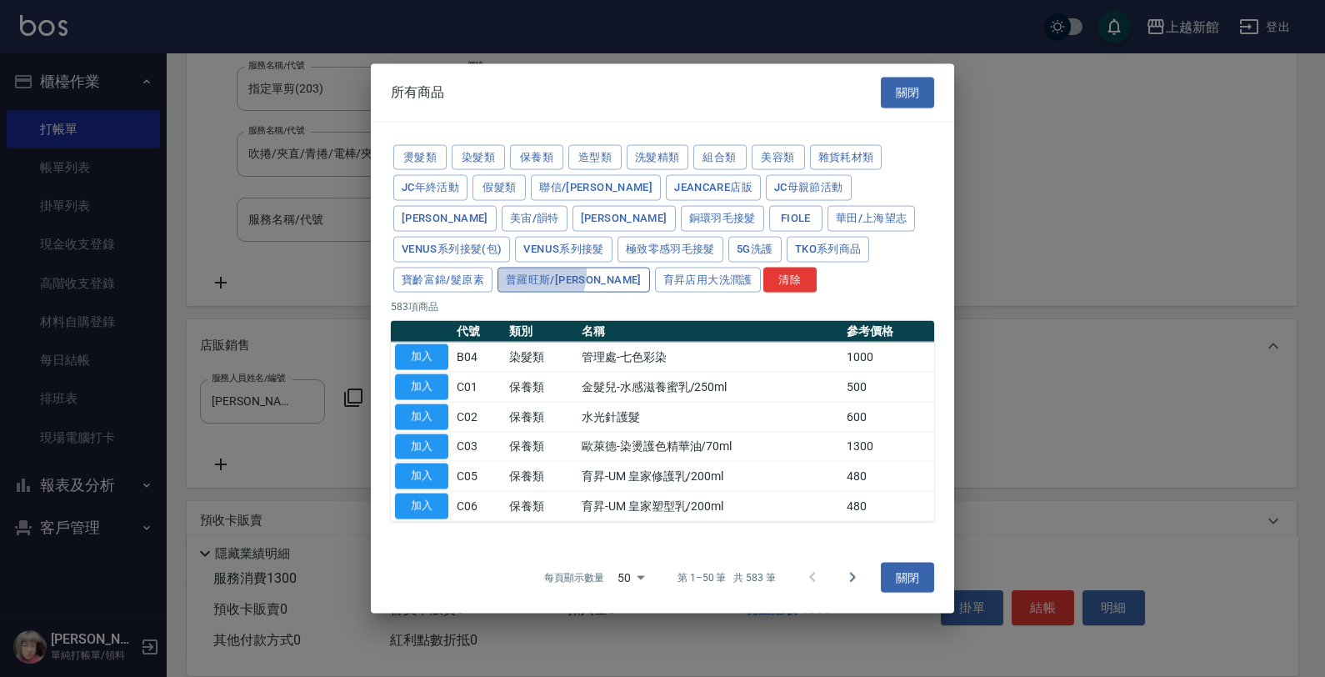
click at [650, 267] on button "普羅旺斯/[PERSON_NAME]" at bounding box center [574, 280] width 153 height 26
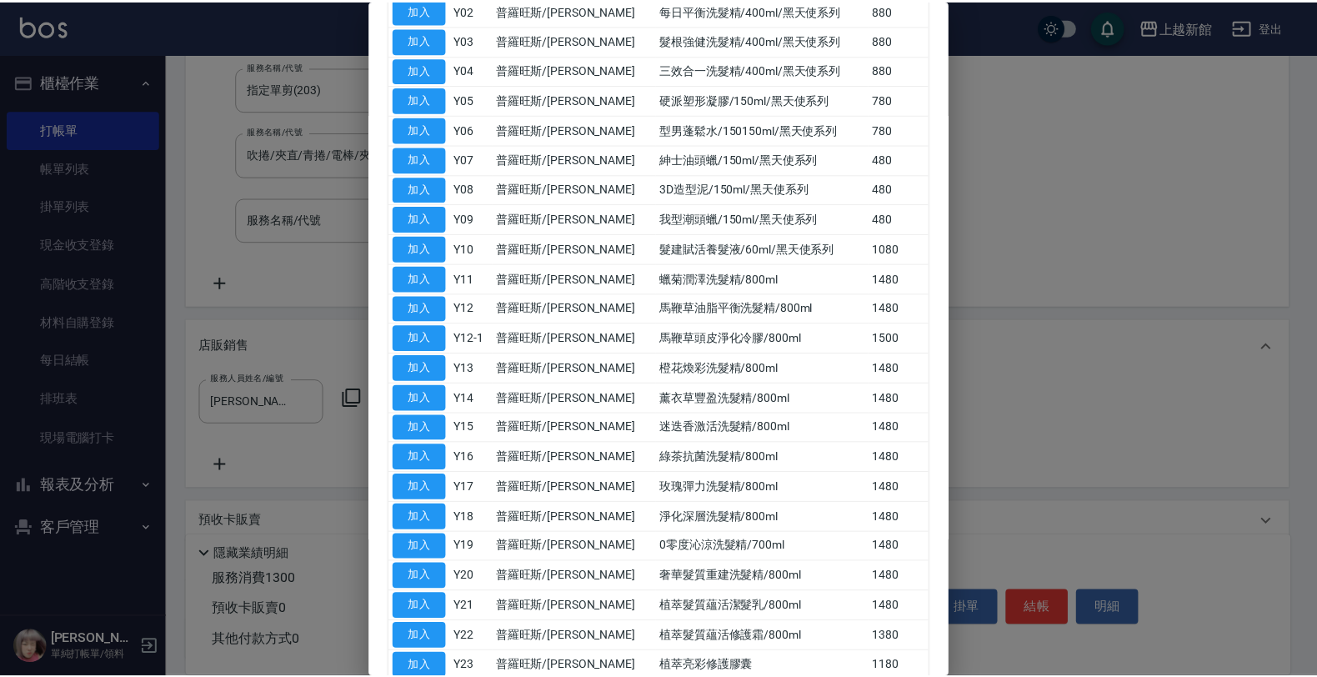
scroll to position [417, 0]
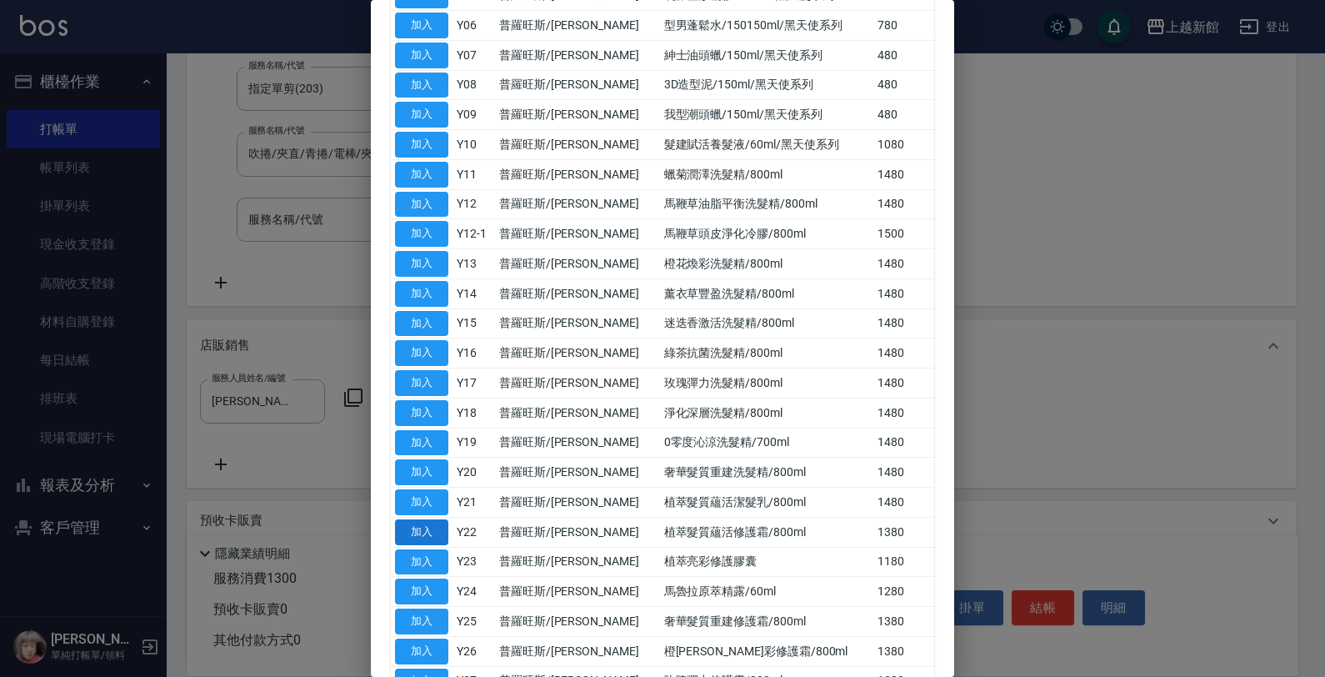
click at [440, 542] on button "加入" at bounding box center [421, 532] width 53 height 26
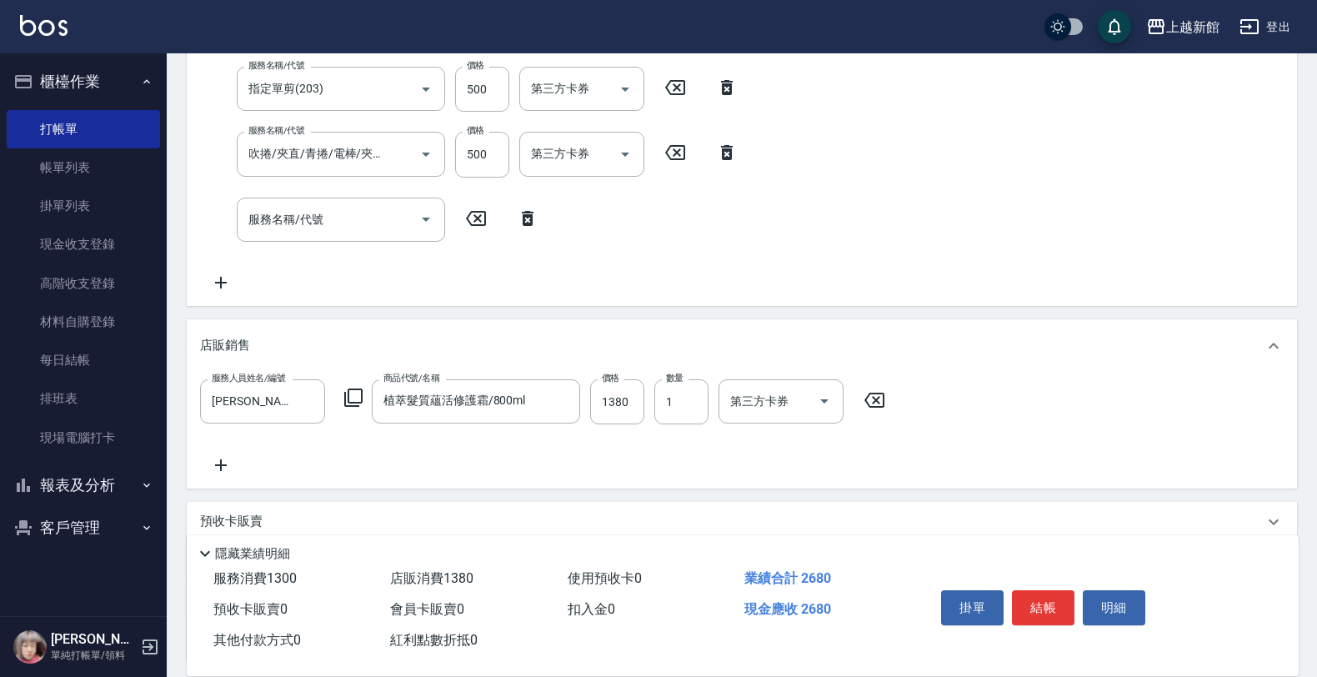
click at [586, 403] on div "服務人員姓名/編號 [PERSON_NAME]-18 服務人員姓名/編號 商品代號/名稱 植萃髮質蘊活修護霜/800ml 商品代號/名稱 價格 1380 價格…" at bounding box center [547, 401] width 695 height 45
click at [593, 398] on input "1380" at bounding box center [617, 401] width 54 height 45
click at [359, 393] on icon at bounding box center [353, 398] width 20 height 20
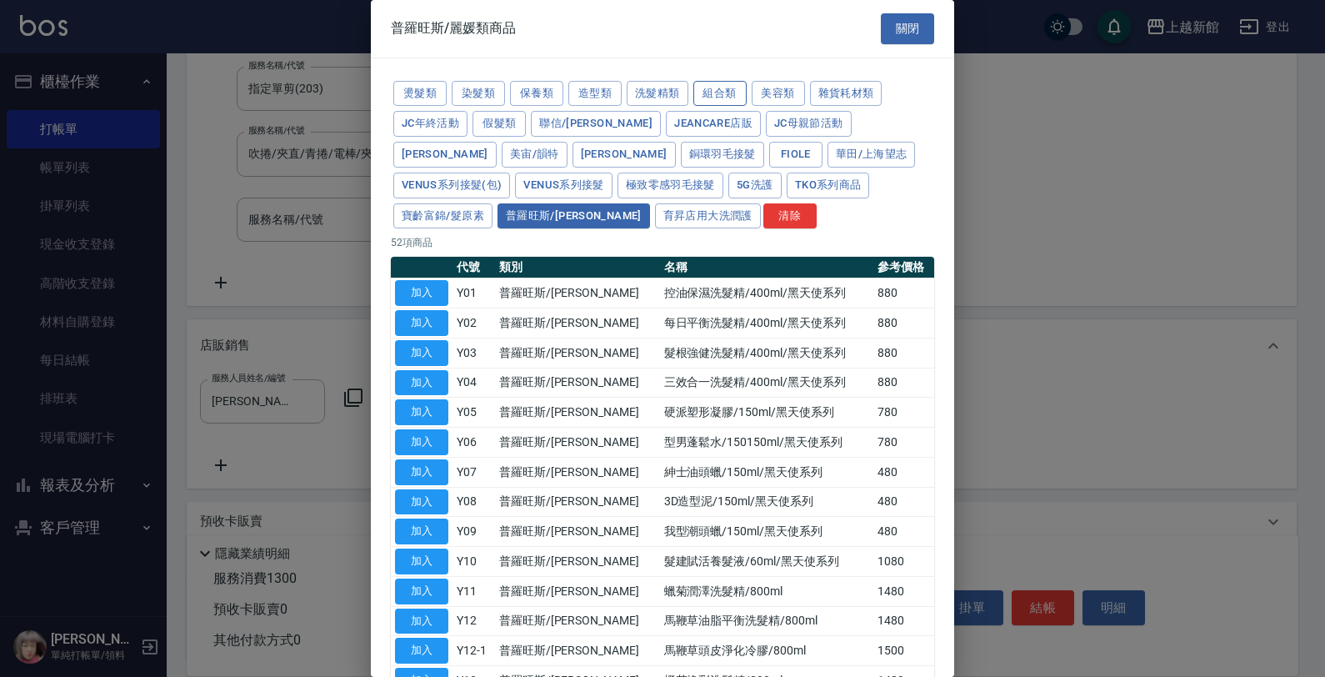
drag, startPoint x: 723, startPoint y: 96, endPoint x: 710, endPoint y: 100, distance: 14.0
click at [723, 96] on button "組合類" at bounding box center [719, 94] width 53 height 26
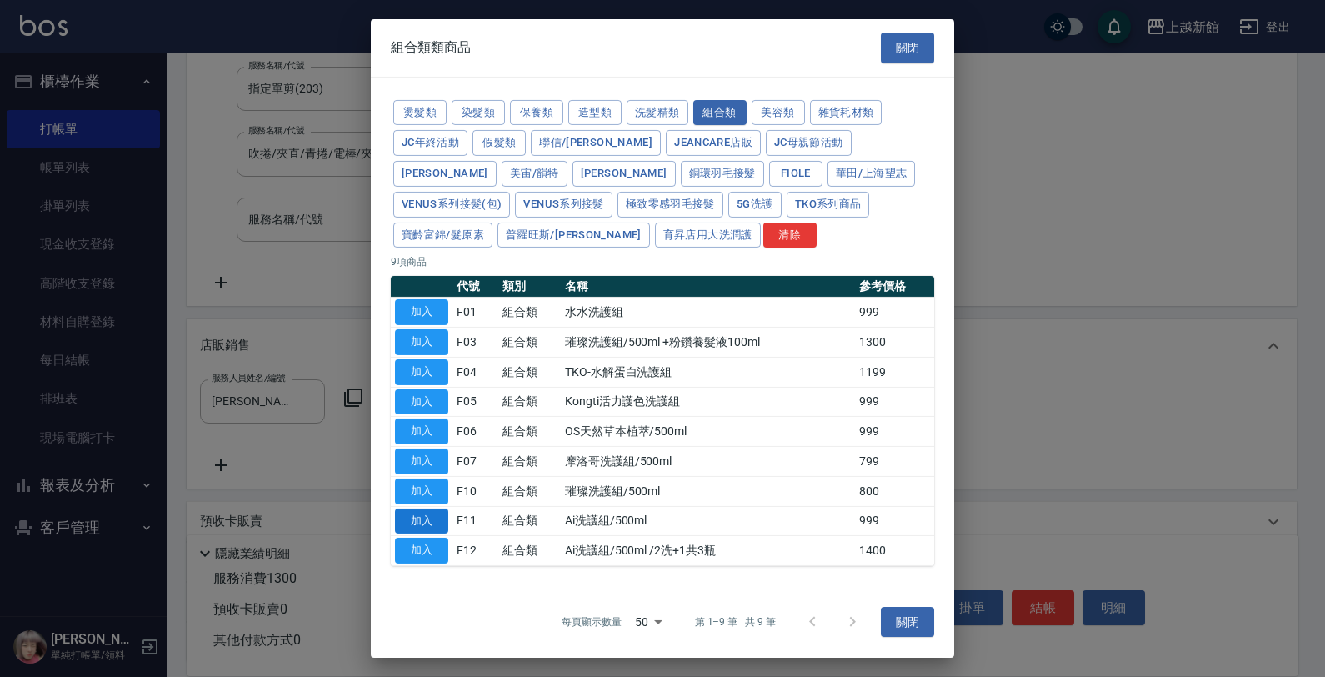
click at [410, 519] on button "加入" at bounding box center [421, 521] width 53 height 26
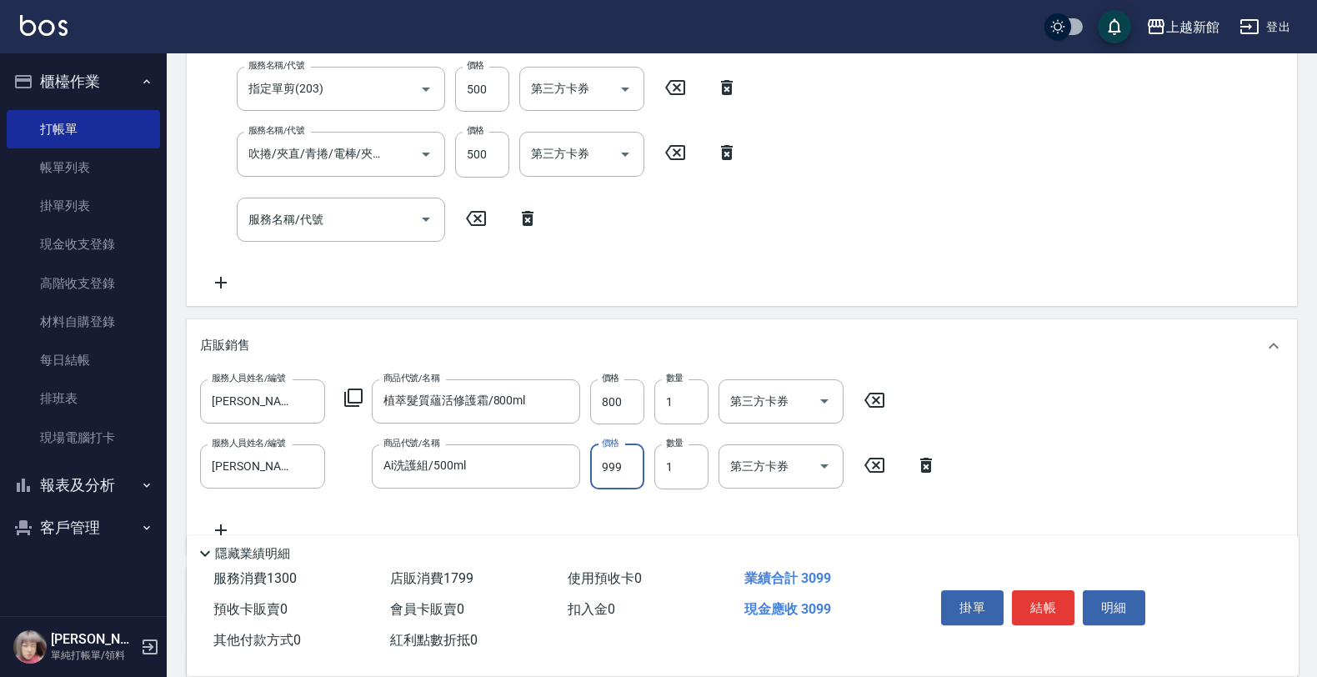
click at [598, 469] on input "999" at bounding box center [617, 466] width 54 height 45
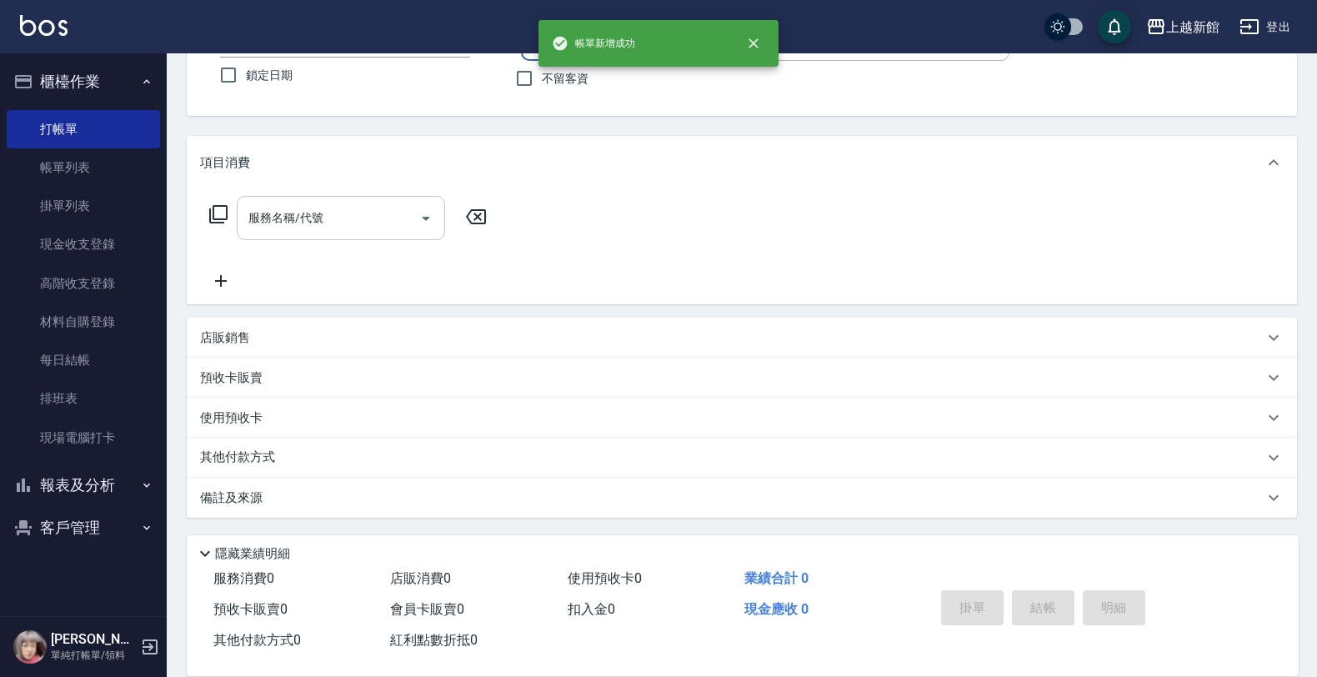
scroll to position [0, 0]
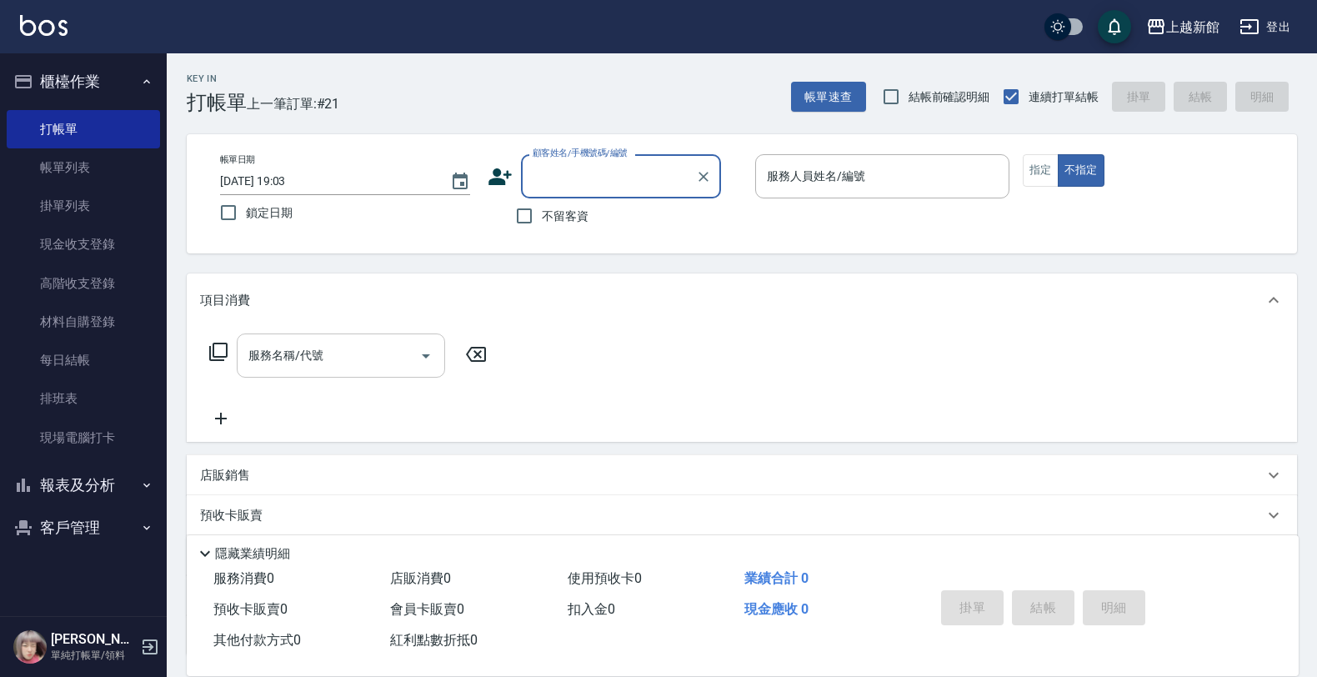
drag, startPoint x: 88, startPoint y: 526, endPoint x: 83, endPoint y: 542, distance: 16.4
click at [83, 542] on button "客戶管理" at bounding box center [83, 527] width 153 height 43
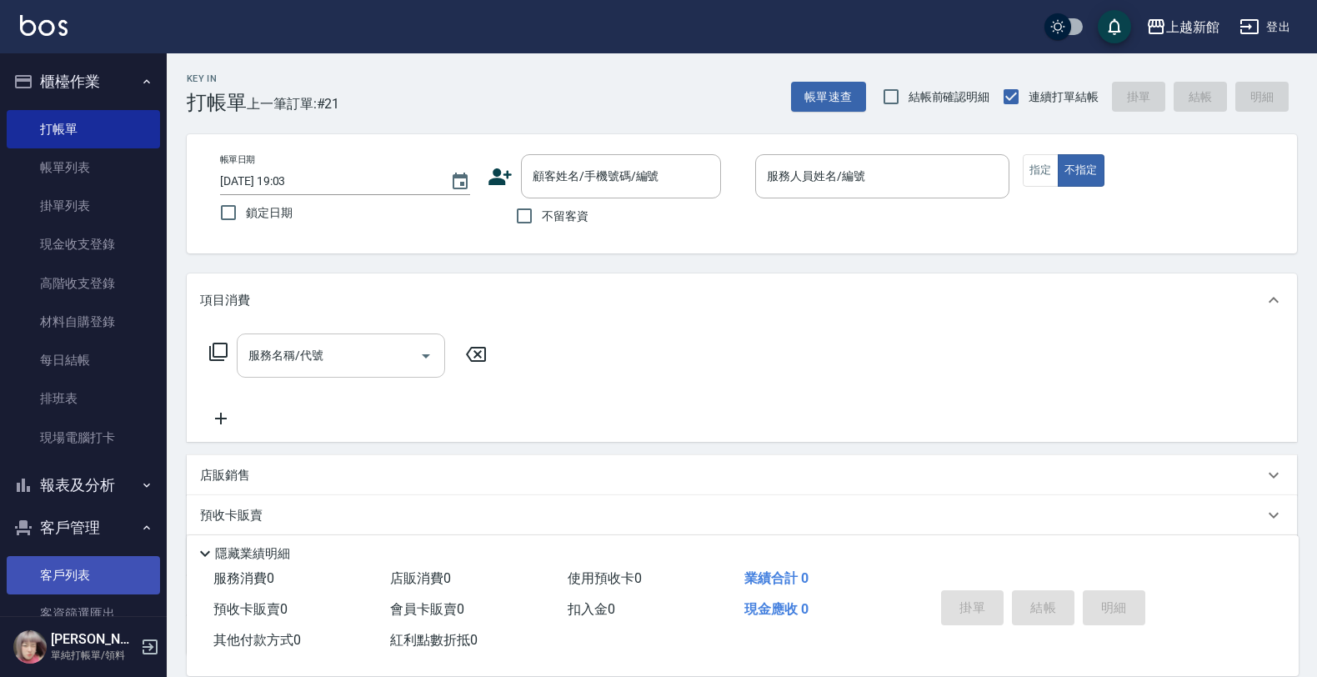
click at [77, 571] on link "客戶列表" at bounding box center [83, 575] width 153 height 38
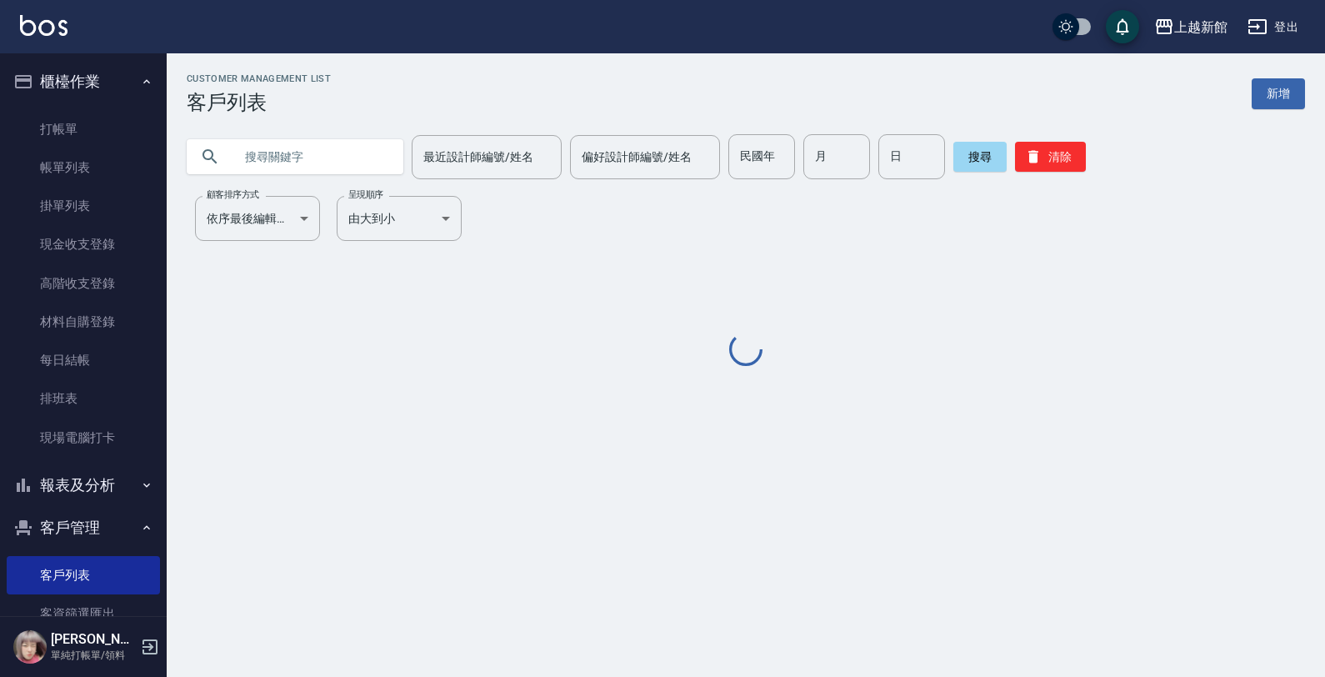
click at [315, 159] on input "text" at bounding box center [311, 156] width 157 height 45
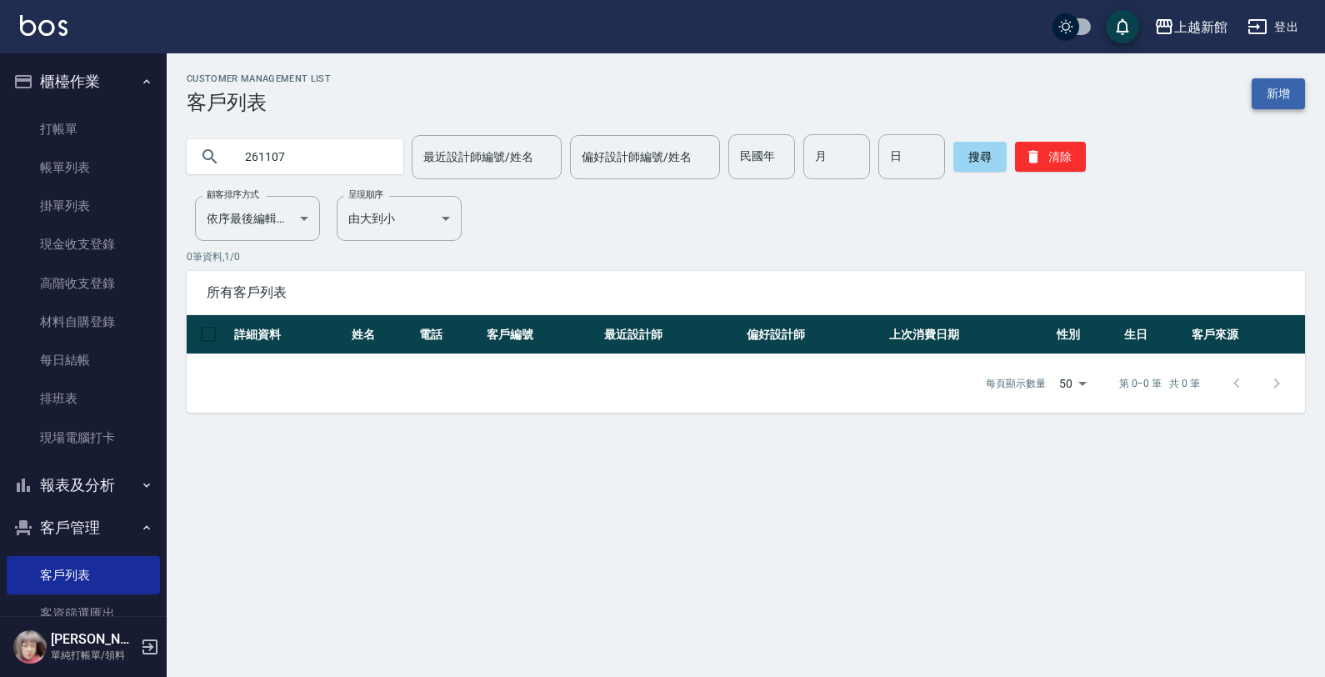
click at [1258, 90] on link "新增" at bounding box center [1278, 93] width 53 height 31
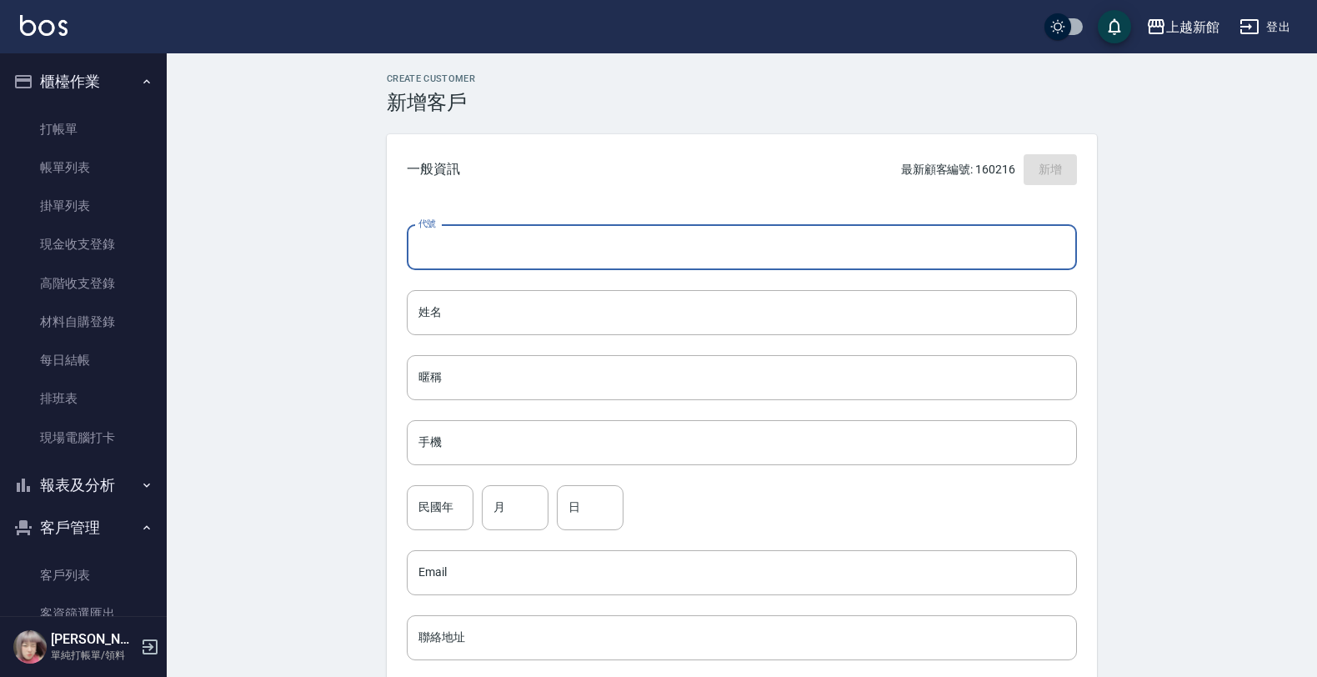
click at [851, 263] on input "代號" at bounding box center [742, 247] width 670 height 45
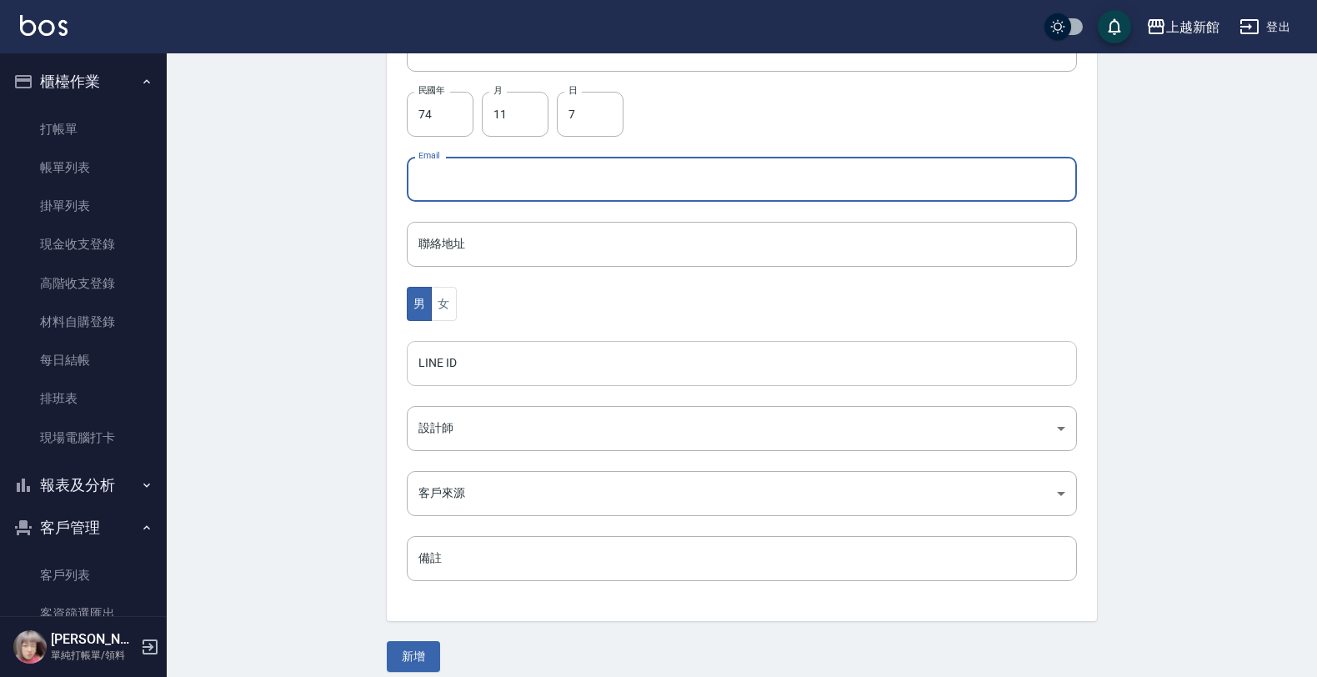
scroll to position [407, 0]
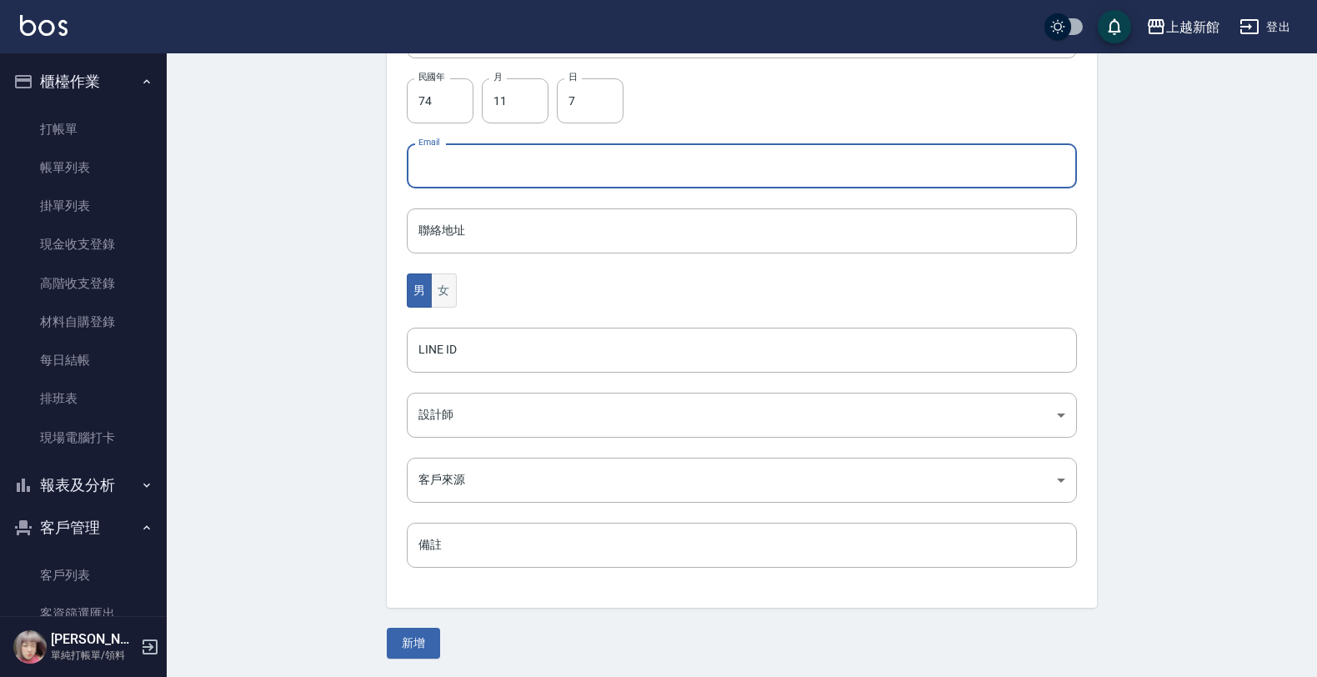
click at [443, 289] on button "女" at bounding box center [443, 290] width 25 height 34
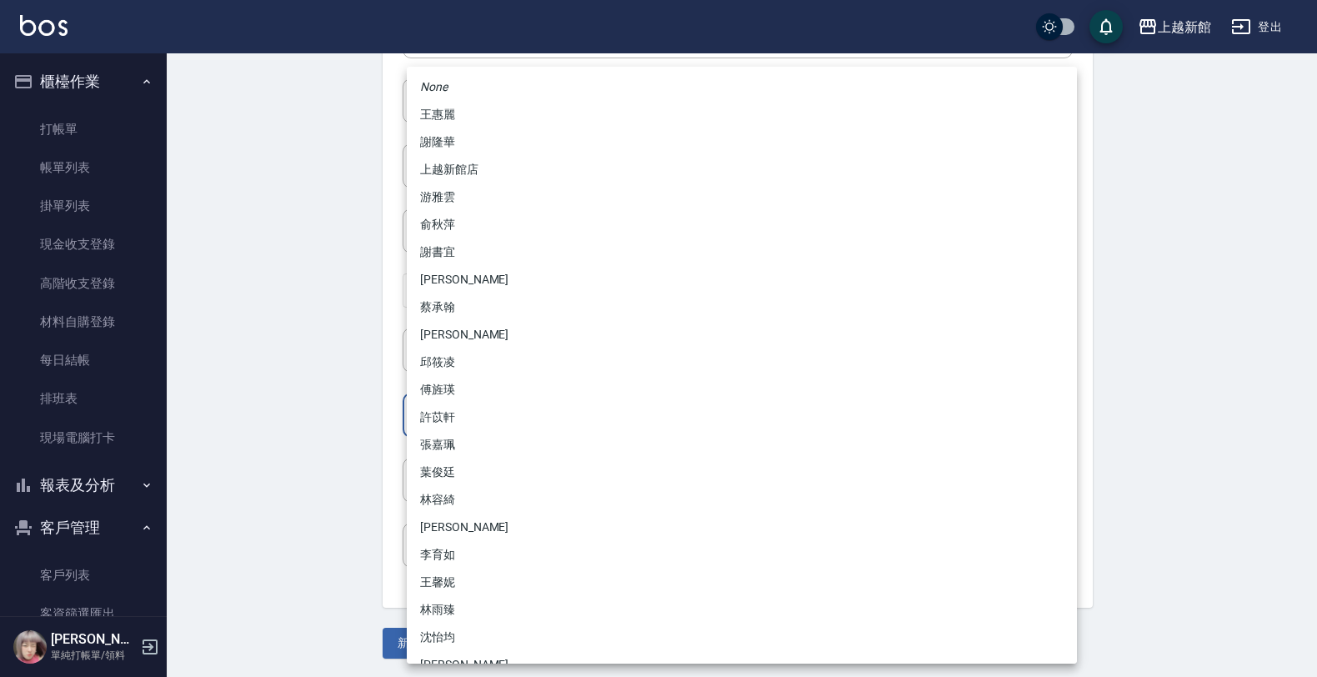
click at [454, 431] on body "上越新館 登出 櫃檯作業 打帳單 帳單列表 掛單列表 現金收支登錄 高階收支登錄 材料自購登錄 每日結帳 排班表 現場電腦打卡 報表及分析 報表目錄 店家日報…" at bounding box center [658, 135] width 1317 height 1085
click at [460, 376] on li "傅旌瑛" at bounding box center [742, 390] width 670 height 28
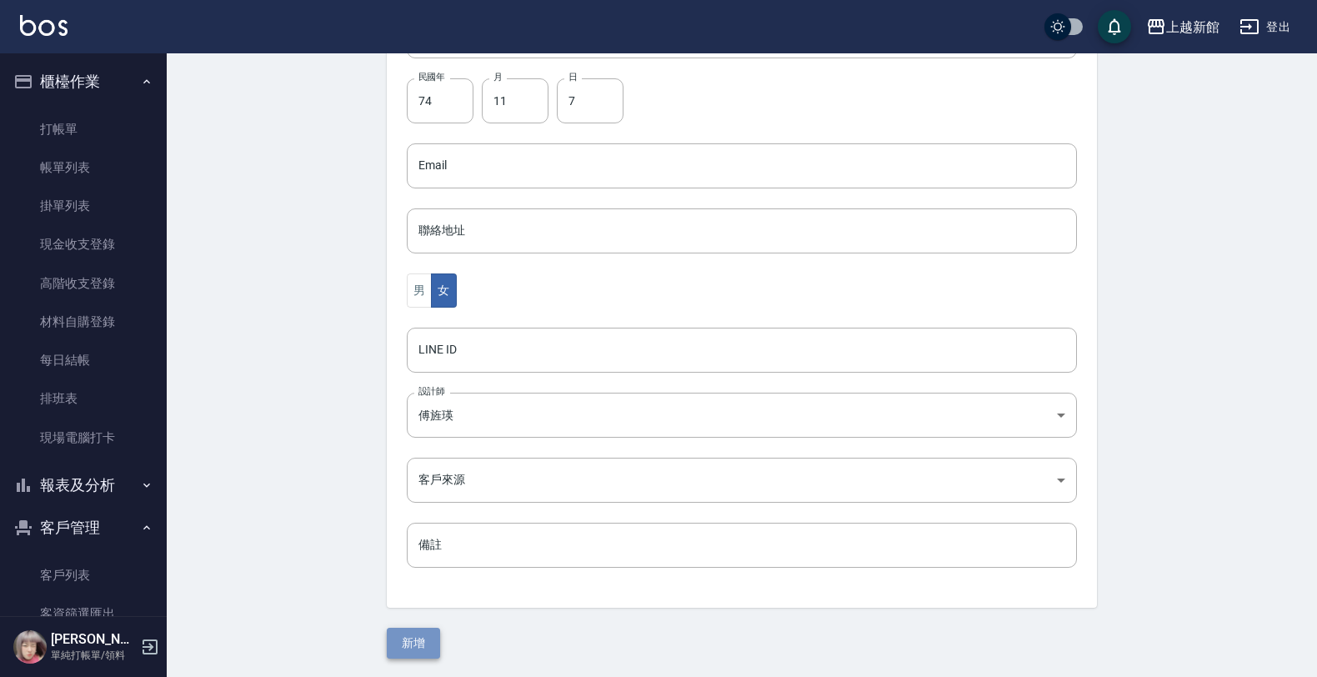
click at [404, 654] on button "新增" at bounding box center [413, 643] width 53 height 31
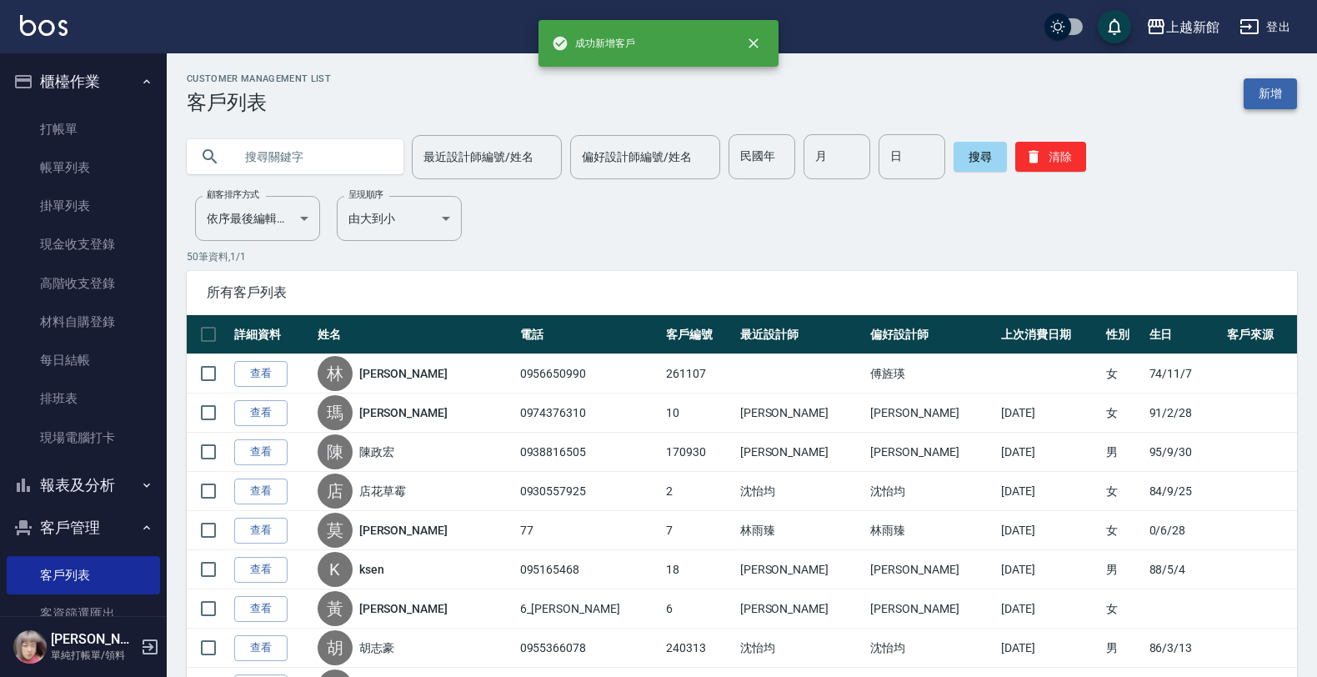
click at [1288, 94] on link "新增" at bounding box center [1269, 93] width 53 height 31
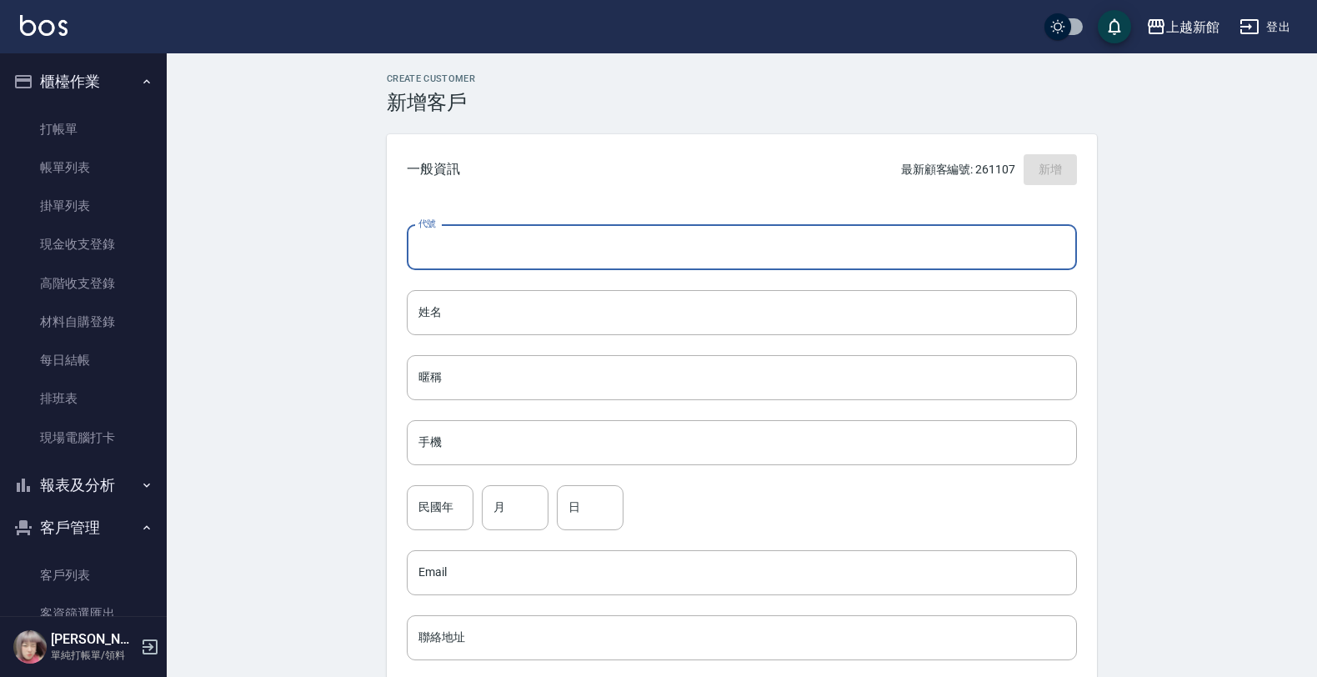
click at [835, 251] on input "代號" at bounding box center [742, 247] width 670 height 45
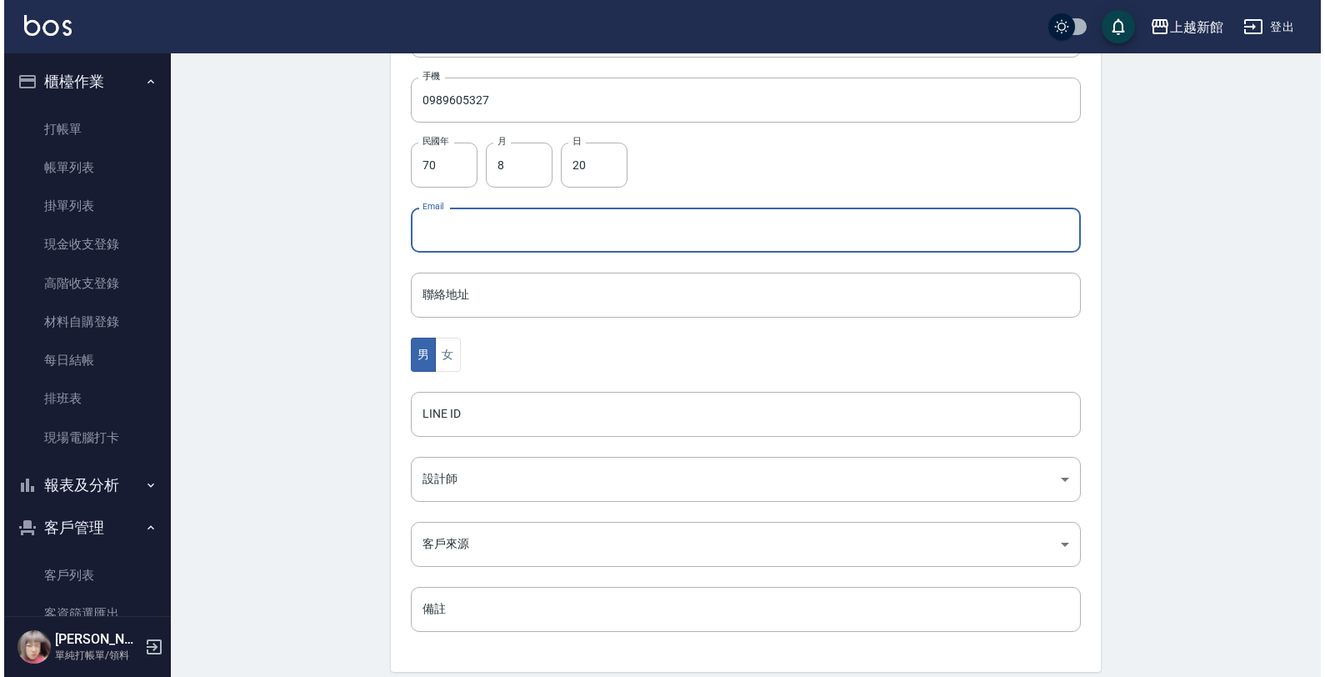
scroll to position [407, 0]
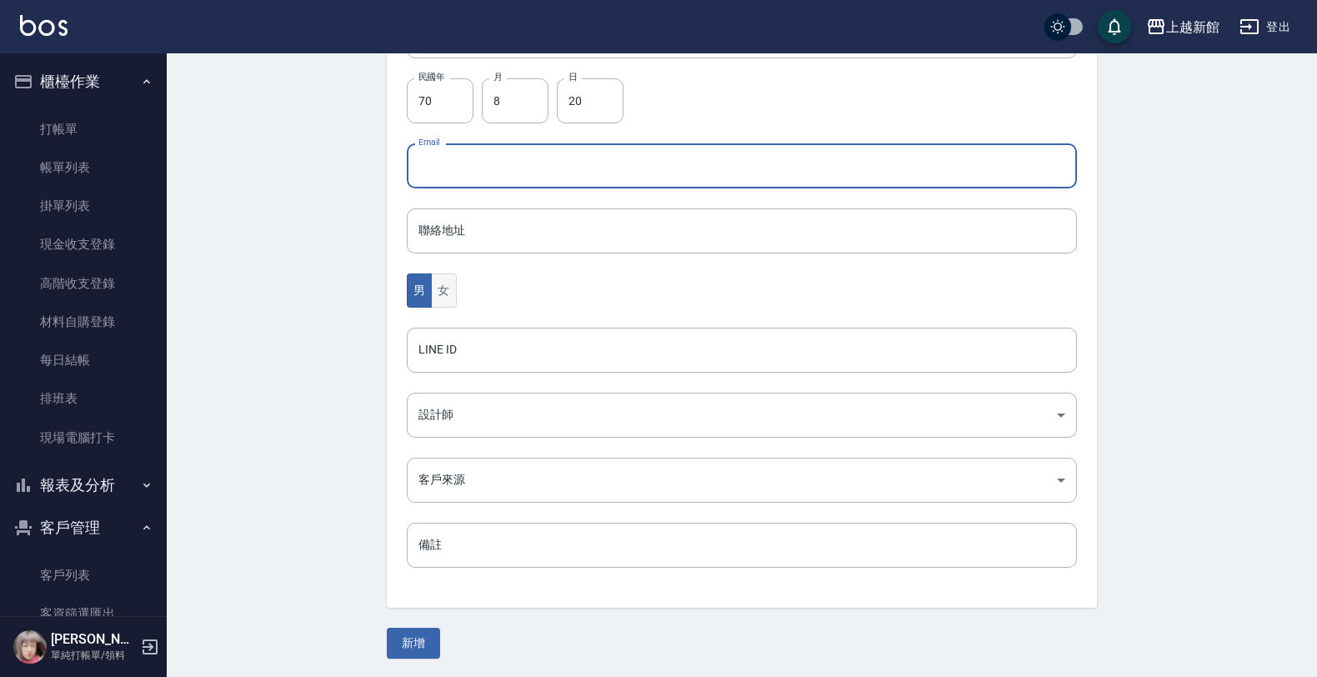
click at [438, 288] on button "女" at bounding box center [443, 290] width 25 height 34
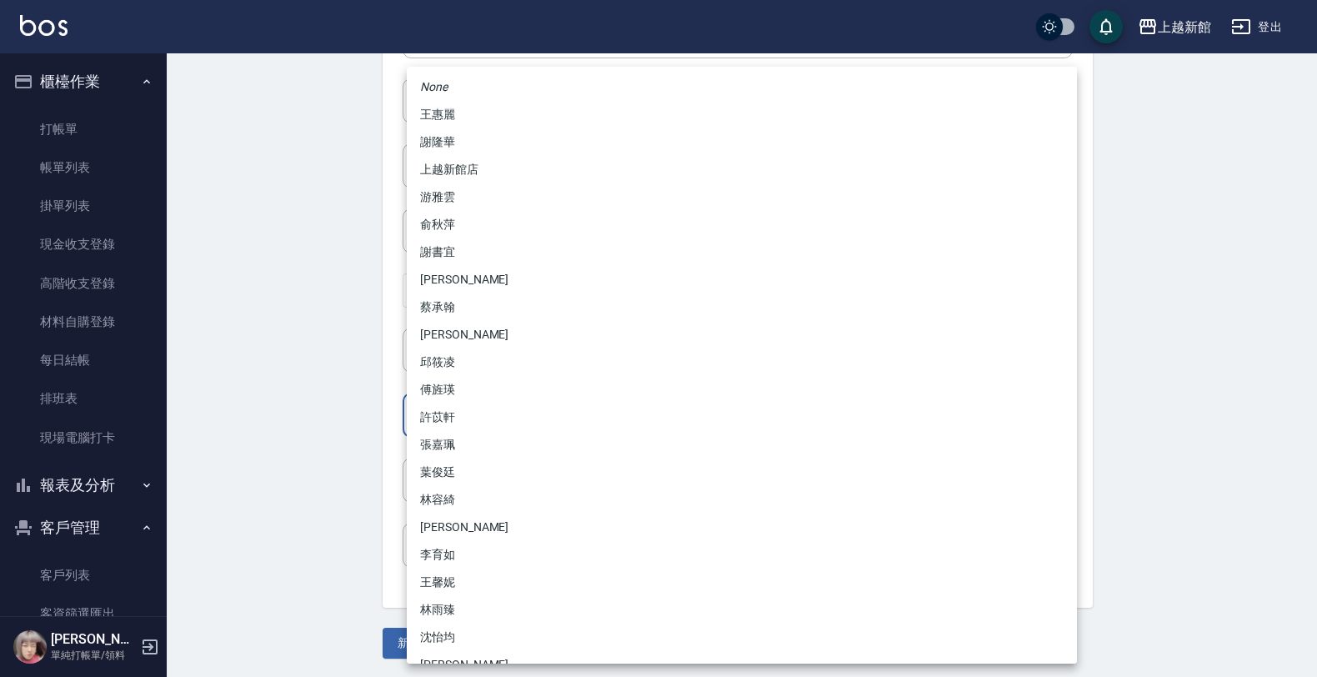
click at [517, 418] on body "上越新館 登出 櫃檯作業 打帳單 帳單列表 掛單列表 現金收支登錄 高階收支登錄 材料自購登錄 每日結帳 排班表 現場電腦打卡 報表及分析 報表目錄 店家日報…" at bounding box center [658, 135] width 1317 height 1085
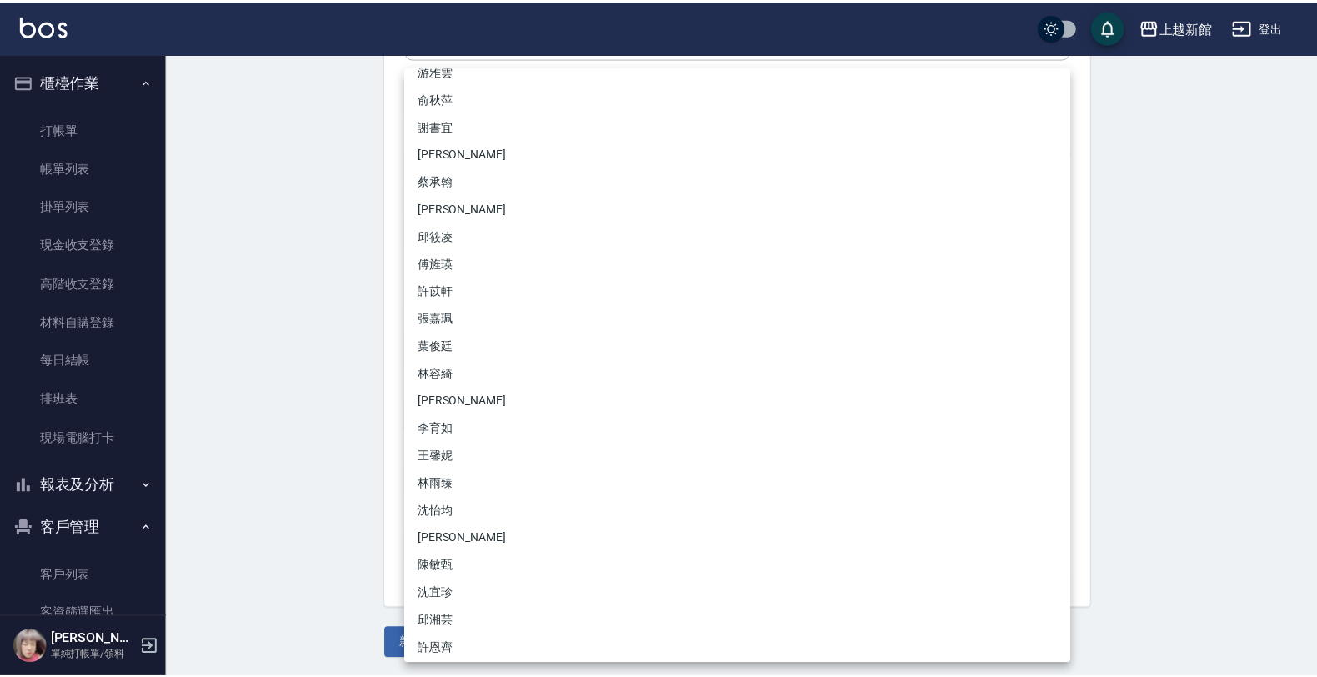
scroll to position [131, 0]
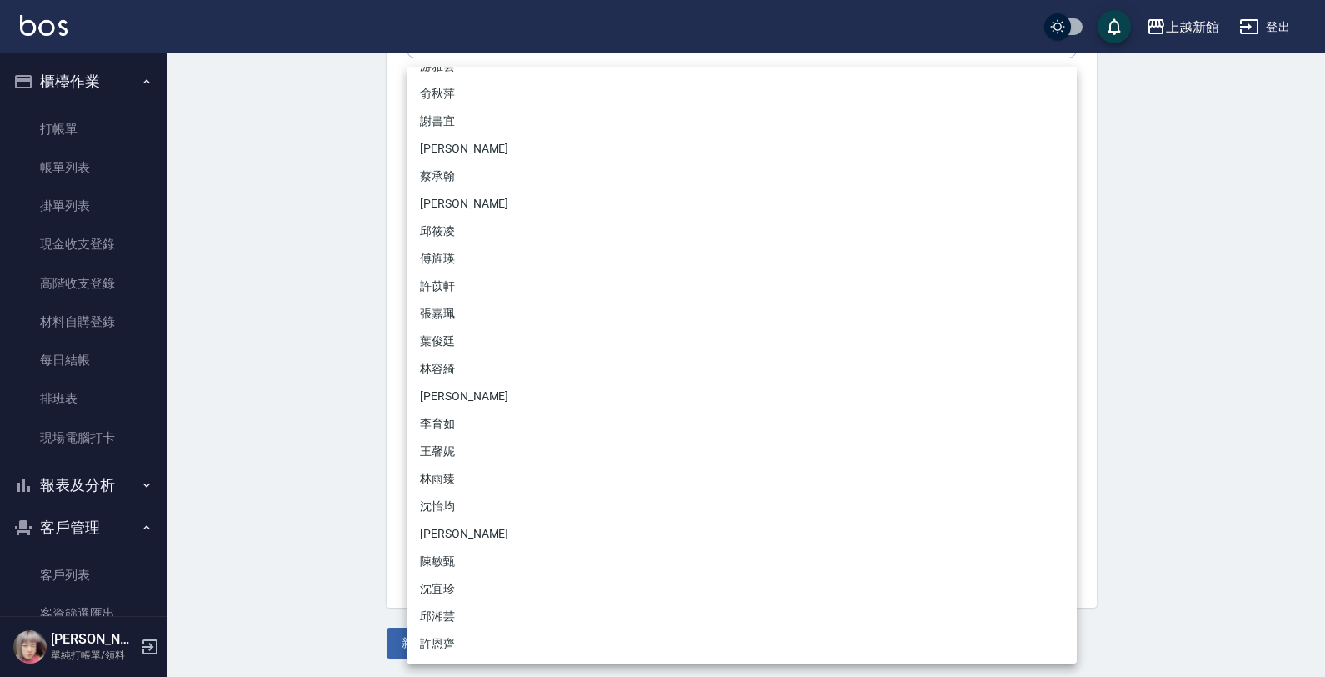
click at [452, 502] on li "沈怡均" at bounding box center [742, 507] width 670 height 28
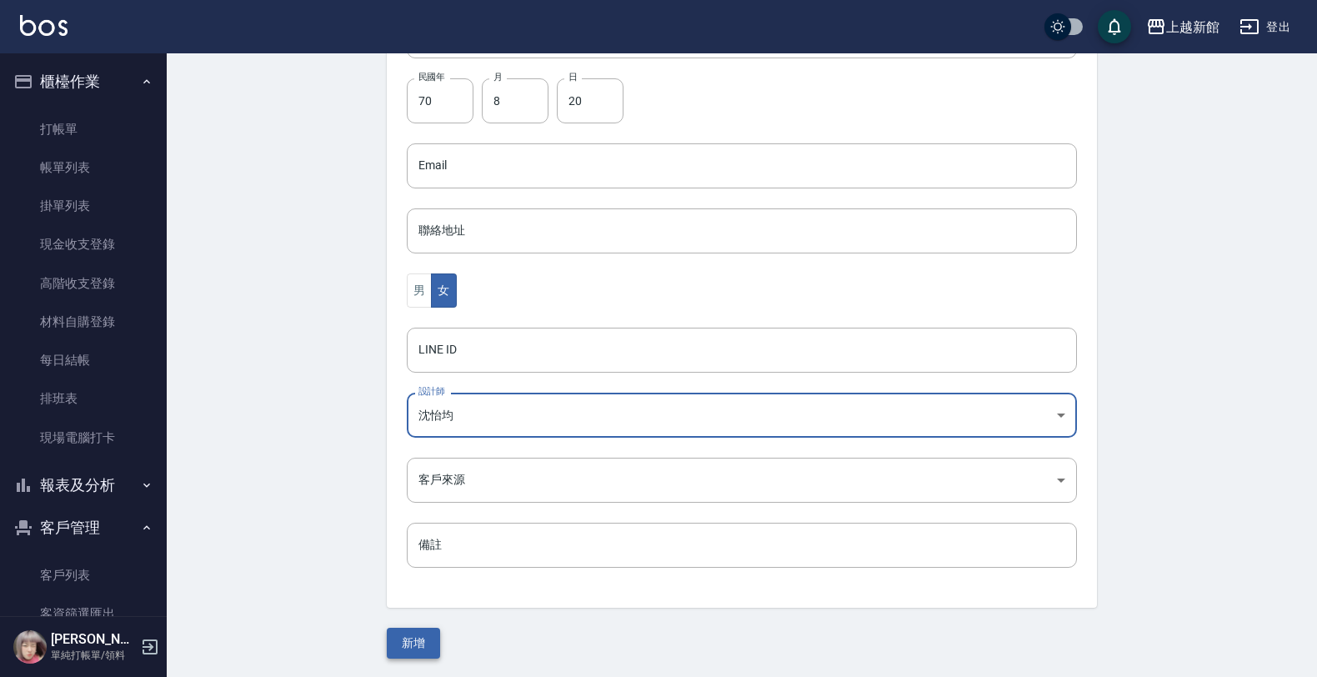
click at [421, 638] on button "新增" at bounding box center [413, 643] width 53 height 31
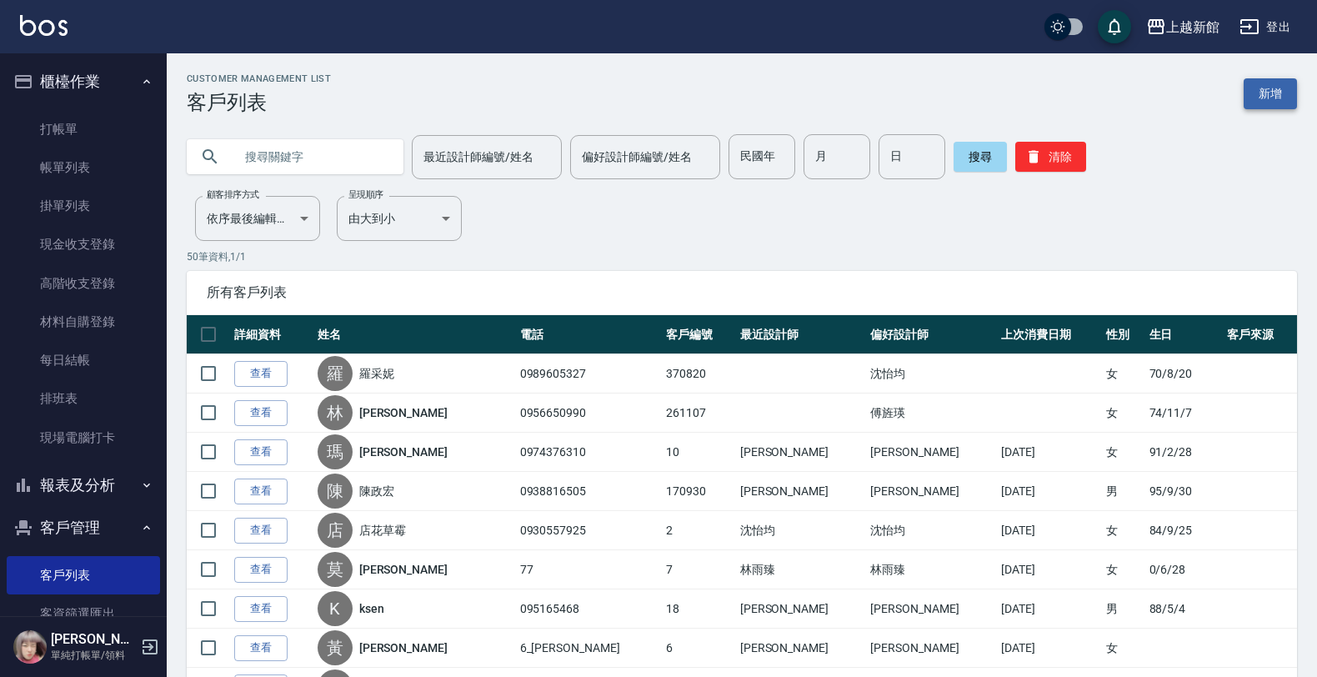
click at [1280, 89] on link "新增" at bounding box center [1269, 93] width 53 height 31
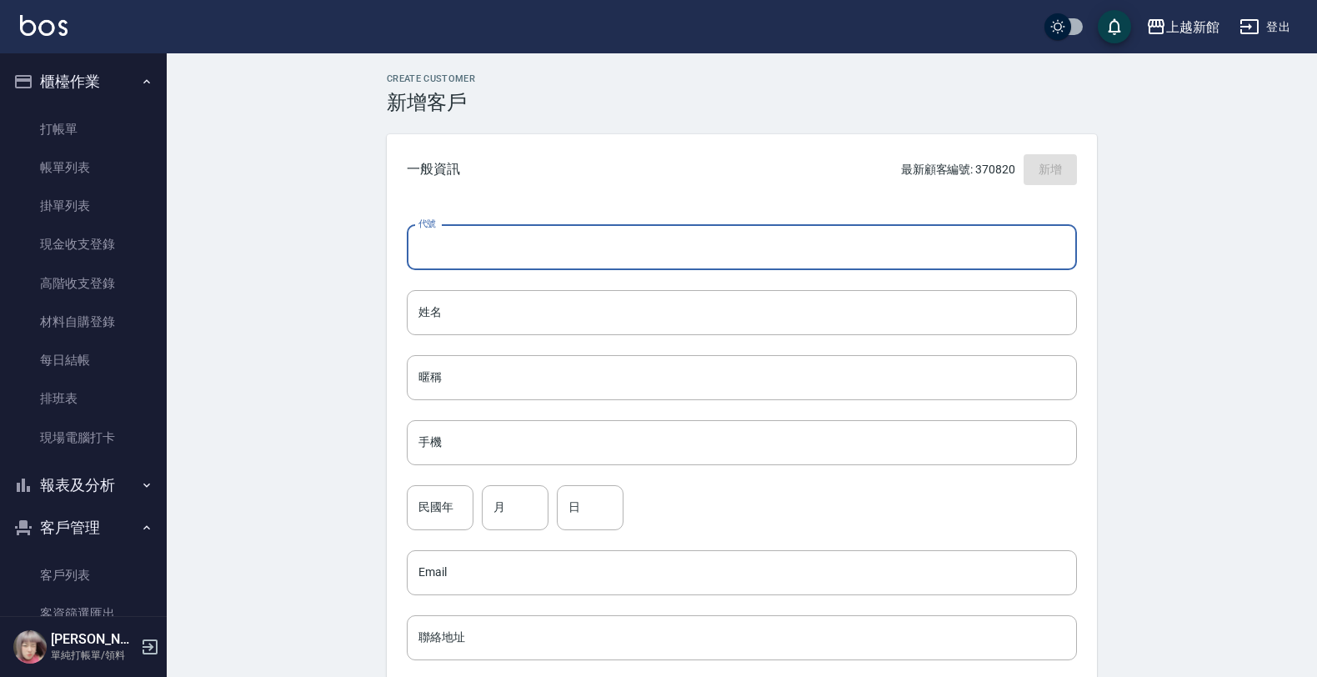
click at [521, 230] on input "代號" at bounding box center [742, 247] width 670 height 45
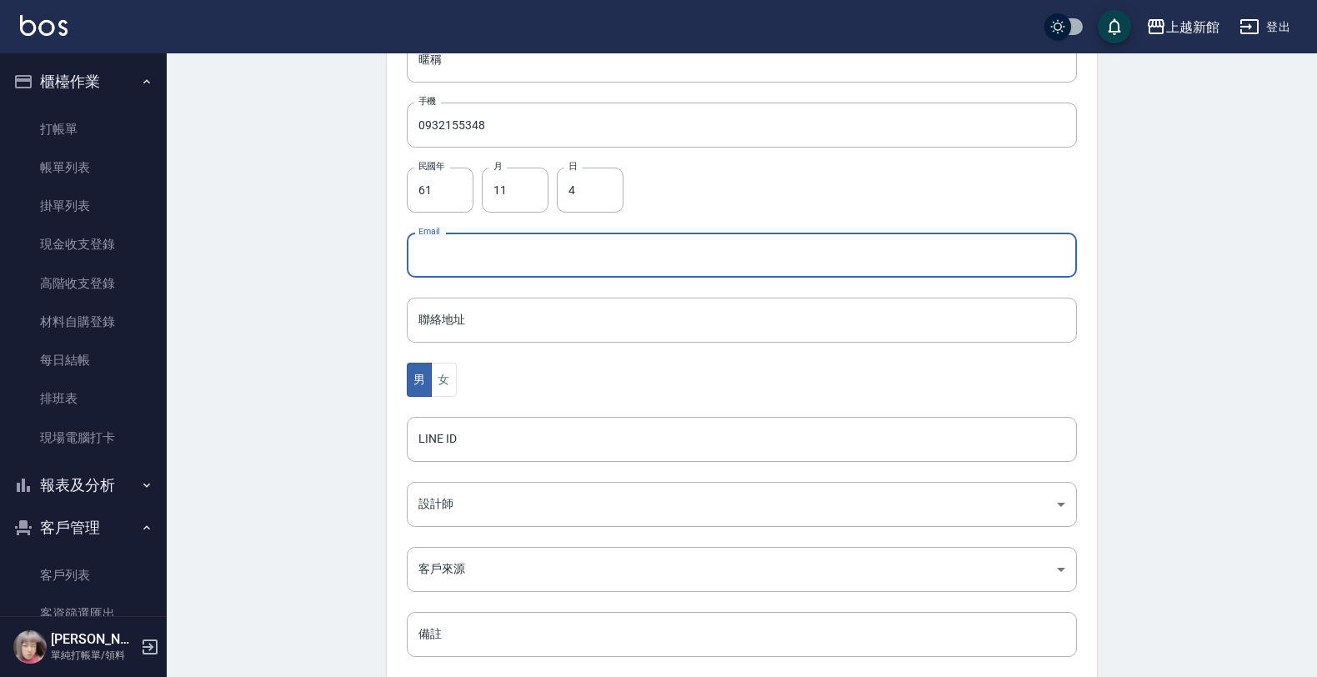
scroll to position [407, 0]
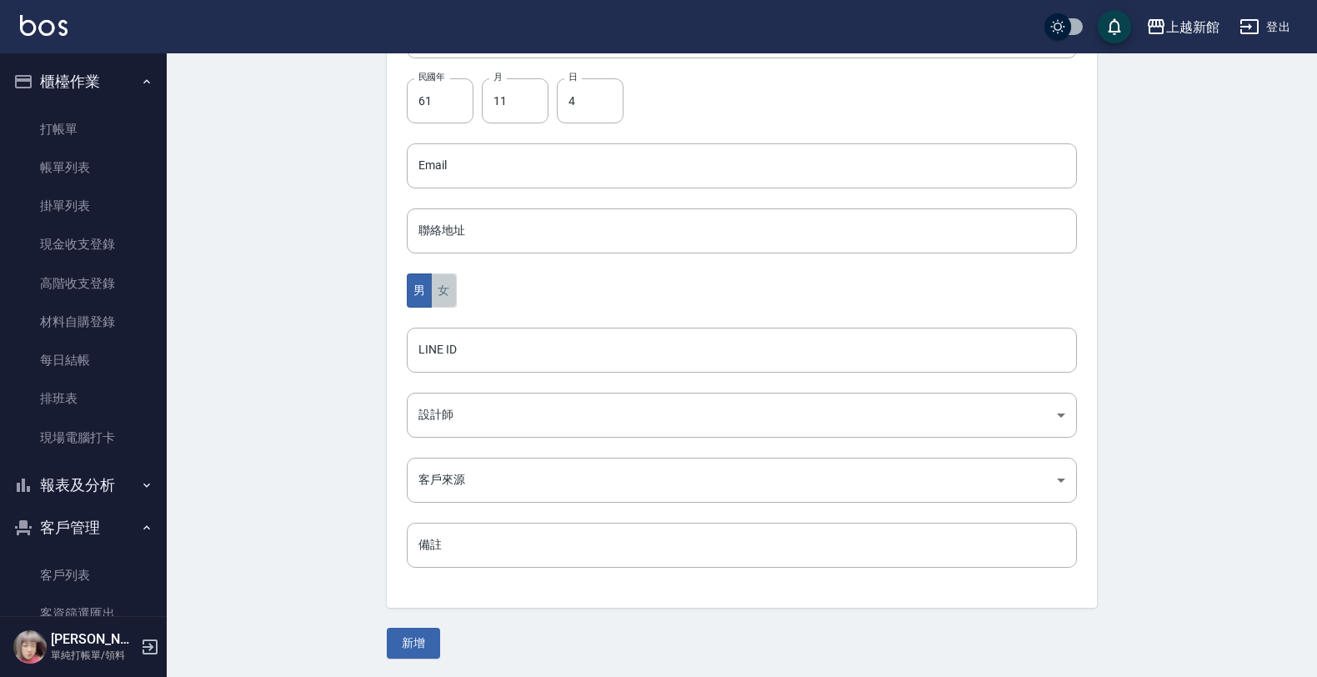
click at [455, 305] on button "女" at bounding box center [443, 290] width 25 height 34
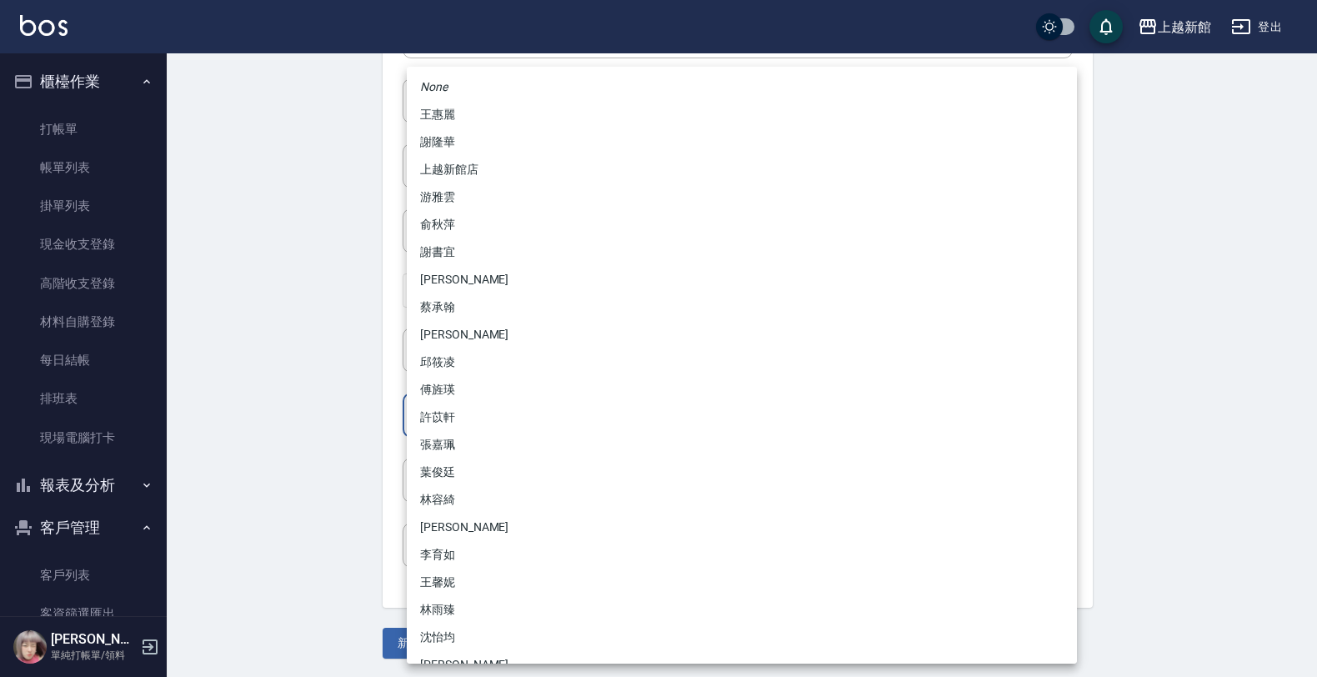
click at [433, 402] on body "上越新館 登出 櫃檯作業 打帳單 帳單列表 掛單列表 現金收支登錄 高階收支登錄 材料自購登錄 每日結帳 排班表 現場電腦打卡 報表及分析 報表目錄 店家日報…" at bounding box center [658, 135] width 1317 height 1085
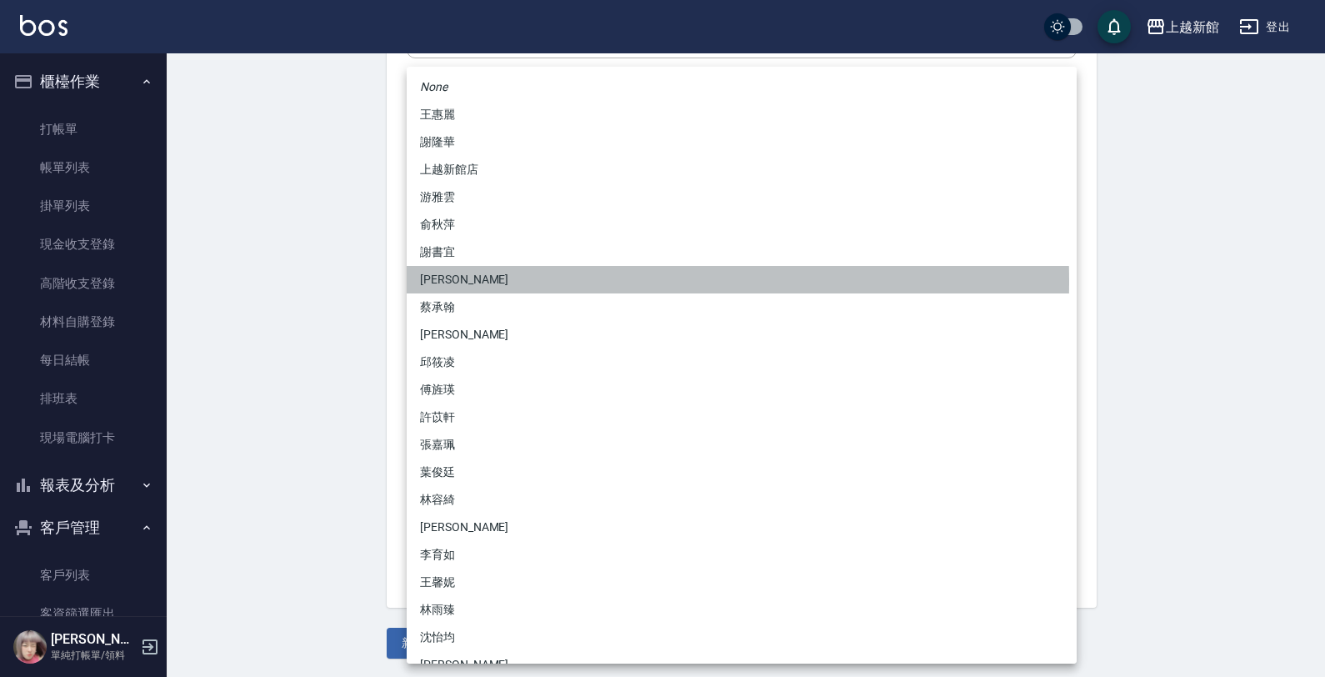
click at [448, 282] on li "[PERSON_NAME]" at bounding box center [742, 280] width 670 height 28
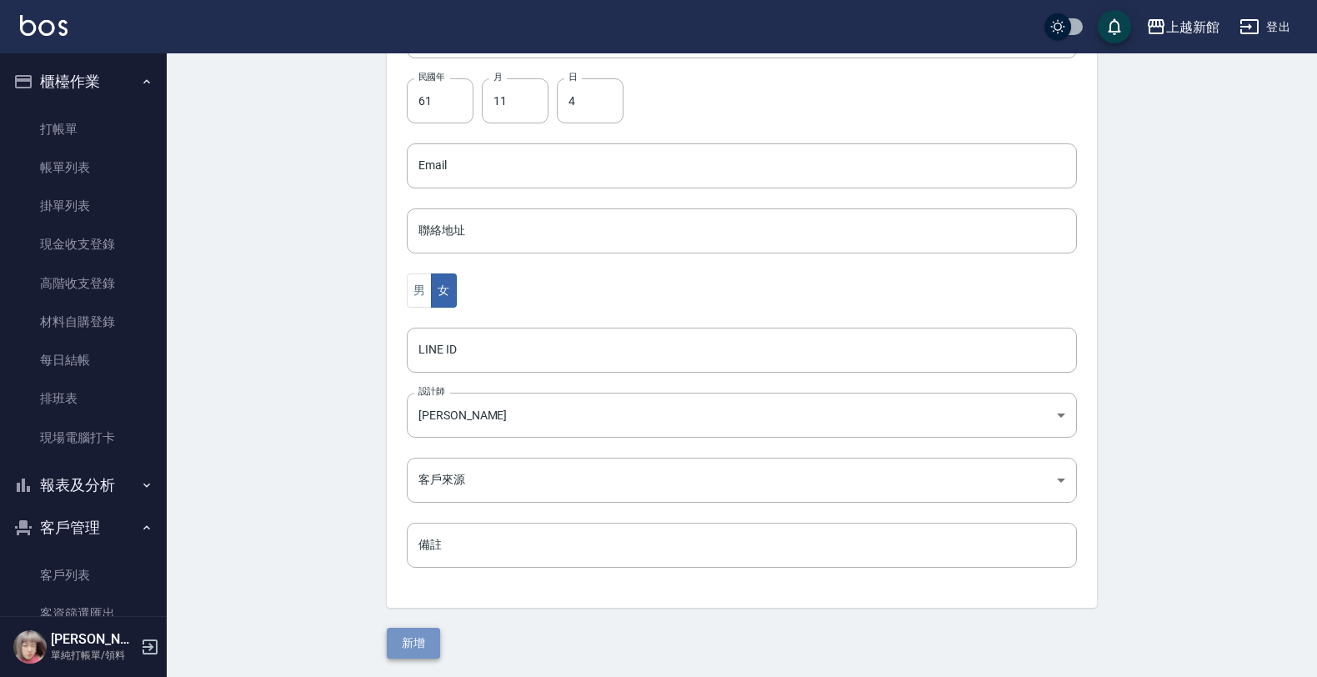
click at [425, 634] on button "新增" at bounding box center [413, 643] width 53 height 31
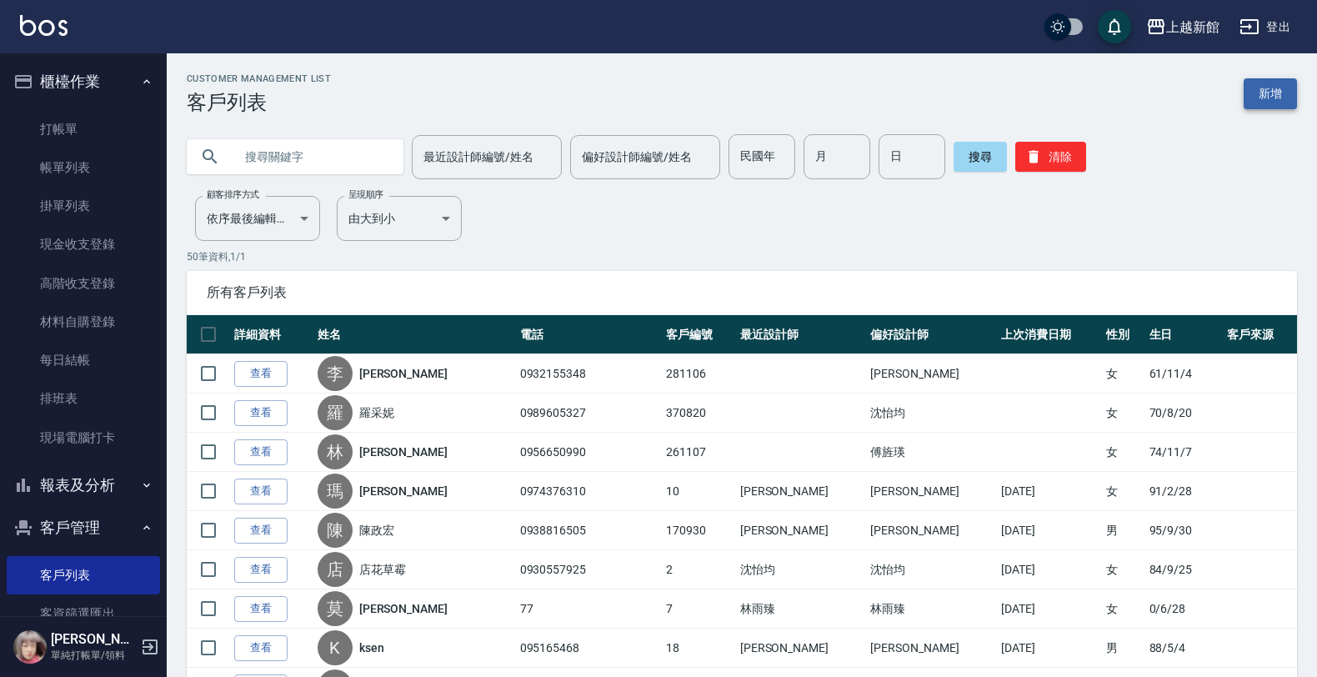
click at [1278, 98] on link "新增" at bounding box center [1269, 93] width 53 height 31
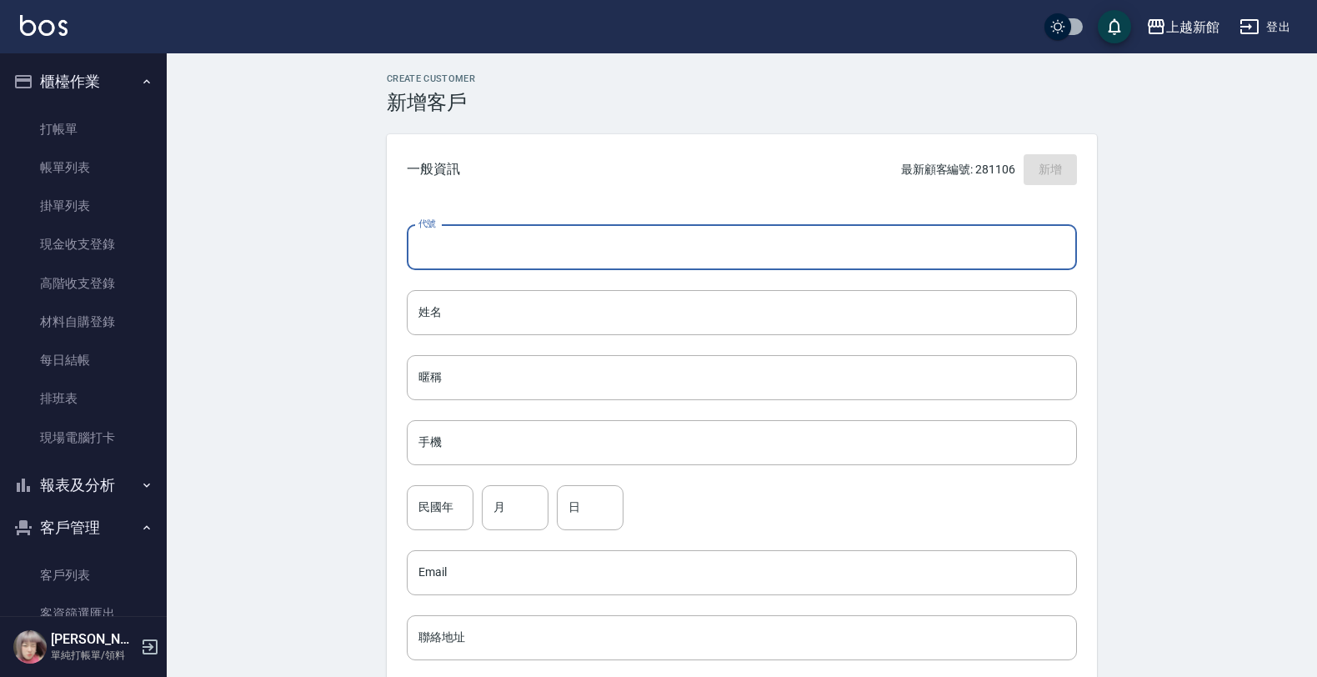
click at [700, 243] on input "代號" at bounding box center [742, 247] width 670 height 45
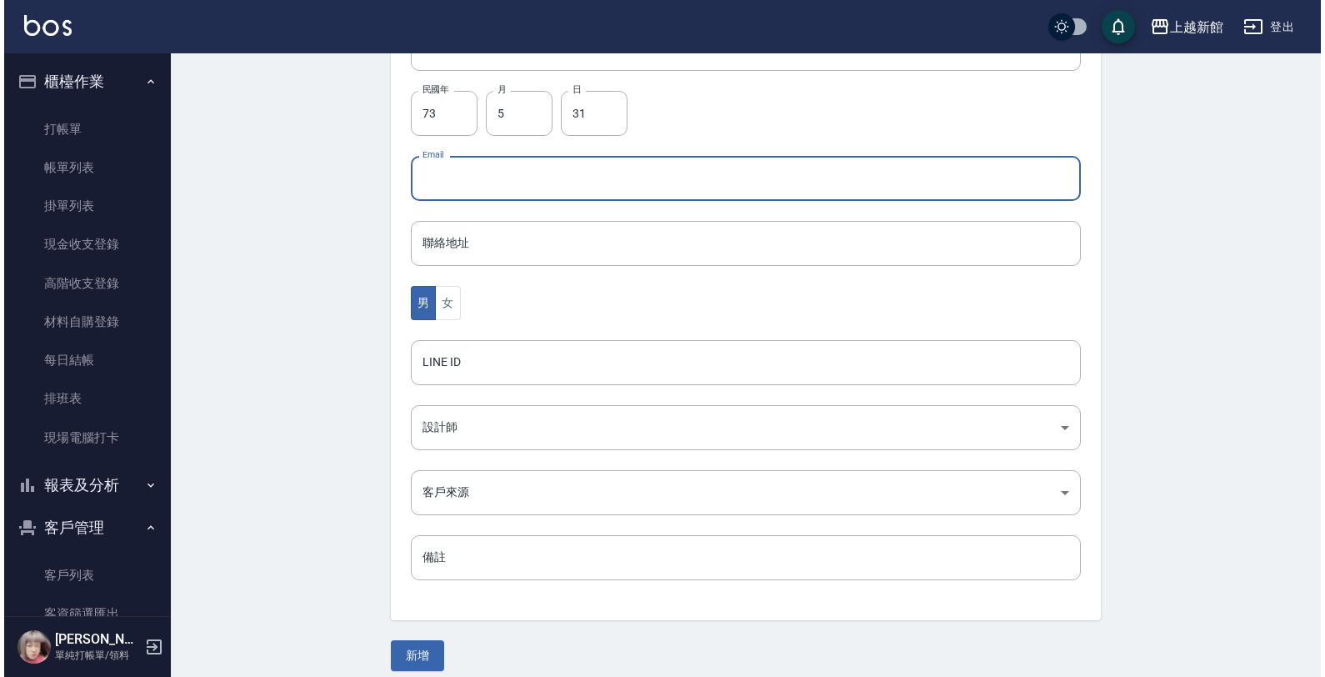
scroll to position [407, 0]
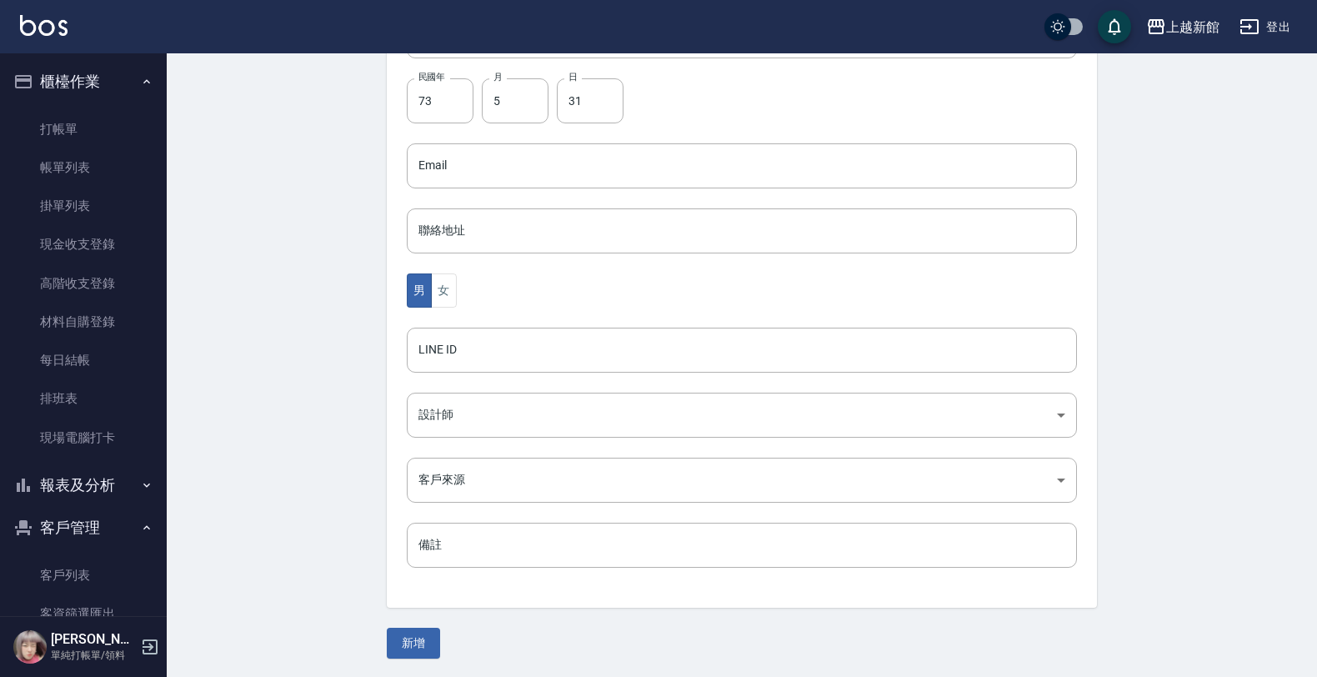
click at [457, 297] on div "男 女" at bounding box center [742, 290] width 670 height 34
click at [448, 298] on button "女" at bounding box center [443, 290] width 25 height 34
click at [442, 410] on body "上越新館 登出 櫃檯作業 打帳單 帳單列表 掛單列表 現金收支登錄 高階收支登錄 材料自購登錄 每日結帳 排班表 現場電腦打卡 報表及分析 報表目錄 店家日報…" at bounding box center [662, 135] width 1325 height 1085
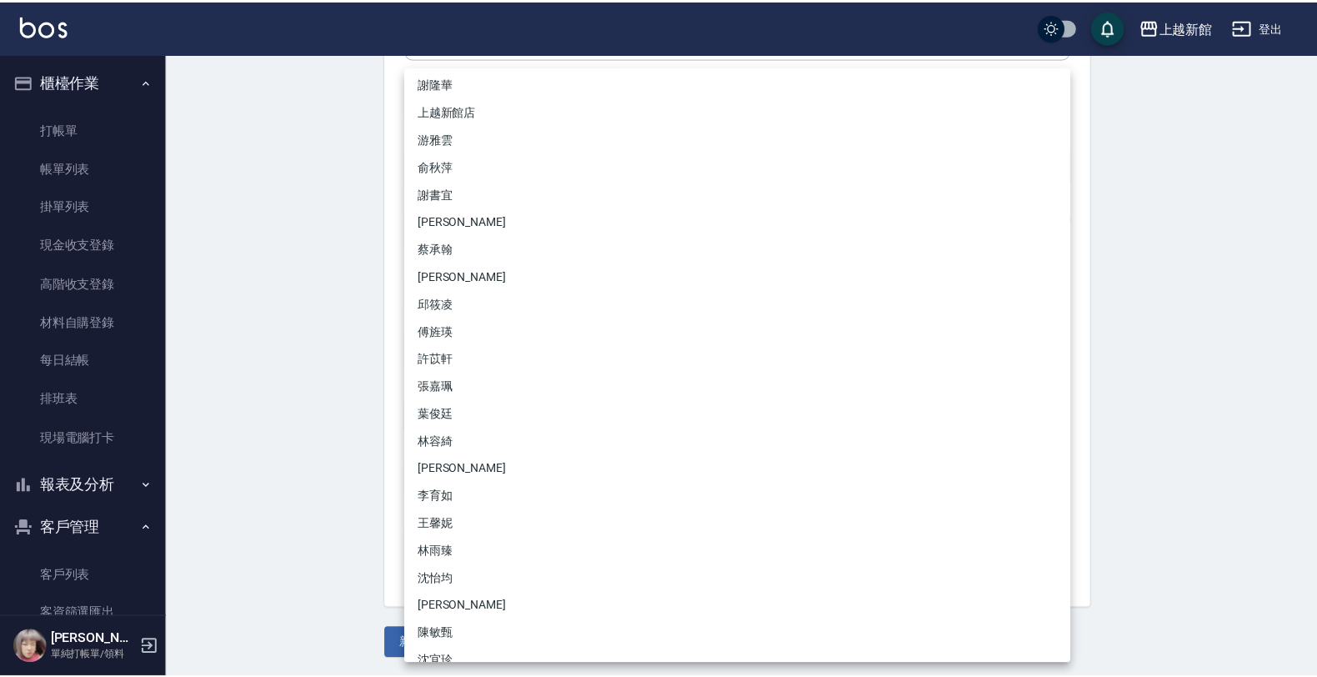
scroll to position [104, 0]
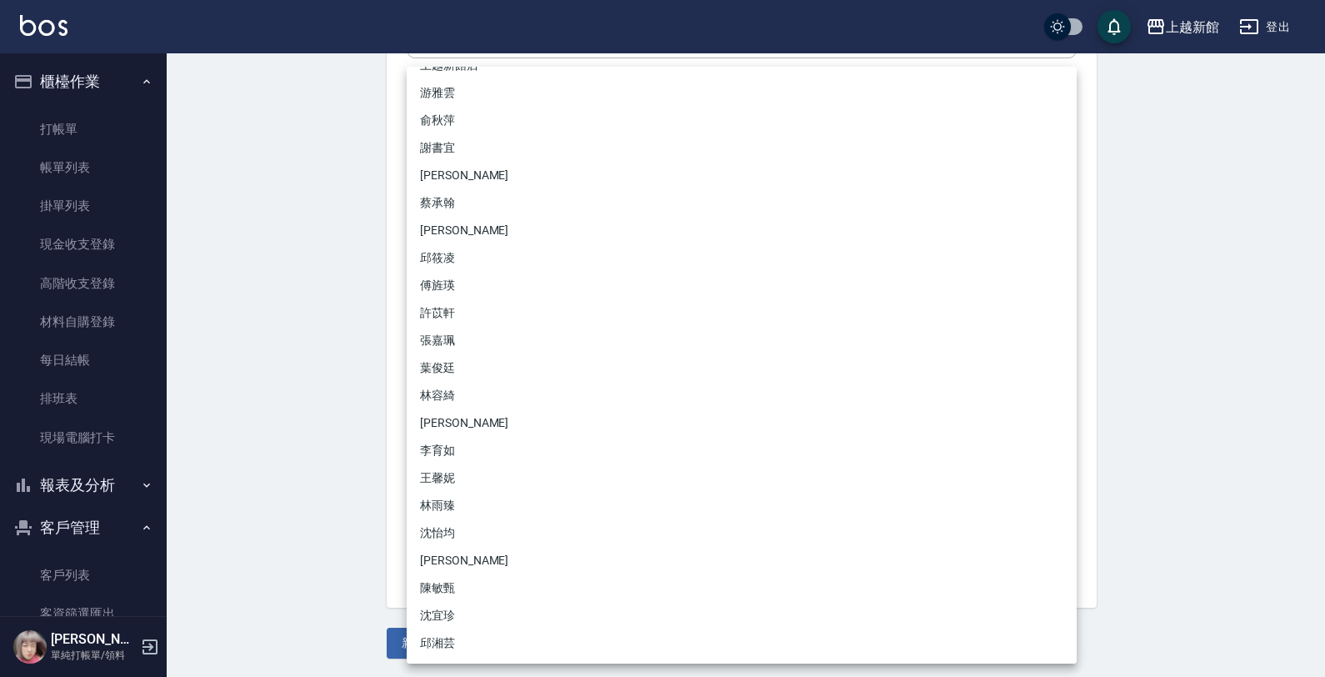
click at [429, 494] on li "林雨臻" at bounding box center [742, 506] width 670 height 28
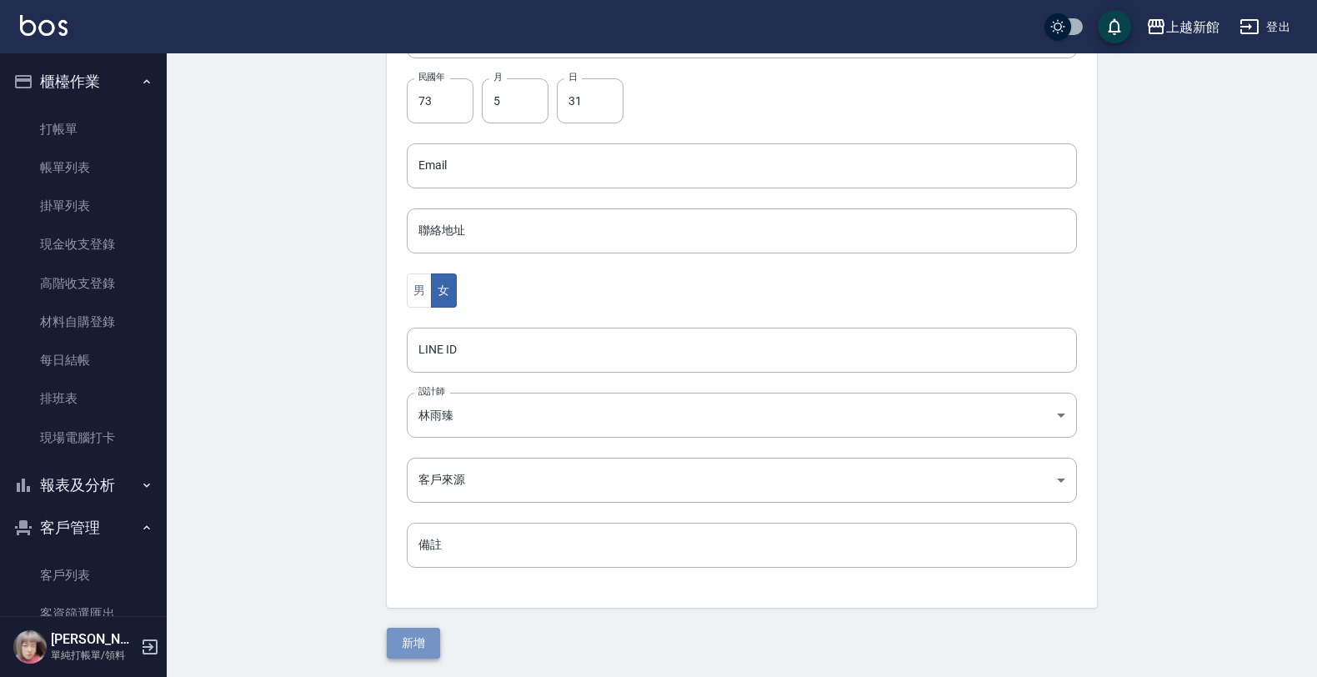
click at [415, 644] on button "新增" at bounding box center [413, 643] width 53 height 31
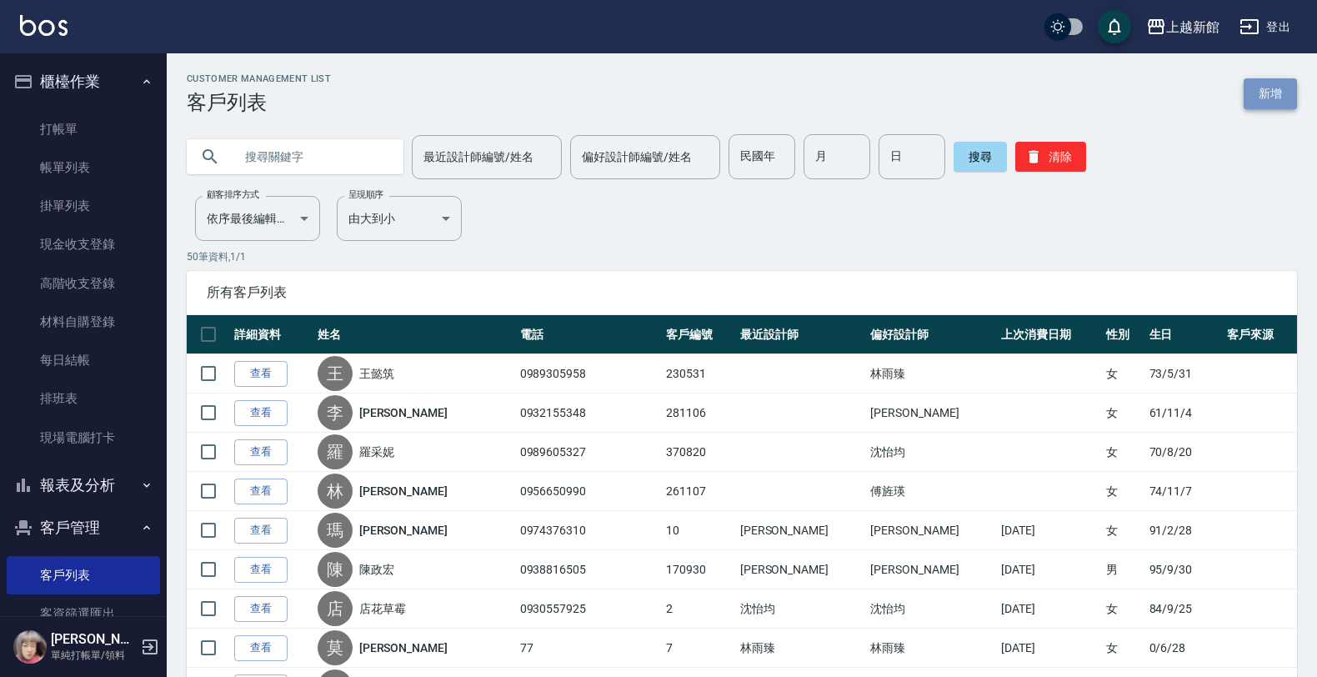
click at [1285, 97] on link "新增" at bounding box center [1269, 93] width 53 height 31
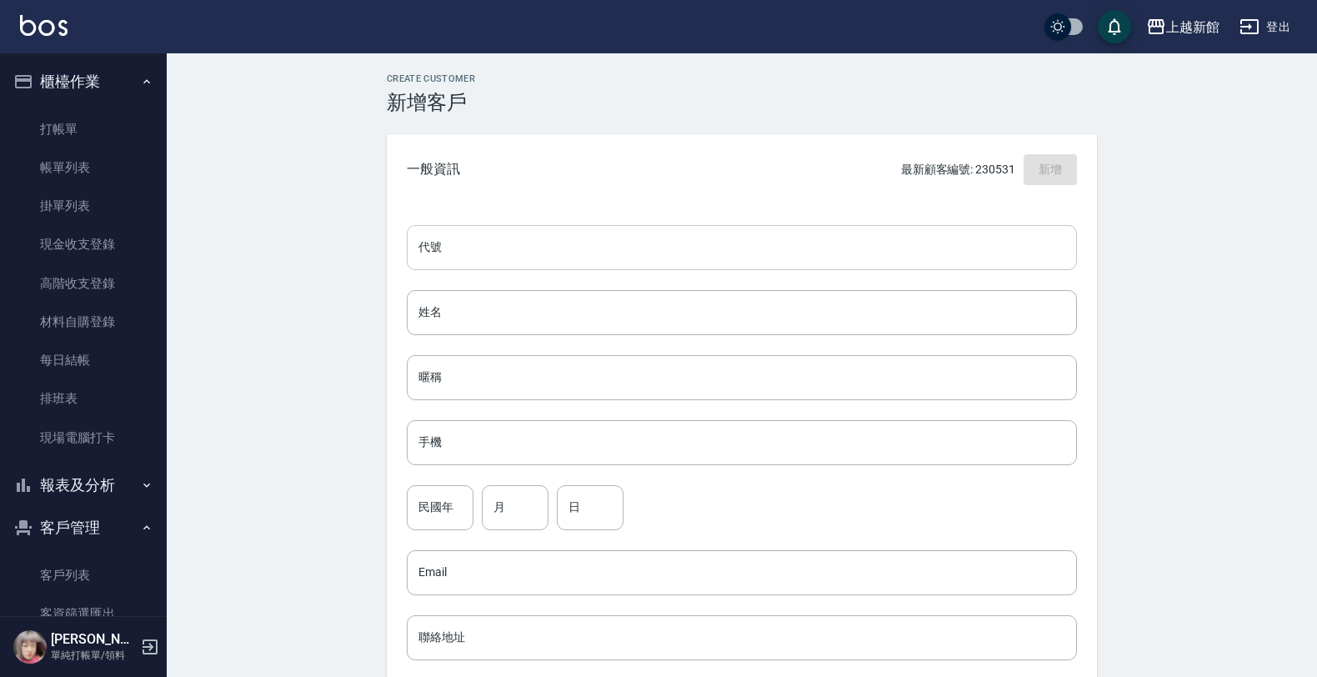
click at [722, 253] on input "代號" at bounding box center [742, 247] width 670 height 45
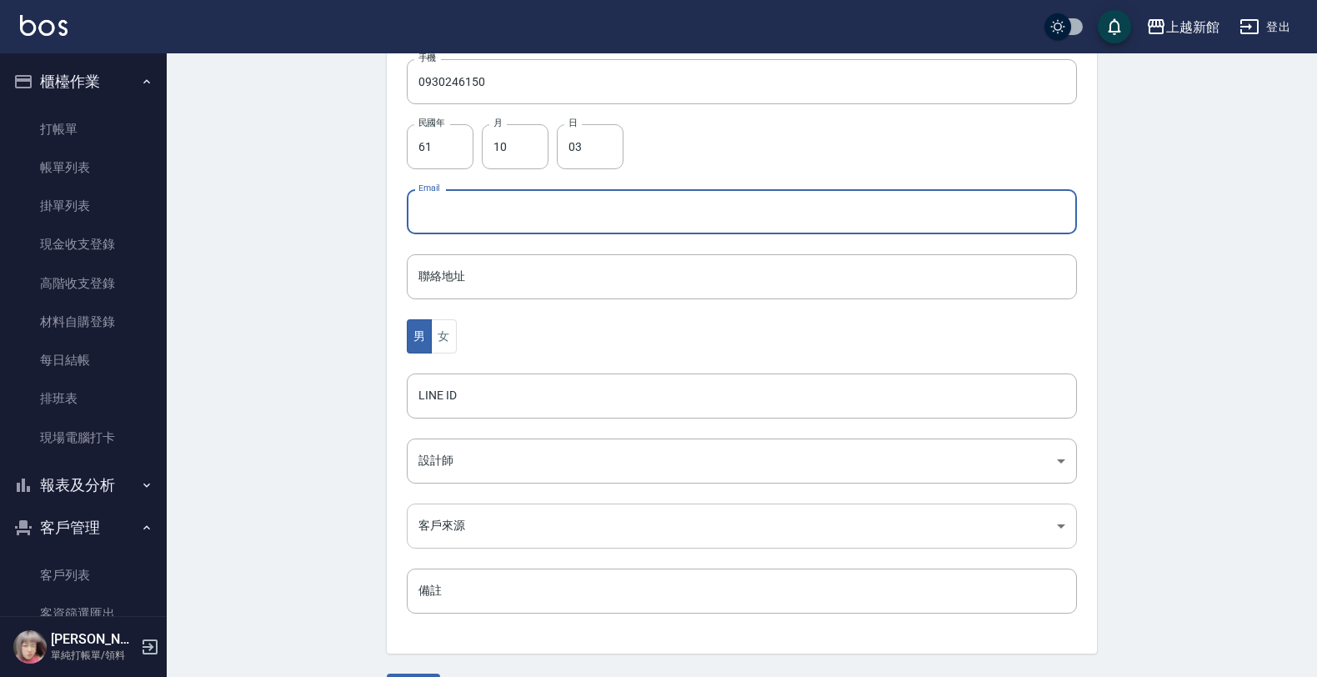
scroll to position [407, 0]
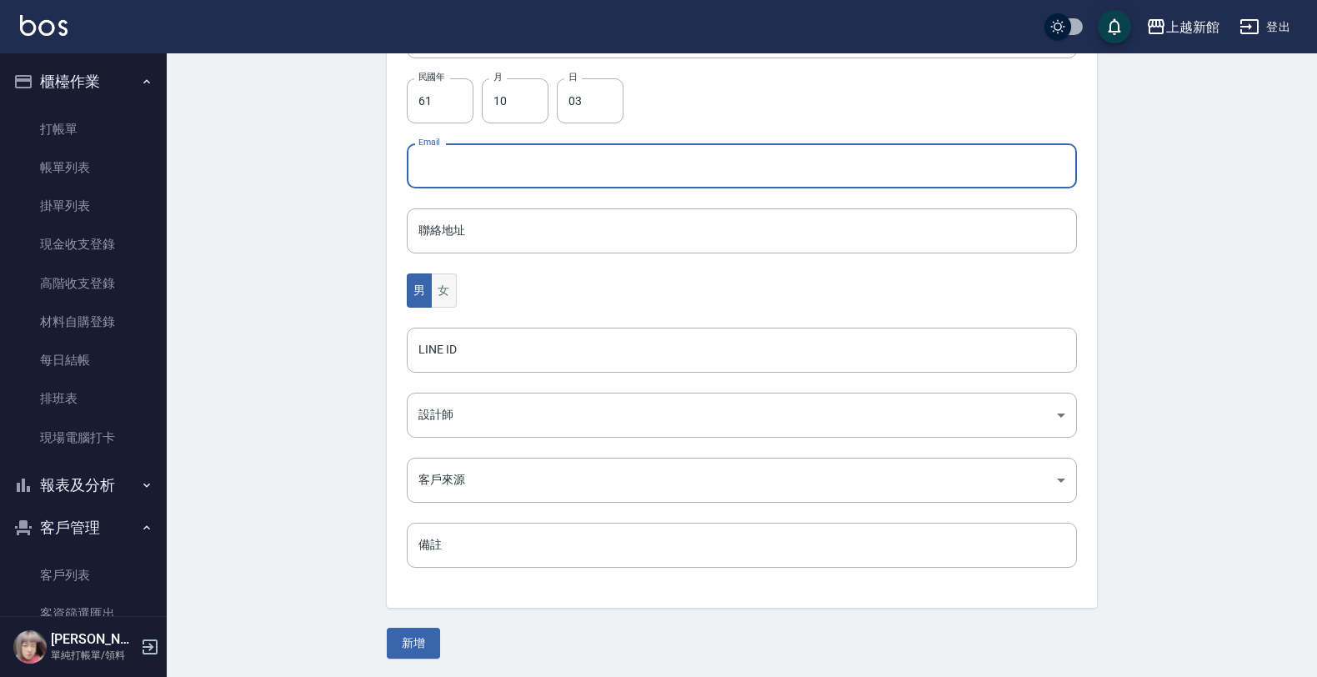
click at [447, 301] on button "女" at bounding box center [443, 290] width 25 height 34
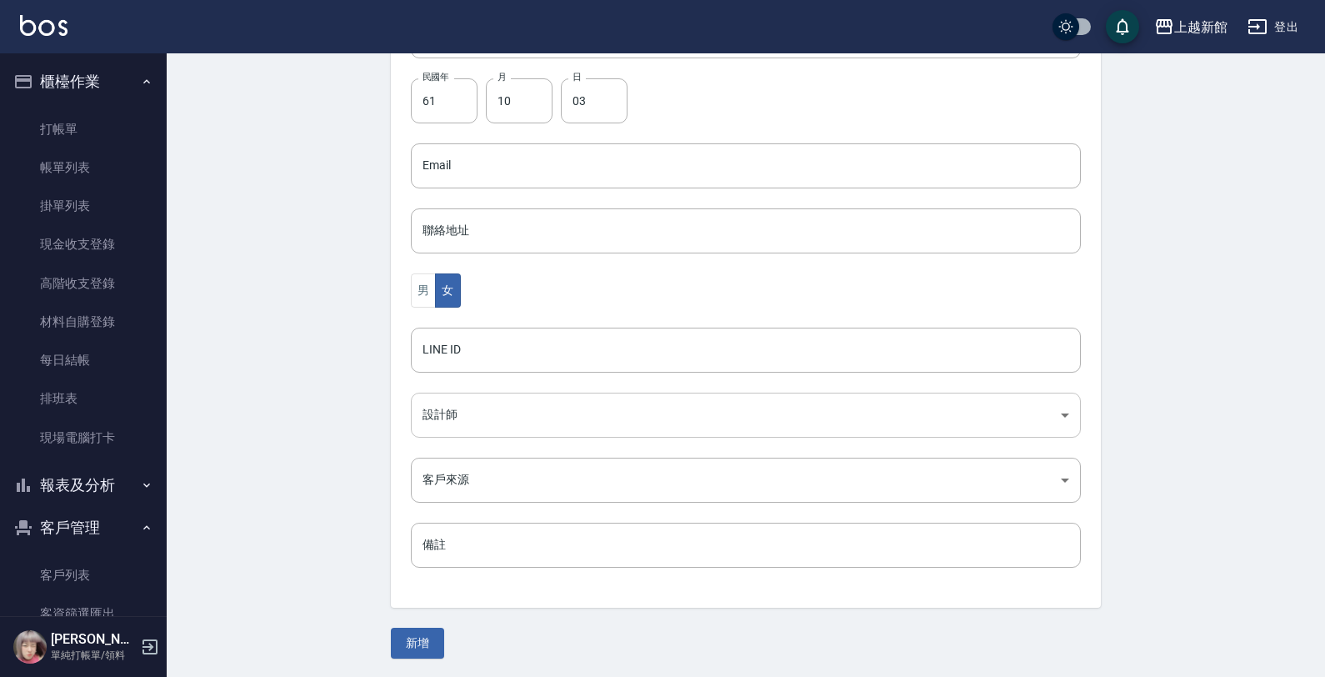
click at [430, 410] on body "上越新館 登出 櫃檯作業 打帳單 帳單列表 掛單列表 現金收支登錄 高階收支登錄 材料自購登錄 每日結帳 排班表 現場電腦打卡 報表及分析 報表目錄 店家日報…" at bounding box center [662, 135] width 1325 height 1085
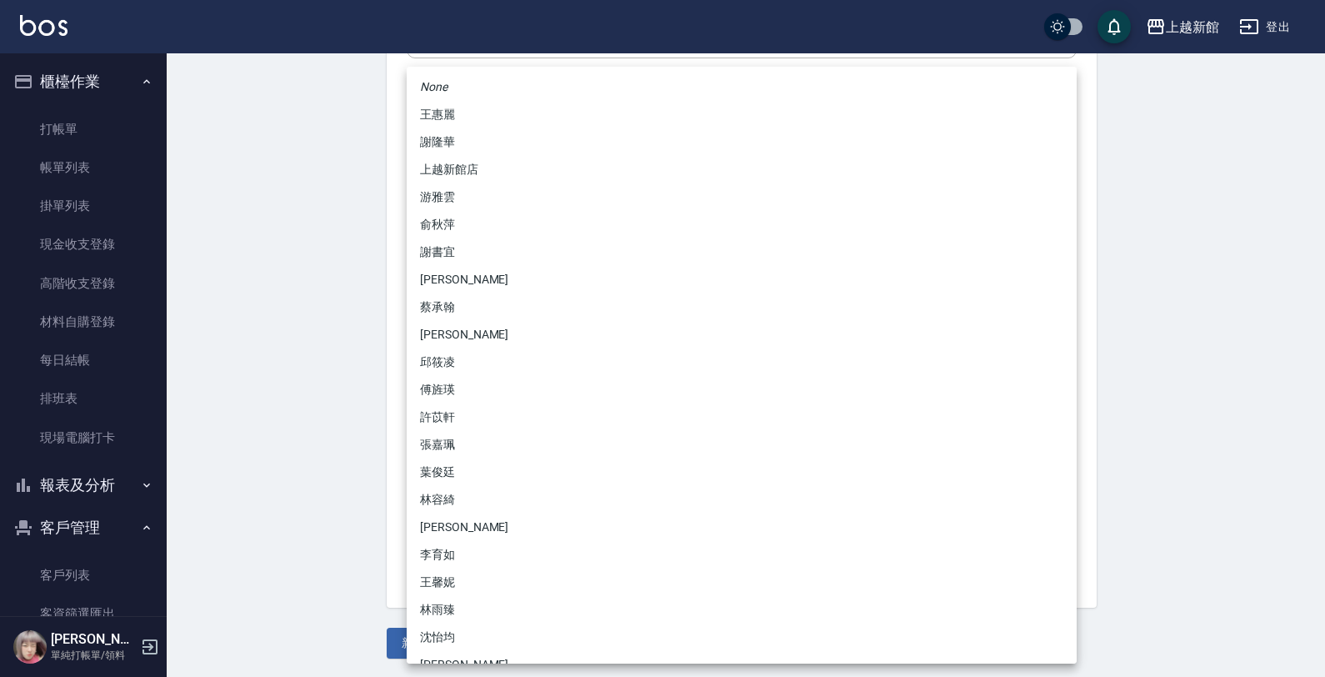
click at [447, 385] on li "傅旌瑛" at bounding box center [742, 390] width 670 height 28
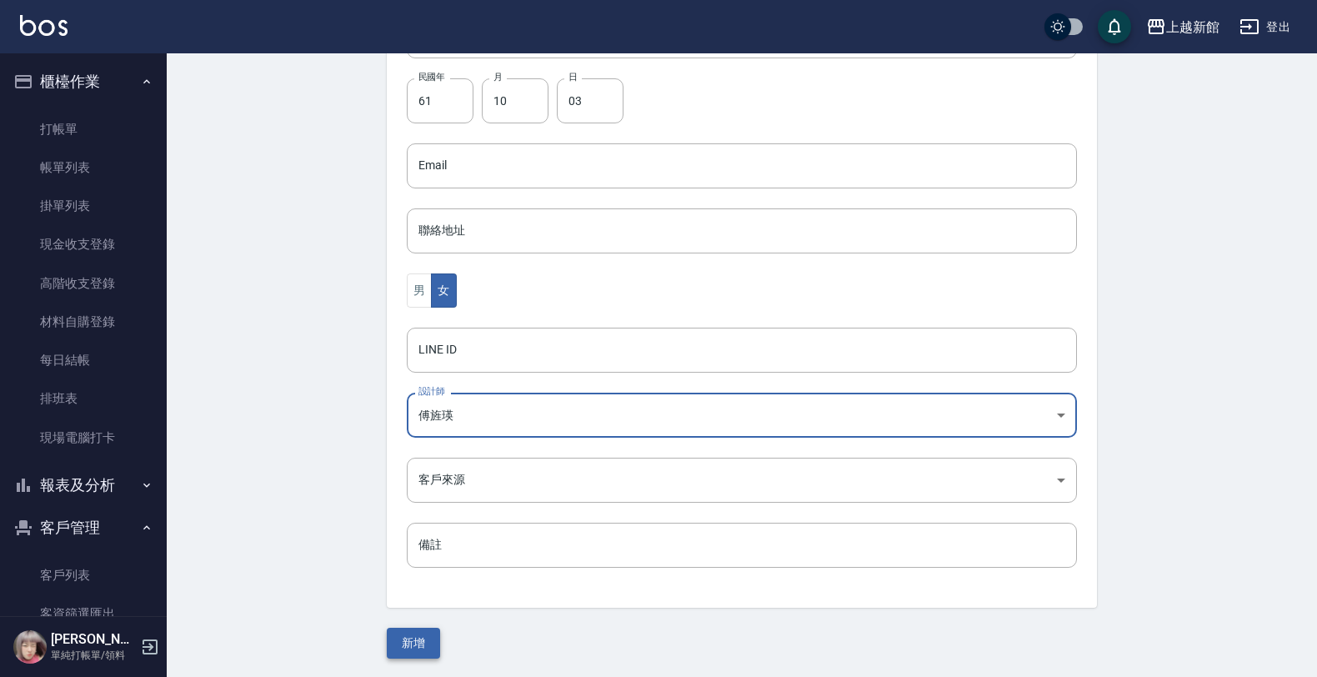
click at [415, 648] on button "新增" at bounding box center [413, 643] width 53 height 31
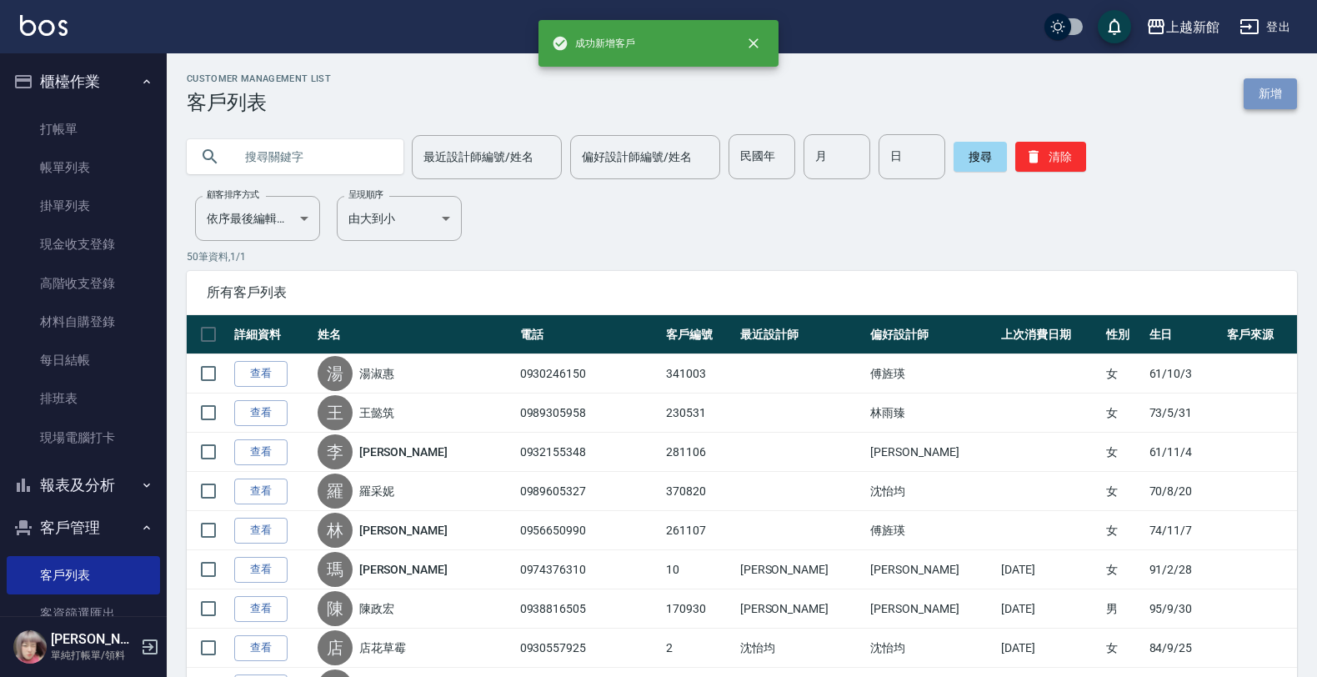
click at [1248, 98] on link "新增" at bounding box center [1269, 93] width 53 height 31
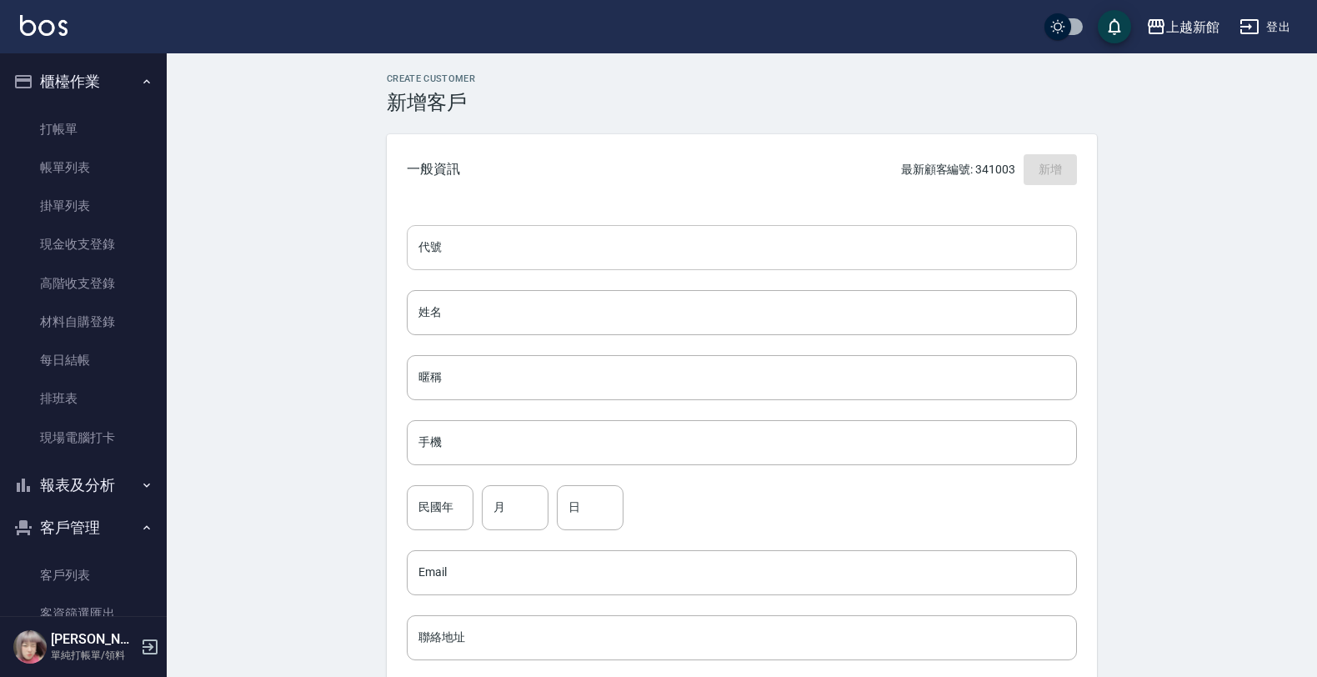
click at [673, 267] on input "代號" at bounding box center [742, 247] width 670 height 45
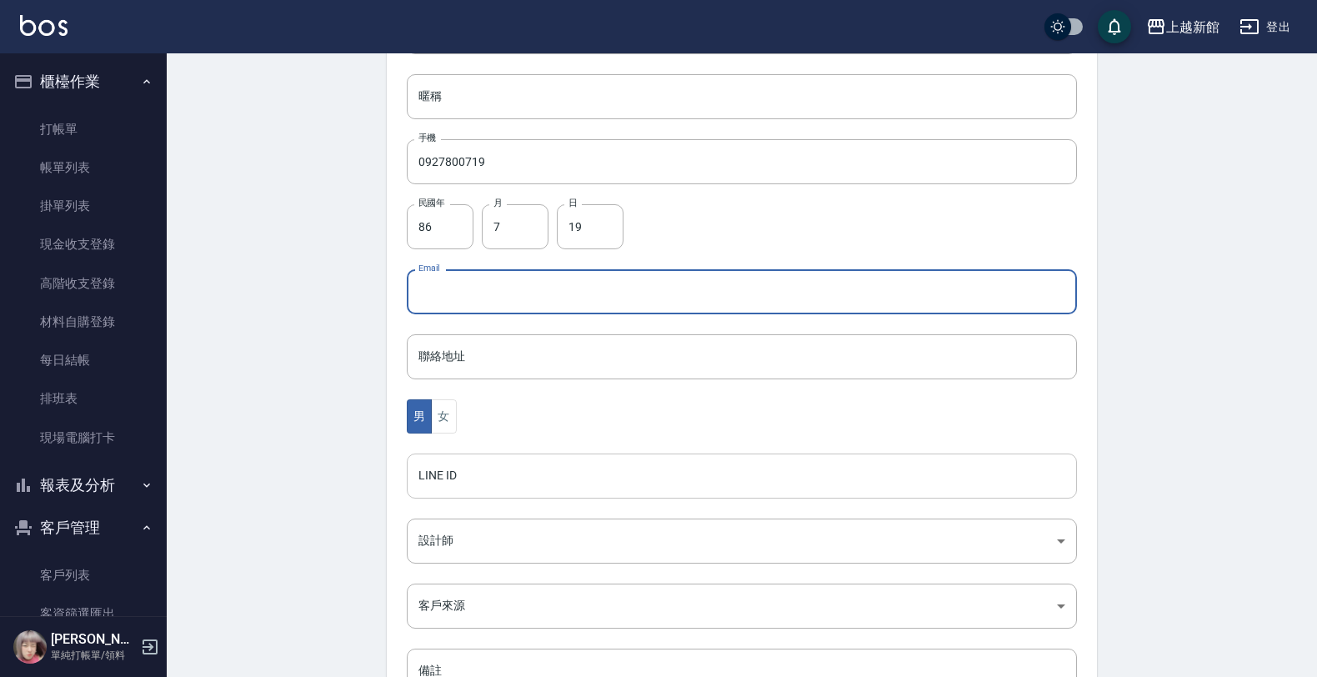
scroll to position [407, 0]
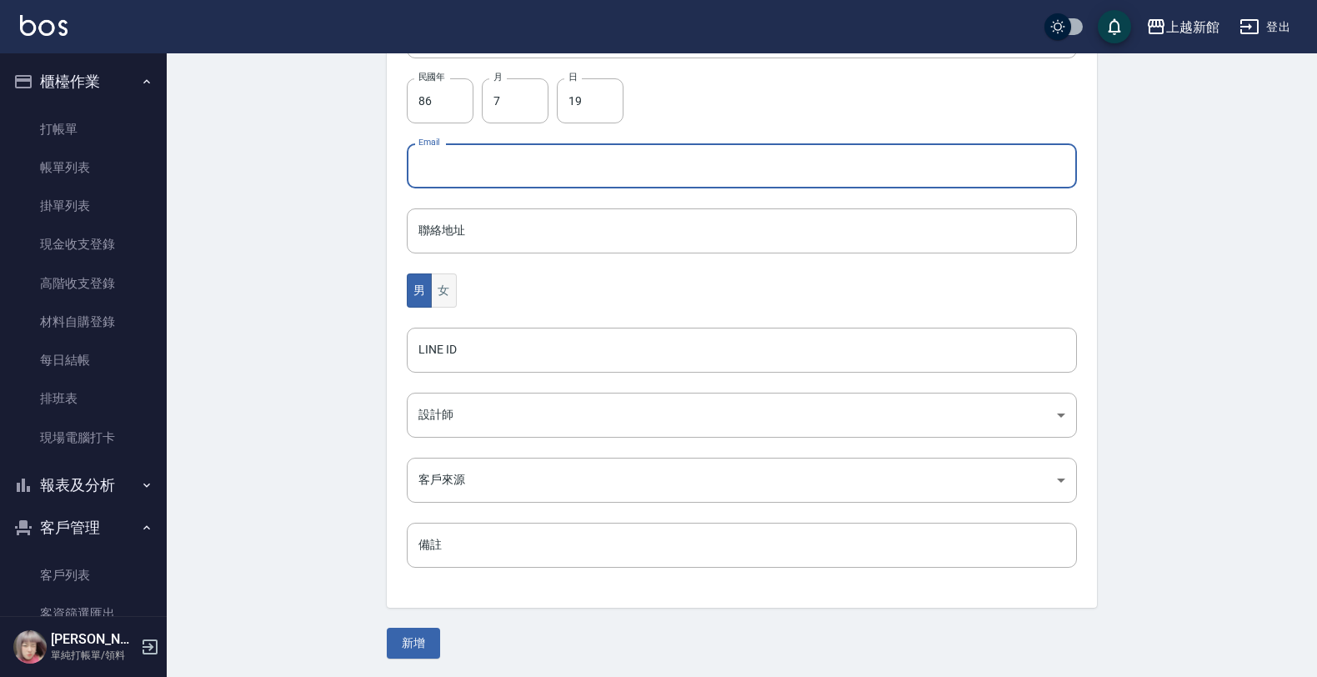
click at [453, 296] on button "女" at bounding box center [443, 290] width 25 height 34
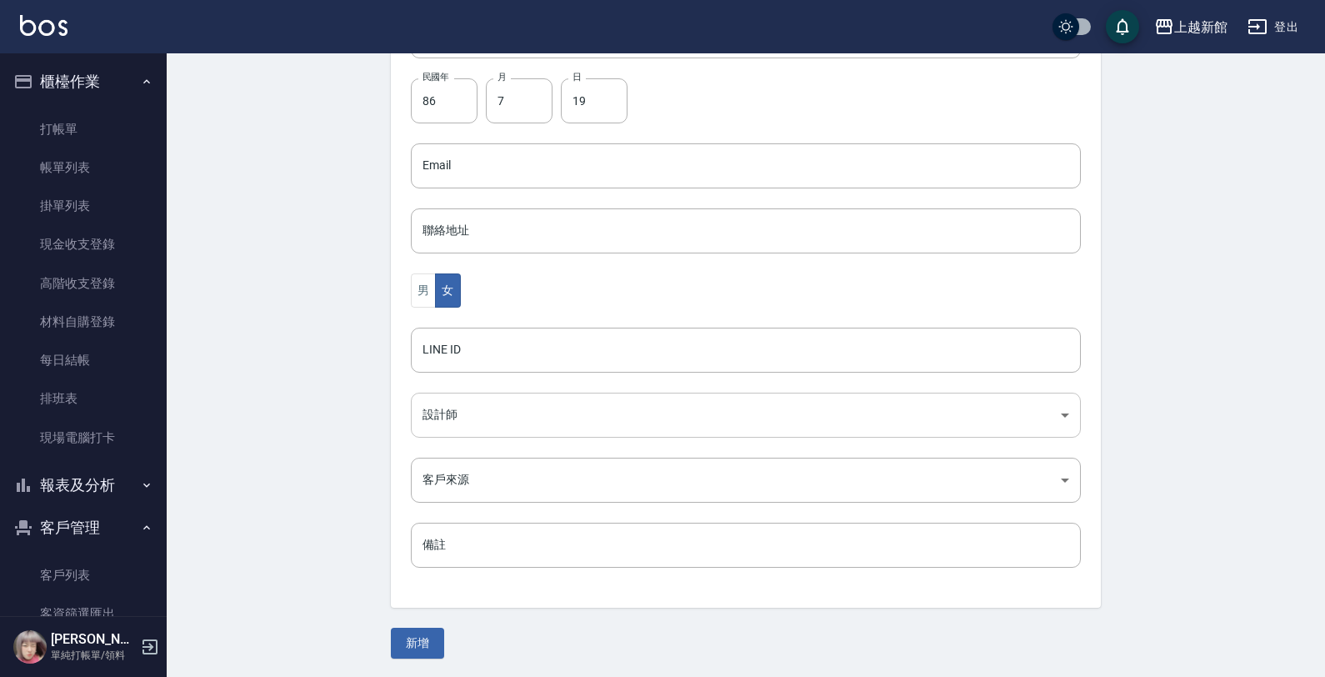
click at [481, 423] on body "上越新館 登出 櫃檯作業 打帳單 帳單列表 掛單列表 現金收支登錄 高階收支登錄 材料自購登錄 每日結帳 排班表 現場電腦打卡 報表及分析 報表目錄 店家日報…" at bounding box center [662, 135] width 1325 height 1085
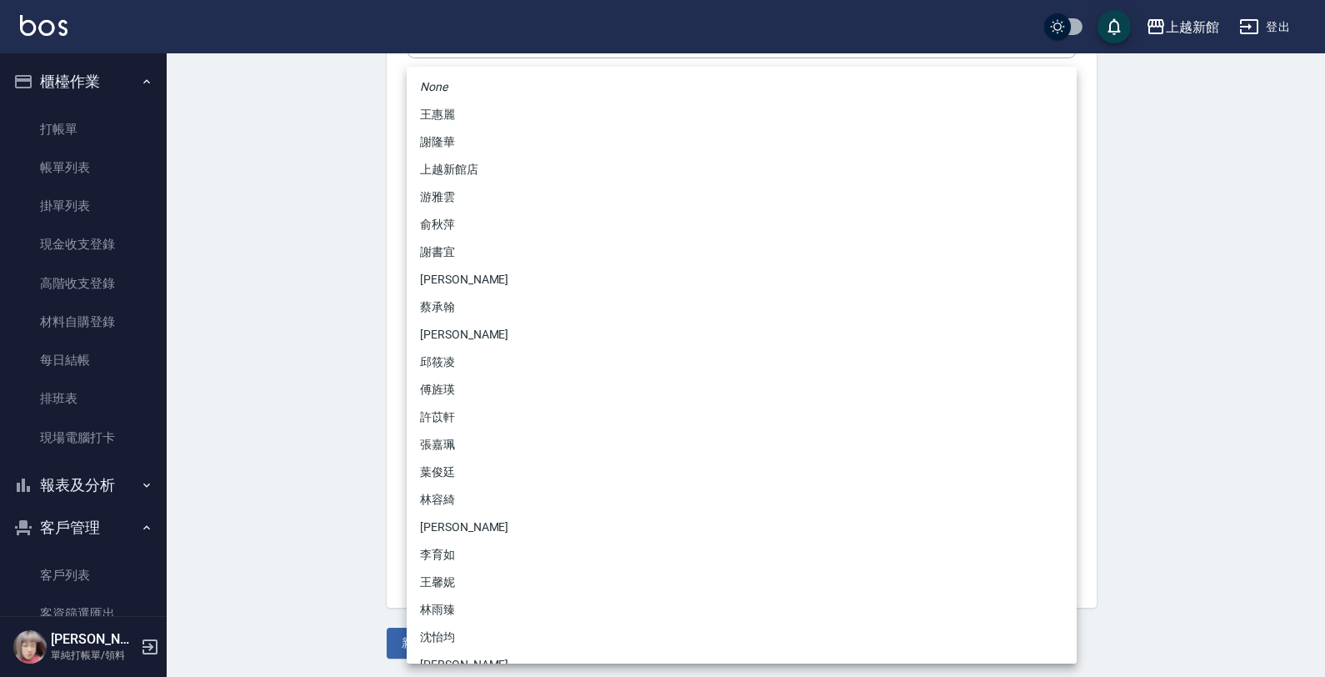
click at [453, 513] on li "[PERSON_NAME]" at bounding box center [742, 527] width 670 height 28
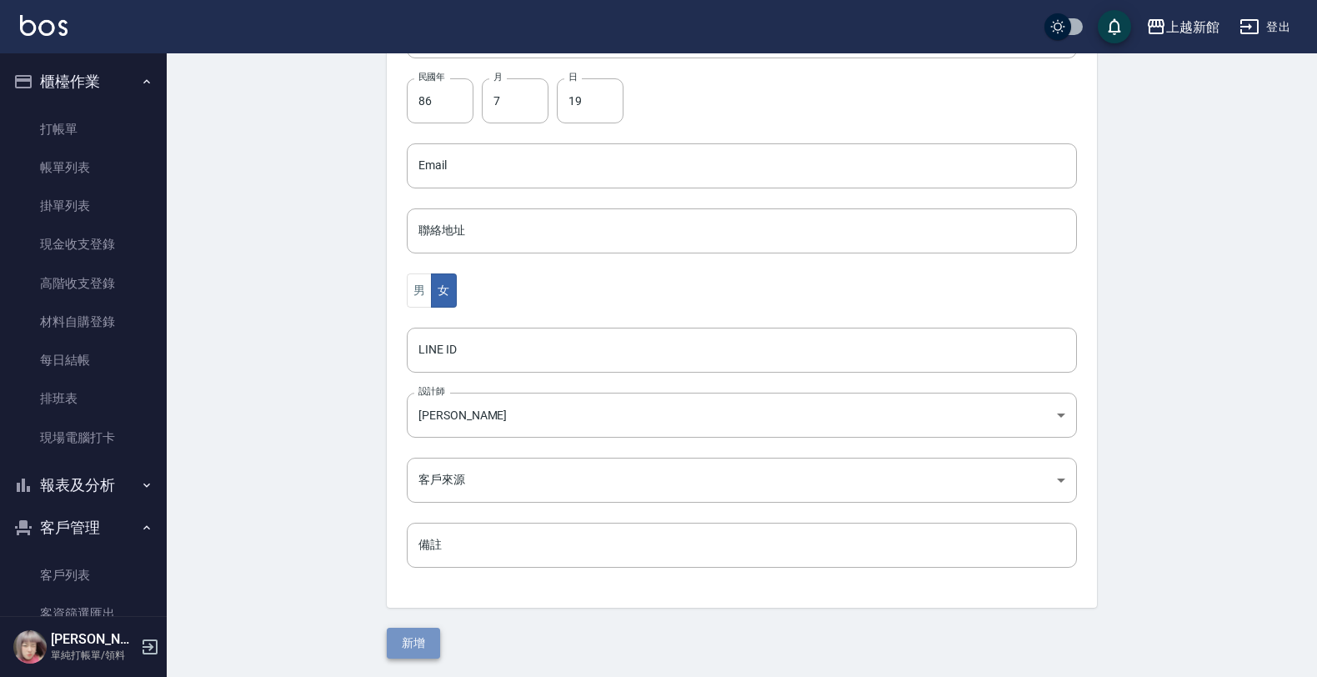
click at [408, 629] on button "新增" at bounding box center [413, 643] width 53 height 31
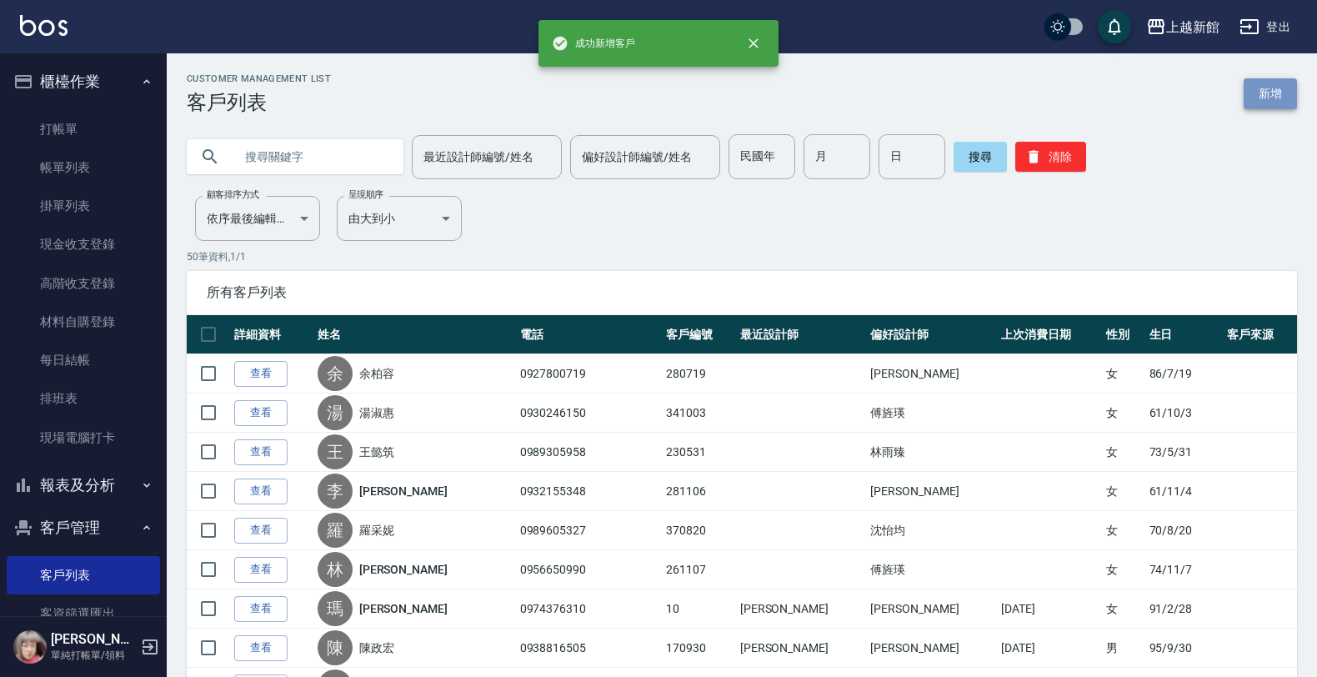
click at [1269, 102] on link "新增" at bounding box center [1269, 93] width 53 height 31
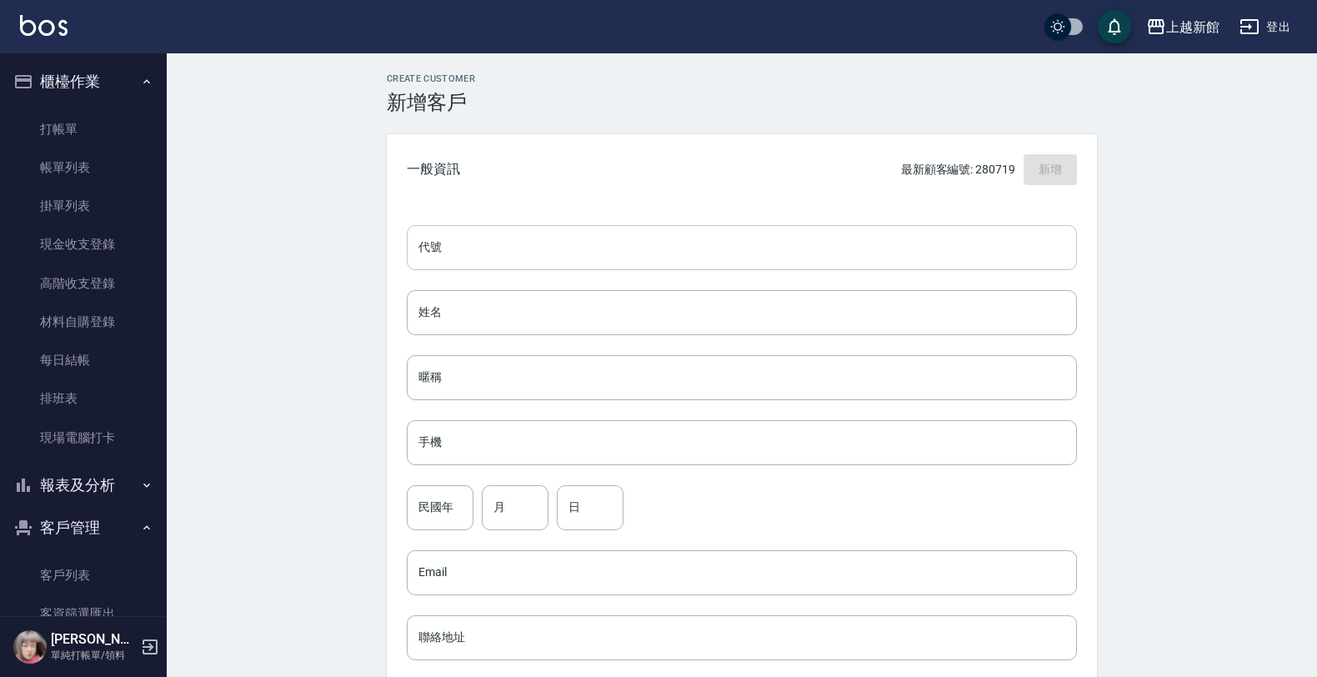
click at [1002, 235] on input "代號" at bounding box center [742, 247] width 670 height 45
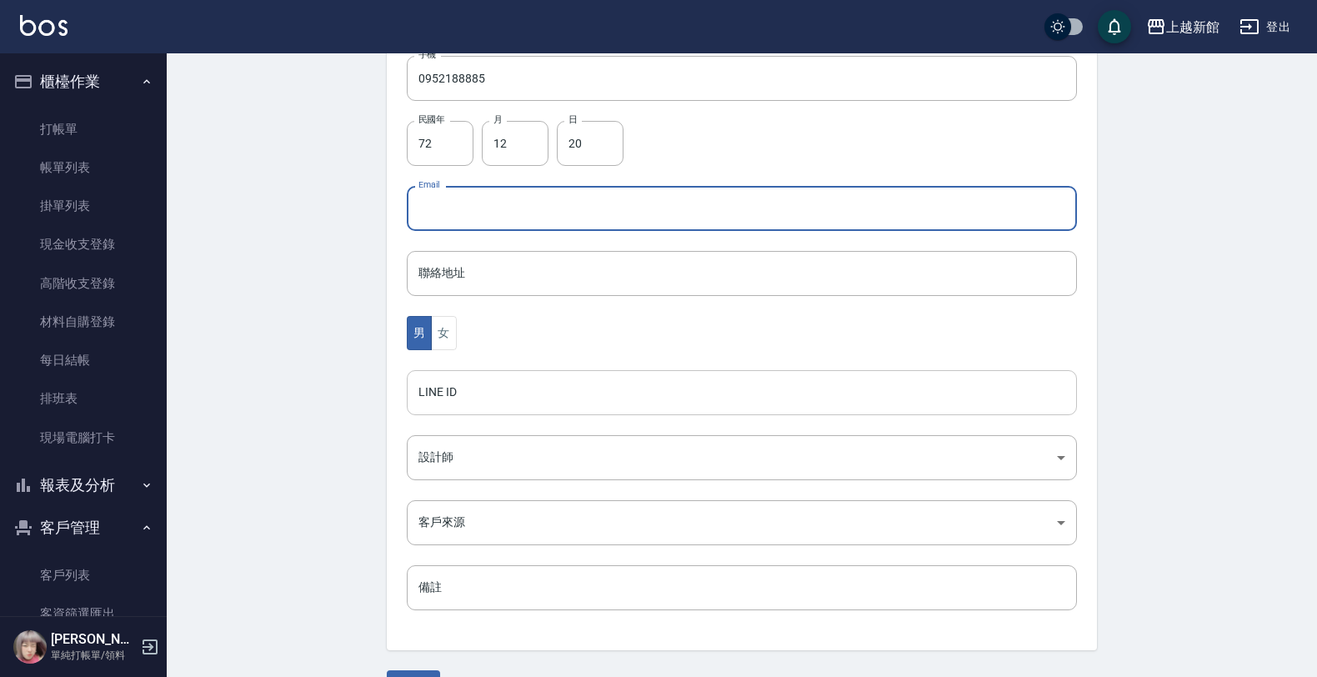
scroll to position [407, 0]
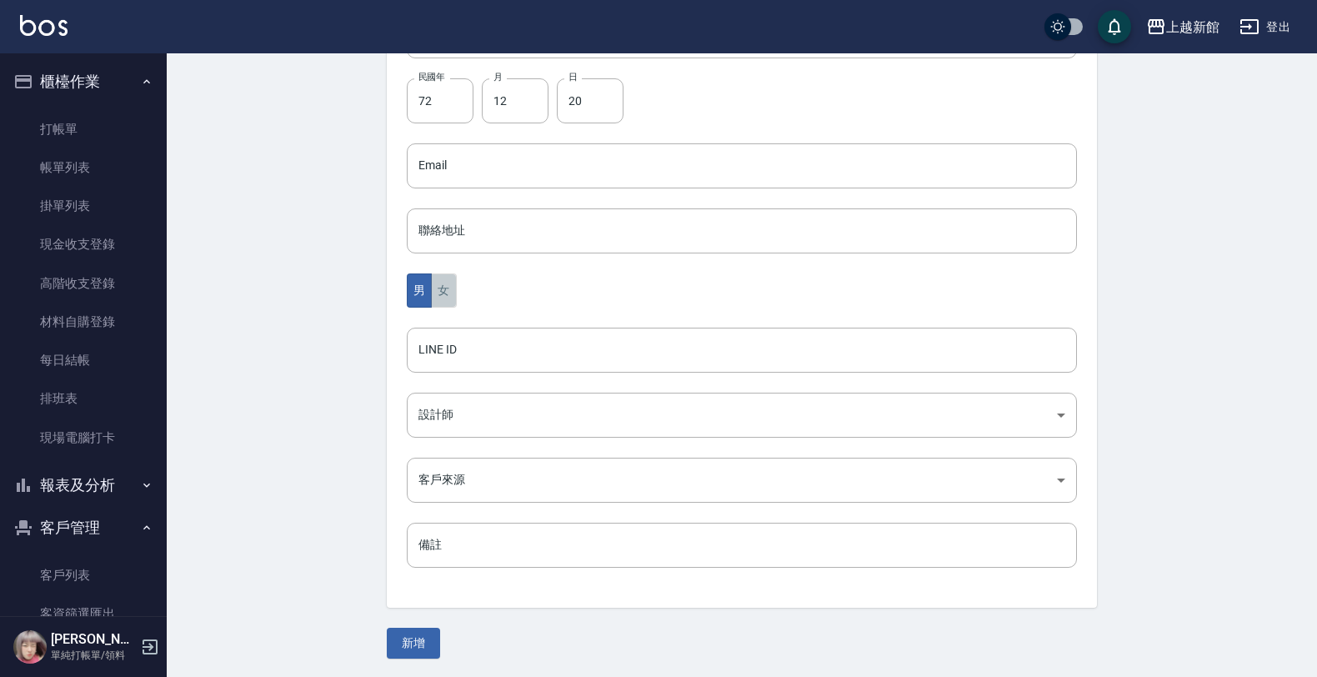
click at [443, 286] on button "女" at bounding box center [443, 290] width 25 height 34
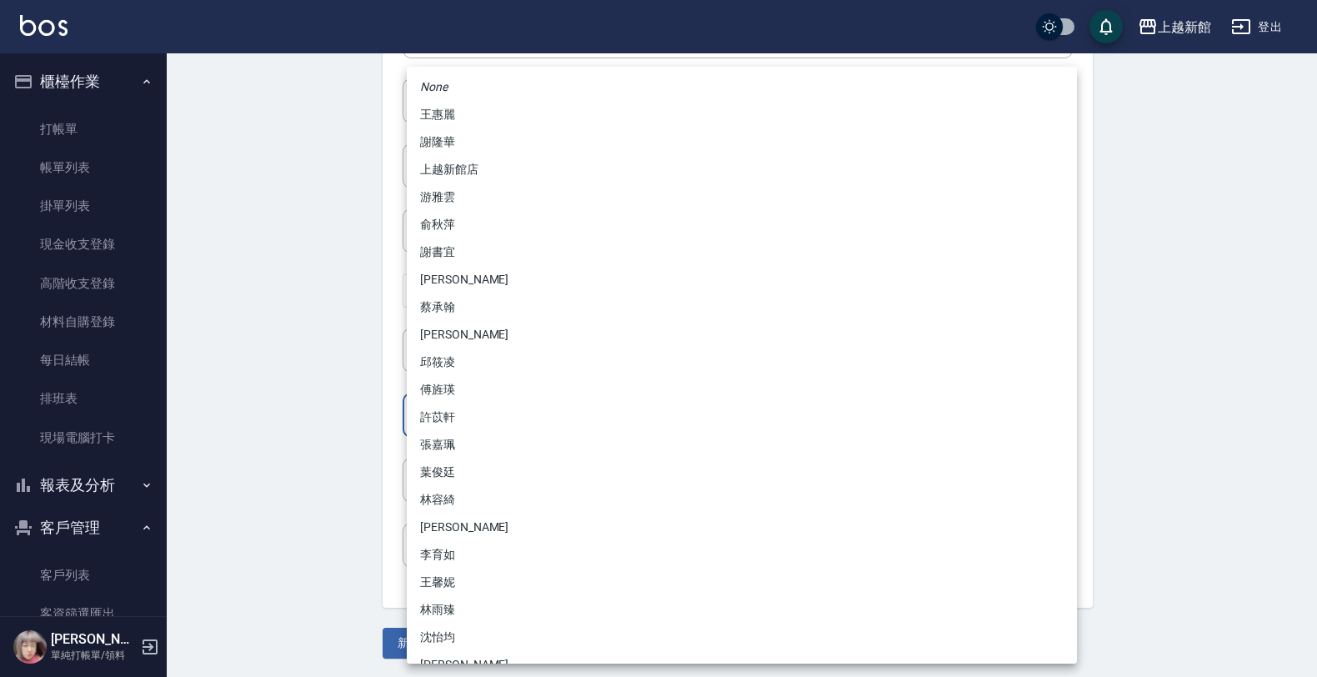
click at [440, 421] on body "上越新館 登出 櫃檯作業 打帳單 帳單列表 掛單列表 現金收支登錄 高階收支登錄 材料自購登錄 每日結帳 排班表 現場電腦打卡 報表及分析 報表目錄 店家日報…" at bounding box center [658, 135] width 1317 height 1085
click at [443, 613] on li "林雨臻" at bounding box center [742, 610] width 670 height 28
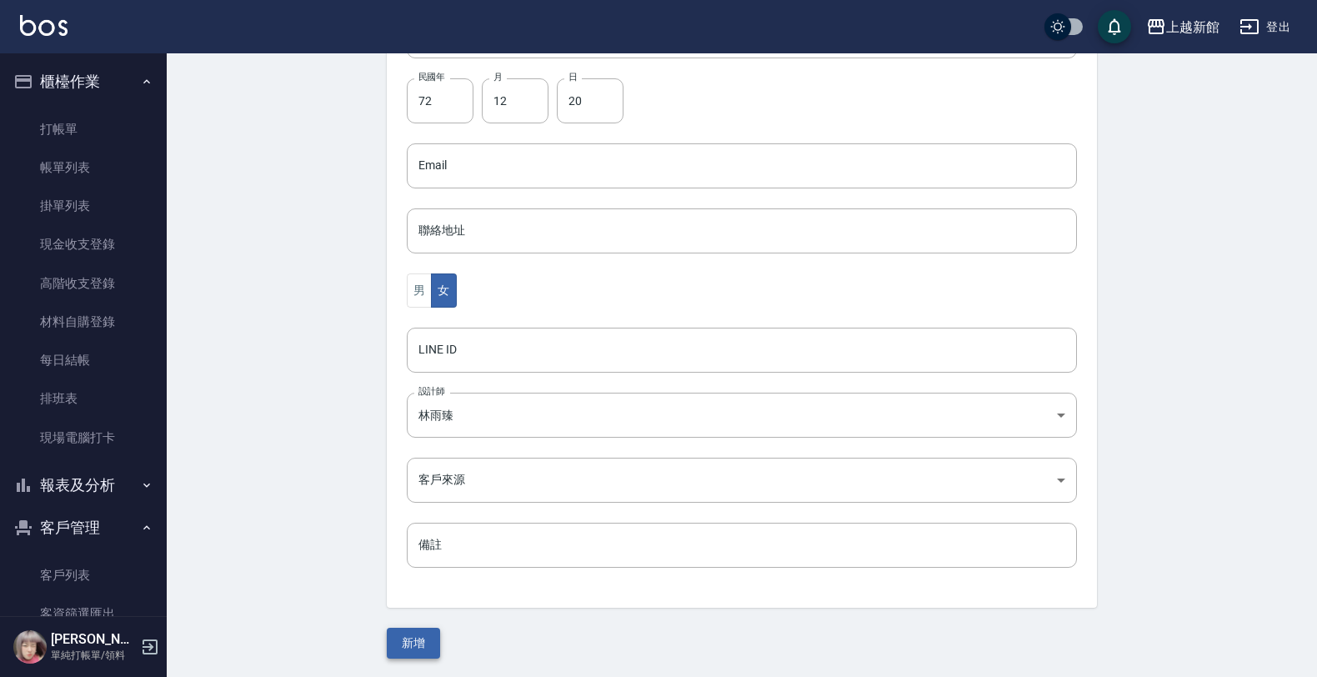
click at [394, 656] on button "新增" at bounding box center [413, 643] width 53 height 31
click at [68, 565] on link "客戶列表" at bounding box center [83, 575] width 153 height 38
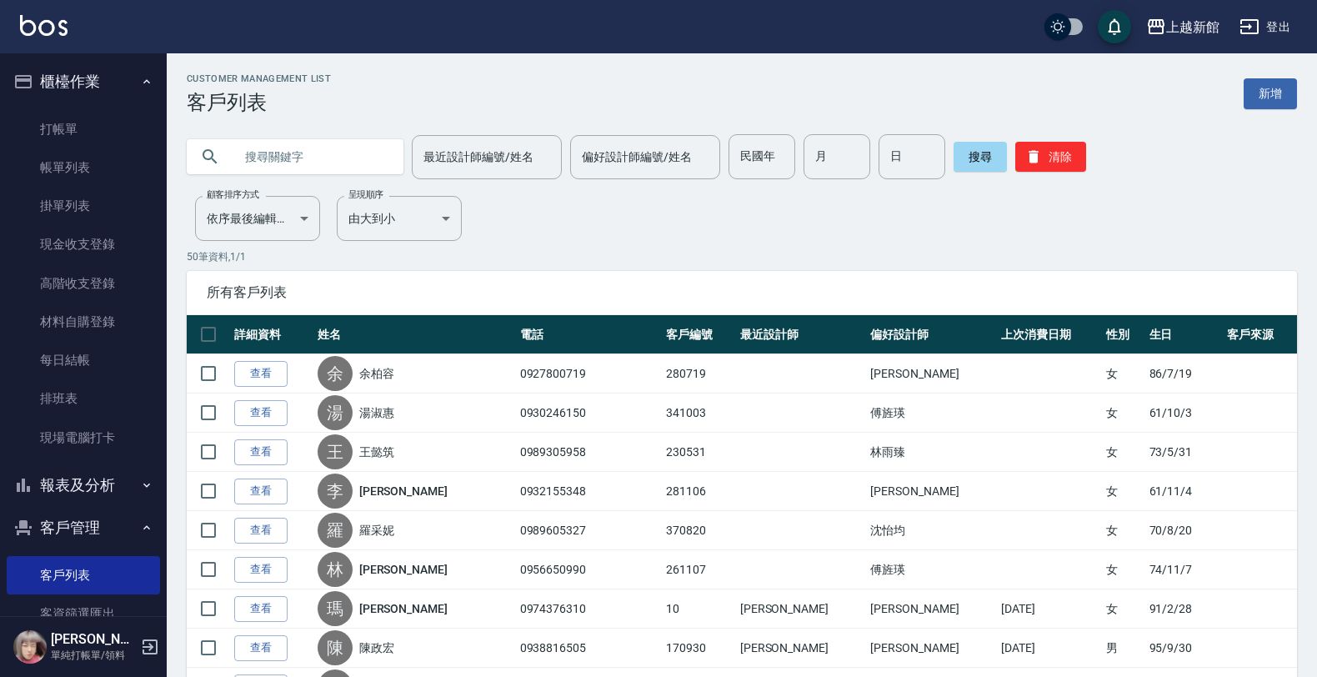
click at [322, 160] on input "text" at bounding box center [311, 156] width 157 height 45
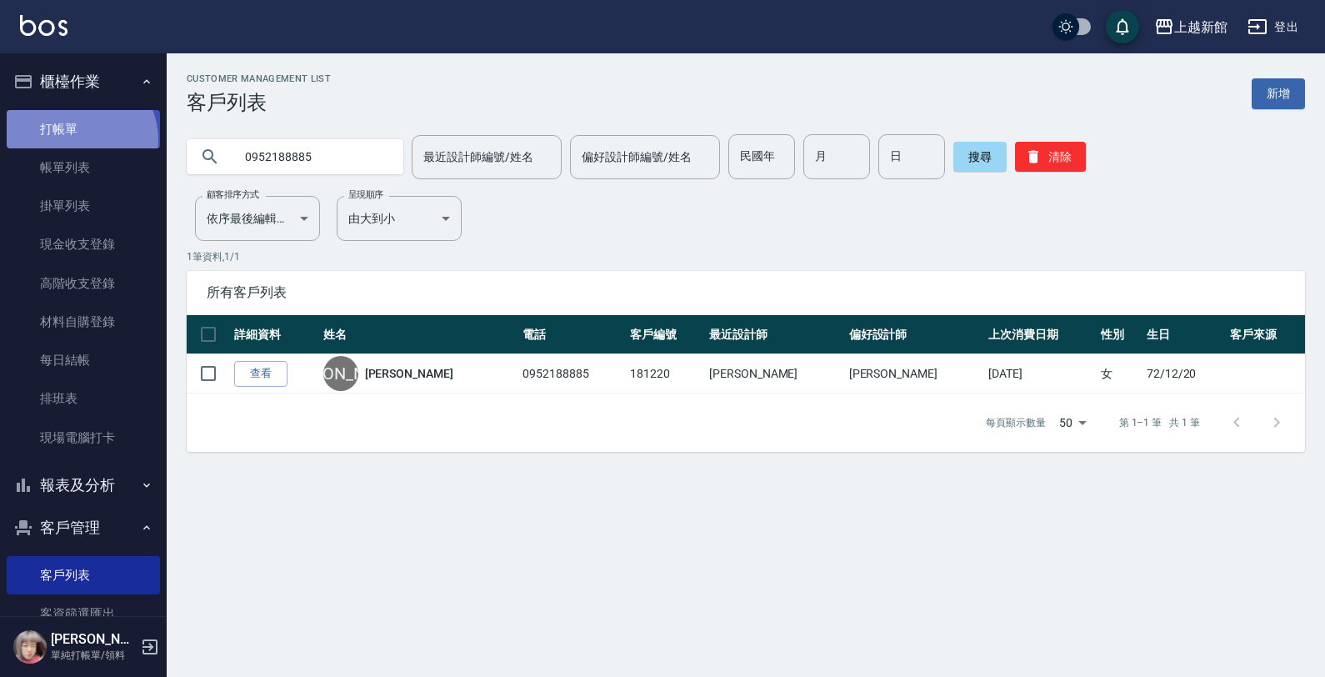
click at [79, 139] on link "打帳單" at bounding box center [83, 129] width 153 height 38
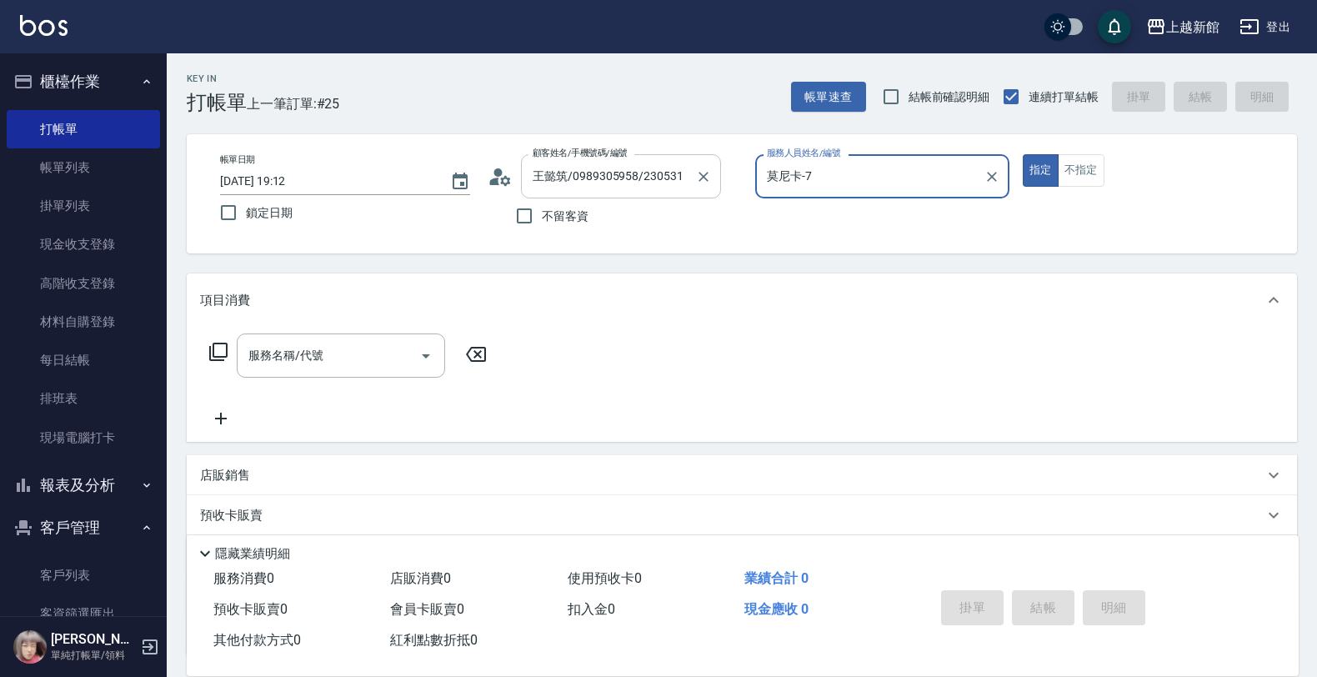
click at [1023, 154] on button "指定" at bounding box center [1041, 170] width 36 height 33
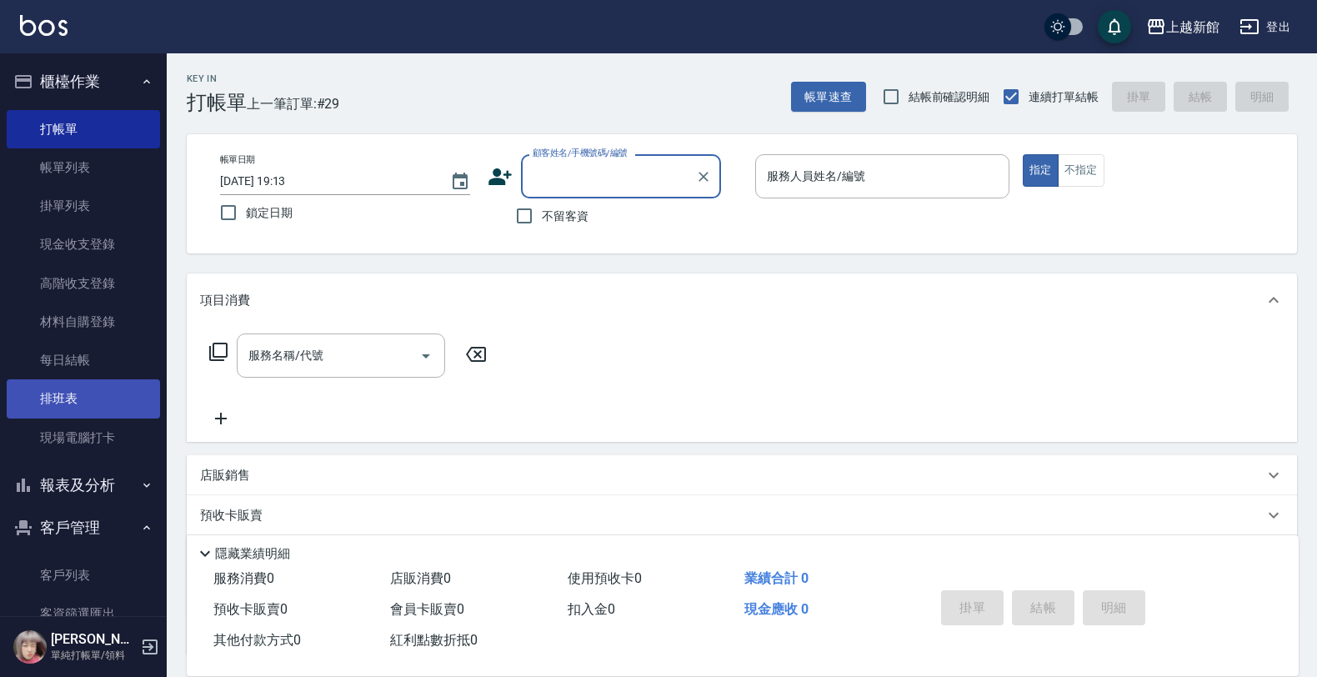
scroll to position [43, 0]
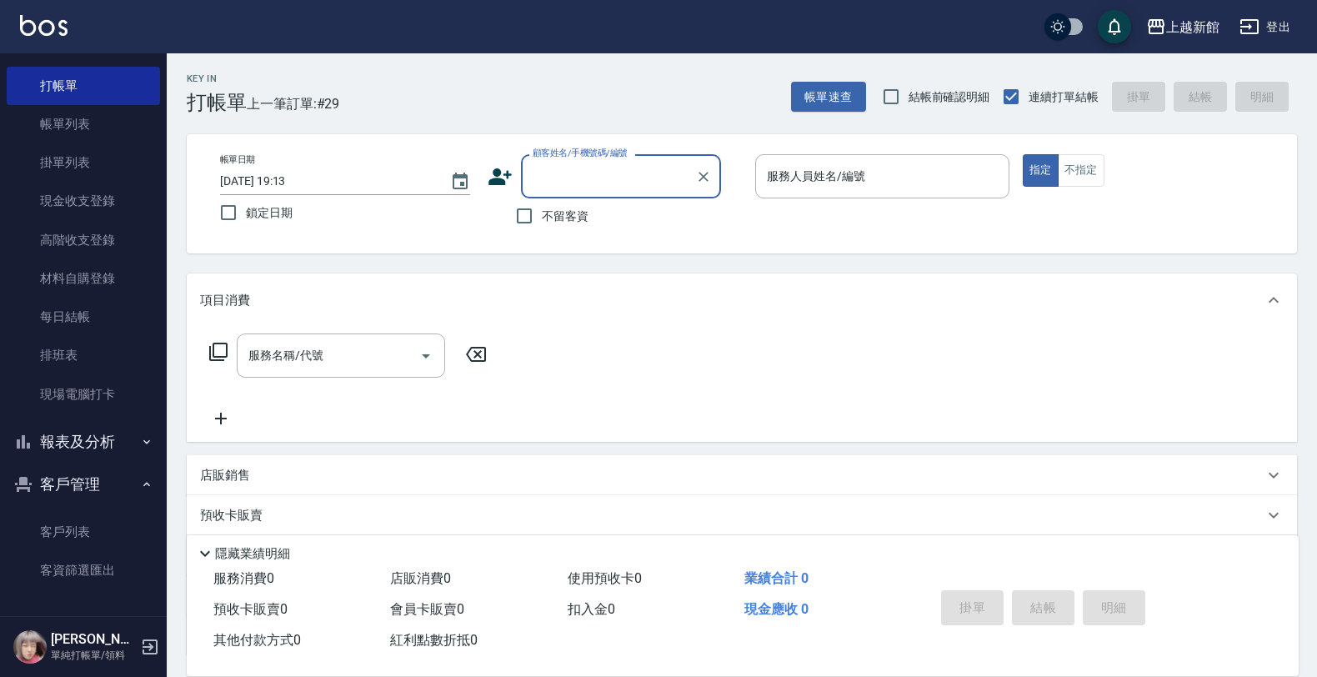
click at [63, 455] on button "報表及分析" at bounding box center [83, 441] width 153 height 43
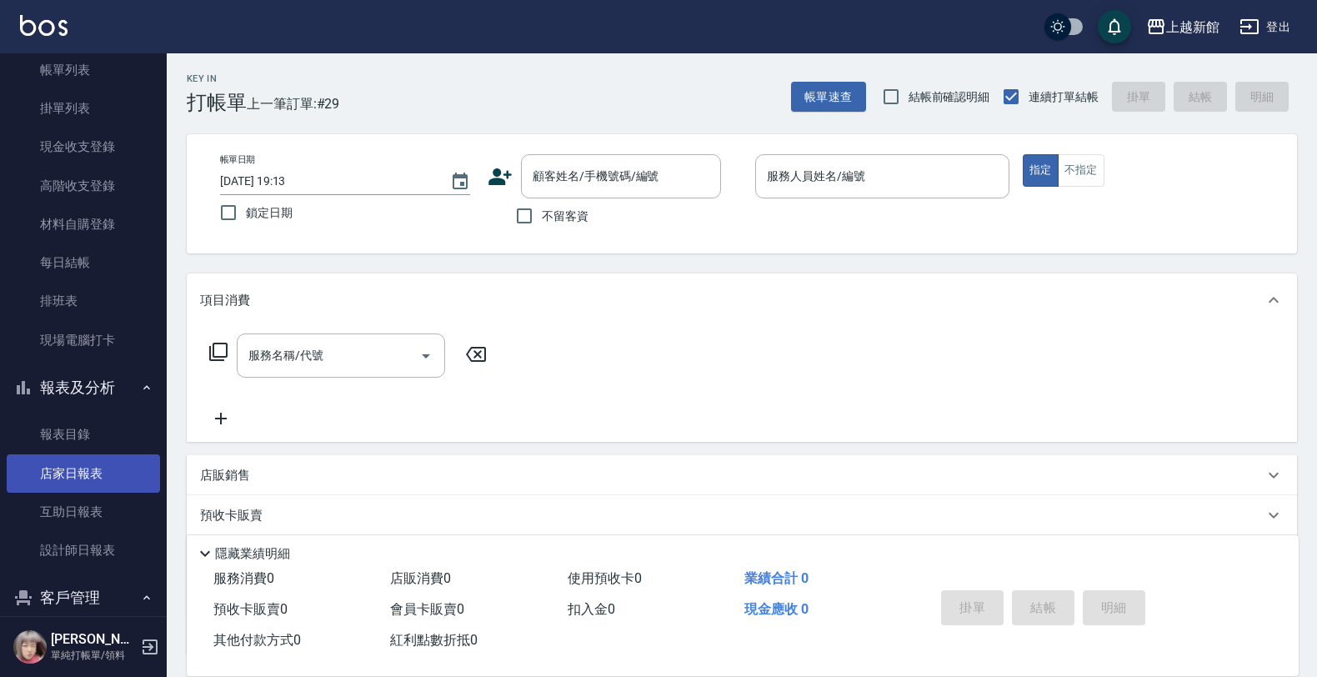
scroll to position [148, 0]
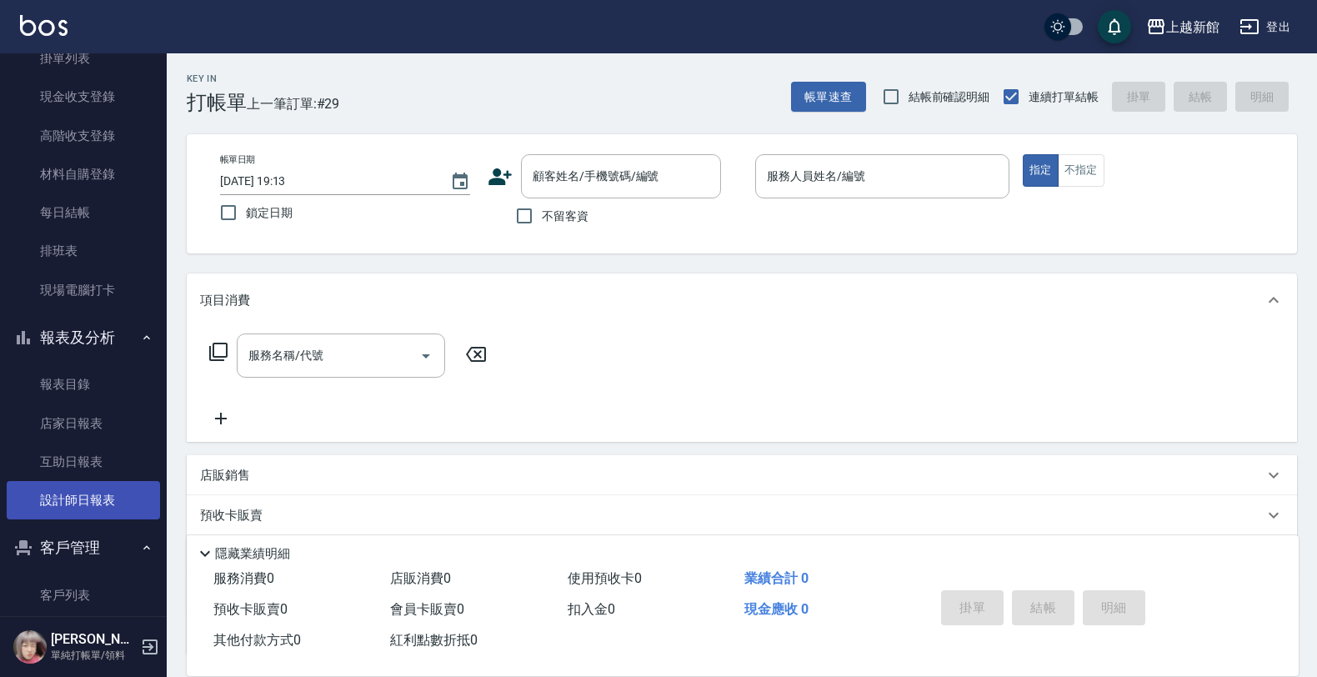
click at [71, 493] on link "設計師日報表" at bounding box center [83, 500] width 153 height 38
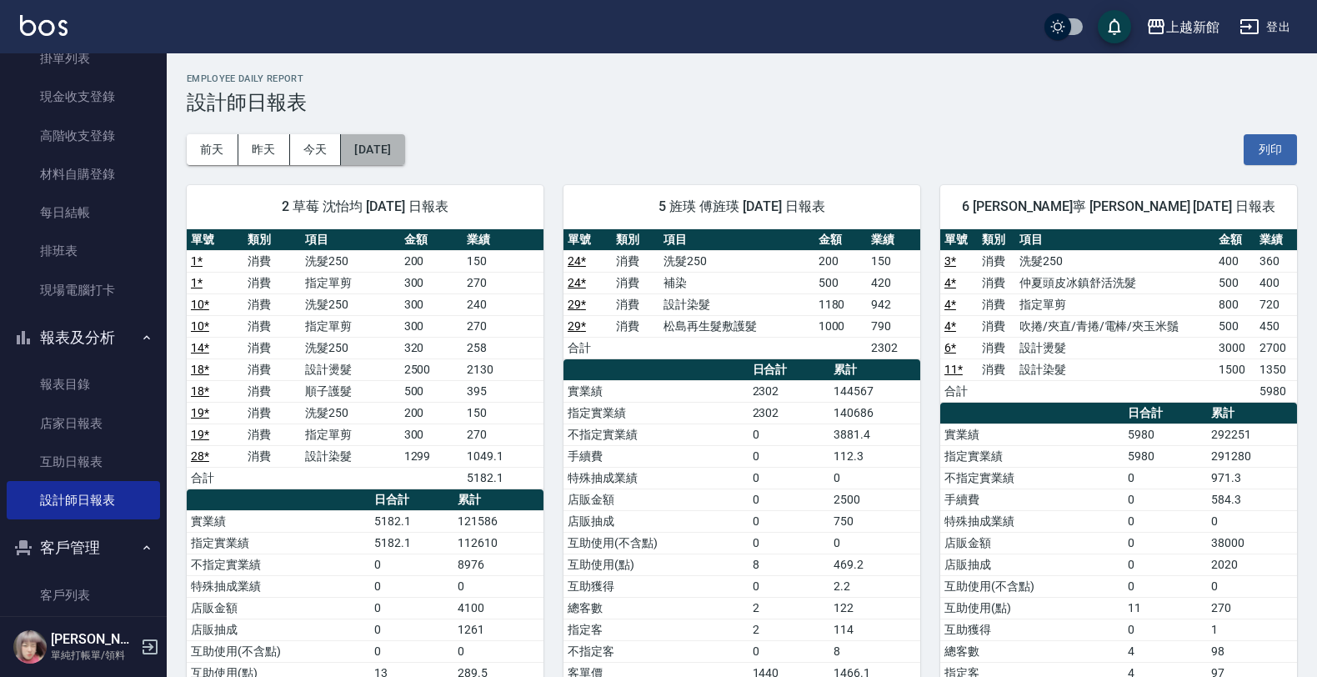
click at [368, 163] on button "[DATE]" at bounding box center [372, 149] width 63 height 31
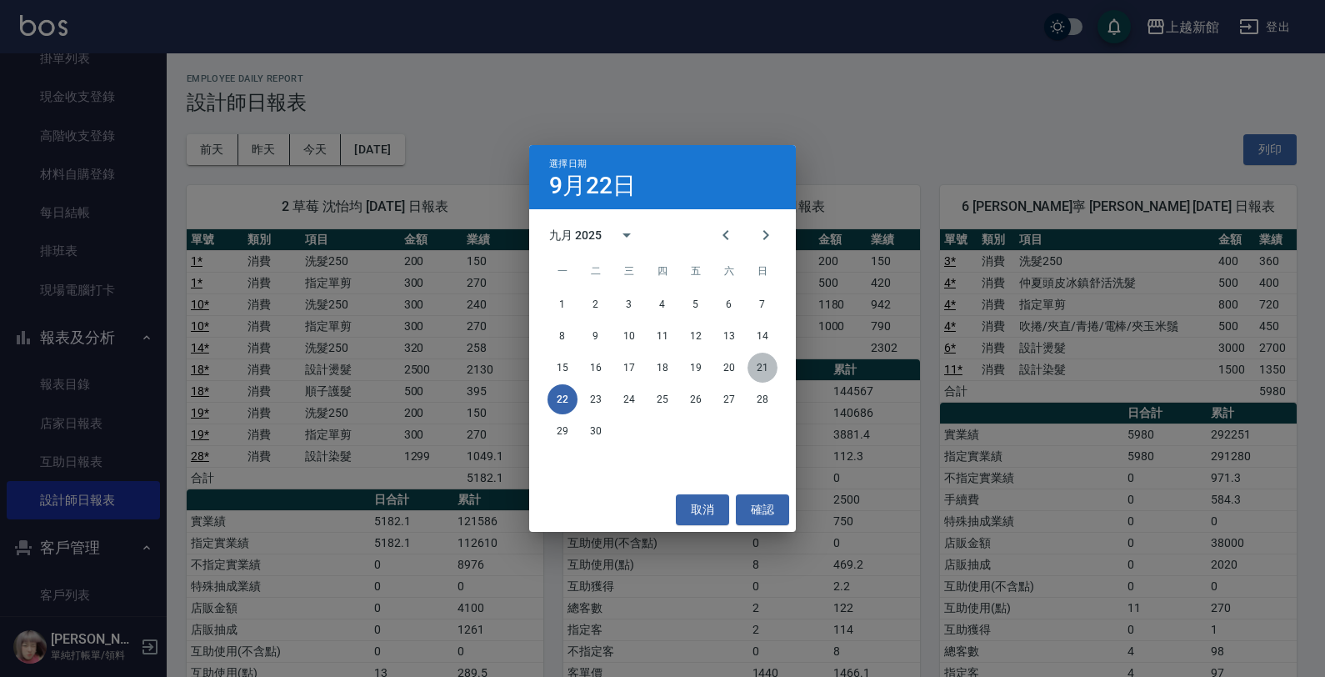
click at [772, 365] on button "21" at bounding box center [763, 368] width 30 height 30
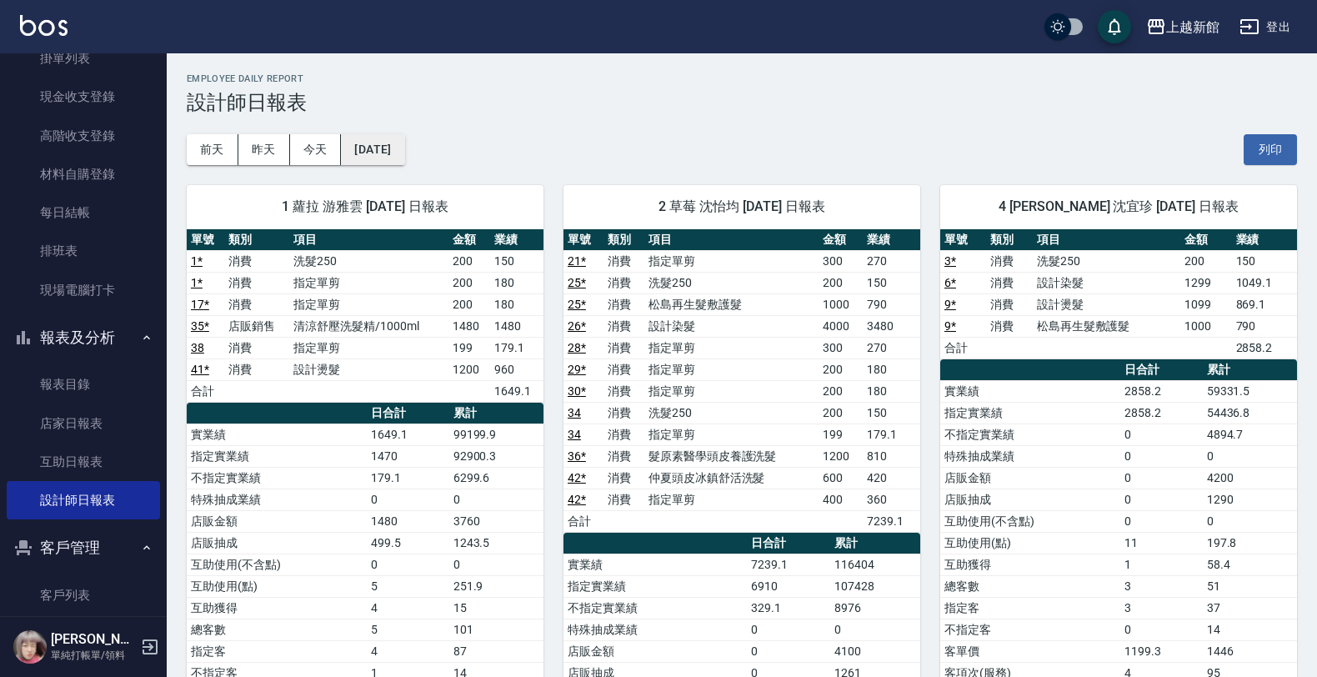
click at [365, 154] on button "[DATE]" at bounding box center [372, 149] width 63 height 31
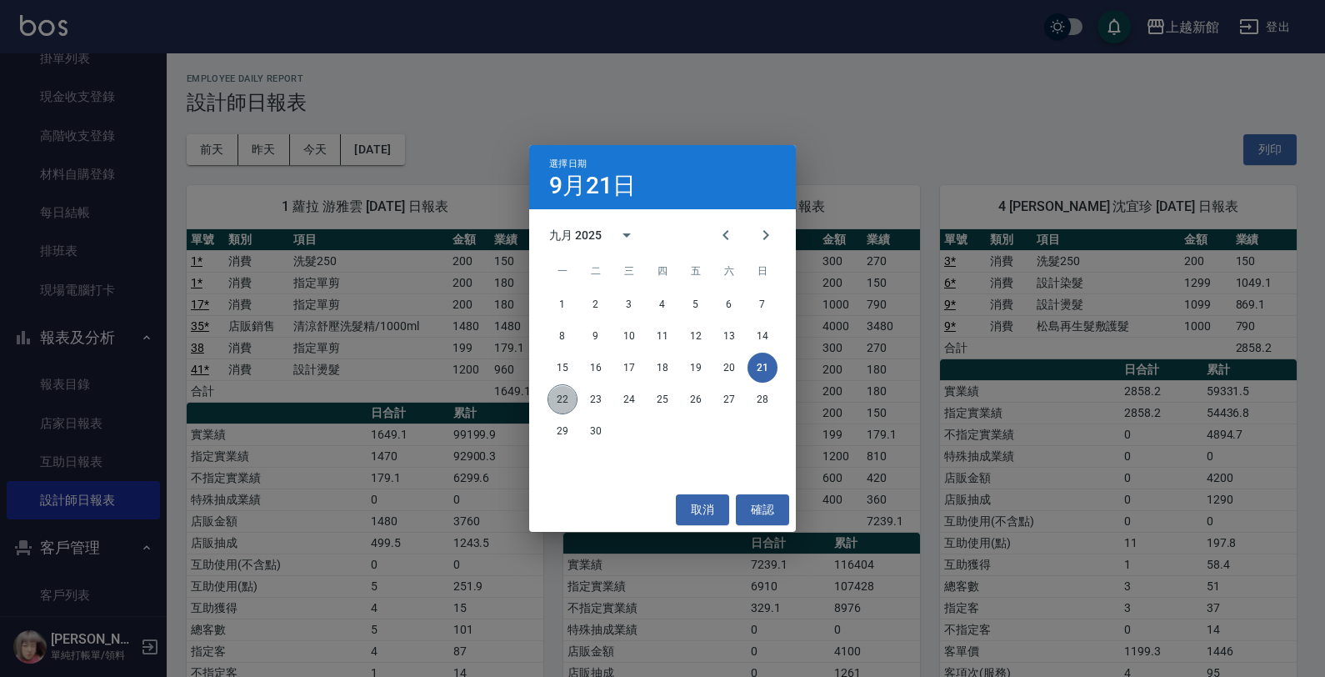
click at [557, 392] on button "22" at bounding box center [563, 399] width 30 height 30
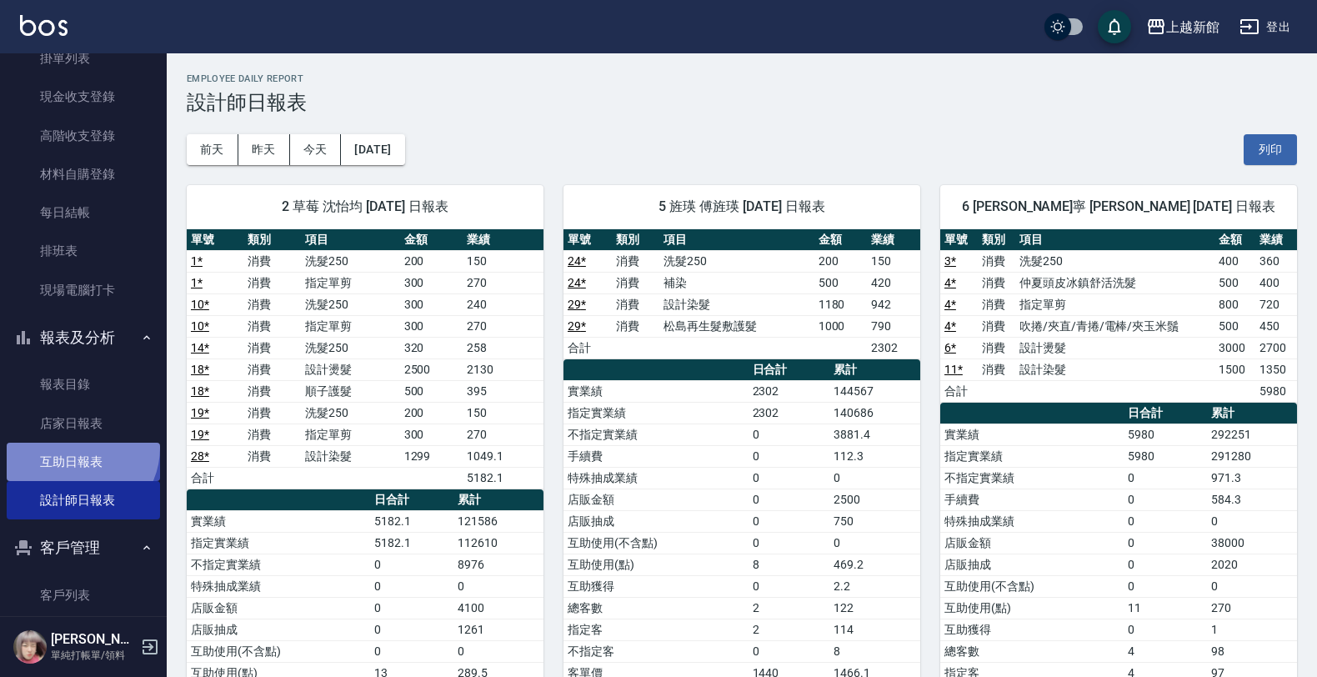
click at [77, 447] on link "互助日報表" at bounding box center [83, 462] width 153 height 38
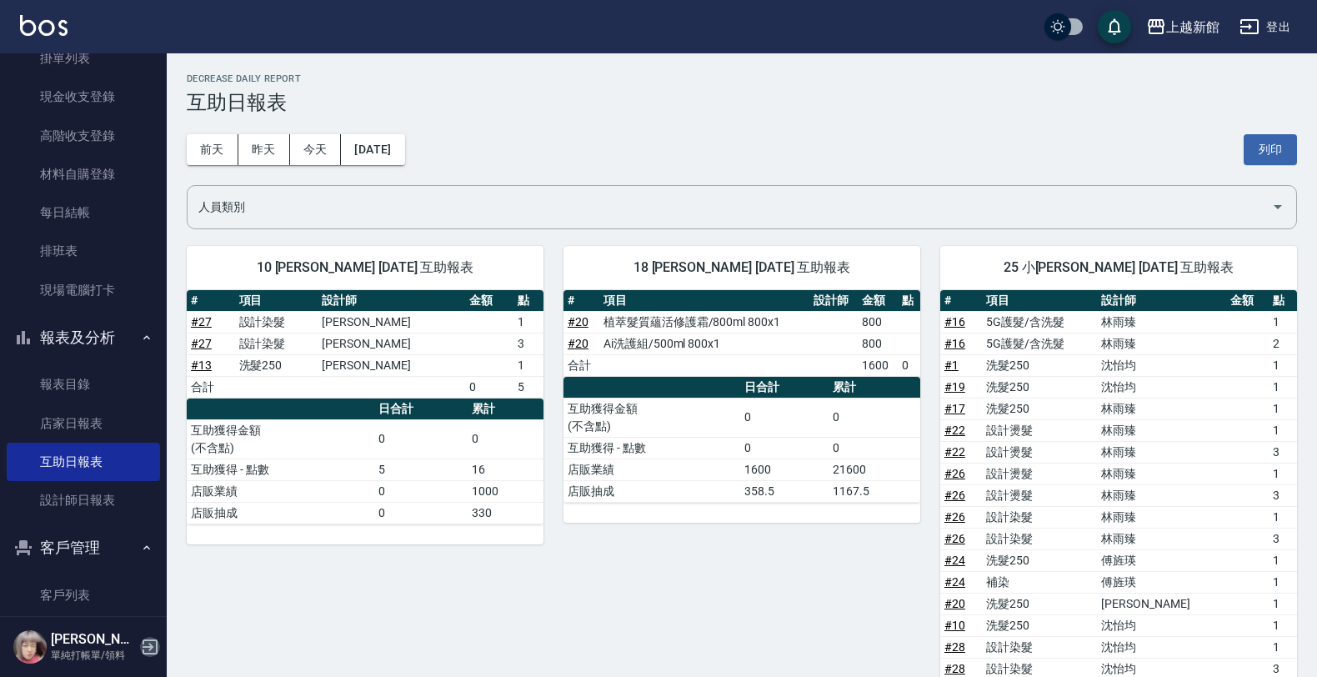
click at [148, 646] on icon "button" at bounding box center [150, 647] width 20 height 20
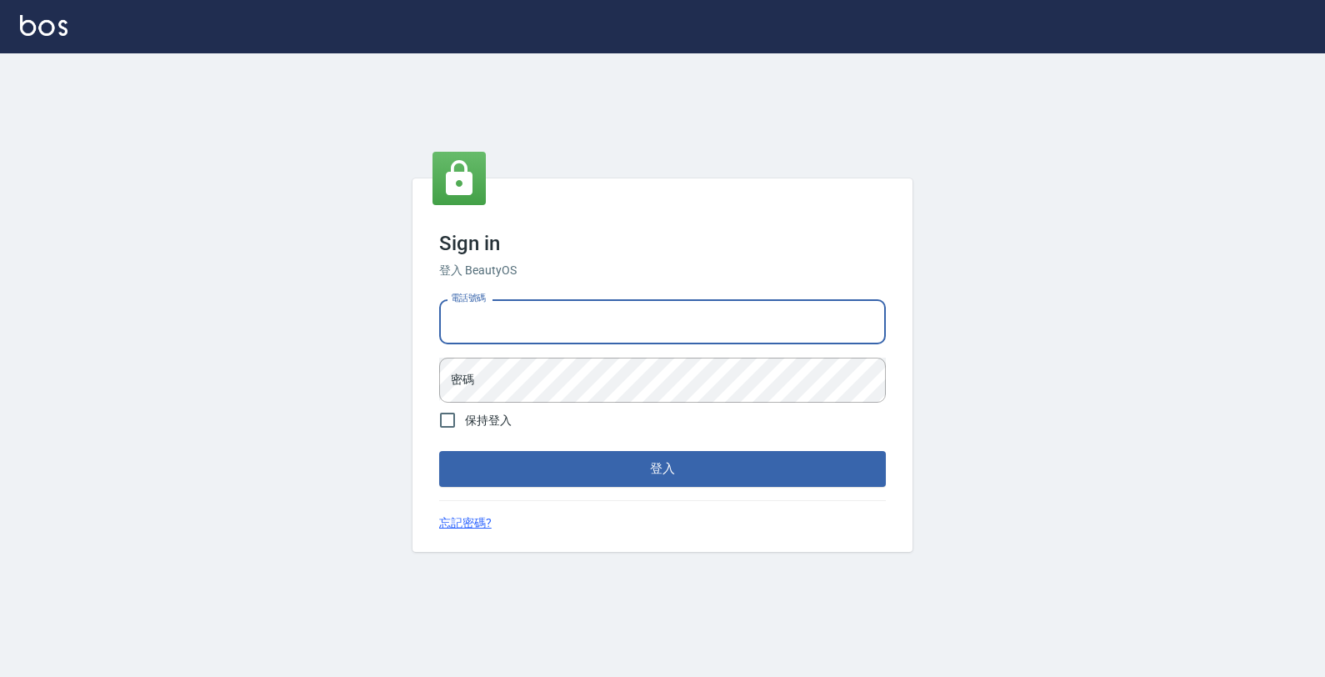
click at [456, 315] on input "電話號碼" at bounding box center [662, 321] width 447 height 45
type input "4265909"
click at [439, 451] on button "登入" at bounding box center [662, 468] width 447 height 35
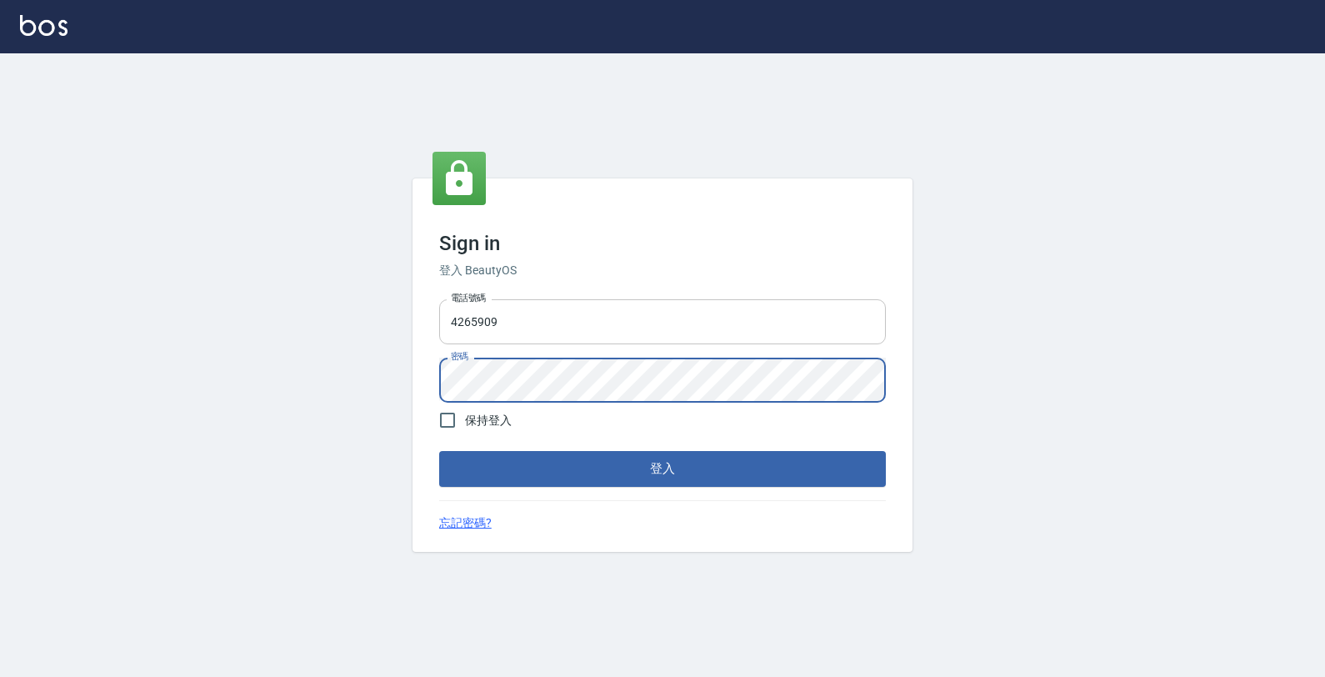
click at [439, 451] on button "登入" at bounding box center [662, 468] width 447 height 35
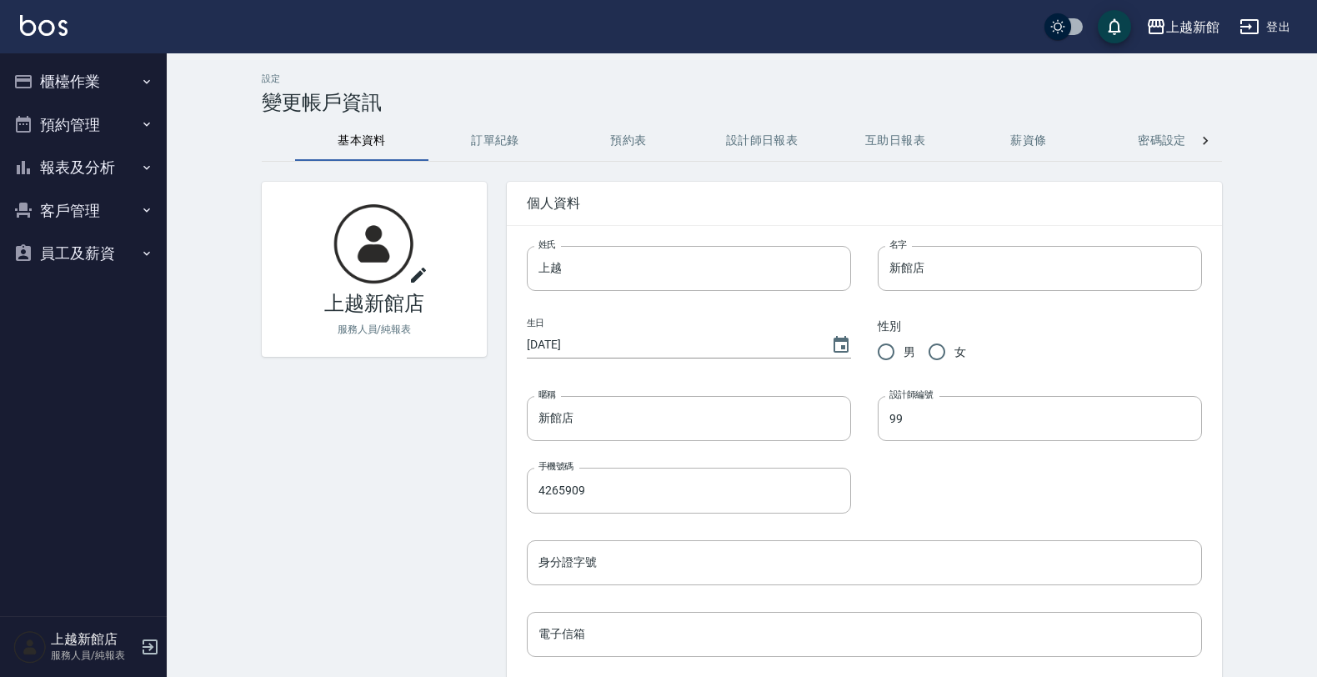
click at [90, 73] on button "櫃檯作業" at bounding box center [83, 81] width 153 height 43
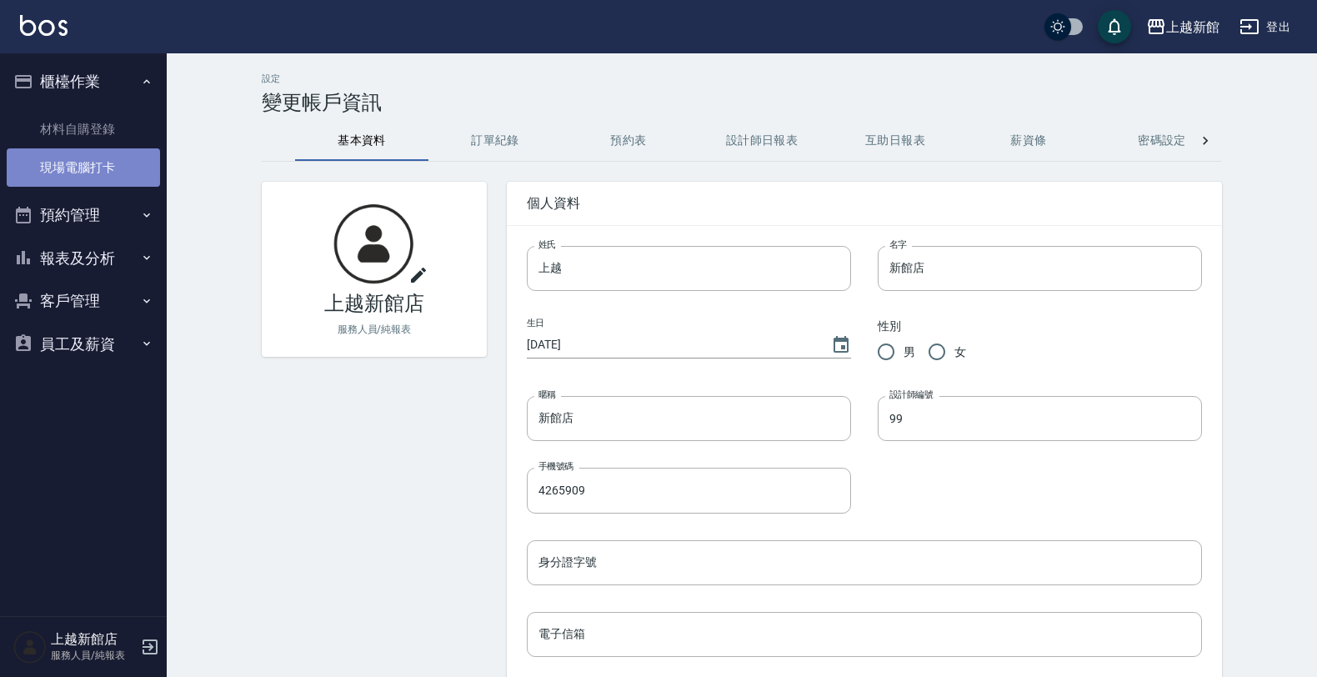
click at [78, 155] on link "現場電腦打卡" at bounding box center [83, 167] width 153 height 38
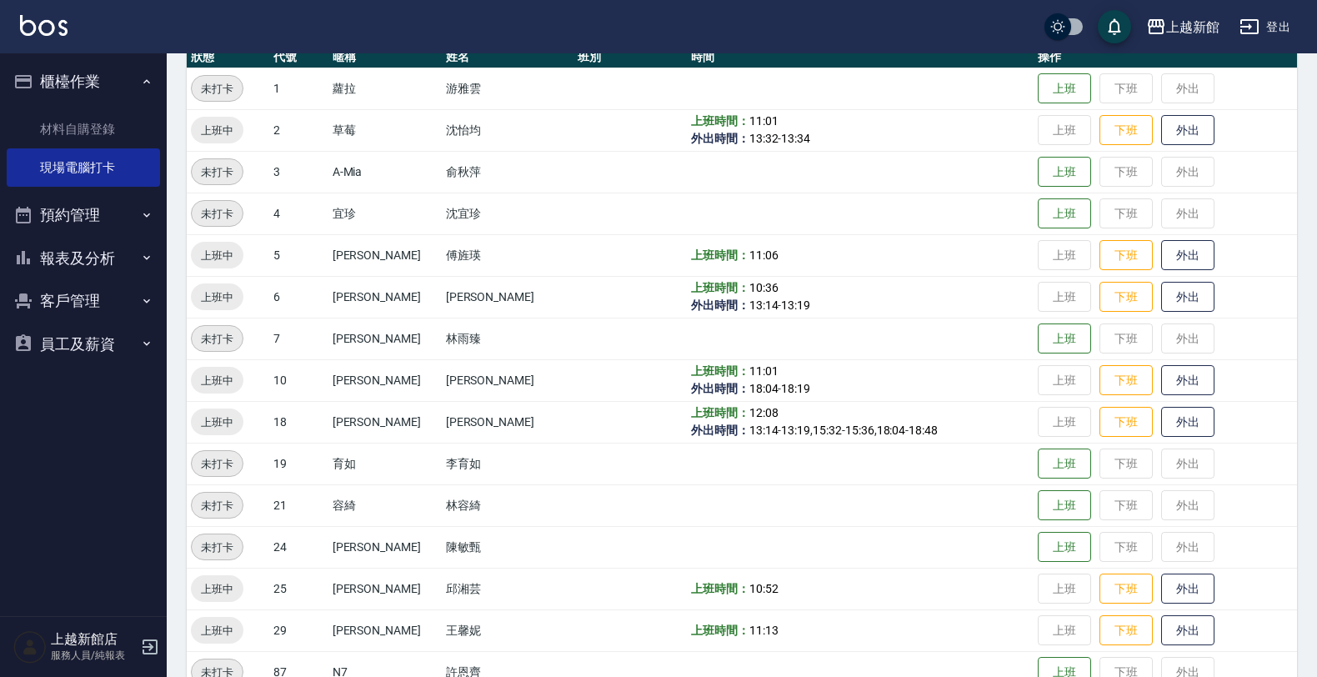
scroll to position [313, 0]
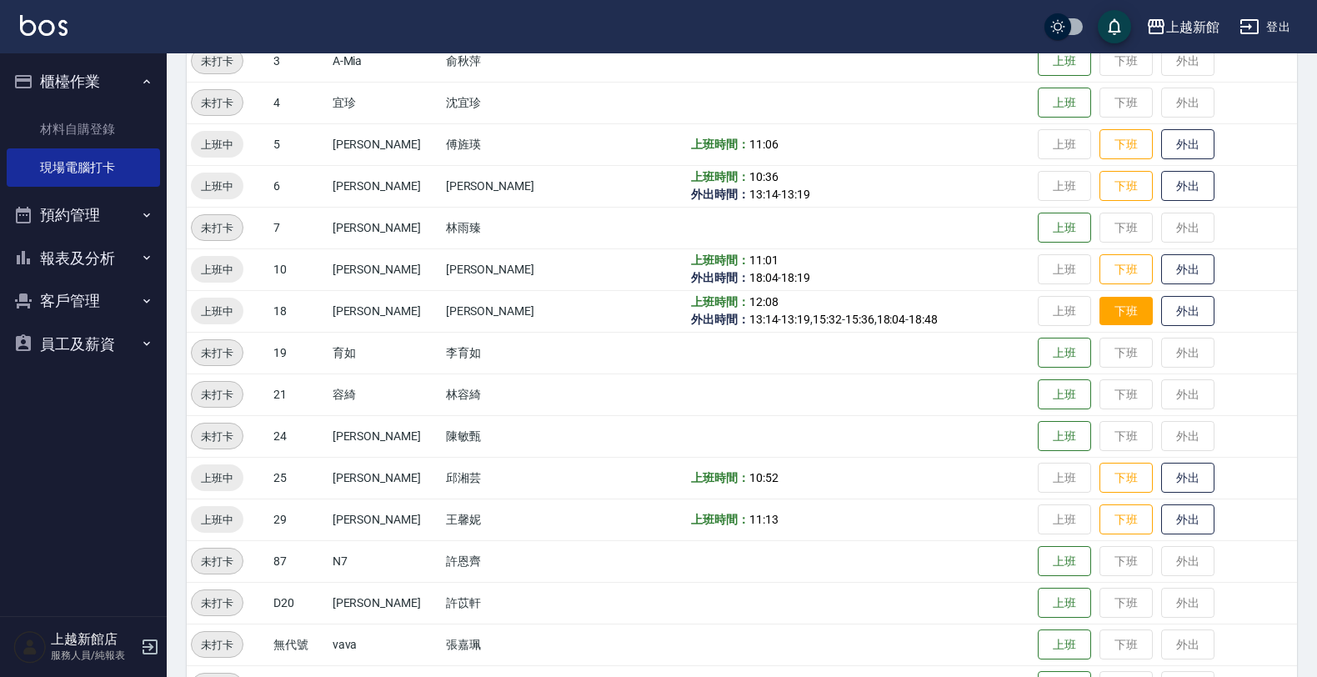
click at [1121, 313] on button "下班" at bounding box center [1125, 311] width 53 height 29
